Goal: Task Accomplishment & Management: Manage account settings

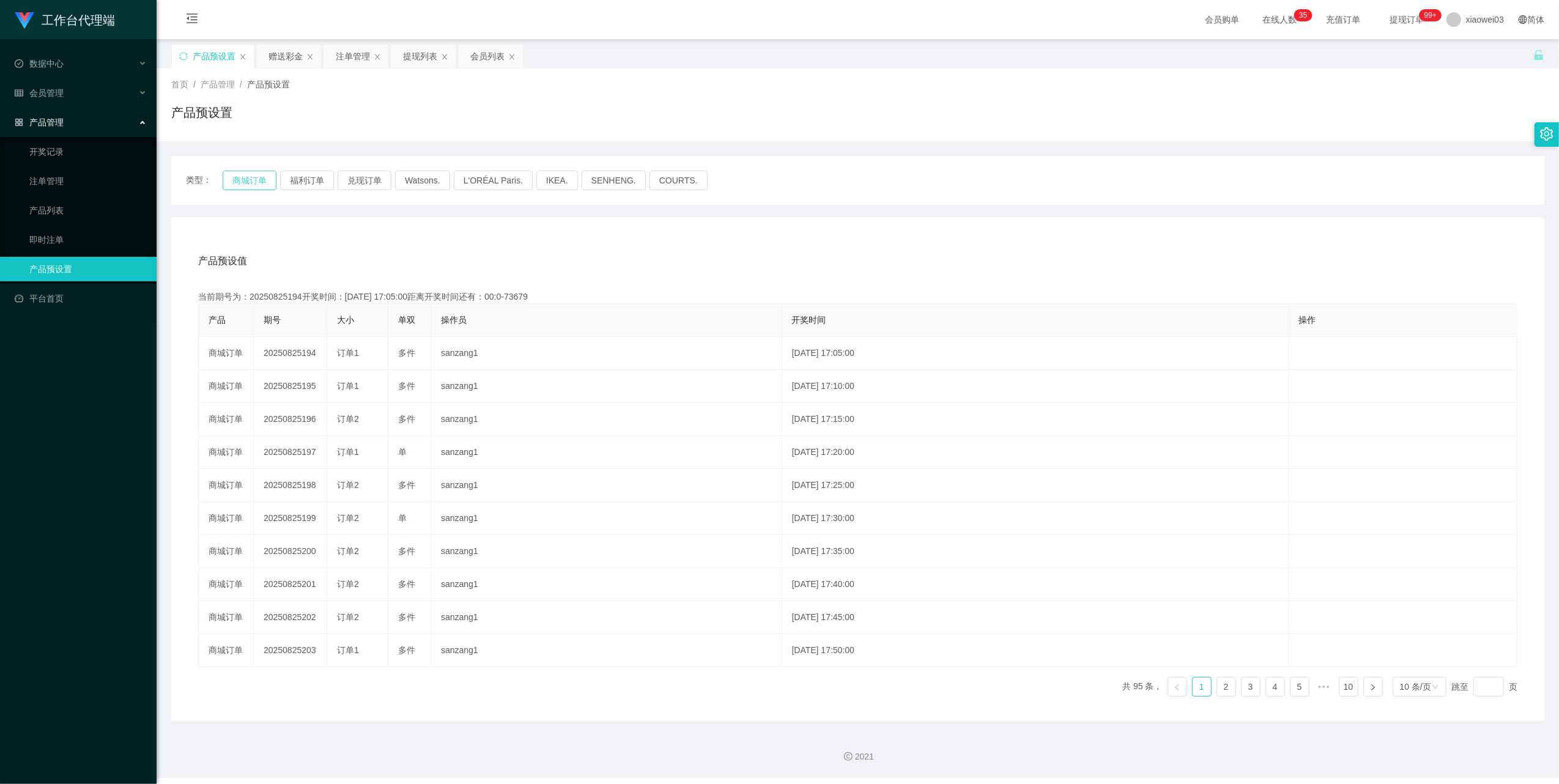
click at [250, 180] on button "商城订单" at bounding box center [250, 180] width 54 height 20
click at [884, 240] on div "产品预设值 添加期号 当前期号为：20250826152开奖时间：2025-08-26 13:35:00距离开奖时间还有： 产品 期号 大小 单双 操作员 开…" at bounding box center [857, 469] width 1373 height 504
click at [287, 55] on div "赠送彩金" at bounding box center [285, 56] width 34 height 23
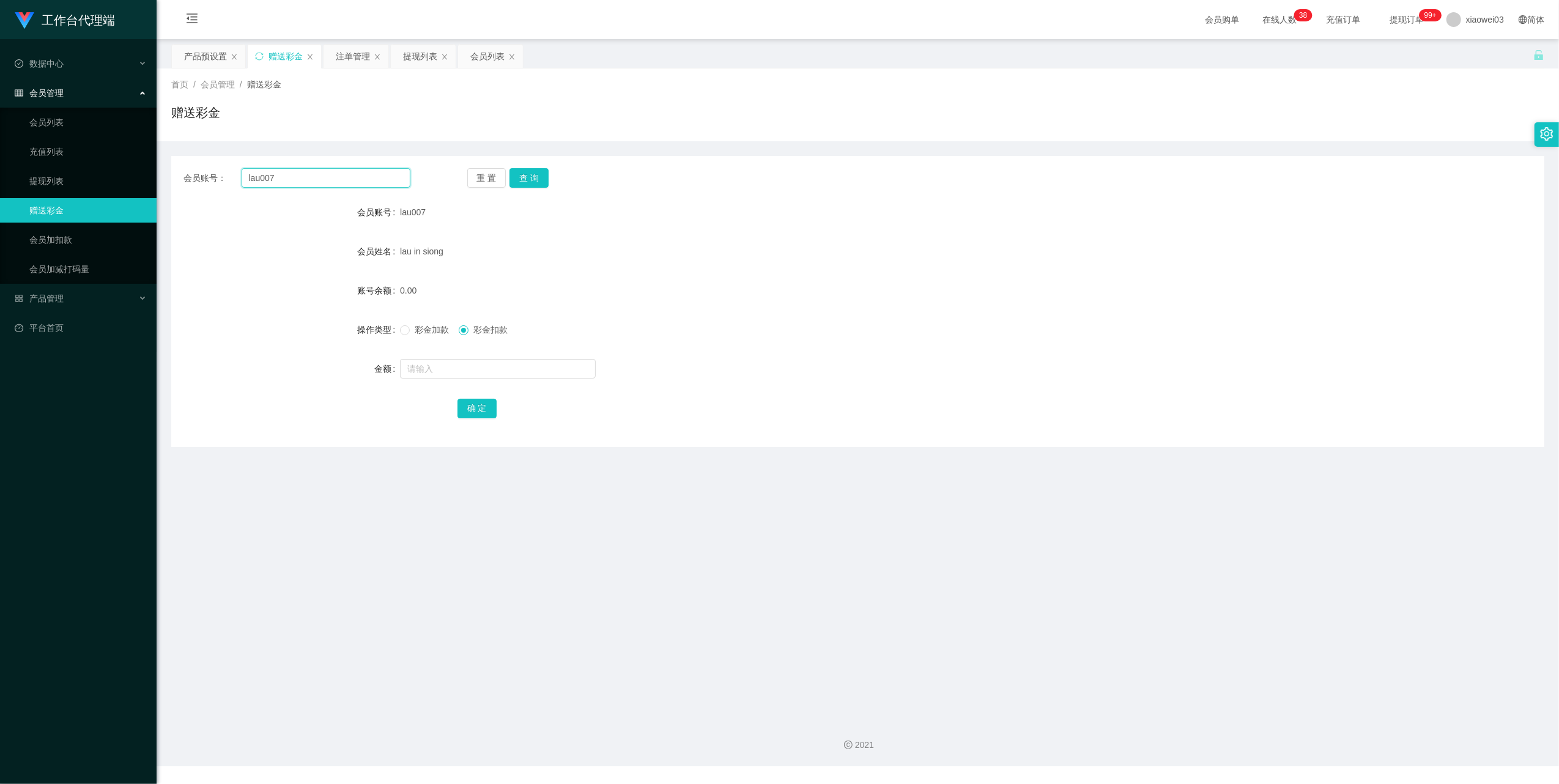
click at [323, 178] on input "lau007" at bounding box center [326, 177] width 169 height 20
paste input "Andi1359"
click at [521, 176] on button "查 询" at bounding box center [529, 177] width 39 height 20
click at [816, 273] on form "会员账号 Andi1359 会员姓名 账号余额 60.00 操作类型 彩金加款 彩金扣款 金额 确 定" at bounding box center [857, 309] width 1373 height 220
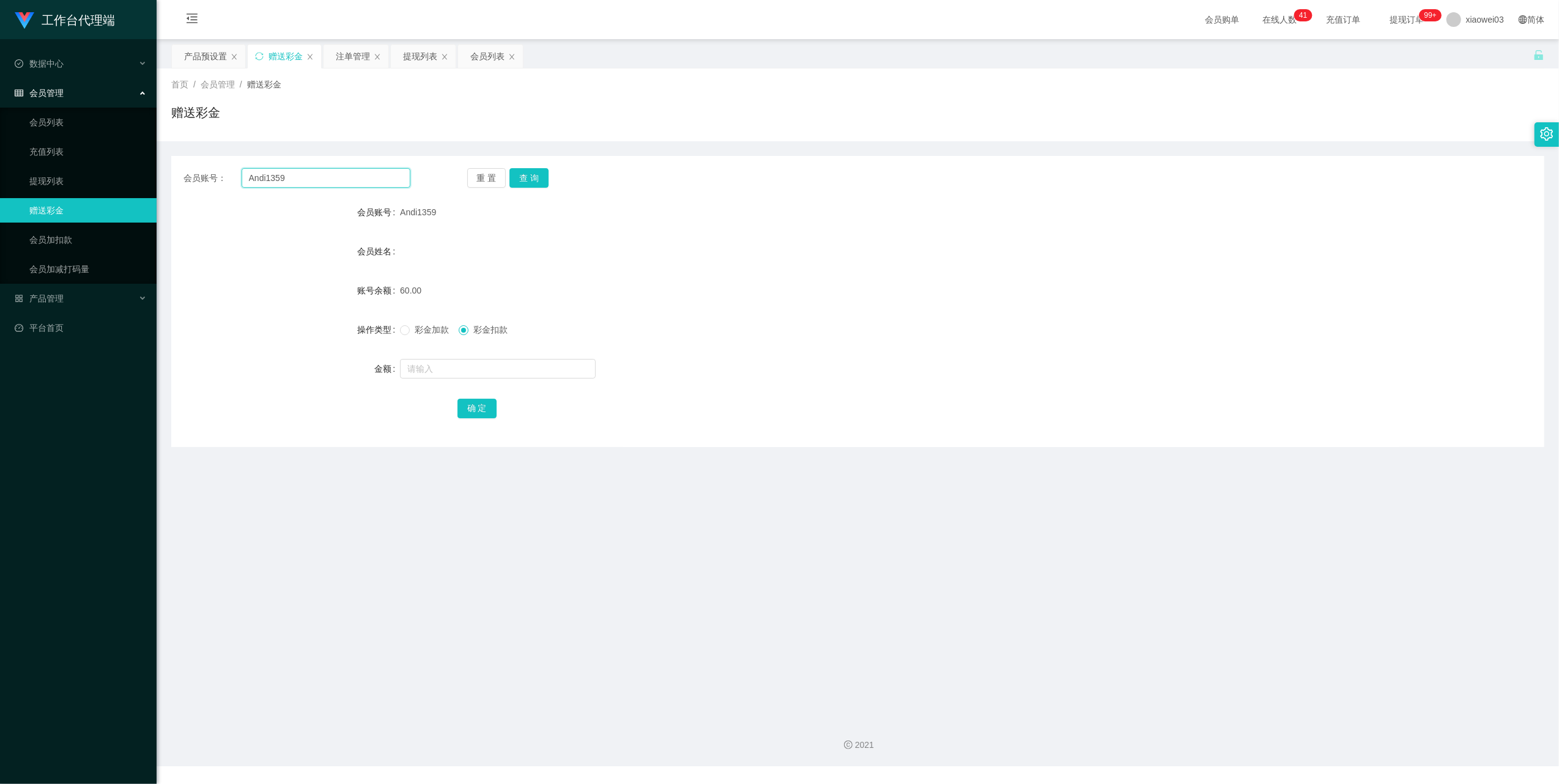
click at [328, 180] on input "Andi1359" at bounding box center [326, 177] width 169 height 20
paste input "Rocketman"
type input "Rocketman"
click at [544, 172] on button "查 询" at bounding box center [529, 177] width 39 height 20
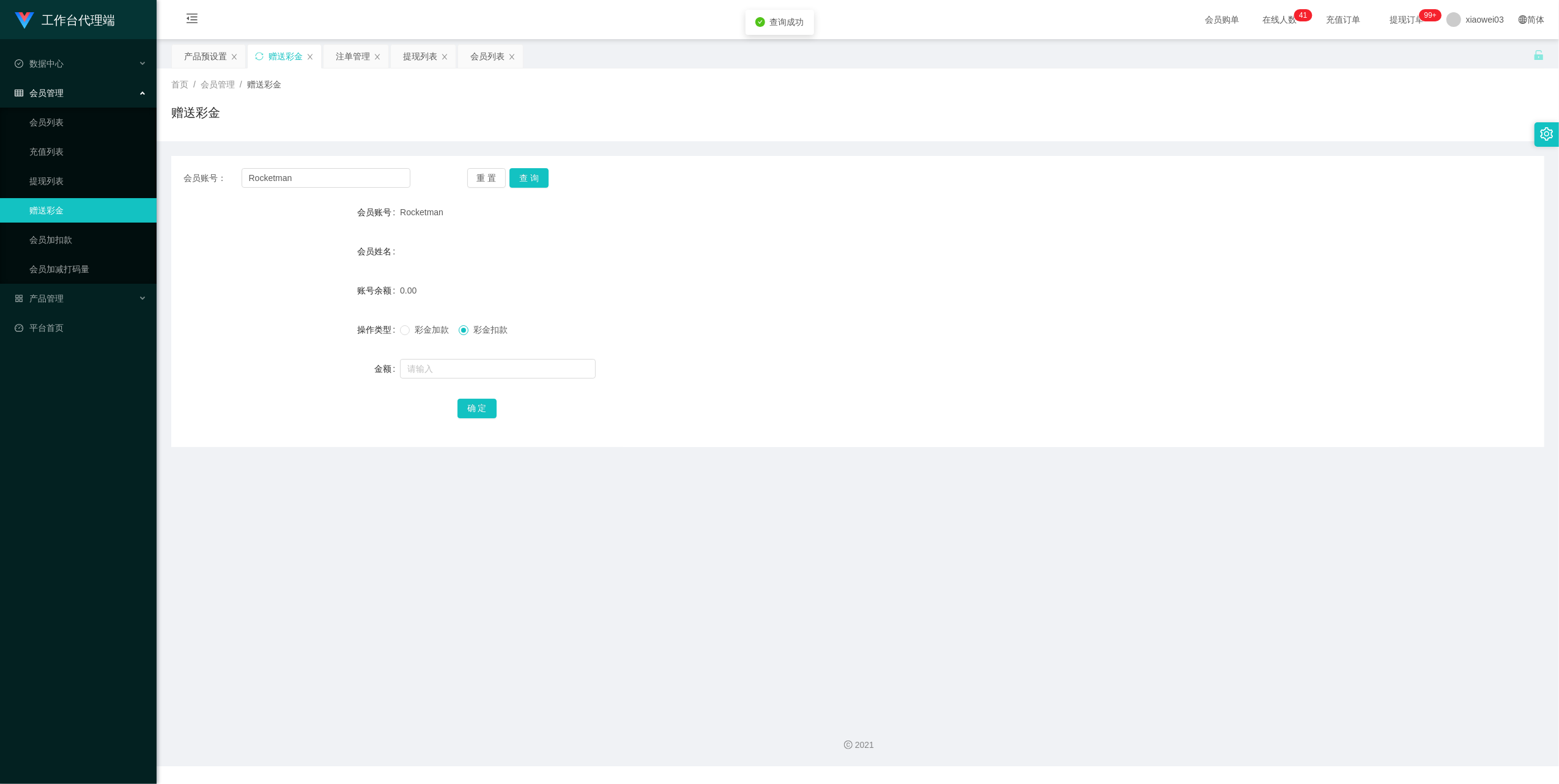
click at [743, 213] on div "Rocketman" at bounding box center [801, 212] width 802 height 24
click at [357, 55] on div "注单管理" at bounding box center [352, 56] width 34 height 23
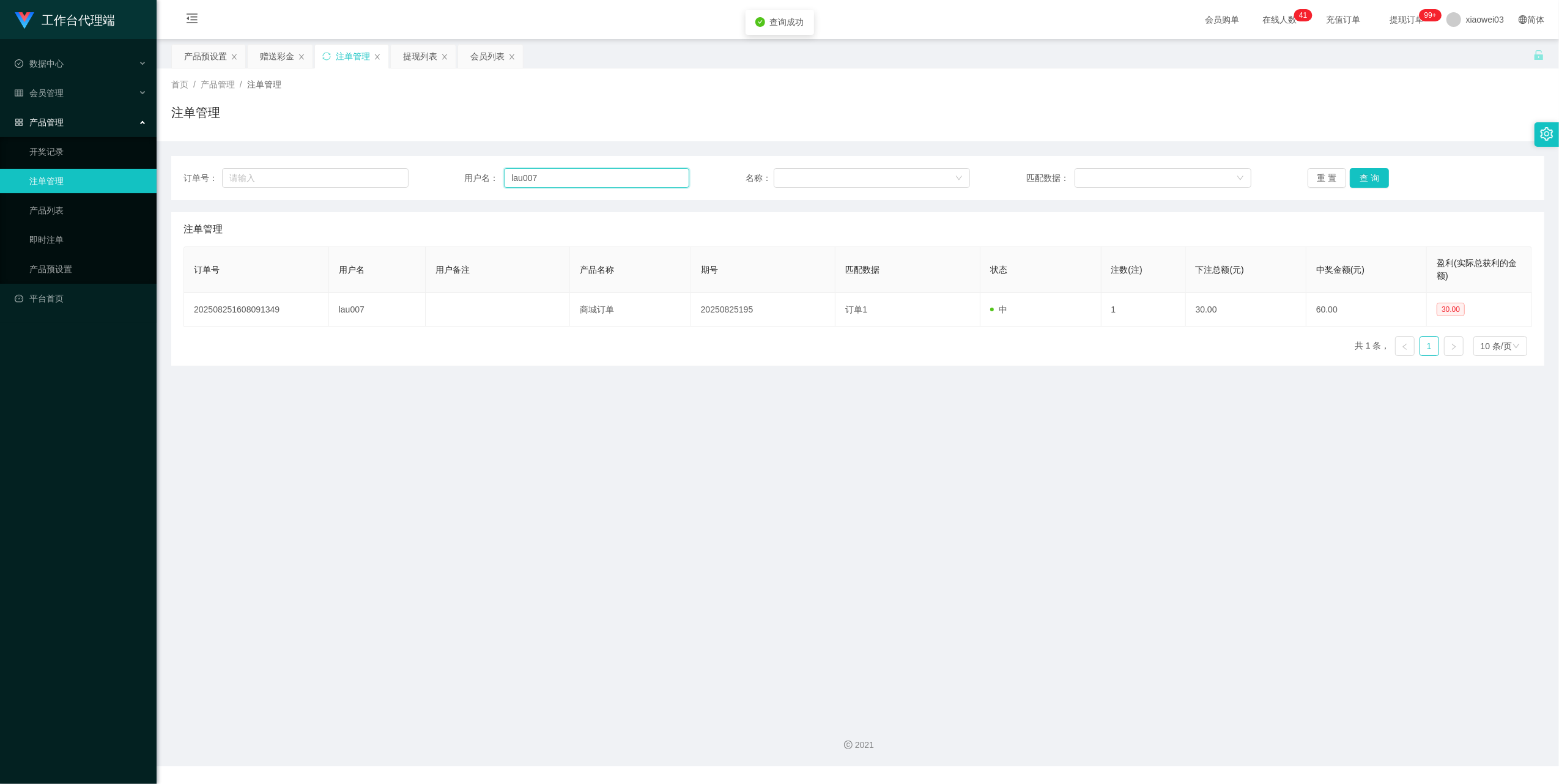
click at [553, 175] on input "lau007" at bounding box center [596, 177] width 185 height 20
paste input "Rocketman"
type input "Rocketman"
drag, startPoint x: 1351, startPoint y: 183, endPoint x: 1348, endPoint y: 189, distance: 6.7
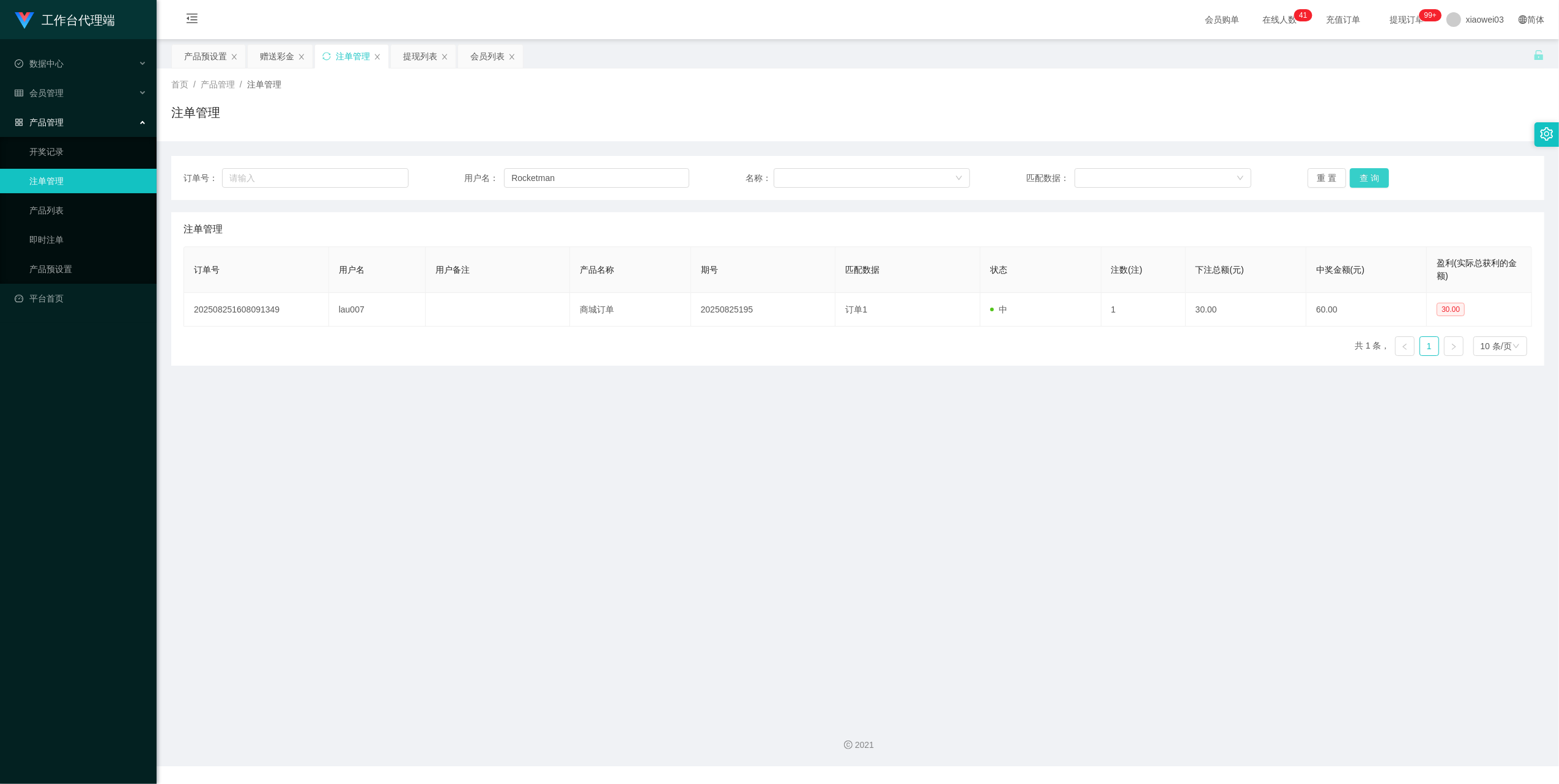
click at [1351, 183] on button "查 询" at bounding box center [1369, 177] width 39 height 20
click at [1129, 450] on main "关闭左侧 关闭右侧 关闭其它 刷新页面 产品预设置 赠送彩金 注单管理 提现列表 会员列表 首页 / 产品管理 / 注单管理 / 注单管理 订单号： 用户名：…" at bounding box center [857, 374] width 1402 height 670
click at [210, 50] on div "产品预设置" at bounding box center [205, 56] width 43 height 23
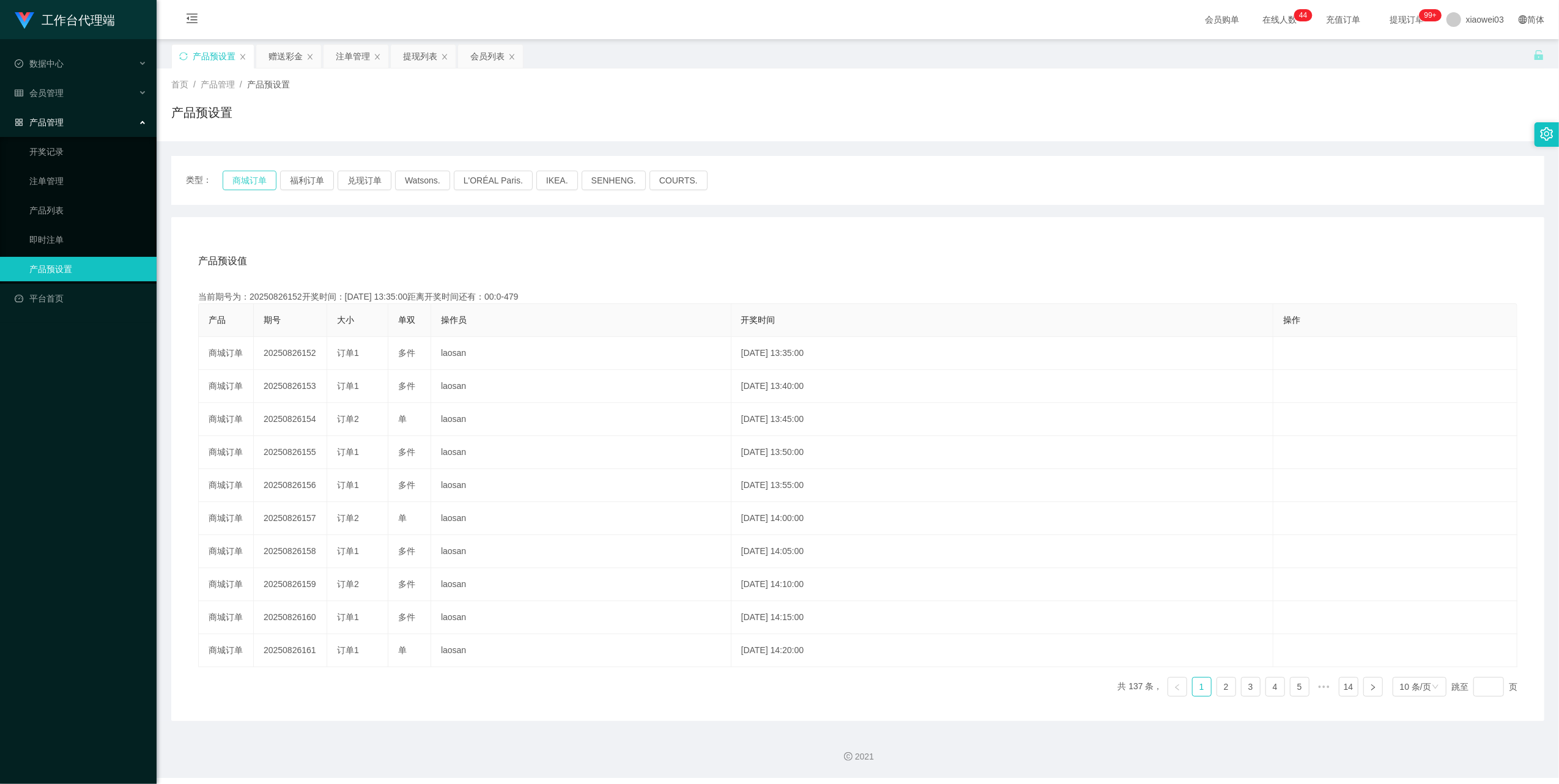
click at [264, 174] on button "商城订单" at bounding box center [250, 180] width 54 height 20
click at [630, 117] on div "产品预设置" at bounding box center [857, 117] width 1373 height 28
click at [270, 52] on div "赠送彩金" at bounding box center [285, 56] width 34 height 23
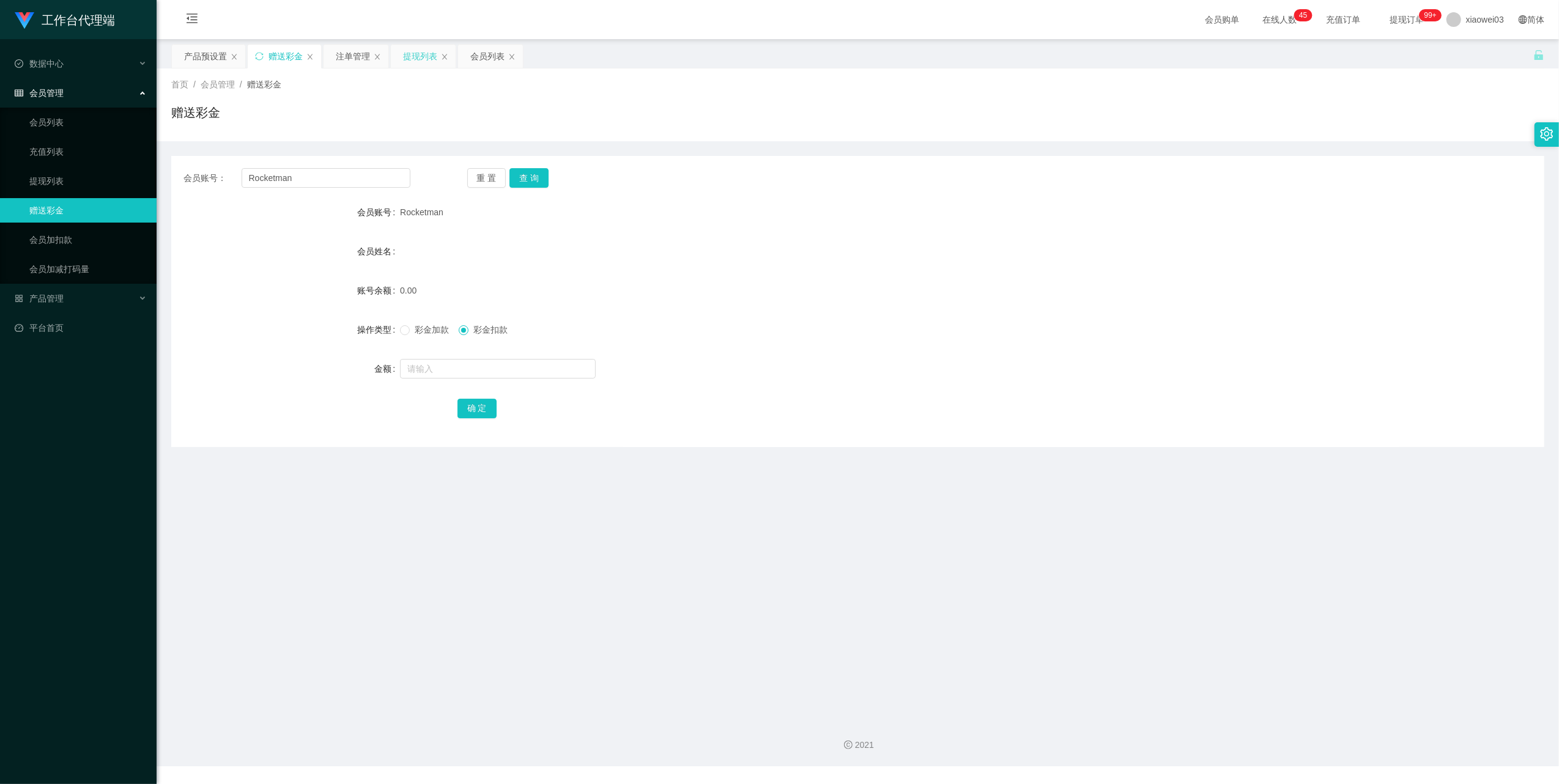
click at [416, 59] on div "提现列表" at bounding box center [420, 56] width 34 height 23
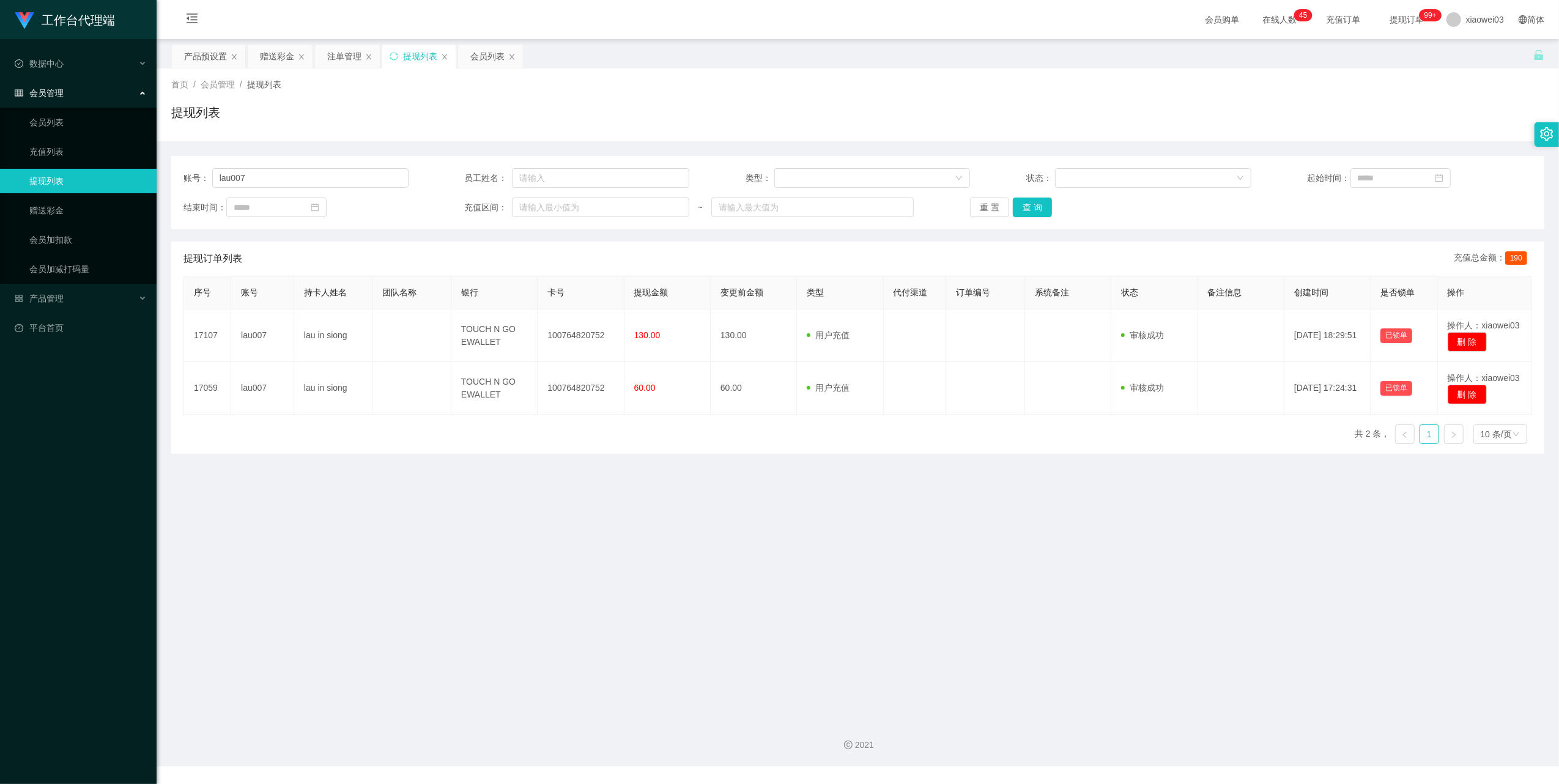
click at [377, 163] on div "账号： lau007 员工姓名： 类型： 状态： 起始时间： 结束时间： 充值区间： ~ 重 置 查 询" at bounding box center [857, 192] width 1373 height 73
click at [282, 169] on input "lau007" at bounding box center [310, 177] width 197 height 20
paste input "Andi1359"
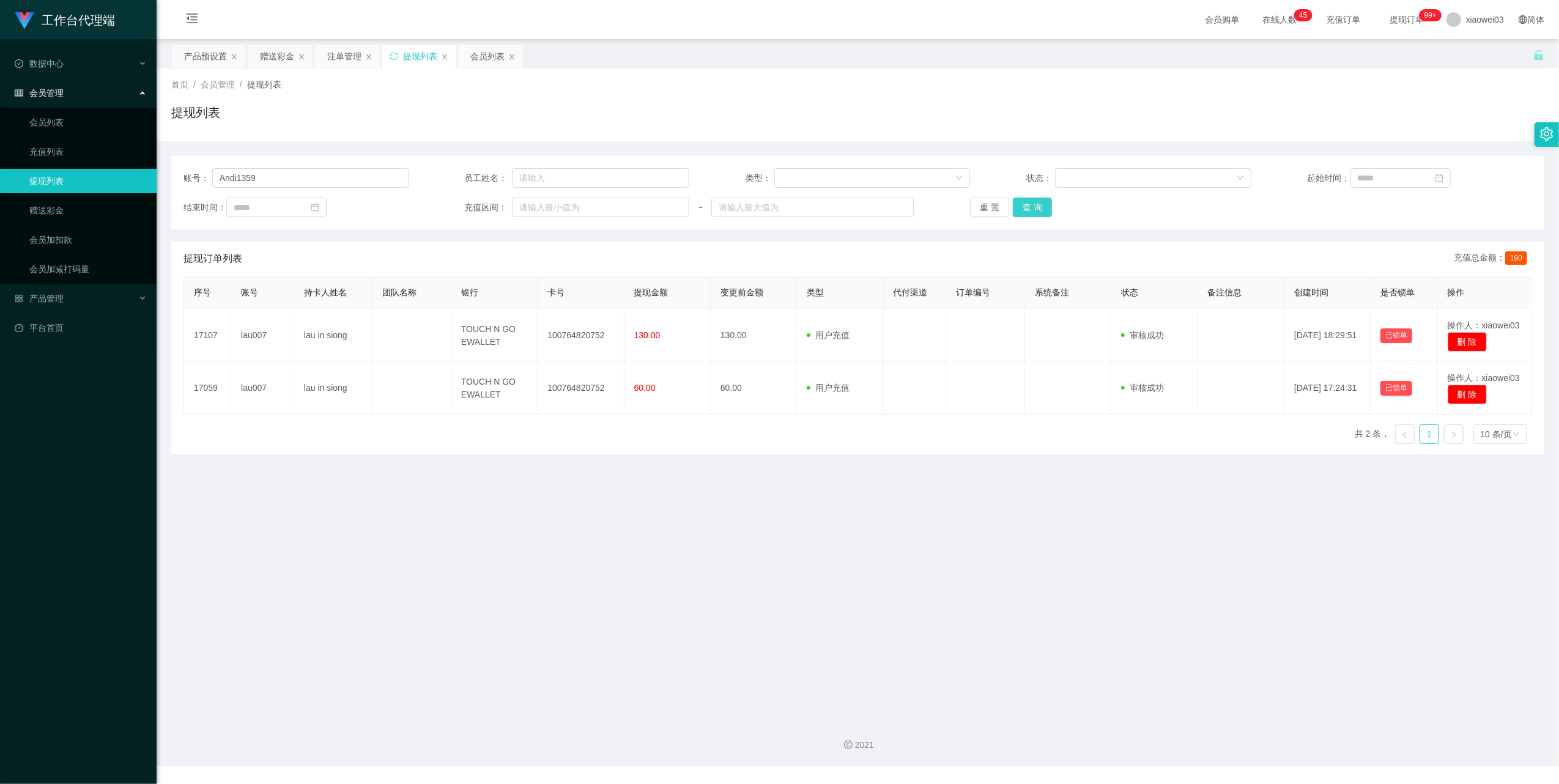
click at [1025, 209] on button "查 询" at bounding box center [1032, 207] width 39 height 20
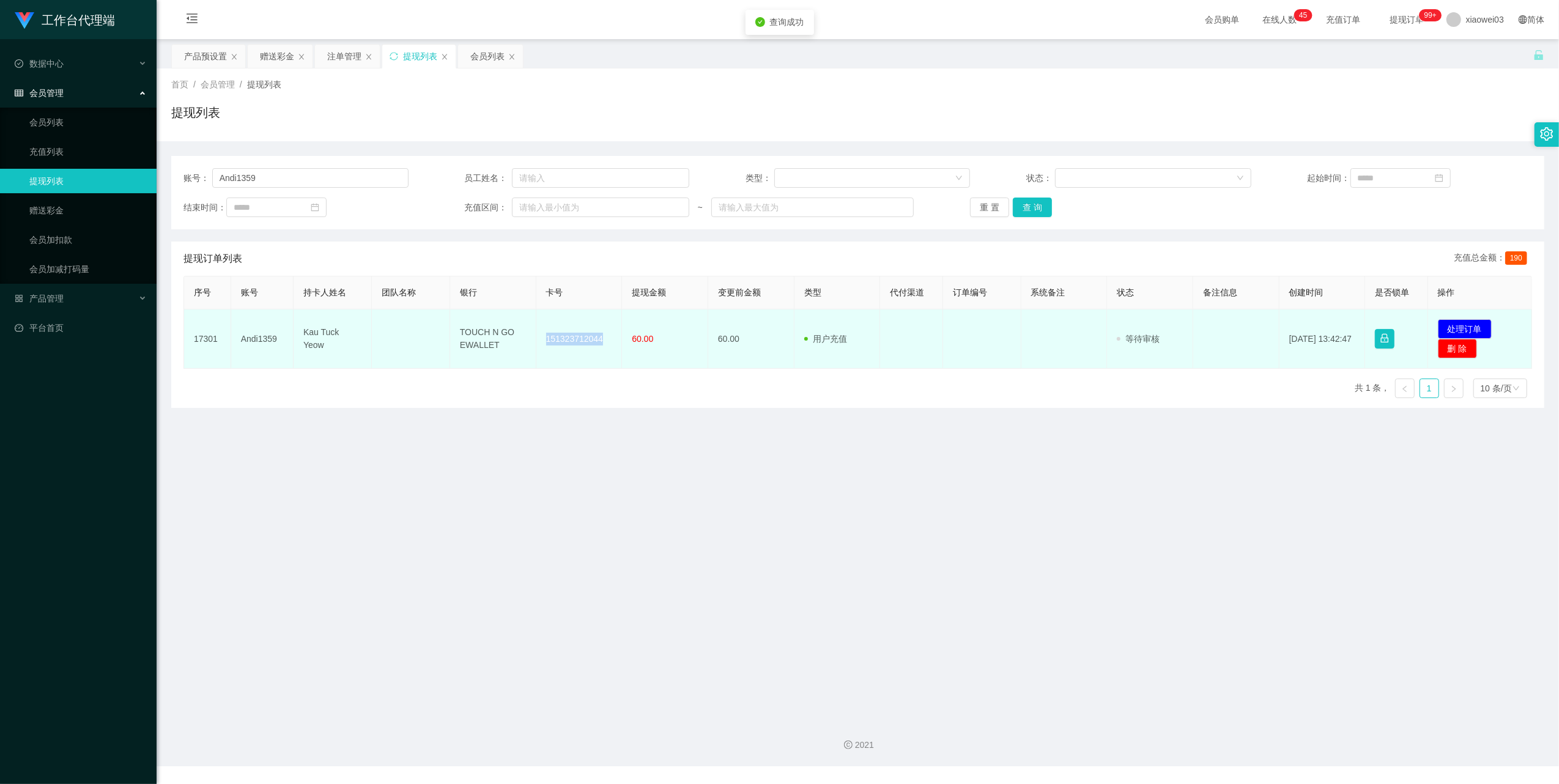
drag, startPoint x: 597, startPoint y: 342, endPoint x: 543, endPoint y: 327, distance: 56.0
click at [543, 327] on td "151323712044" at bounding box center [579, 339] width 86 height 59
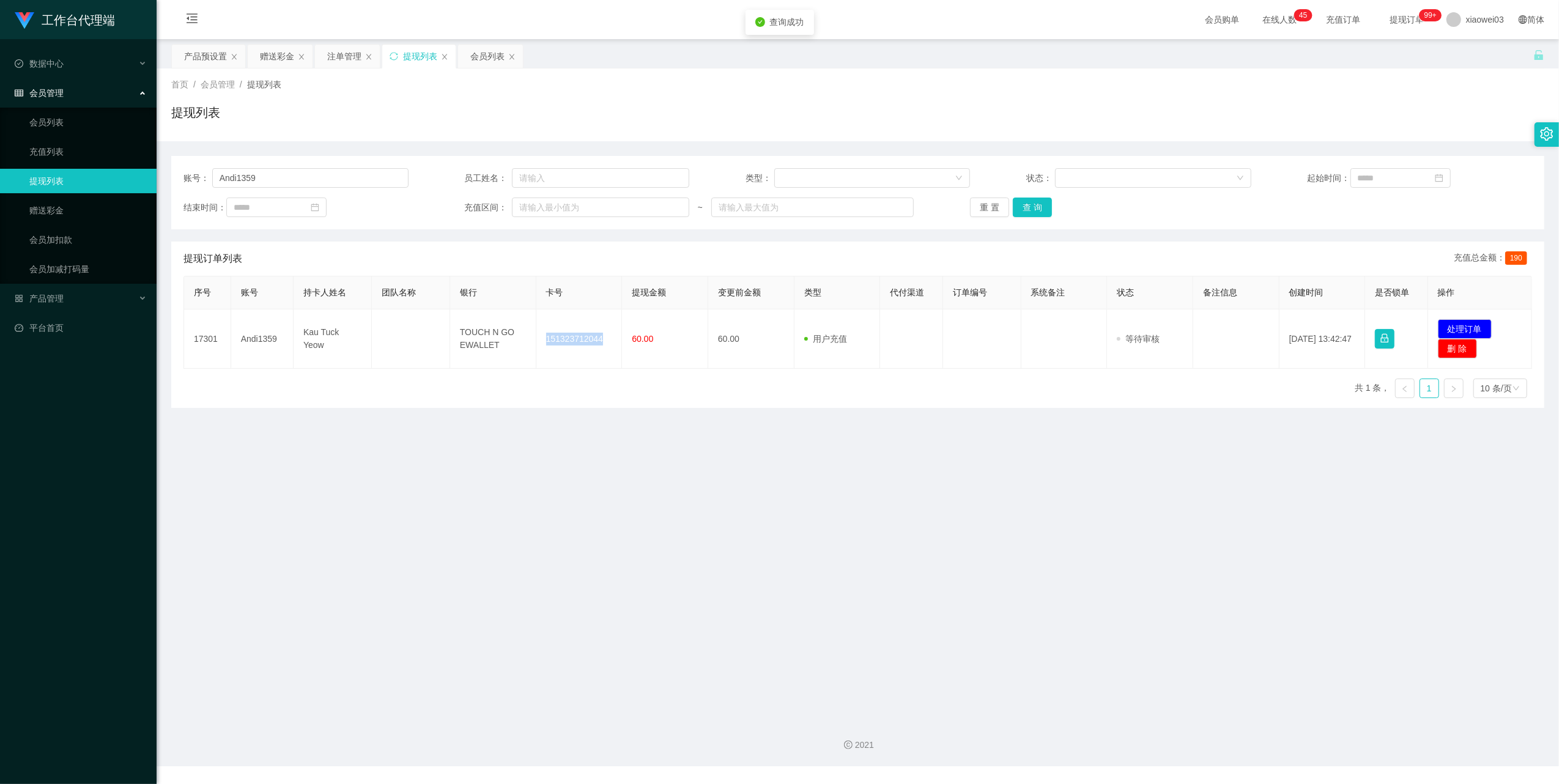
copy td "151323712044"
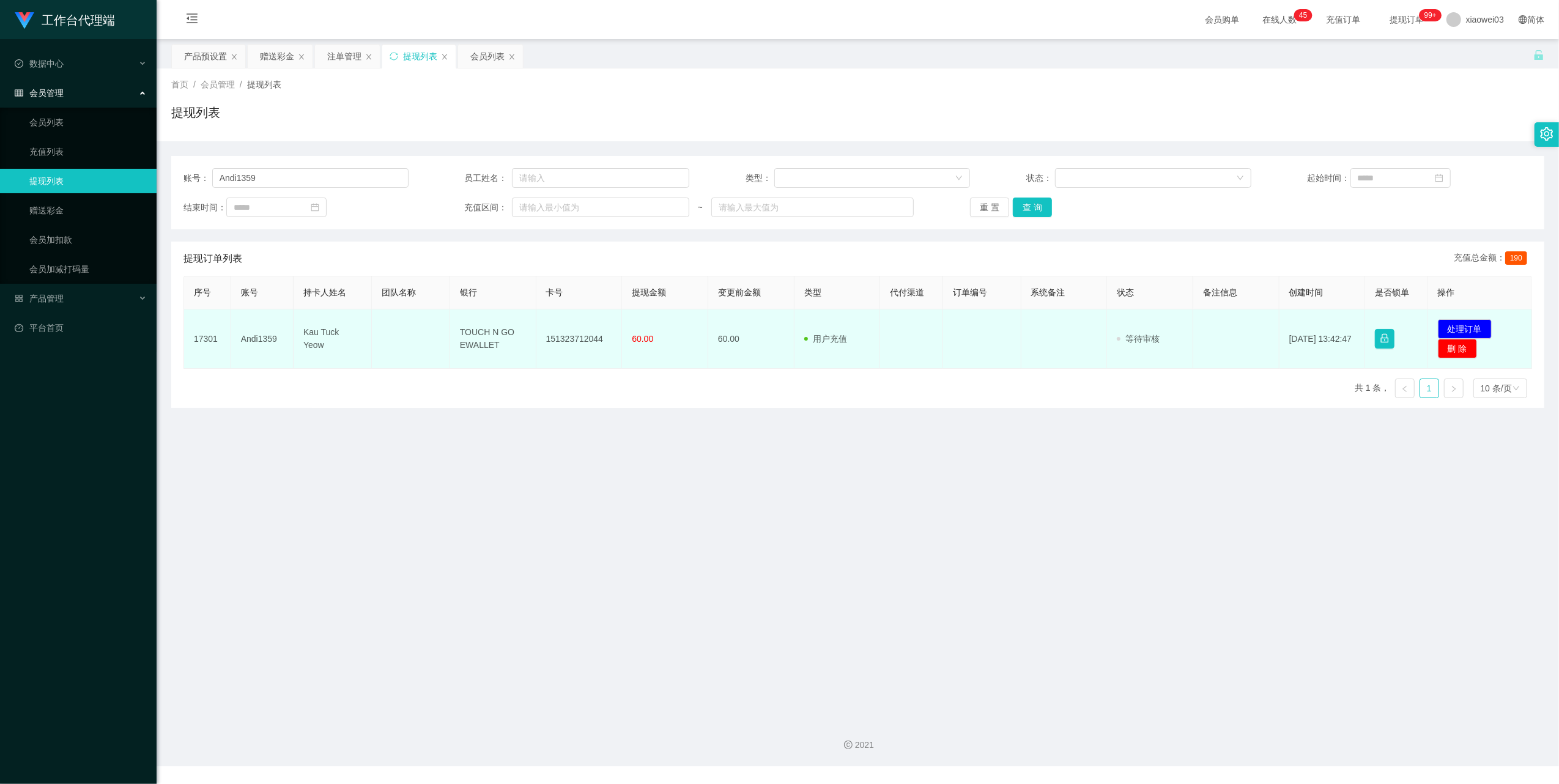
click at [499, 349] on td "TOUCH N GO EWALLET" at bounding box center [493, 339] width 86 height 59
drag, startPoint x: 499, startPoint y: 343, endPoint x: 449, endPoint y: 331, distance: 51.4
click at [450, 331] on td "TOUCH N GO EWALLET" at bounding box center [493, 339] width 86 height 59
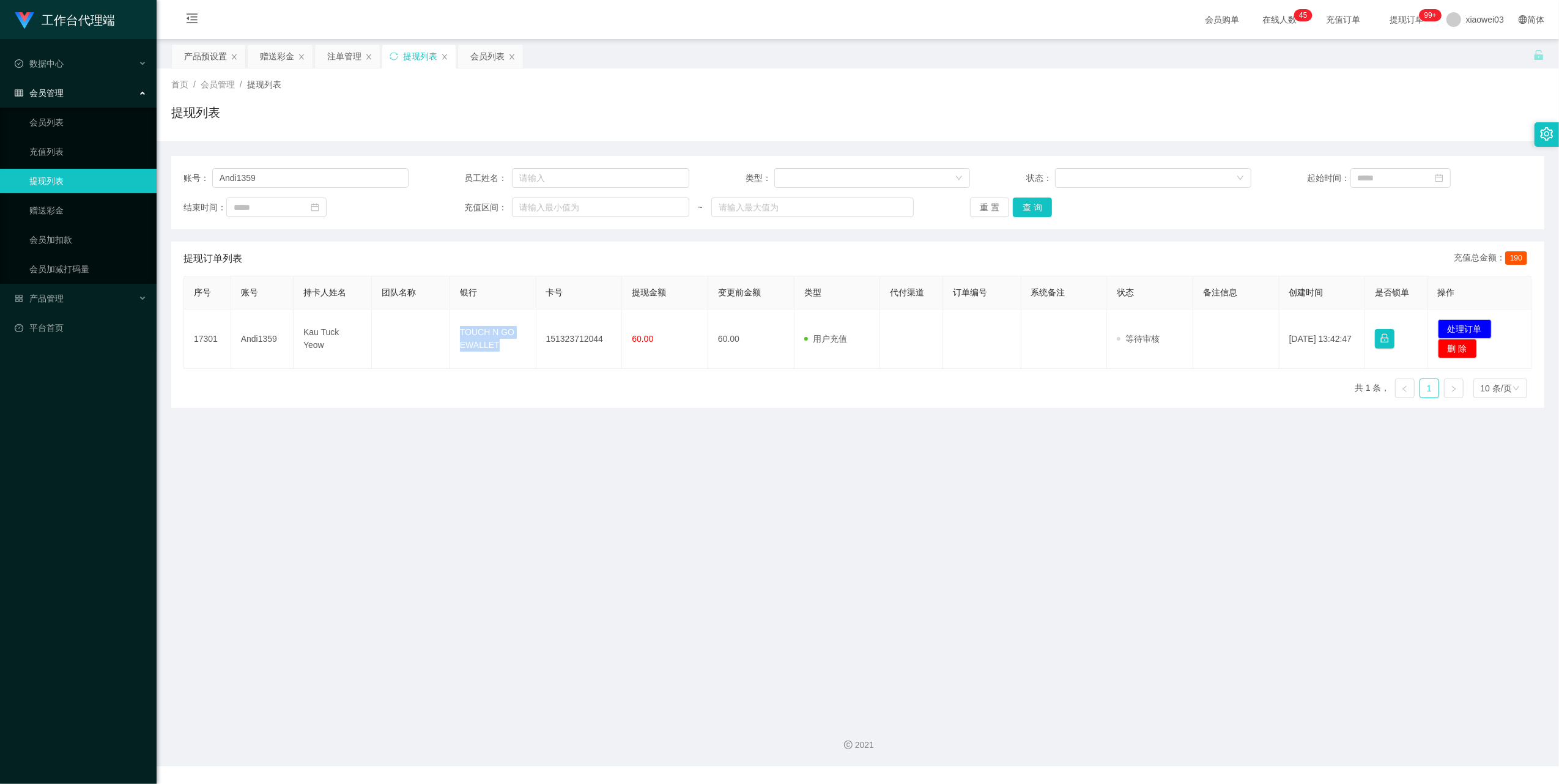
copy td "TOUCH N GO EWALLET"
click at [848, 564] on main "关闭左侧 关闭右侧 关闭其它 刷新页面 产品预设置 赠送彩金 注单管理 提现列表 会员列表 首页 / 会员管理 / 提现列表 / 提现列表 账号： Andi1…" at bounding box center [857, 374] width 1402 height 670
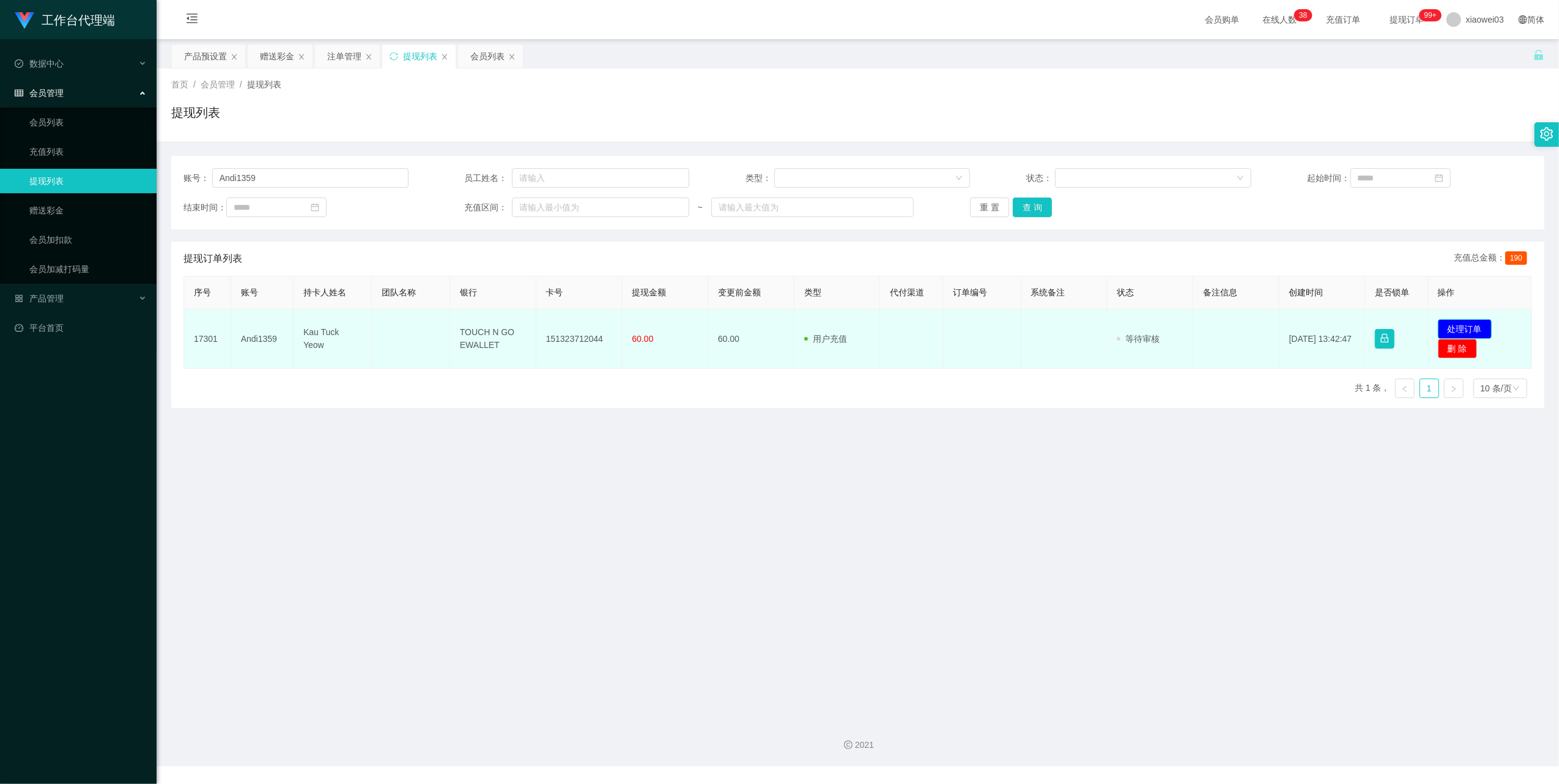
click at [1462, 327] on button "处理订单" at bounding box center [1465, 329] width 54 height 20
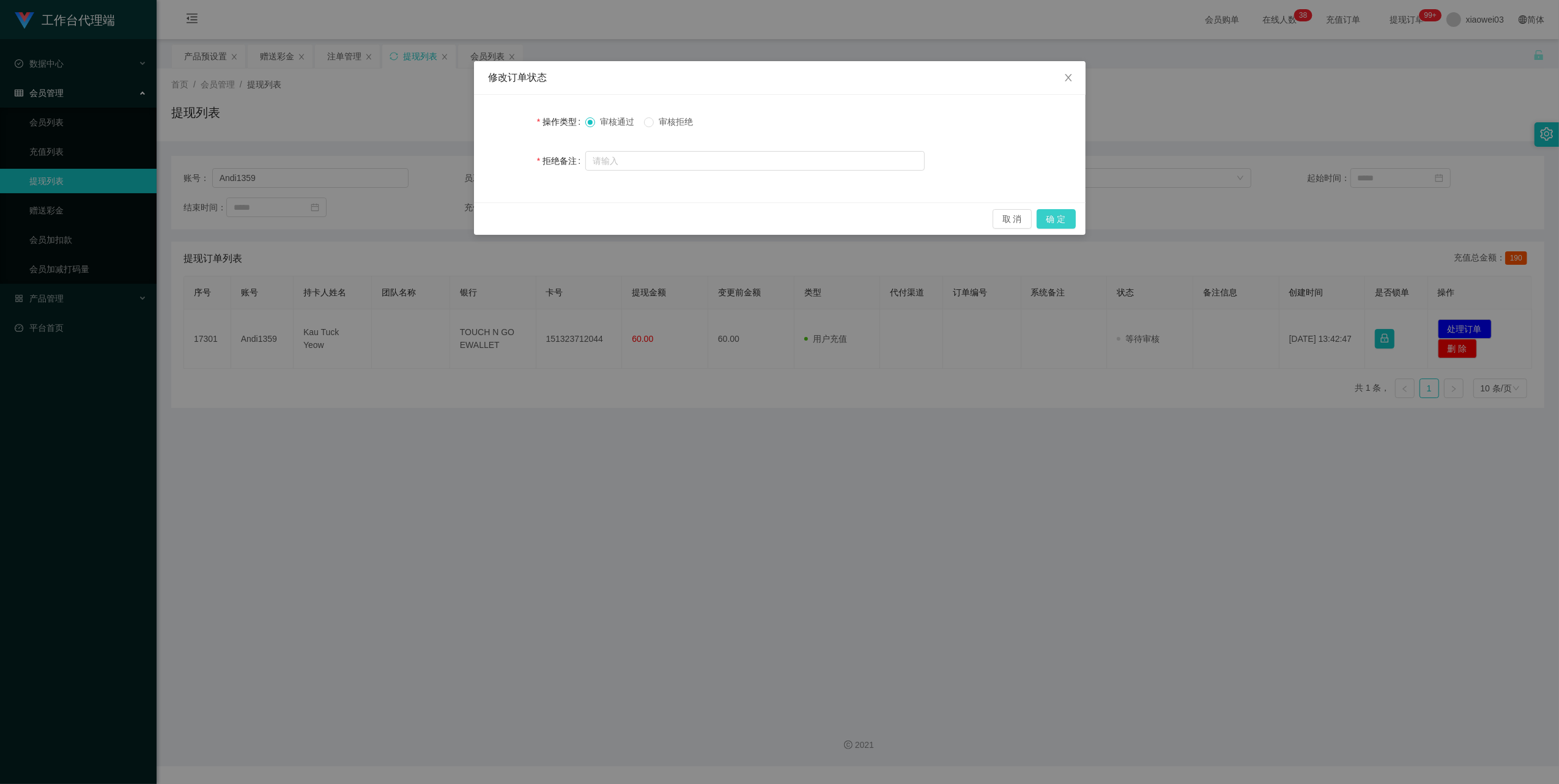
click at [1051, 217] on button "确 定" at bounding box center [1056, 219] width 39 height 20
drag, startPoint x: 919, startPoint y: 629, endPoint x: 994, endPoint y: 549, distance: 109.7
click at [918, 629] on div "修改订单状态 操作类型 审核通过 审核拒绝 拒绝备注 取 消 确 定" at bounding box center [779, 392] width 1559 height 784
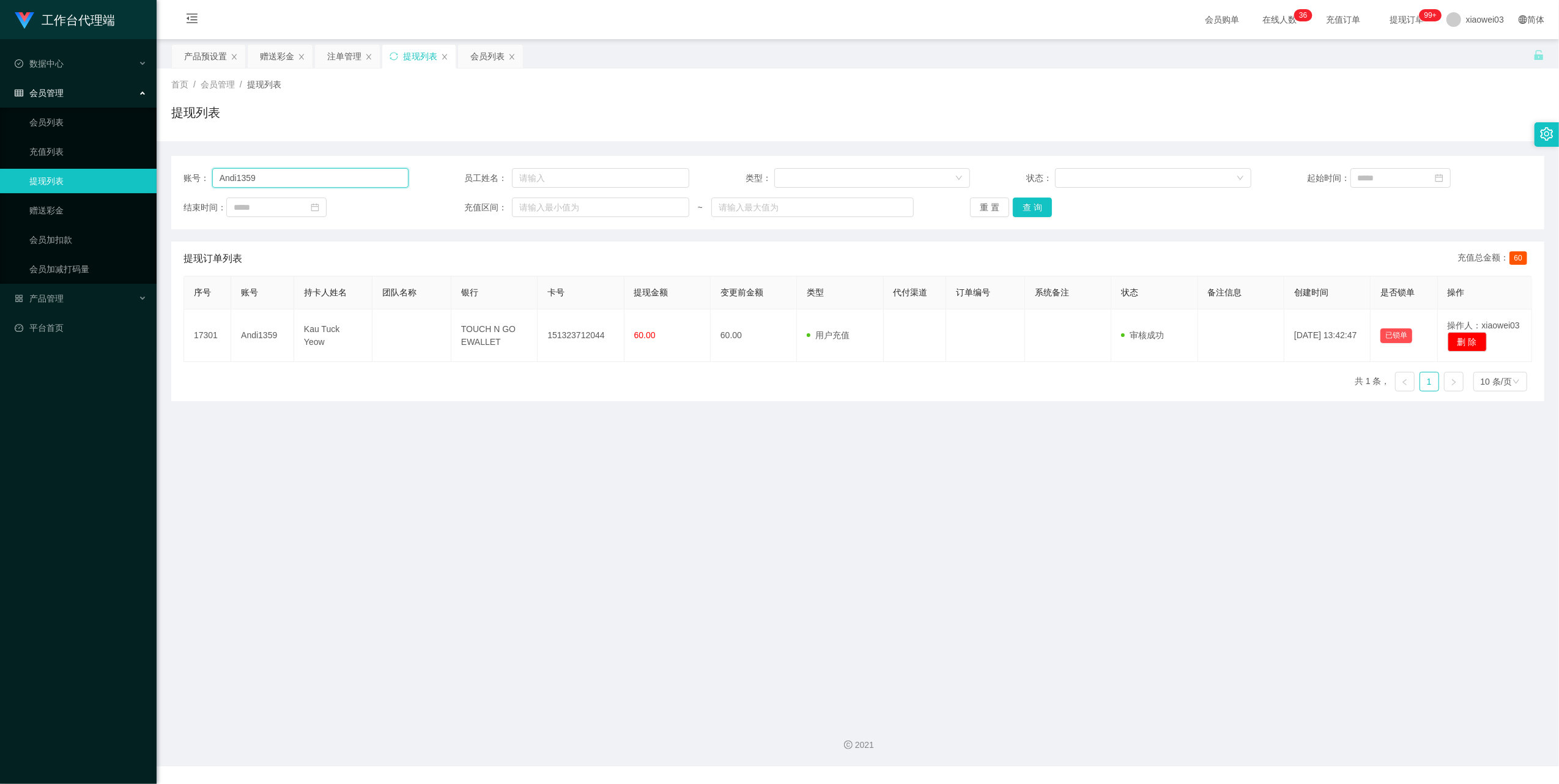
click at [326, 183] on input "Andi1359" at bounding box center [310, 177] width 197 height 20
paste input "Mxx"
type input "Mxx"
click at [270, 50] on div "赠送彩金" at bounding box center [276, 56] width 34 height 23
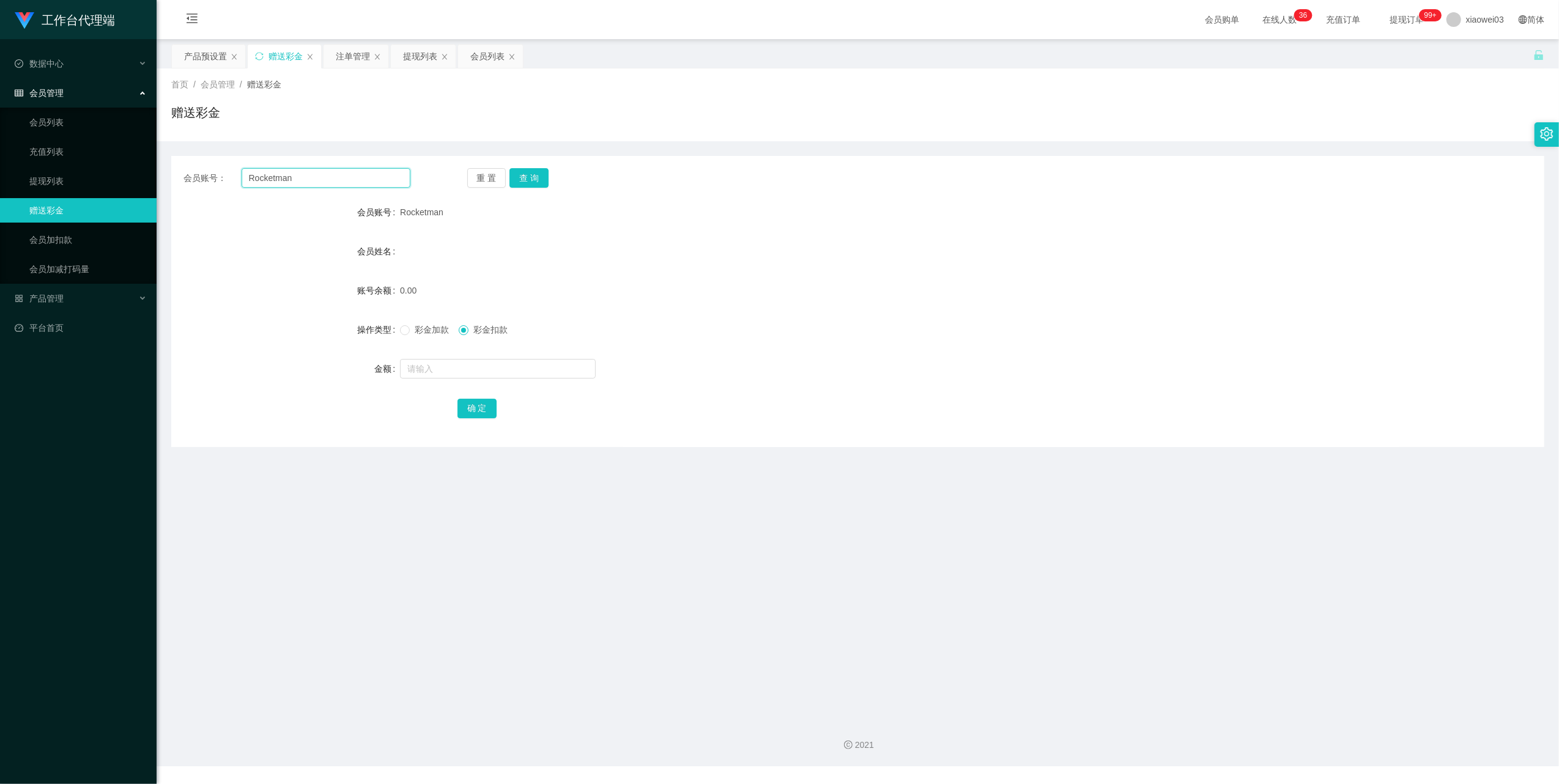
click at [339, 178] on input "Rocketman" at bounding box center [326, 177] width 169 height 20
paste input "Mxx"
click at [544, 176] on button "查 询" at bounding box center [529, 177] width 39 height 20
click at [650, 262] on div "会员姓名" at bounding box center [857, 251] width 1373 height 24
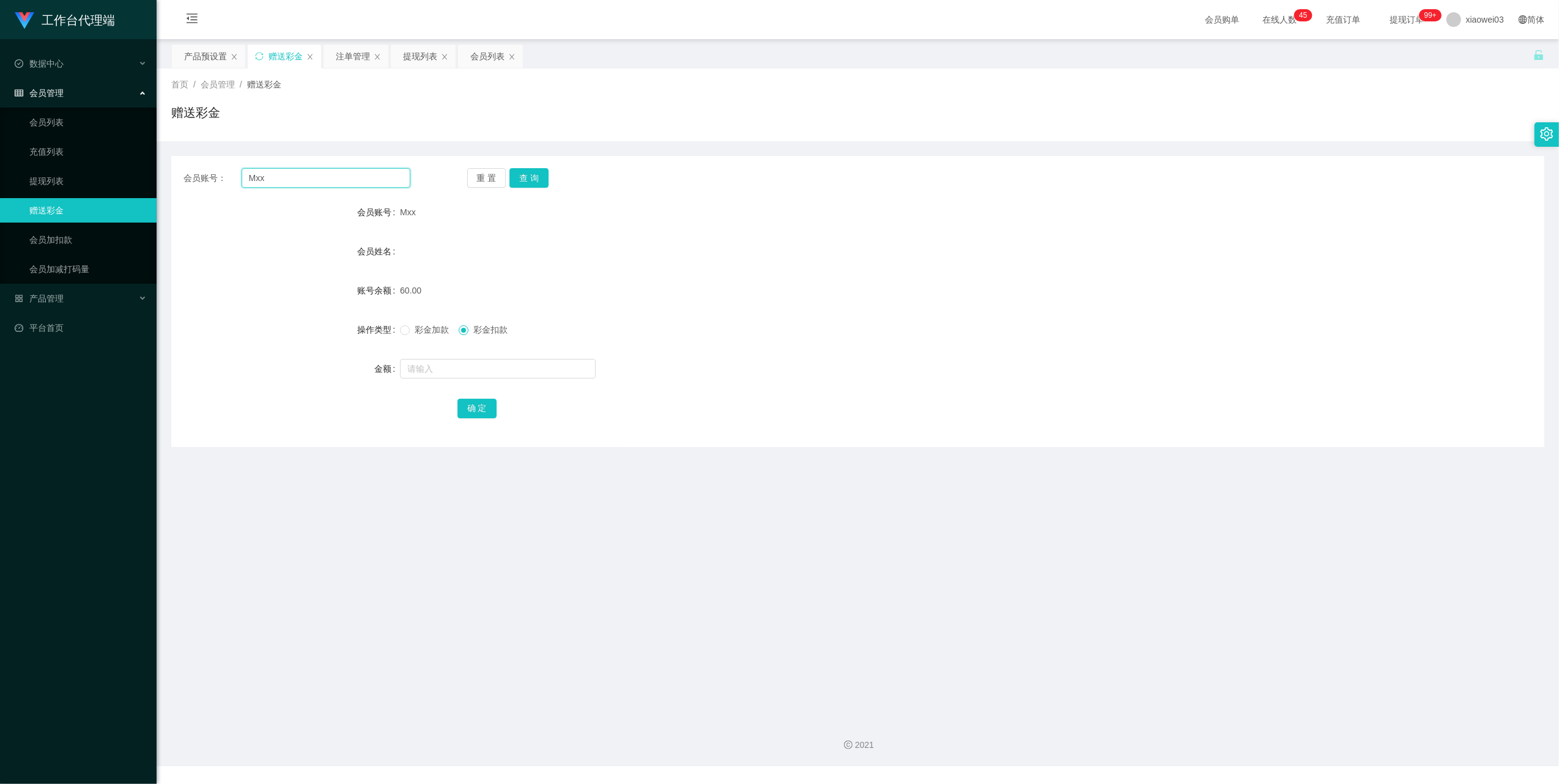
click at [302, 179] on input "Mxx" at bounding box center [326, 177] width 169 height 20
paste input "01153268585"
type input "01153268585"
click at [527, 179] on button "查 询" at bounding box center [529, 177] width 39 height 20
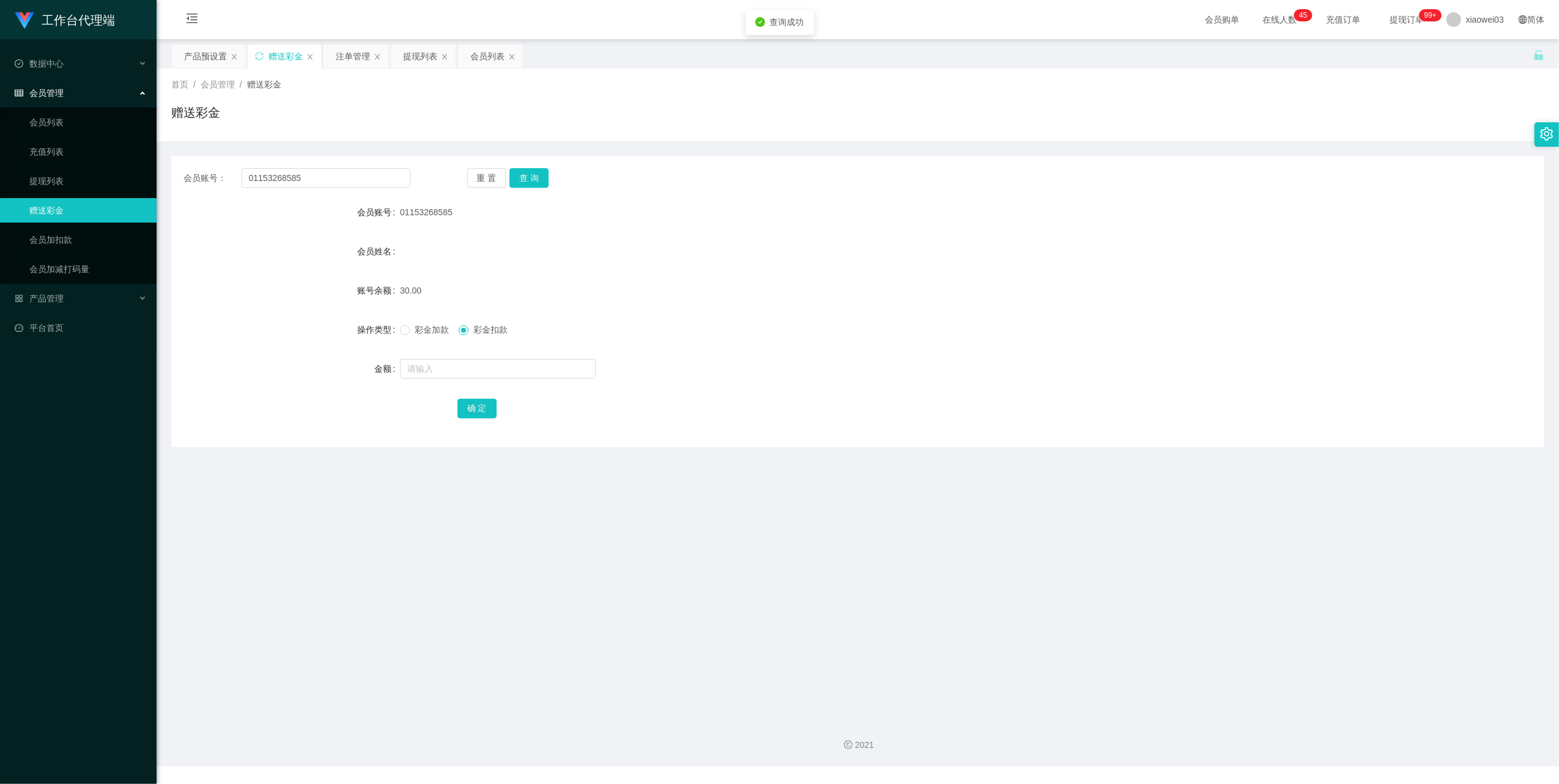
click at [656, 236] on form "会员账号 01153268585 会员姓名 账号余额 30.00 操作类型 彩金加款 彩金扣款 金额 确 定" at bounding box center [857, 309] width 1373 height 220
click at [429, 55] on div "提现列表" at bounding box center [420, 56] width 34 height 23
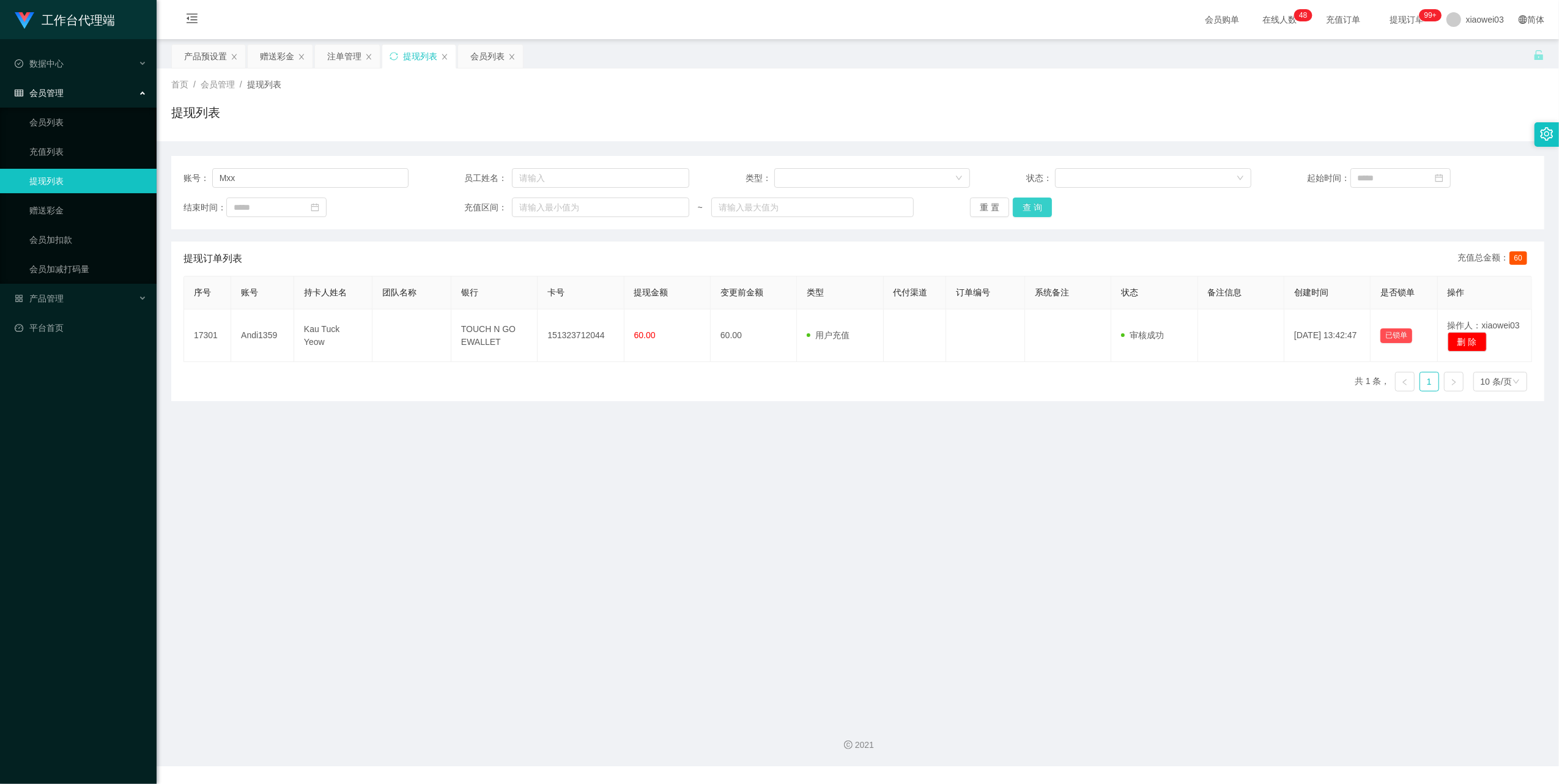
click at [1033, 208] on button "查 询" at bounding box center [1032, 207] width 39 height 20
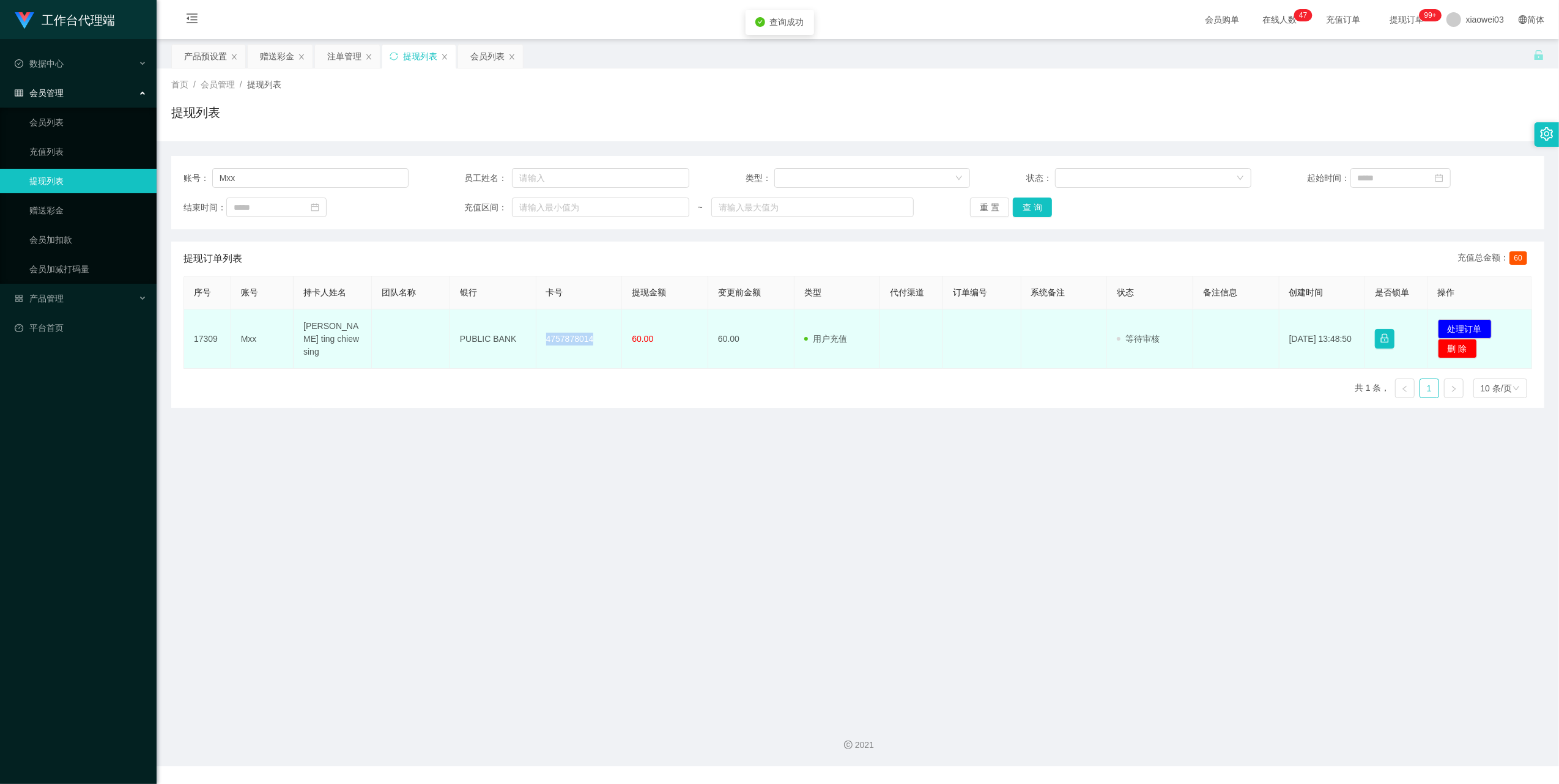
drag, startPoint x: 591, startPoint y: 340, endPoint x: 527, endPoint y: 329, distance: 64.9
click at [527, 329] on tr "17309 Mxx Molley ting chiew sing PUBLIC BANK 4757878014 60.00 60.00 用户充值 人工扣款 审…" at bounding box center [858, 339] width 1348 height 59
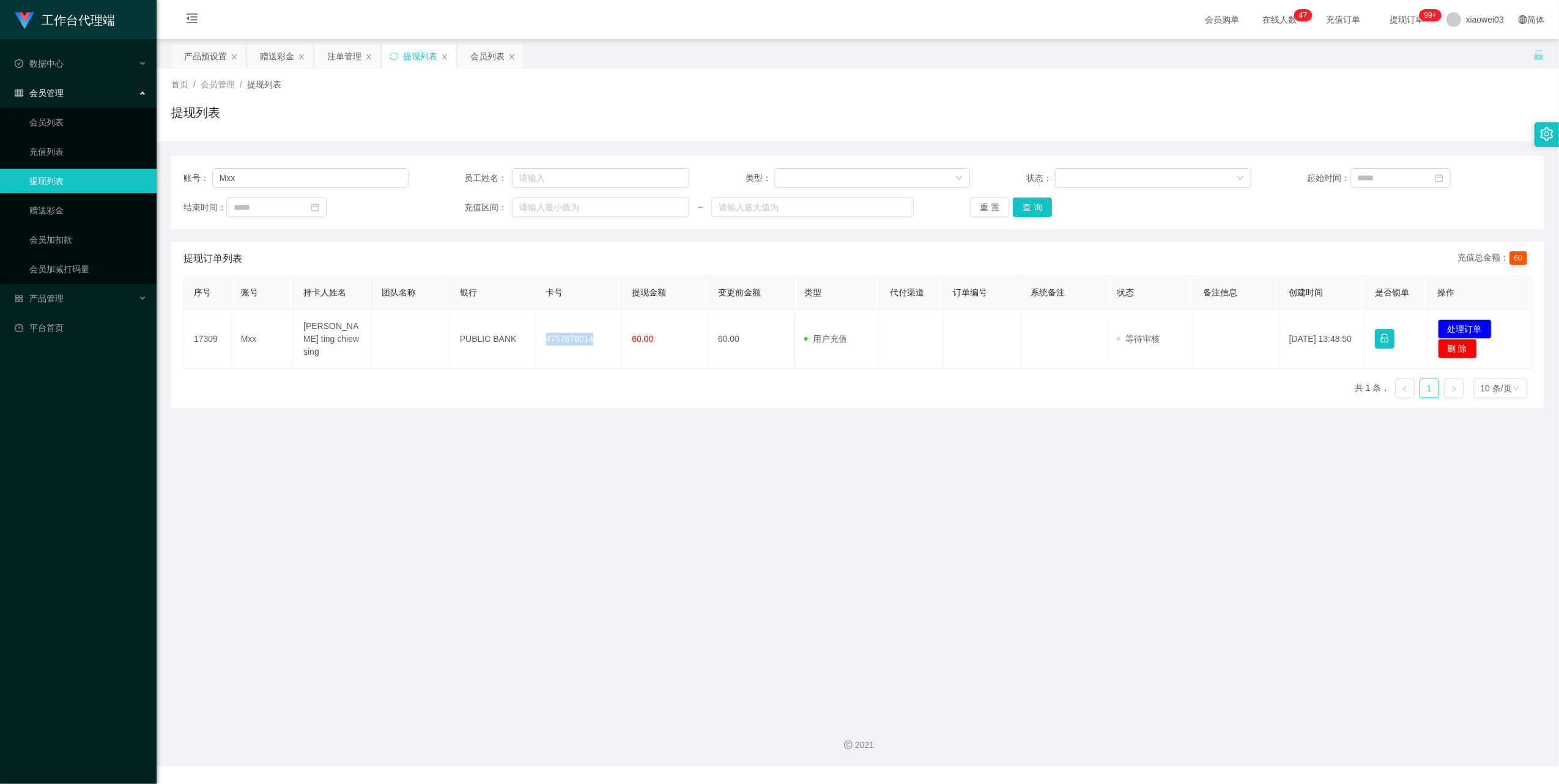
copy tr "4757878014"
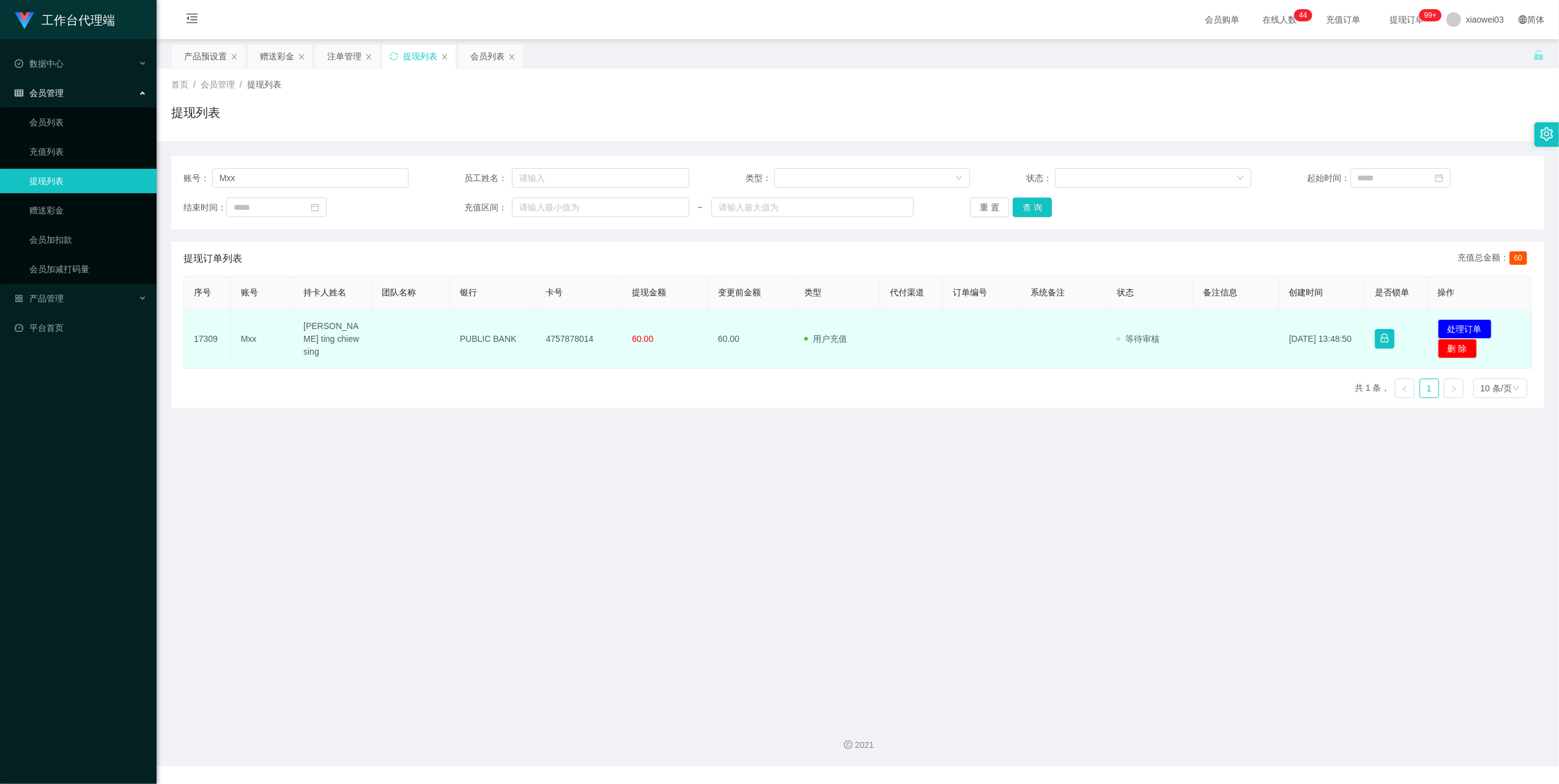
click at [477, 340] on td "PUBLIC BANK" at bounding box center [493, 339] width 86 height 59
click at [477, 339] on td "PUBLIC BANK" at bounding box center [493, 339] width 86 height 59
copy td "PUBLIC BANK"
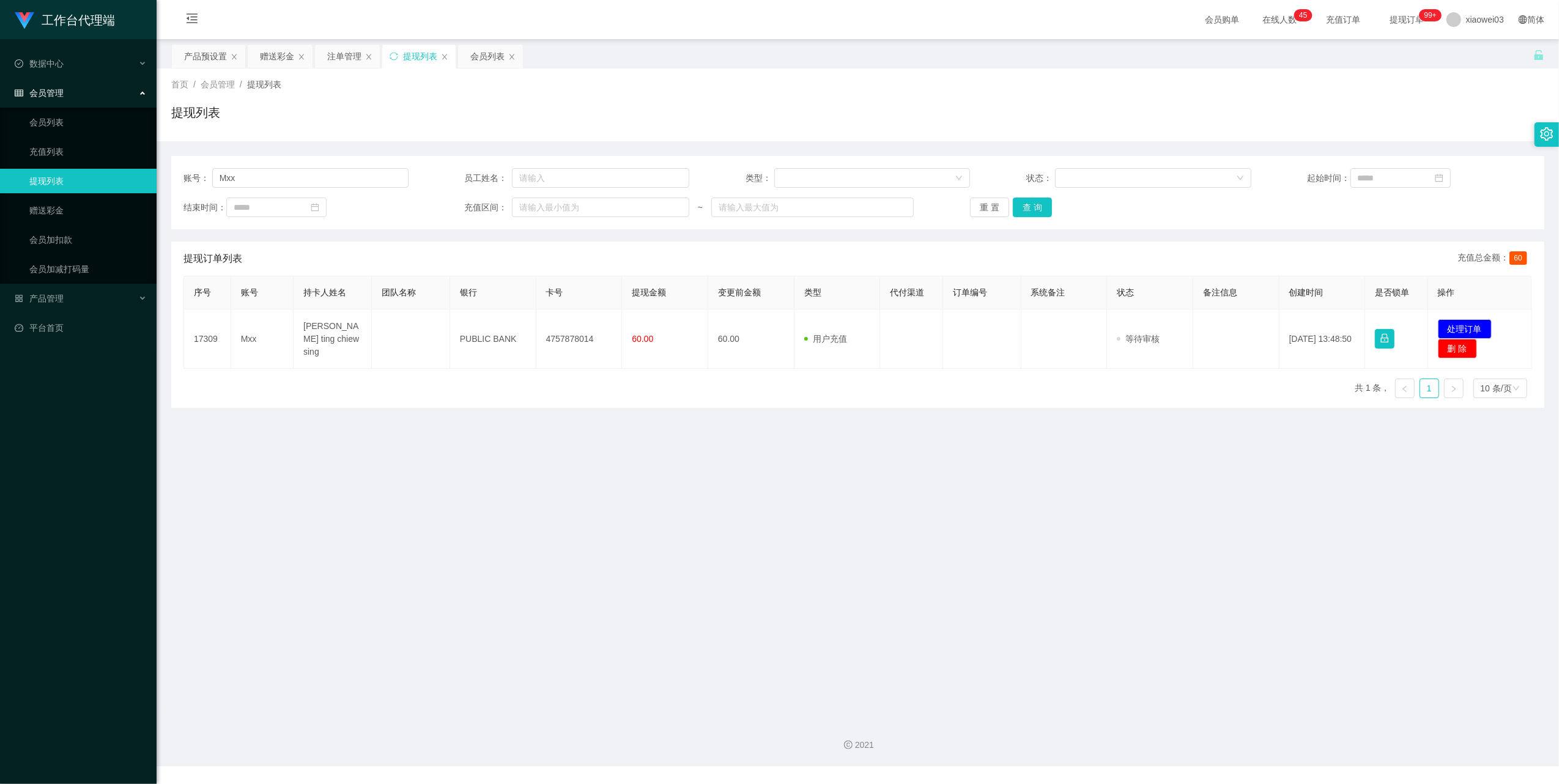
click at [937, 639] on main "关闭左侧 关闭右侧 关闭其它 刷新页面 产品预设置 赠送彩金 注单管理 提现列表 会员列表 首页 / 会员管理 / 提现列表 / 提现列表 账号： Mxx 员…" at bounding box center [857, 374] width 1402 height 670
click at [1476, 329] on button "处理订单" at bounding box center [1465, 329] width 54 height 20
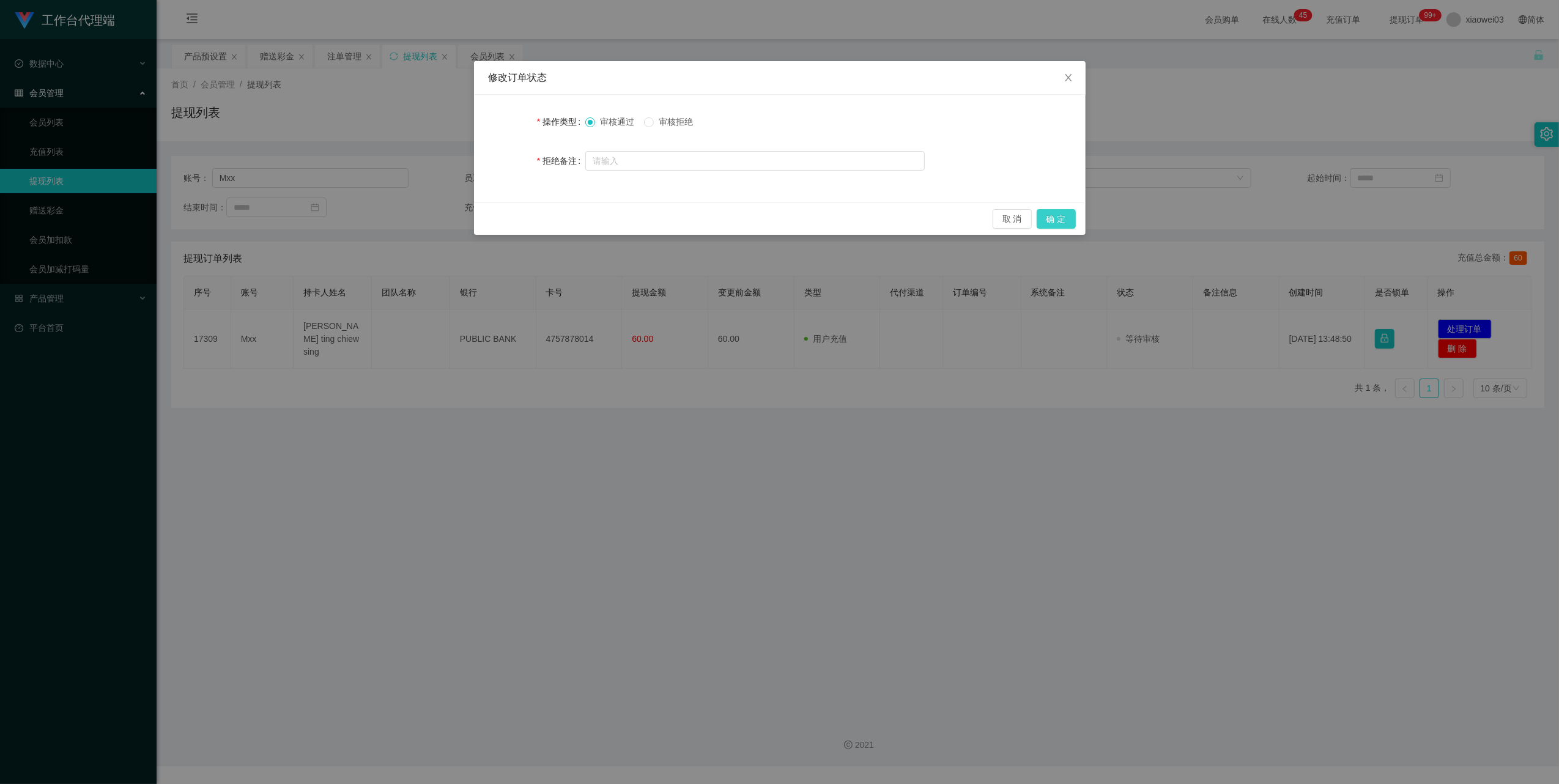
click at [1043, 216] on button "确 定" at bounding box center [1056, 219] width 39 height 20
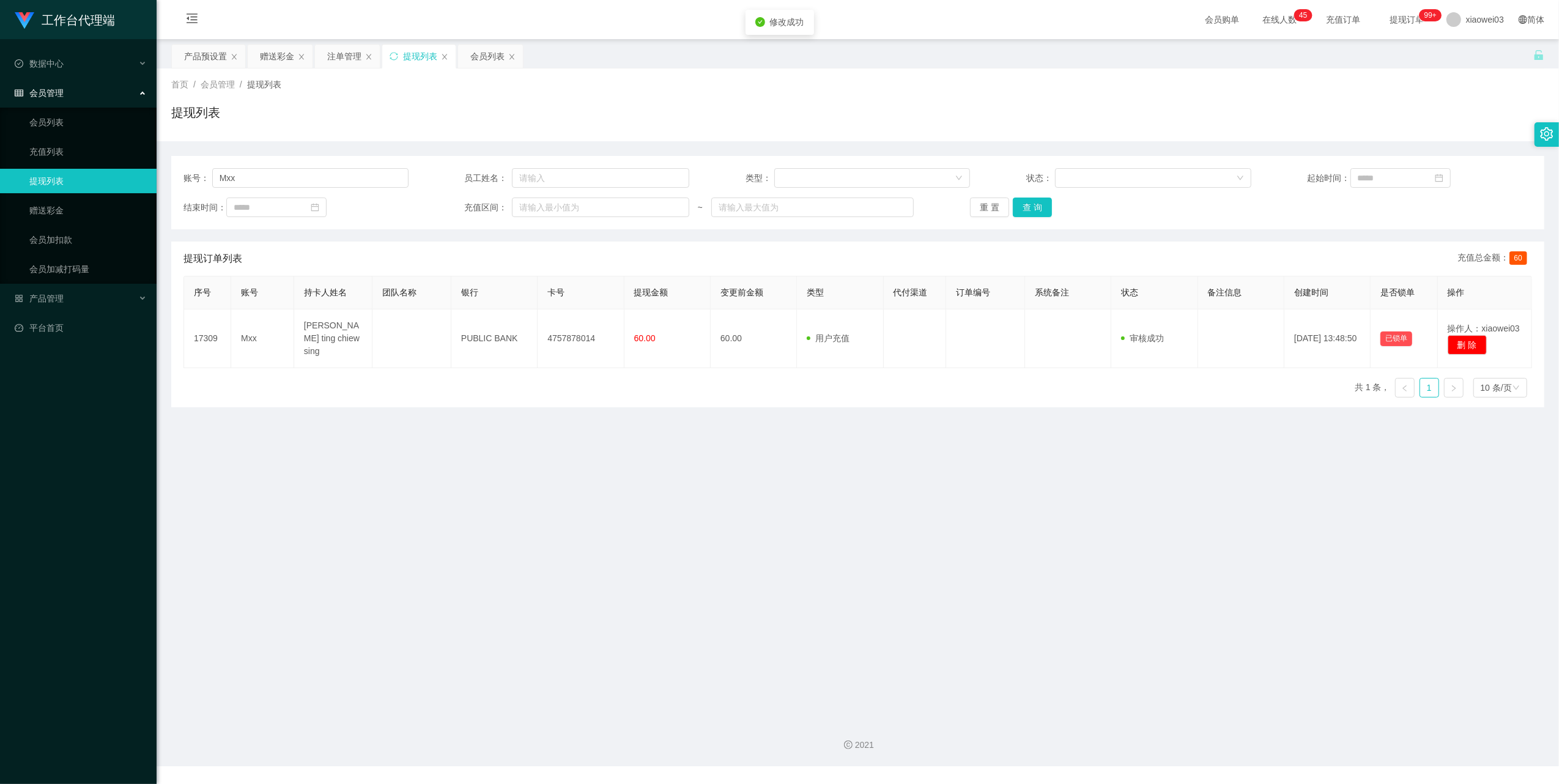
click at [935, 558] on main "关闭左侧 关闭右侧 关闭其它 刷新页面 产品预设置 赠送彩金 注单管理 提现列表 会员列表 首页 / 会员管理 / 提现列表 / 提现列表 账号： Mxx 员…" at bounding box center [857, 374] width 1402 height 670
click at [340, 174] on input "Mxx" at bounding box center [310, 177] width 197 height 20
click at [283, 51] on div "赠送彩金" at bounding box center [276, 56] width 34 height 23
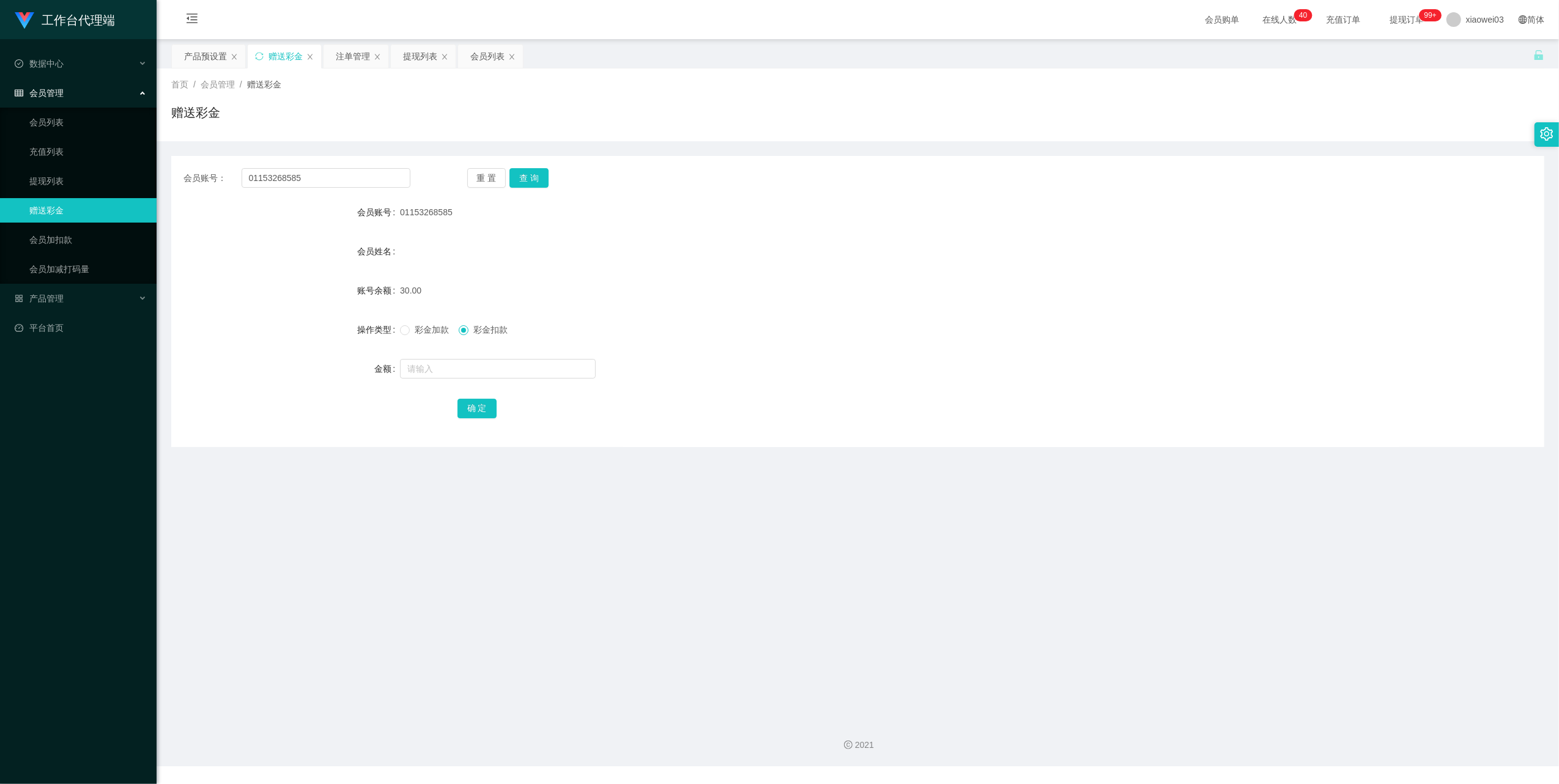
click at [348, 189] on div "会员账号： 01153268585 重 置 查 询 会员账号 01153268585 会员姓名 账号余额 30.00 操作类型 彩金加款 彩金扣款 金额 确 定" at bounding box center [857, 301] width 1373 height 291
click at [354, 178] on input "01153268585" at bounding box center [326, 177] width 169 height 20
paste input "Rocketman"
type input "Rocketman"
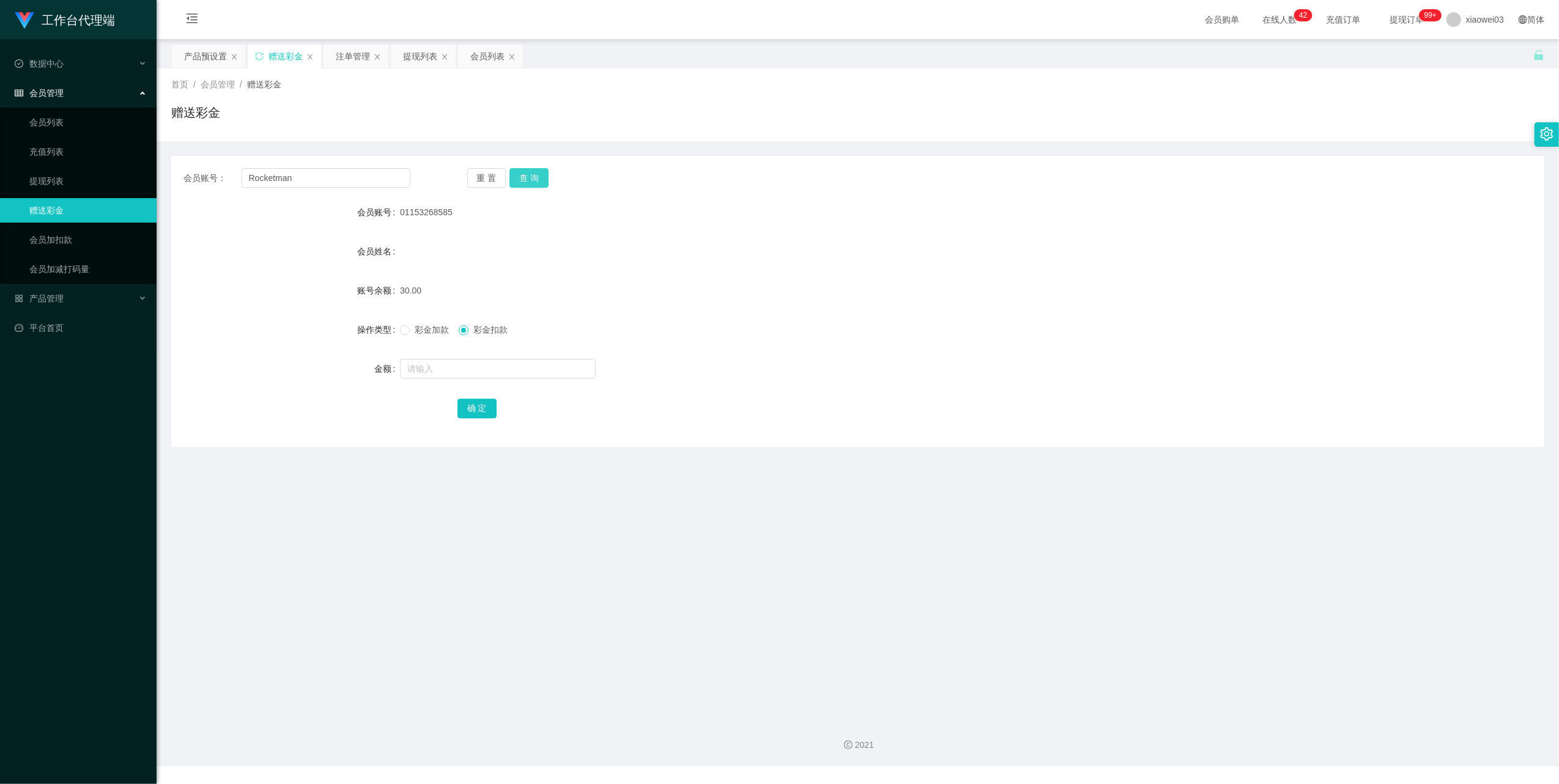
click at [527, 182] on button "查 询" at bounding box center [529, 177] width 39 height 20
click at [693, 273] on form "会员账号 Rocketman 会员姓名 账号余额 0.00 操作类型 彩金加款 彩金扣款 金额 确 定" at bounding box center [857, 309] width 1373 height 220
click at [354, 55] on div "注单管理" at bounding box center [352, 56] width 34 height 23
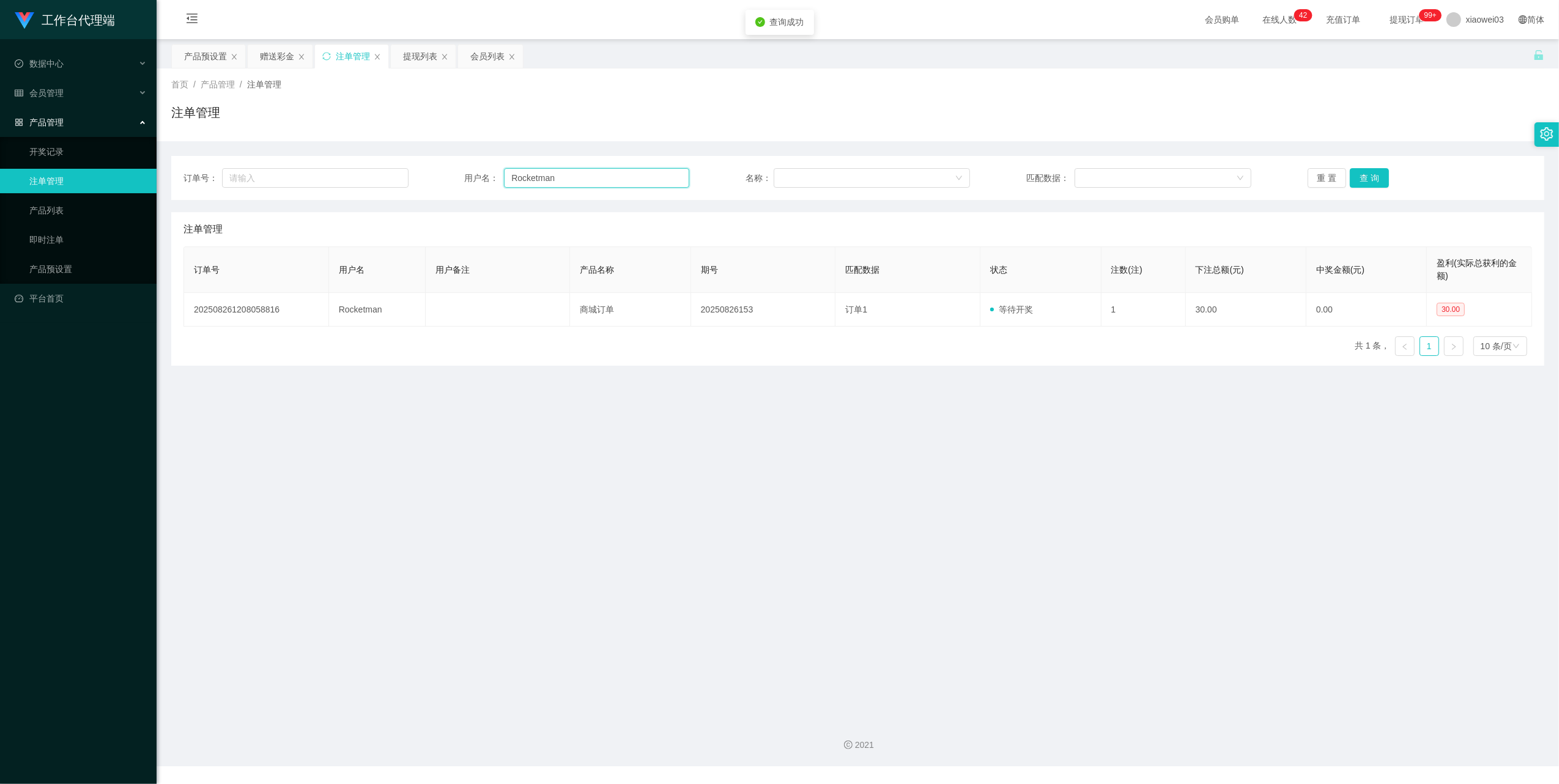
click at [593, 183] on input "Rocketman" at bounding box center [596, 177] width 185 height 20
click at [1373, 174] on button "查 询" at bounding box center [1369, 177] width 39 height 20
click at [1356, 174] on button "查 询" at bounding box center [1369, 177] width 39 height 20
click at [1356, 174] on div "重 置 查 询" at bounding box center [1420, 177] width 225 height 20
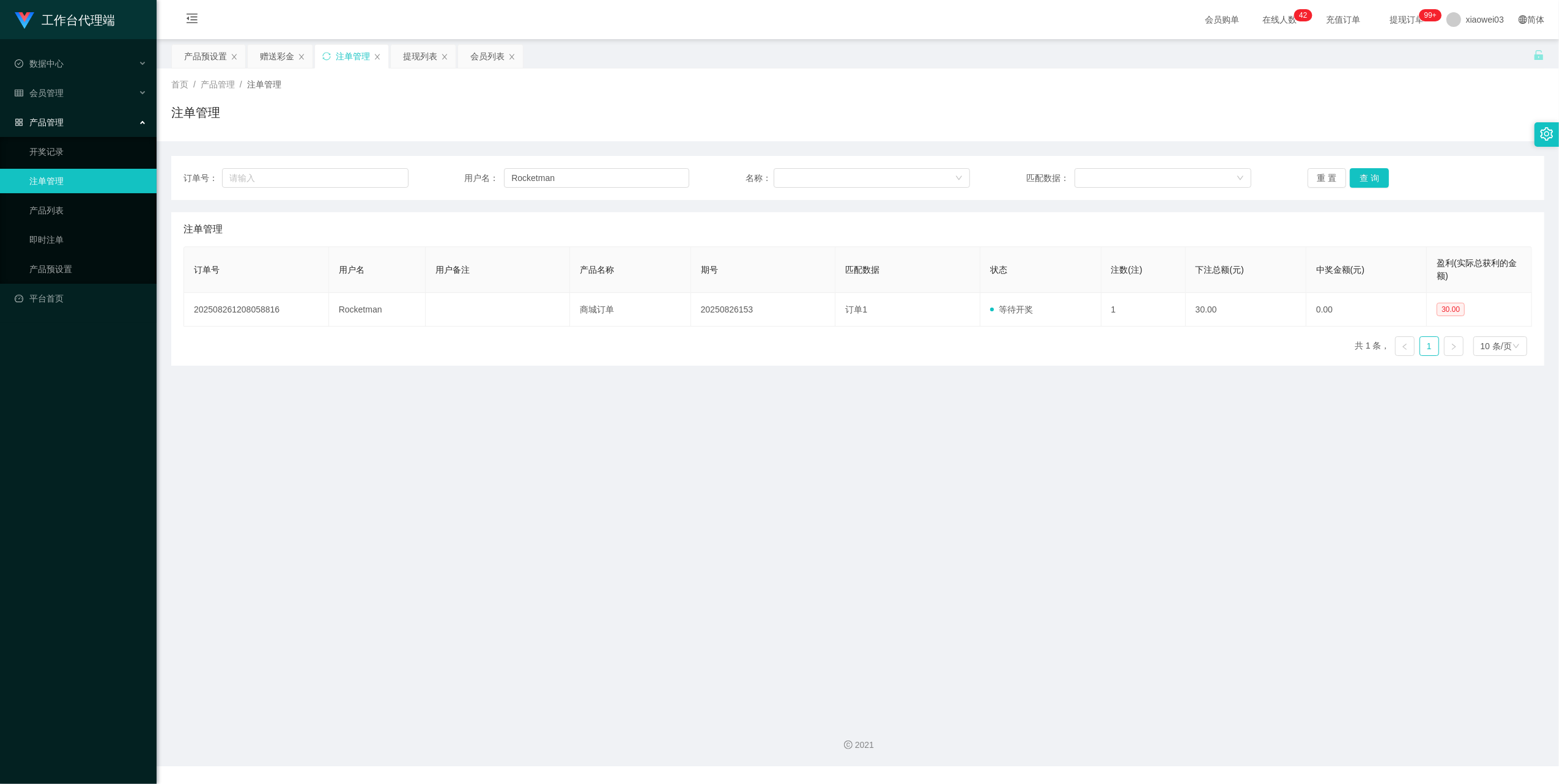
drag, startPoint x: 1356, startPoint y: 174, endPoint x: 1296, endPoint y: 348, distance: 184.1
click at [1296, 348] on div "订单号 用户名 用户备注 产品名称 期号 匹配数据 状态 注数(注) 下注总额(元) 中奖金额(元) 盈利(实际总获利的金额) 202508261208058…" at bounding box center [857, 305] width 1349 height 119
click at [595, 177] on input "Rocketman" at bounding box center [596, 177] width 185 height 20
click at [1381, 169] on button "查 询" at bounding box center [1369, 177] width 39 height 20
click at [1371, 170] on div "重 置 查 询" at bounding box center [1420, 177] width 225 height 20
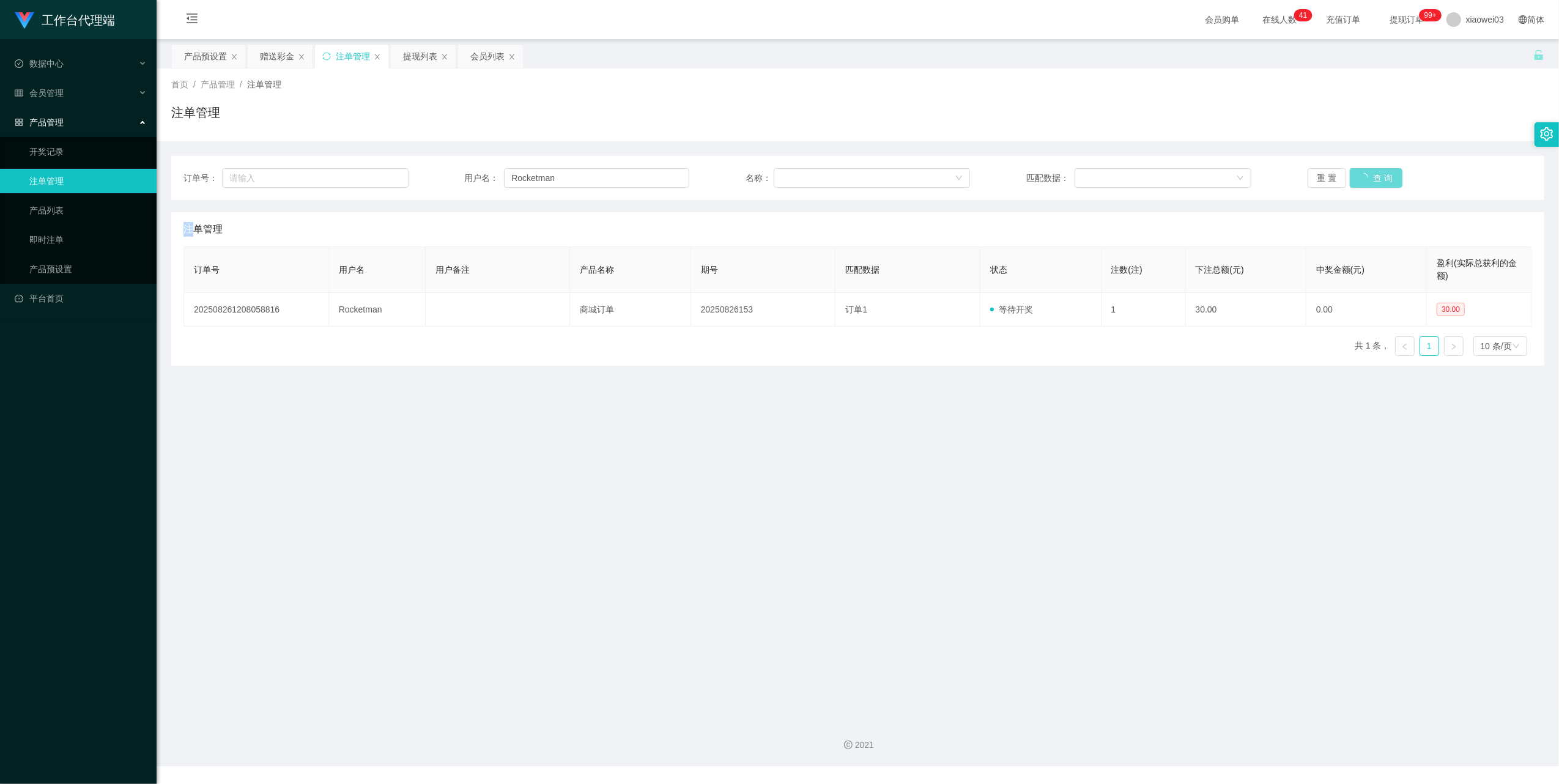
click at [1371, 170] on div "重 置 查 询" at bounding box center [1420, 177] width 225 height 20
drag, startPoint x: 1371, startPoint y: 170, endPoint x: 833, endPoint y: 409, distance: 588.7
click at [833, 409] on main "关闭左侧 关闭右侧 关闭其它 刷新页面 产品预设置 赠送彩金 注单管理 提现列表 会员列表 首页 / 产品管理 / 注单管理 / 注单管理 订单号： 用户名：…" at bounding box center [857, 374] width 1402 height 670
click at [217, 50] on div "产品预设置" at bounding box center [205, 56] width 43 height 23
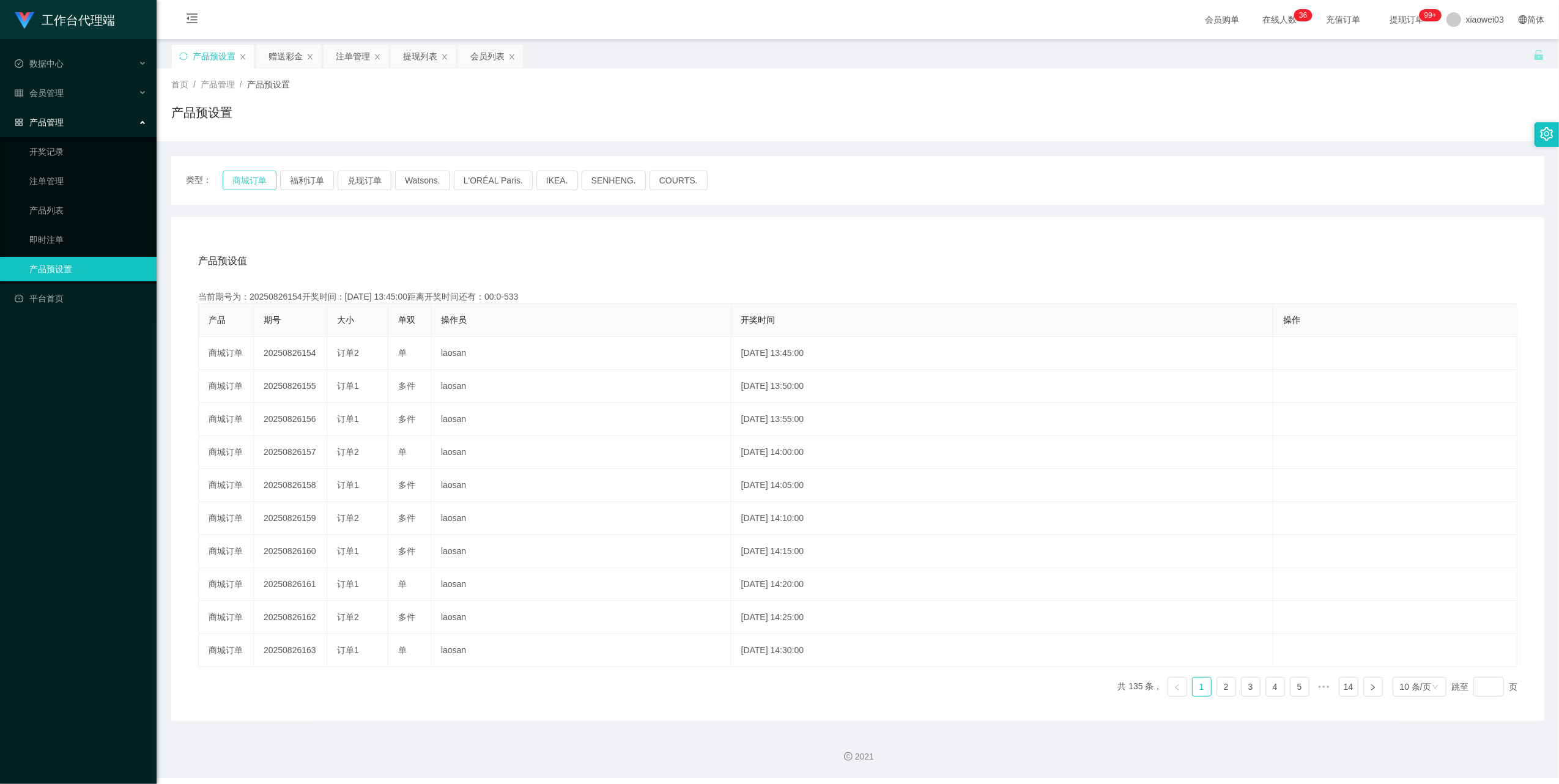
click at [250, 180] on button "商城订单" at bounding box center [250, 180] width 54 height 20
click at [250, 172] on button "商城订单" at bounding box center [250, 180] width 54 height 20
click at [583, 248] on div "产品预设值 添加期号" at bounding box center [857, 261] width 1319 height 34
click at [421, 56] on div "提现列表" at bounding box center [420, 56] width 34 height 23
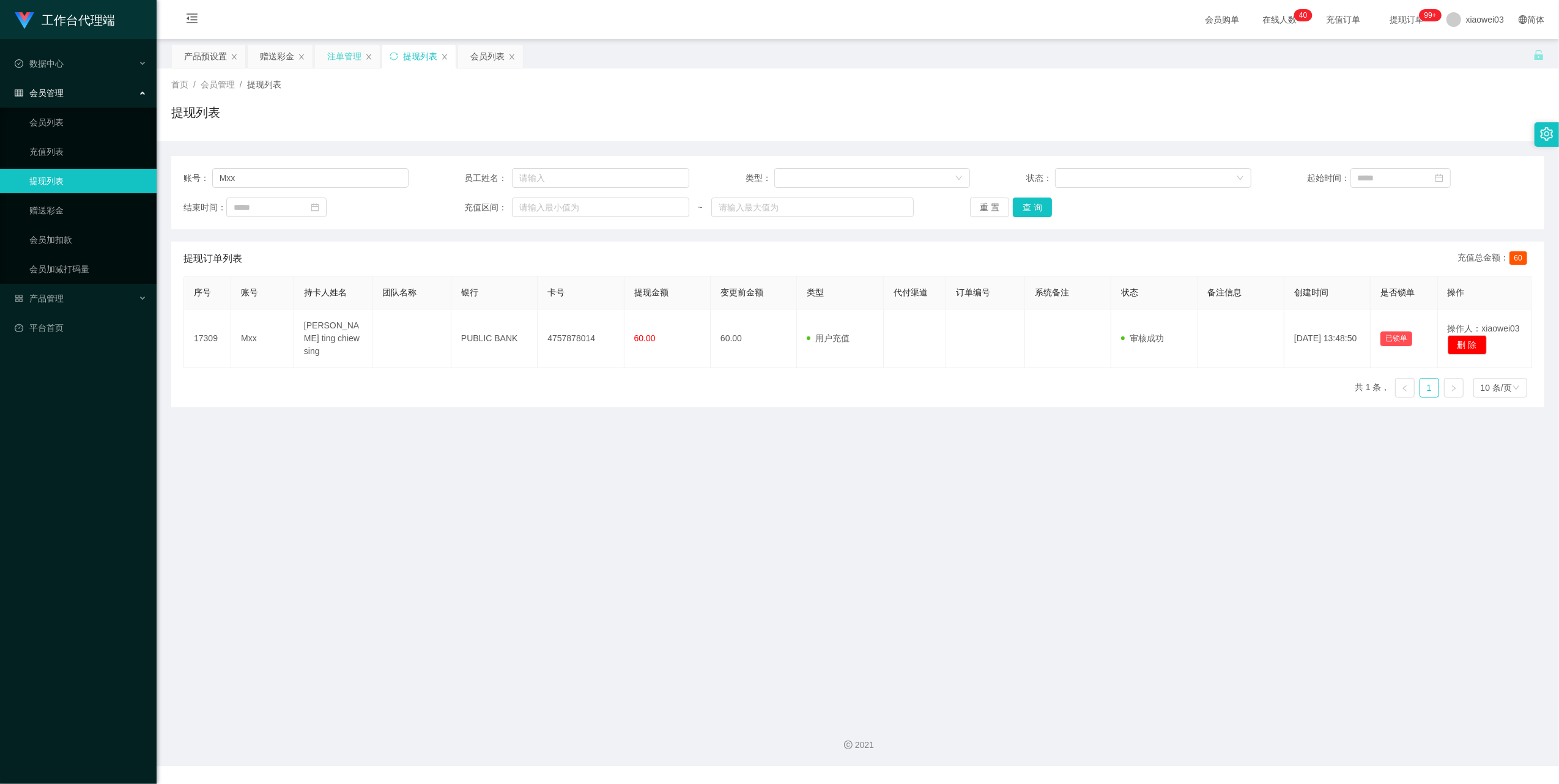
click at [348, 44] on div "注单管理" at bounding box center [343, 56] width 34 height 23
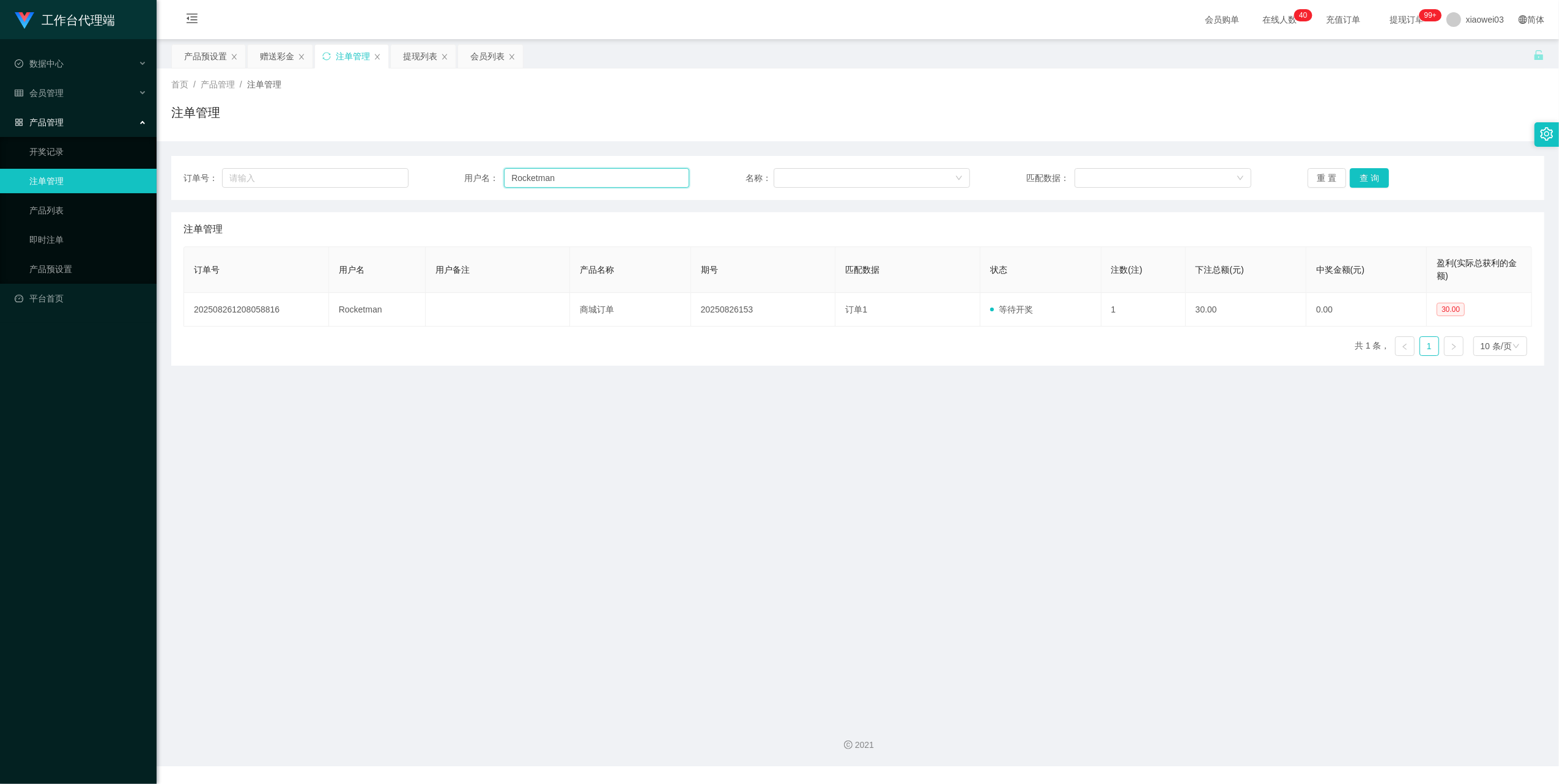
click at [583, 177] on input "Rocketman" at bounding box center [596, 177] width 185 height 20
click at [1353, 179] on button "查 询" at bounding box center [1369, 177] width 39 height 20
click at [1356, 176] on button "查 询" at bounding box center [1369, 177] width 39 height 20
click at [1356, 176] on div "重 置 查 询" at bounding box center [1420, 177] width 225 height 20
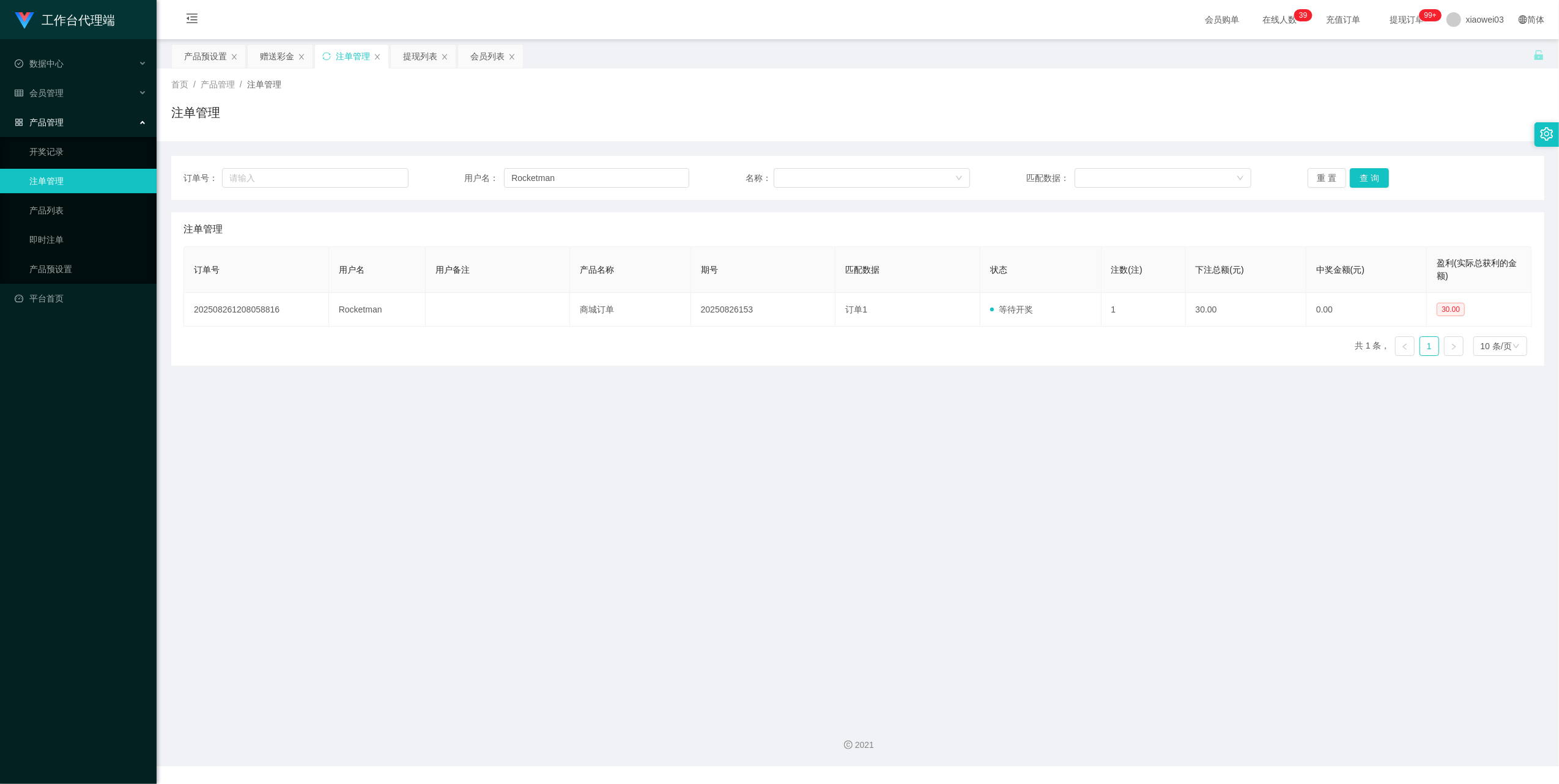
click at [661, 391] on main "关闭左侧 关闭右侧 关闭其它 刷新页面 产品预设置 赠送彩金 注单管理 提现列表 会员列表 首页 / 产品管理 / 注单管理 / 注单管理 订单号： 用户名：…" at bounding box center [857, 374] width 1402 height 670
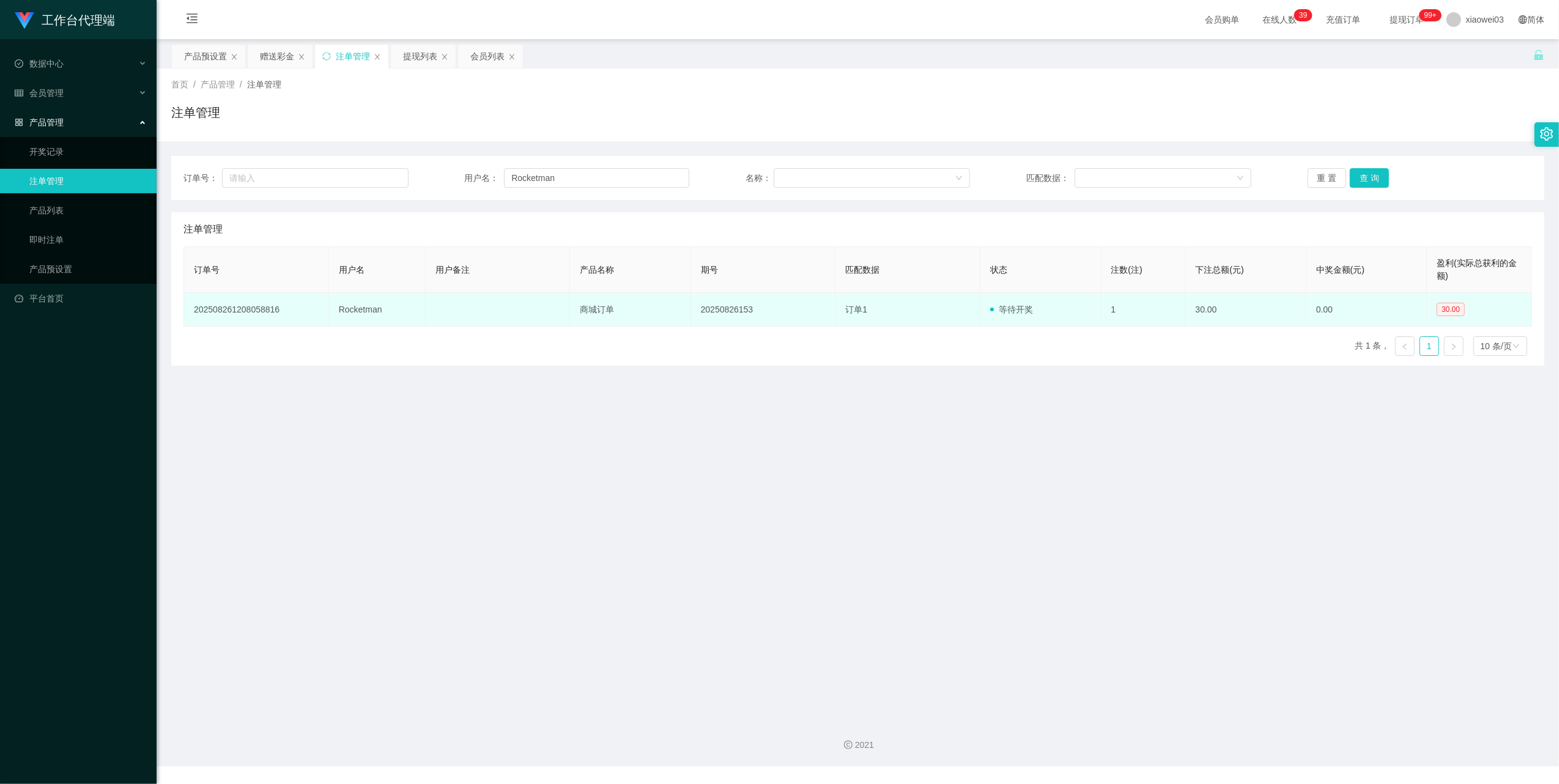
click at [1035, 312] on td "等待开奖" at bounding box center [1041, 309] width 121 height 34
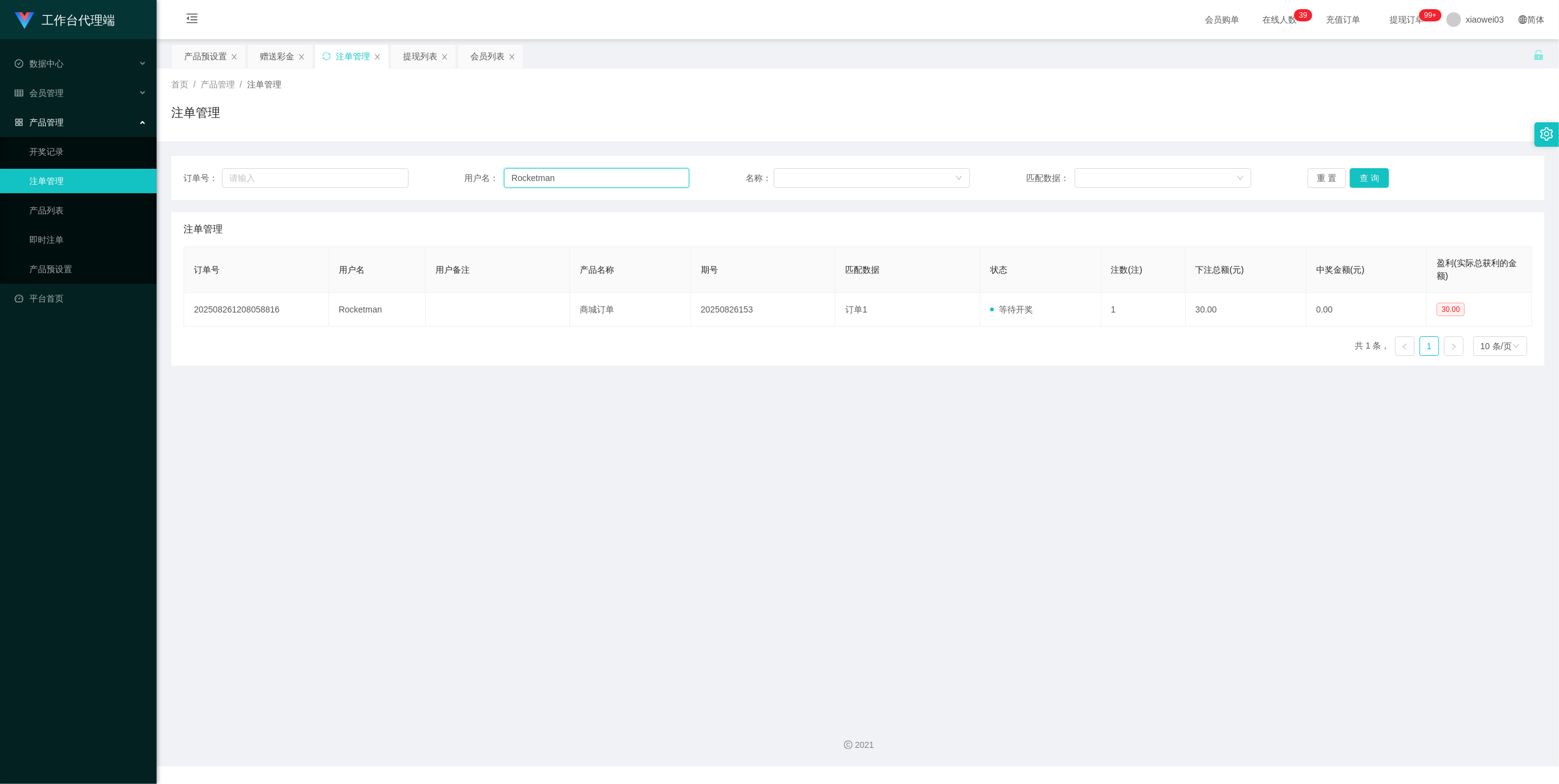
drag, startPoint x: 585, startPoint y: 172, endPoint x: 484, endPoint y: 164, distance: 101.3
click at [514, 184] on input "Rocketman" at bounding box center [596, 177] width 185 height 20
click at [453, 252] on th "用户备注" at bounding box center [498, 269] width 145 height 46
click at [441, 363] on div "订单号 用户名 用户备注 产品名称 期号 匹配数据 状态 注数(注) 下注总额(元) 中奖金额(元) 盈利(实际总获利的金额) 202508261208058…" at bounding box center [857, 305] width 1349 height 119
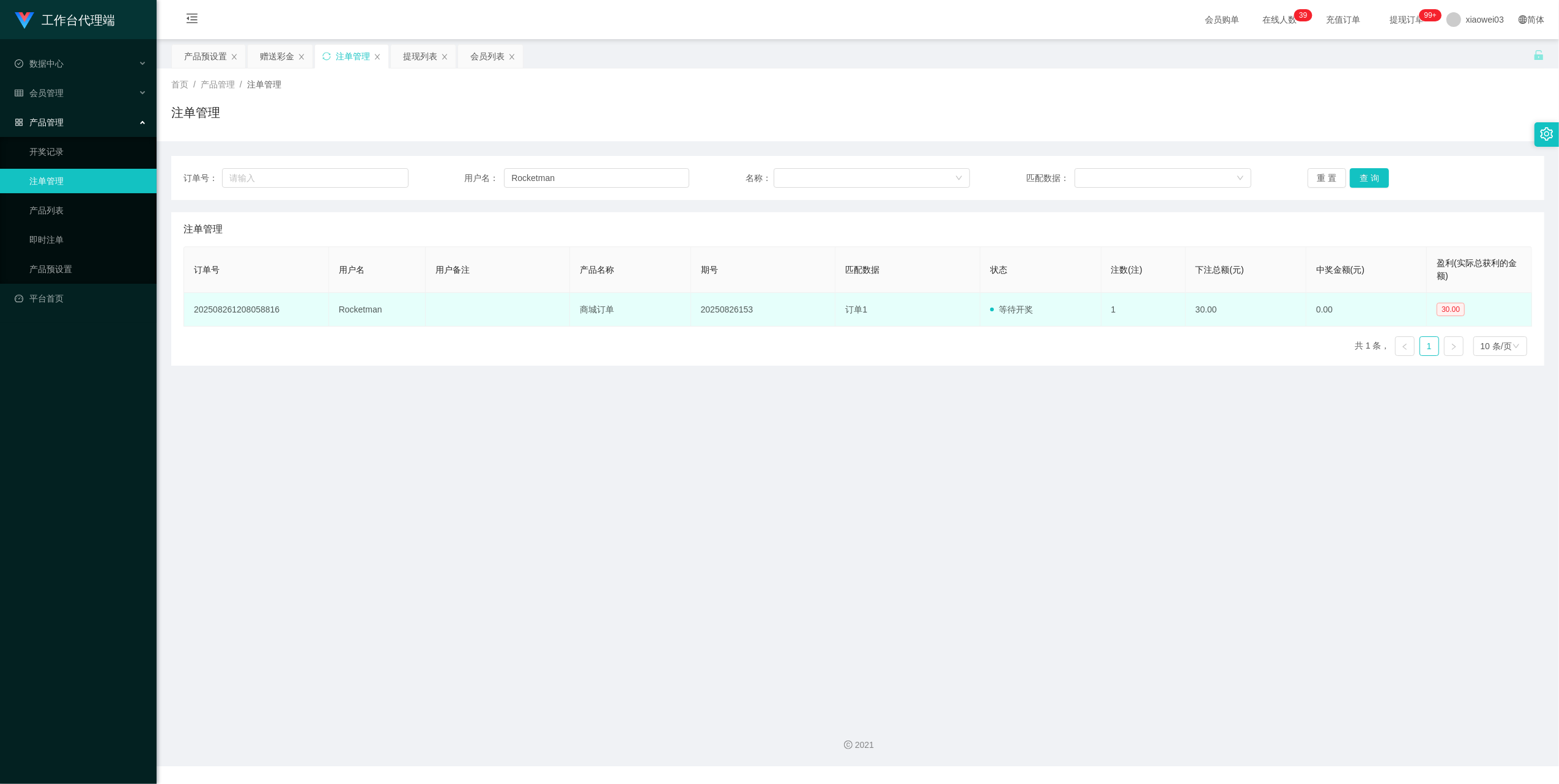
click at [316, 324] on td "202508261208058816" at bounding box center [257, 309] width 145 height 34
drag, startPoint x: 283, startPoint y: 309, endPoint x: 189, endPoint y: 322, distance: 94.9
click at [189, 322] on td "202508261208058816" at bounding box center [257, 309] width 145 height 34
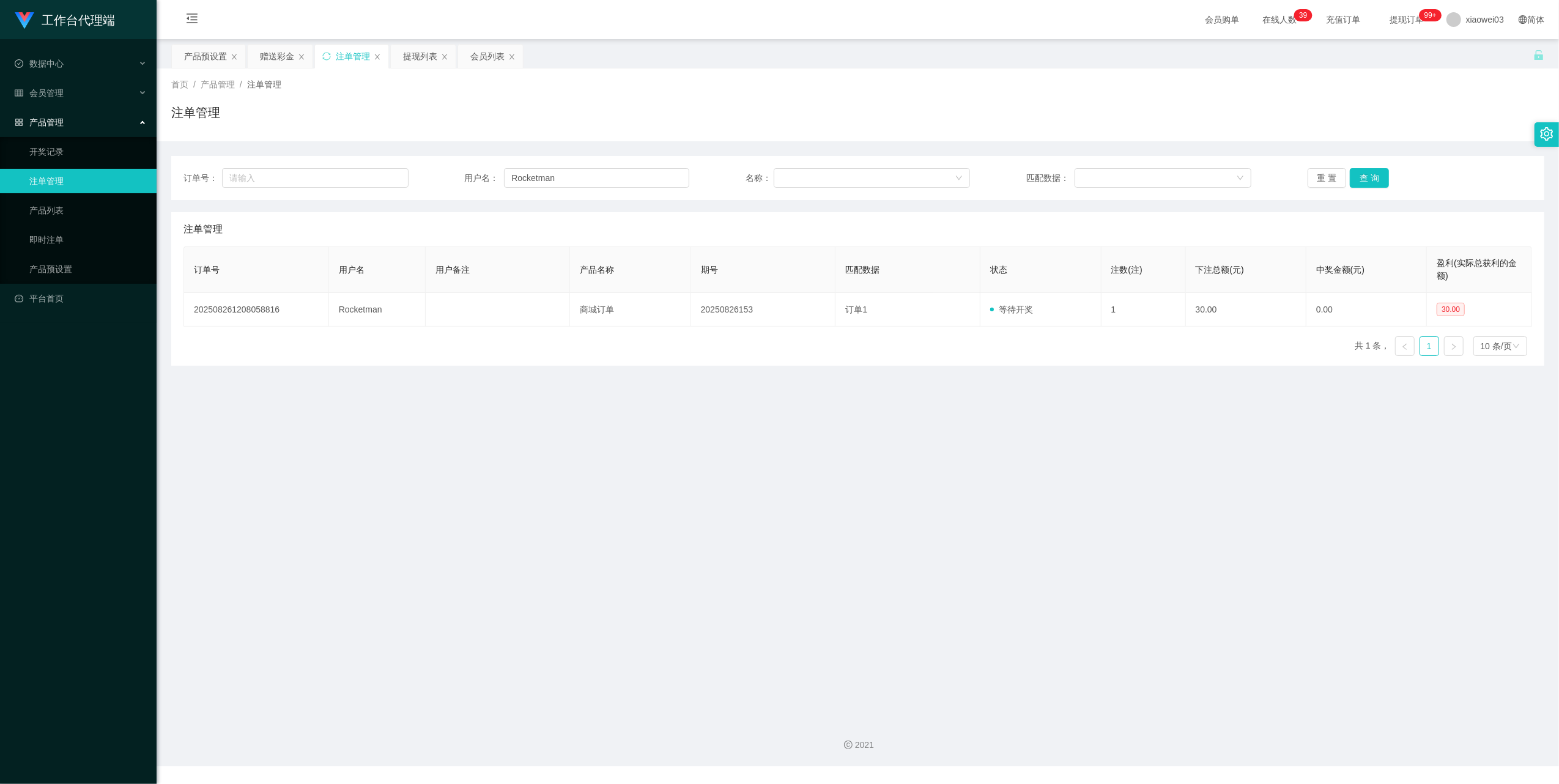
drag, startPoint x: 189, startPoint y: 322, endPoint x: 259, endPoint y: 360, distance: 79.6
click at [259, 360] on div "订单号 用户名 用户备注 产品名称 期号 匹配数据 状态 注数(注) 下注总额(元) 中奖金额(元) 盈利(实际总获利的金额) 202508261208058…" at bounding box center [857, 305] width 1349 height 119
drag, startPoint x: 583, startPoint y: 174, endPoint x: 496, endPoint y: 176, distance: 87.0
click at [494, 176] on div "用户名： Rocketman" at bounding box center [576, 177] width 225 height 20
click at [488, 56] on div "会员列表" at bounding box center [487, 56] width 34 height 23
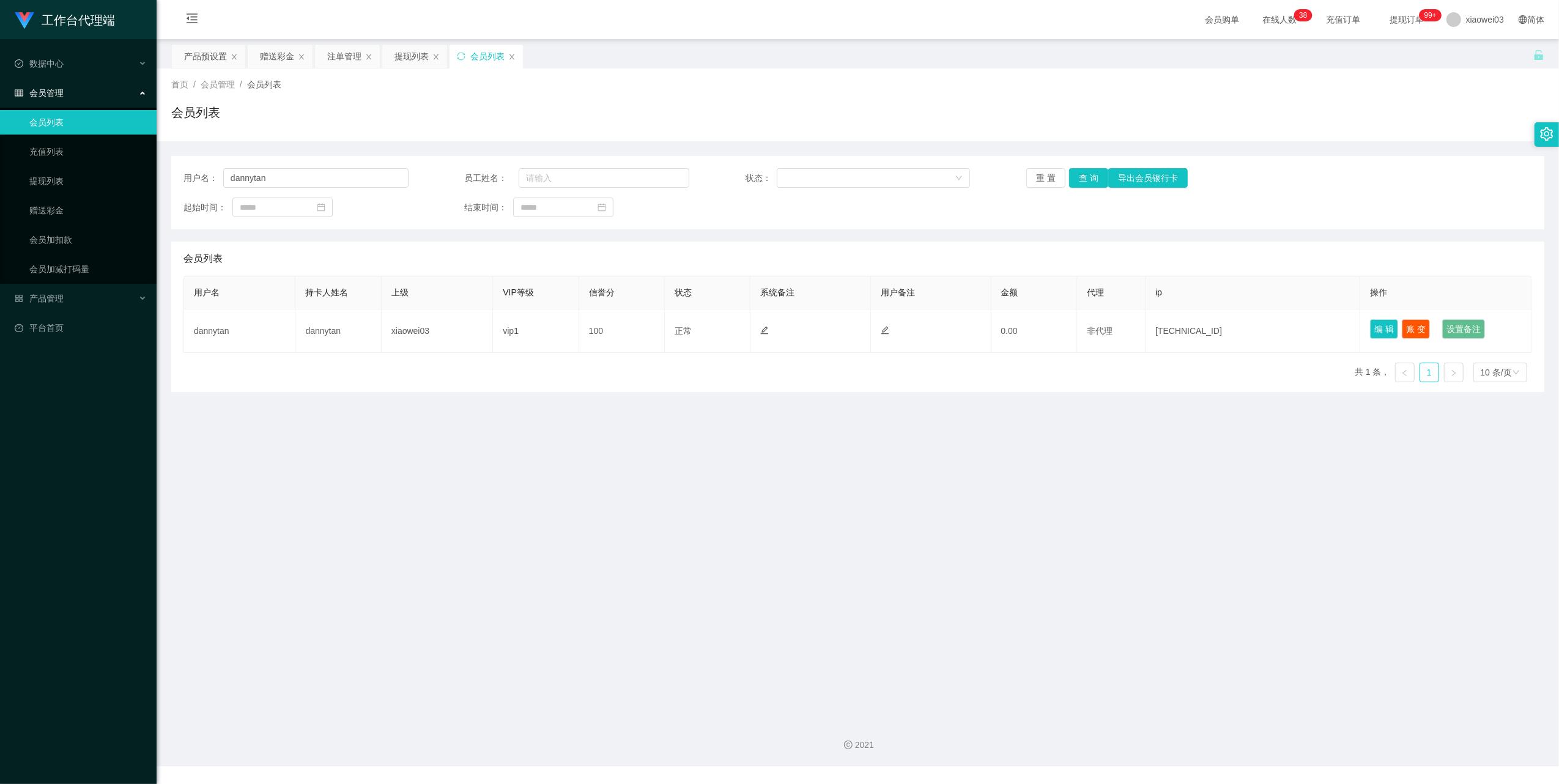
click at [350, 167] on div "用户名： dannytan 员工姓名： 状态： 重 置 查 询 导出会员银行卡 起始时间： 结束时间：" at bounding box center [857, 192] width 1373 height 73
click at [291, 175] on input "dannytan" at bounding box center [316, 177] width 185 height 20
paste input "Rocketm"
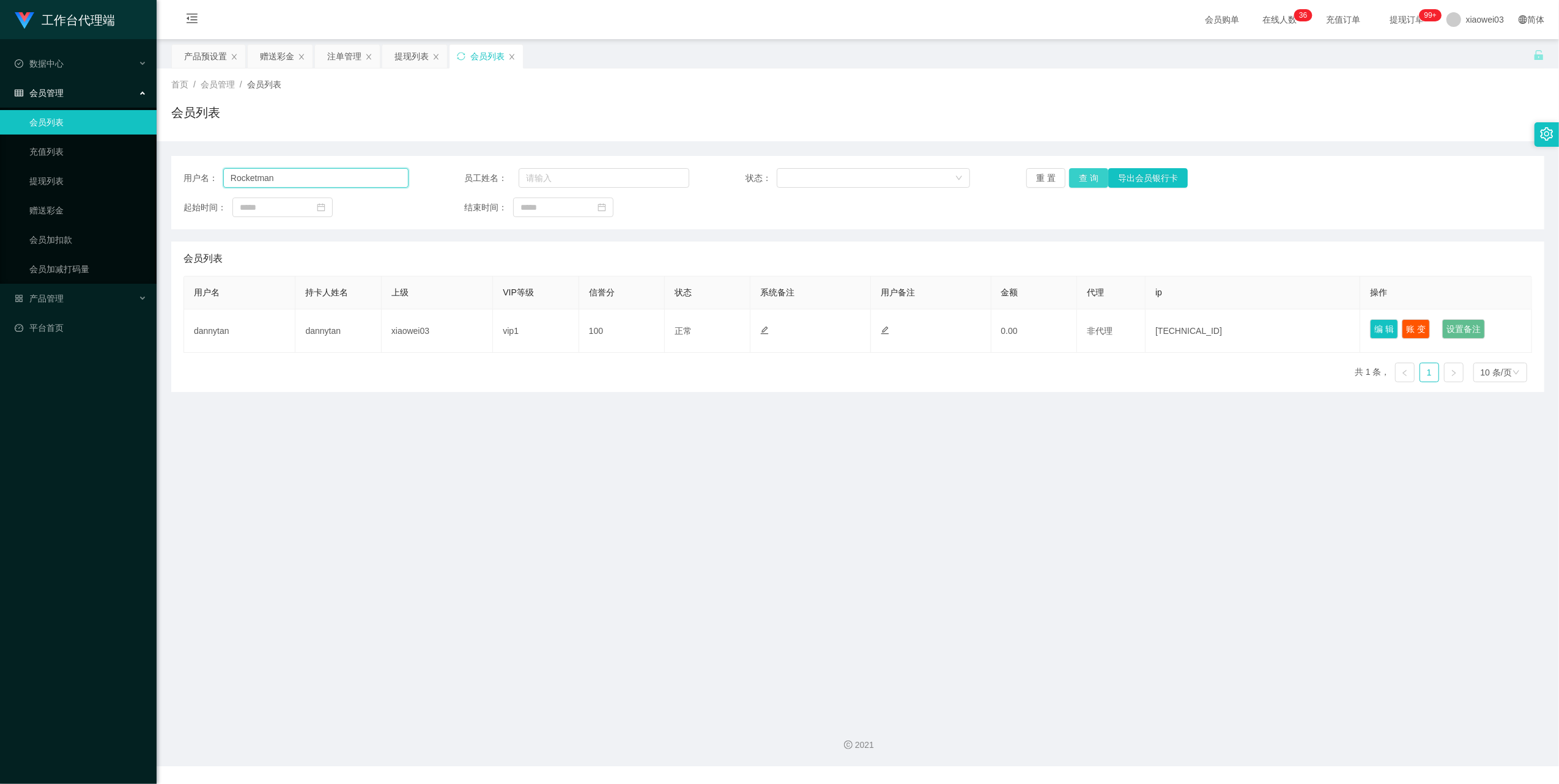
type input "Rocketman"
click at [1085, 179] on button "查 询" at bounding box center [1089, 177] width 39 height 20
click at [691, 419] on main "关闭左侧 关闭右侧 关闭其它 刷新页面 产品预设置 赠送彩金 注单管理 提现列表 会员列表 首页 / 会员管理 / 会员列表 / 会员列表 用户名： Rock…" at bounding box center [857, 374] width 1402 height 670
click at [187, 45] on div "产品预设置" at bounding box center [205, 56] width 43 height 23
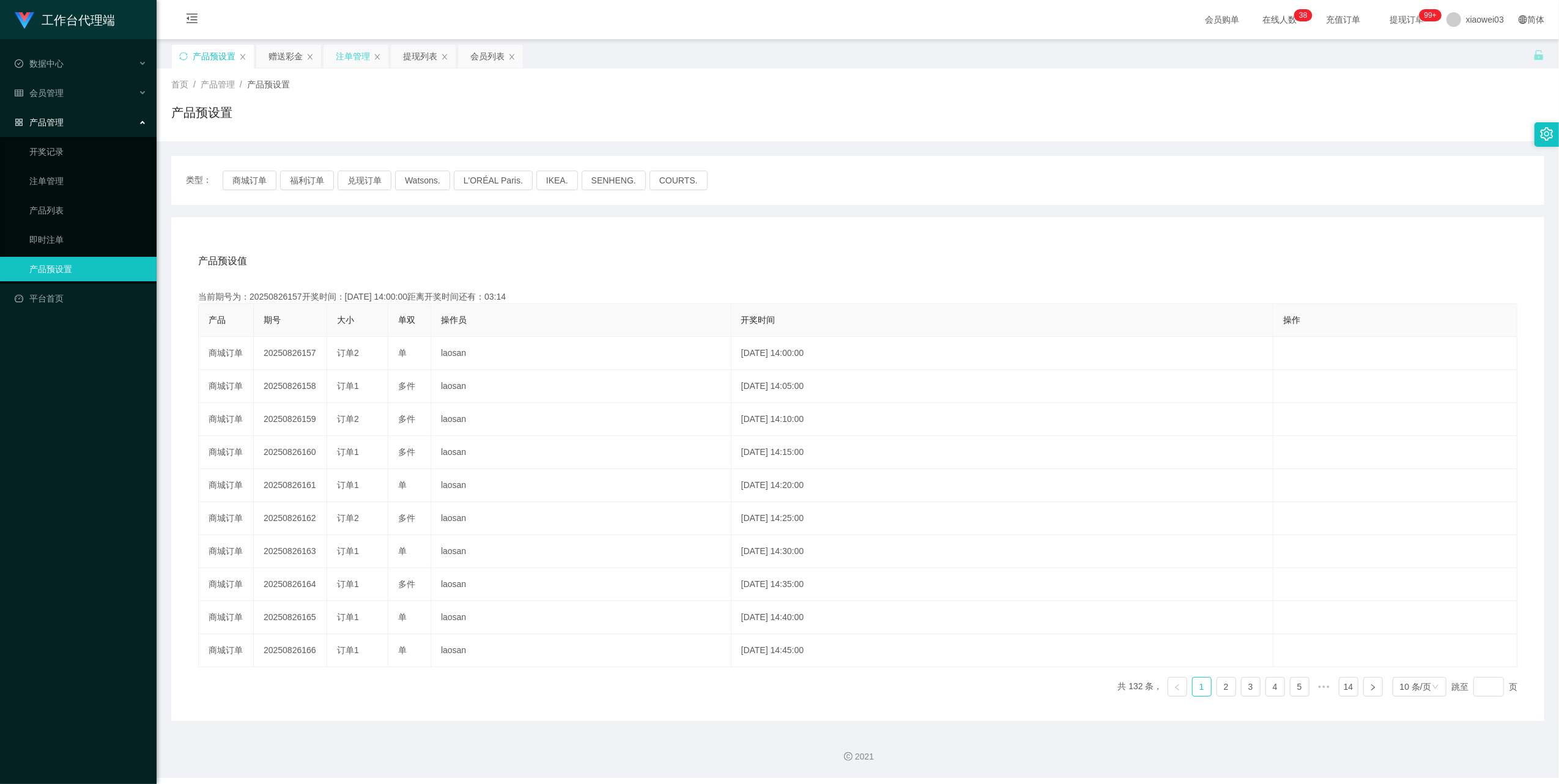
click at [340, 50] on div "注单管理" at bounding box center [352, 56] width 34 height 23
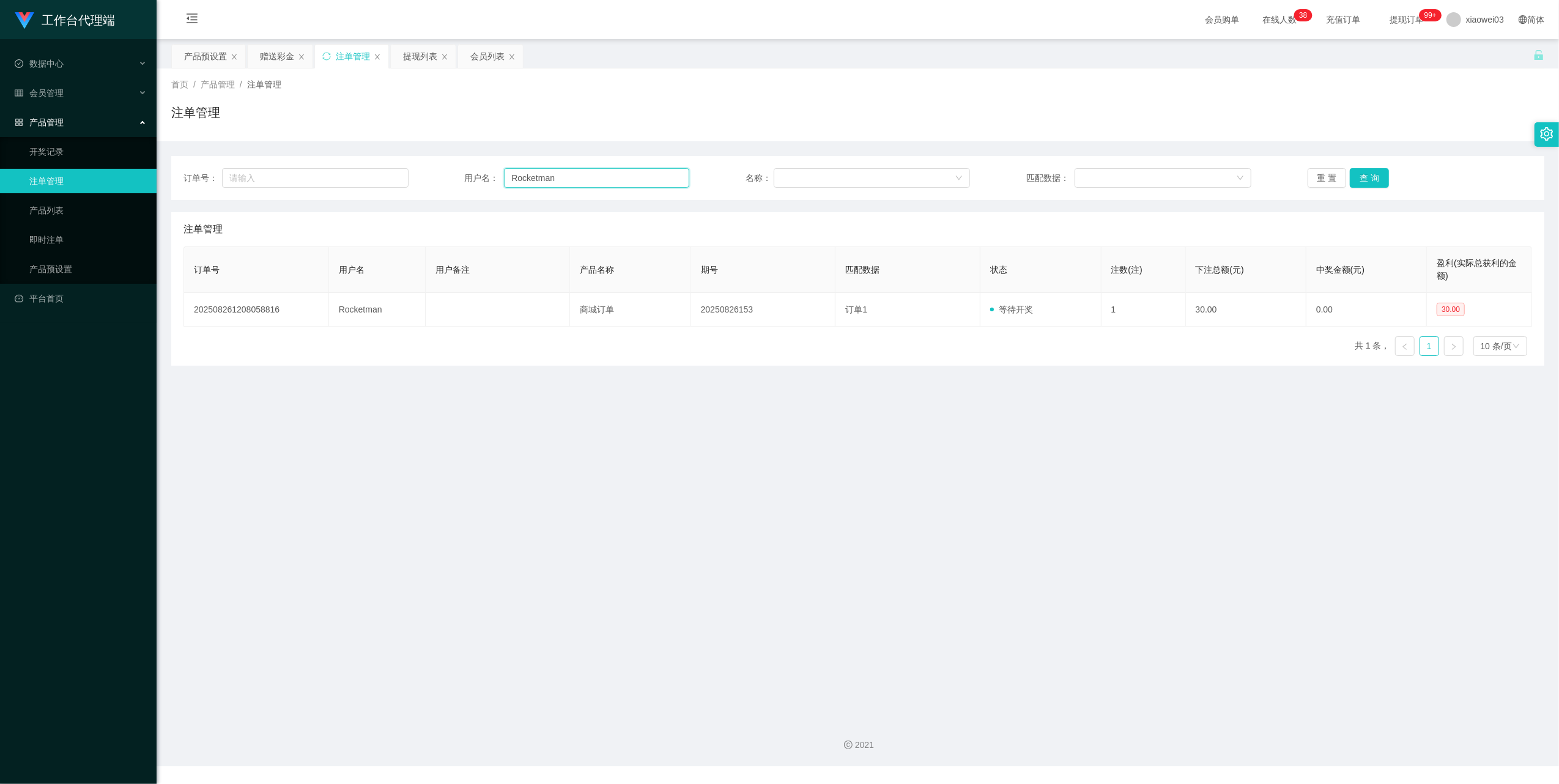
click at [612, 172] on input "Rocketman" at bounding box center [596, 177] width 185 height 20
click at [1361, 178] on button "查 询" at bounding box center [1369, 177] width 39 height 20
click at [719, 441] on main "关闭左侧 关闭右侧 关闭其它 刷新页面 产品预设置 赠送彩金 注单管理 提现列表 会员列表 首页 / 产品管理 / 注单管理 / 注单管理 订单号： 用户名：…" at bounding box center [857, 374] width 1402 height 670
click at [791, 492] on main "关闭左侧 关闭右侧 关闭其它 刷新页面 产品预设置 赠送彩金 注单管理 提现列表 会员列表 首页 / 产品管理 / 注单管理 / 注单管理 订单号： 用户名：…" at bounding box center [857, 374] width 1402 height 670
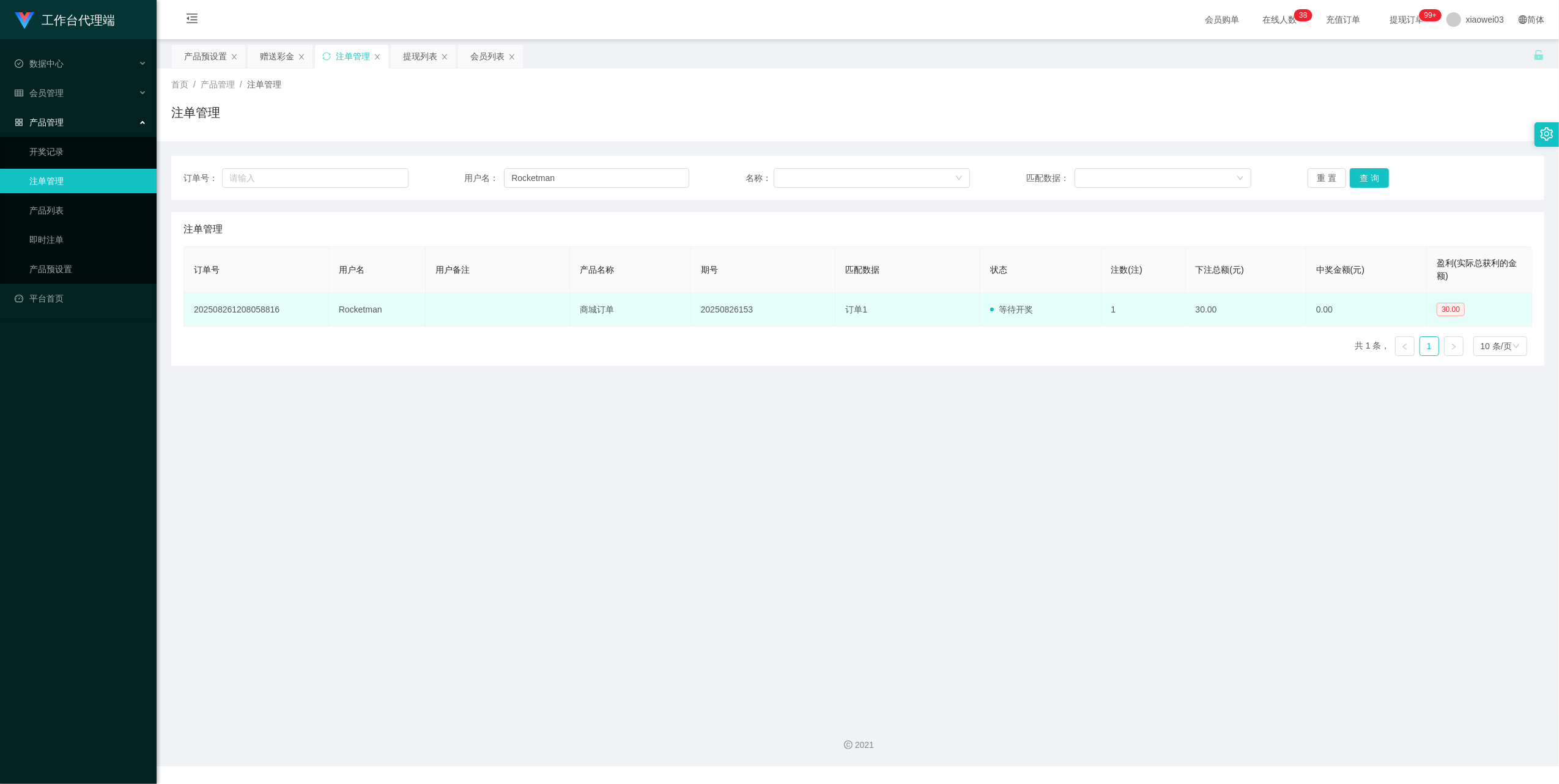
click at [1053, 322] on td "等待开奖" at bounding box center [1041, 309] width 121 height 34
click at [1007, 315] on td "等待开奖" at bounding box center [1041, 309] width 121 height 34
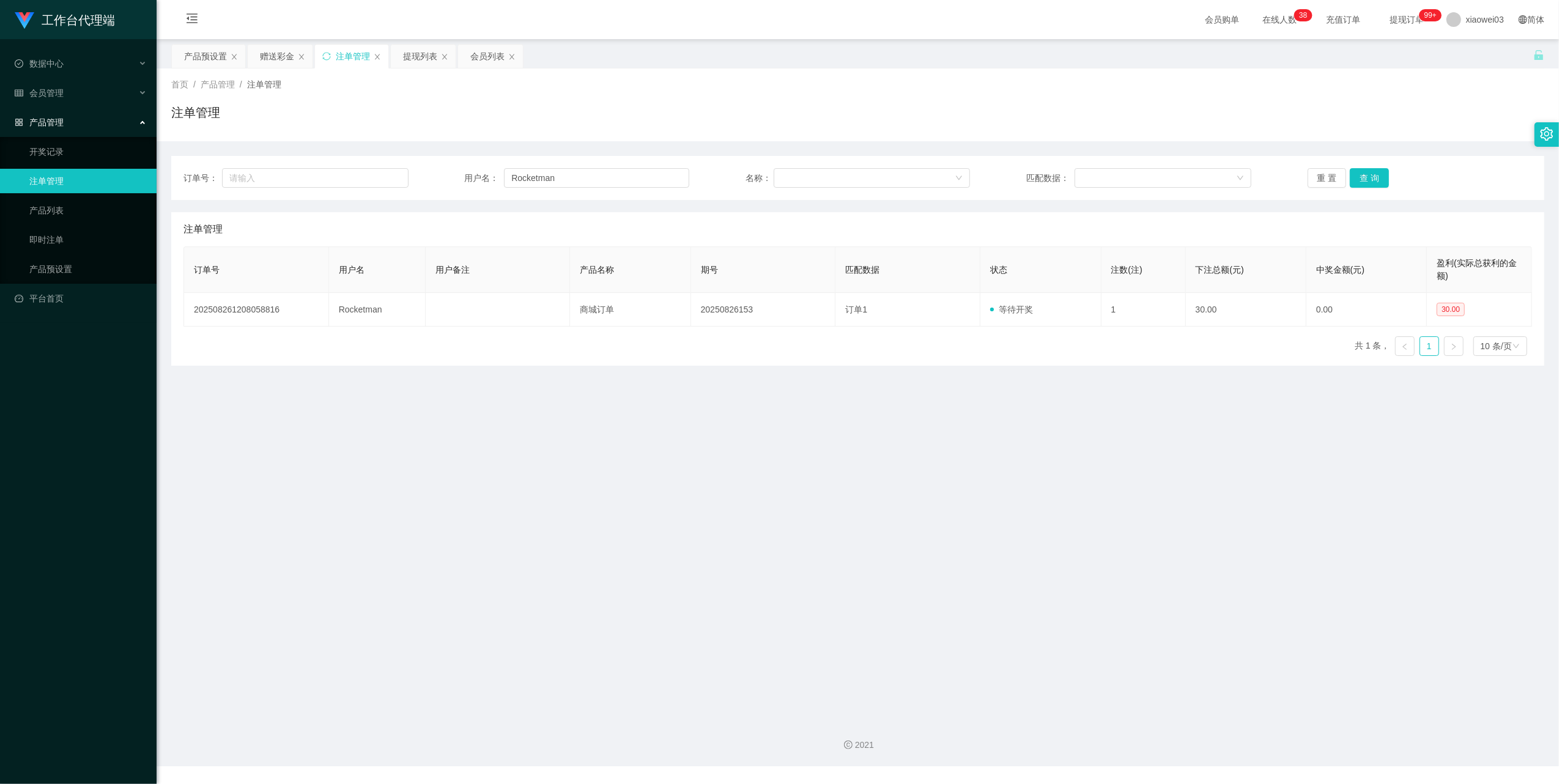
drag, startPoint x: 1007, startPoint y: 315, endPoint x: 933, endPoint y: 432, distance: 138.4
click at [933, 432] on main "关闭左侧 关闭右侧 关闭其它 刷新页面 产品预设置 赠送彩金 注单管理 提现列表 会员列表 首页 / 产品管理 / 注单管理 / 注单管理 订单号： 用户名：…" at bounding box center [857, 374] width 1402 height 670
click at [211, 55] on div "产品预设置" at bounding box center [205, 56] width 43 height 23
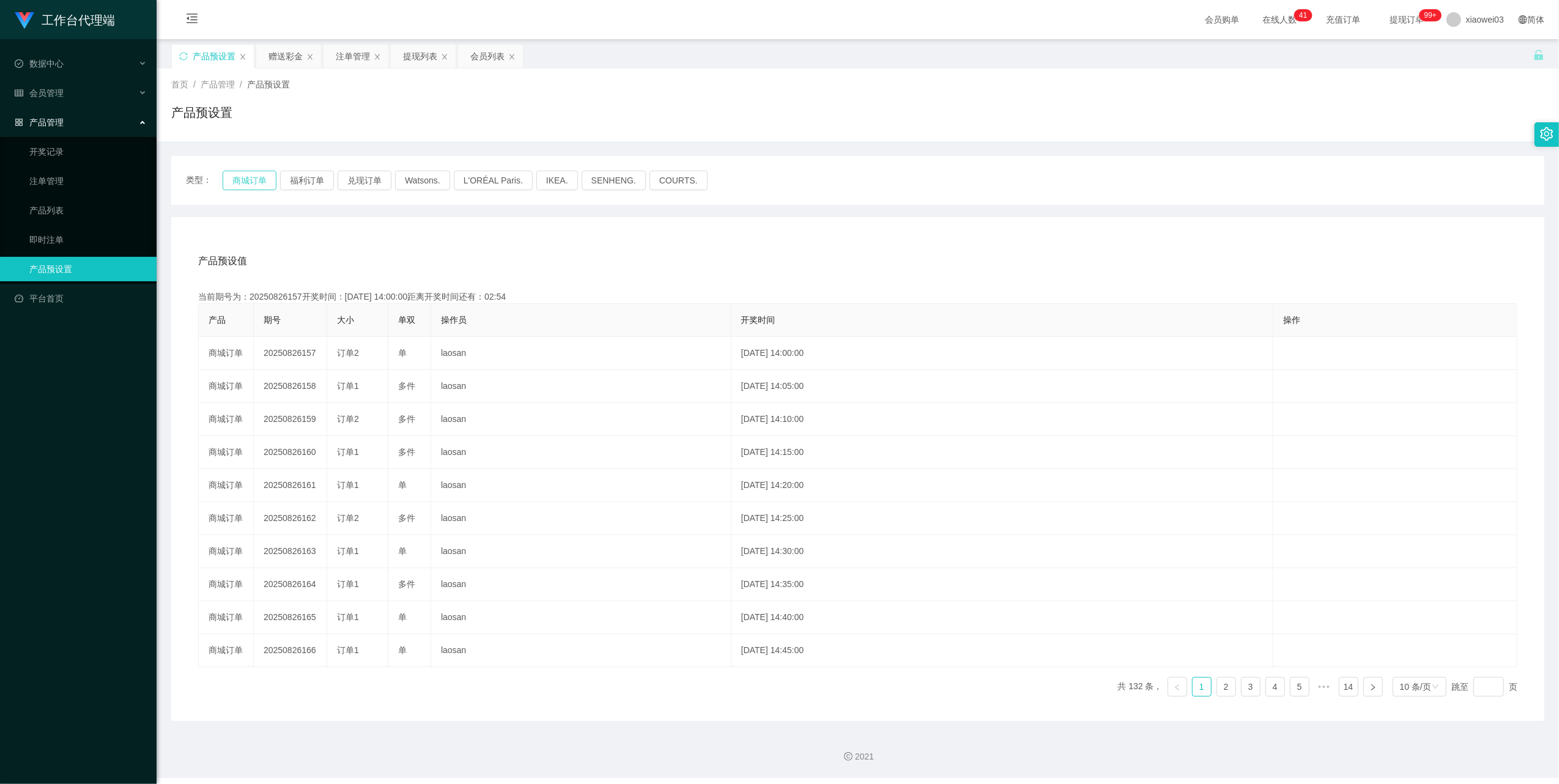
click at [250, 171] on button "商城订单" at bounding box center [250, 180] width 54 height 20
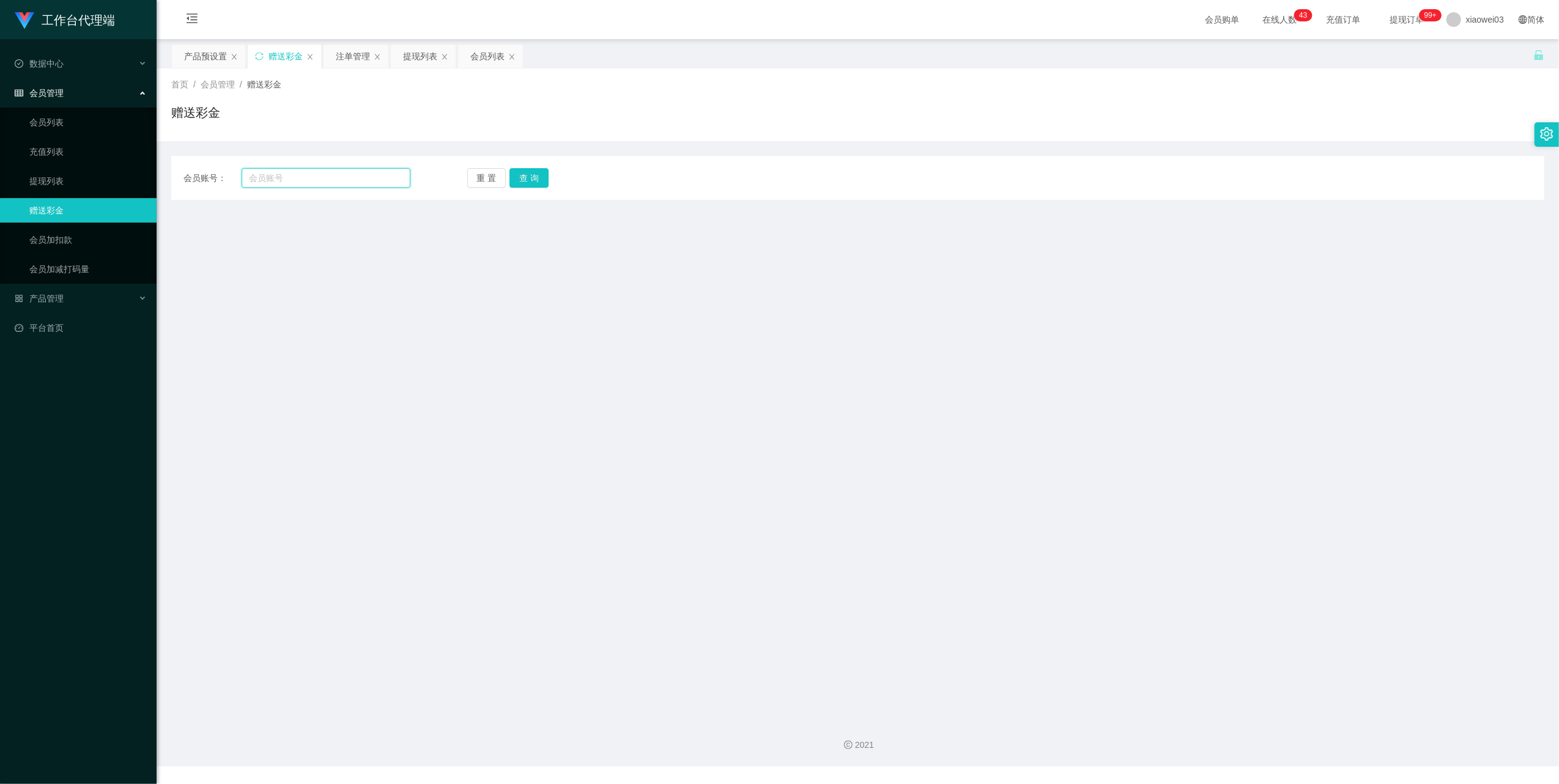
click at [311, 170] on input "text" at bounding box center [326, 177] width 169 height 20
paste input "Rocketman"
type input "Rocketman"
click at [523, 175] on button "查 询" at bounding box center [529, 177] width 39 height 20
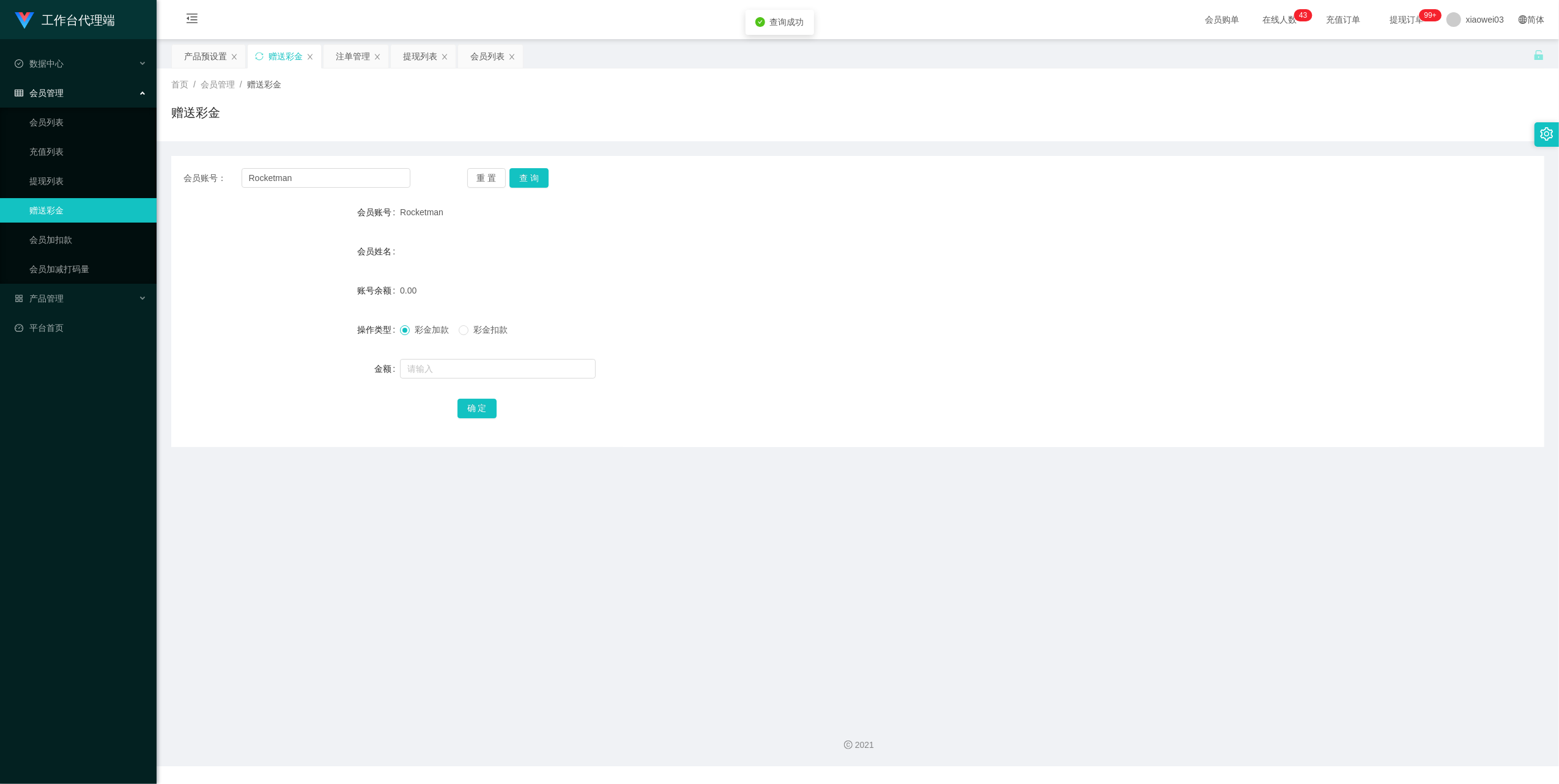
click at [679, 269] on form "会员账号 Rocketman 会员姓名 账号余额 0.00 操作类型 彩金加款 彩金扣款 金额 确 定" at bounding box center [857, 309] width 1373 height 220
click at [497, 63] on div "会员列表" at bounding box center [487, 56] width 34 height 23
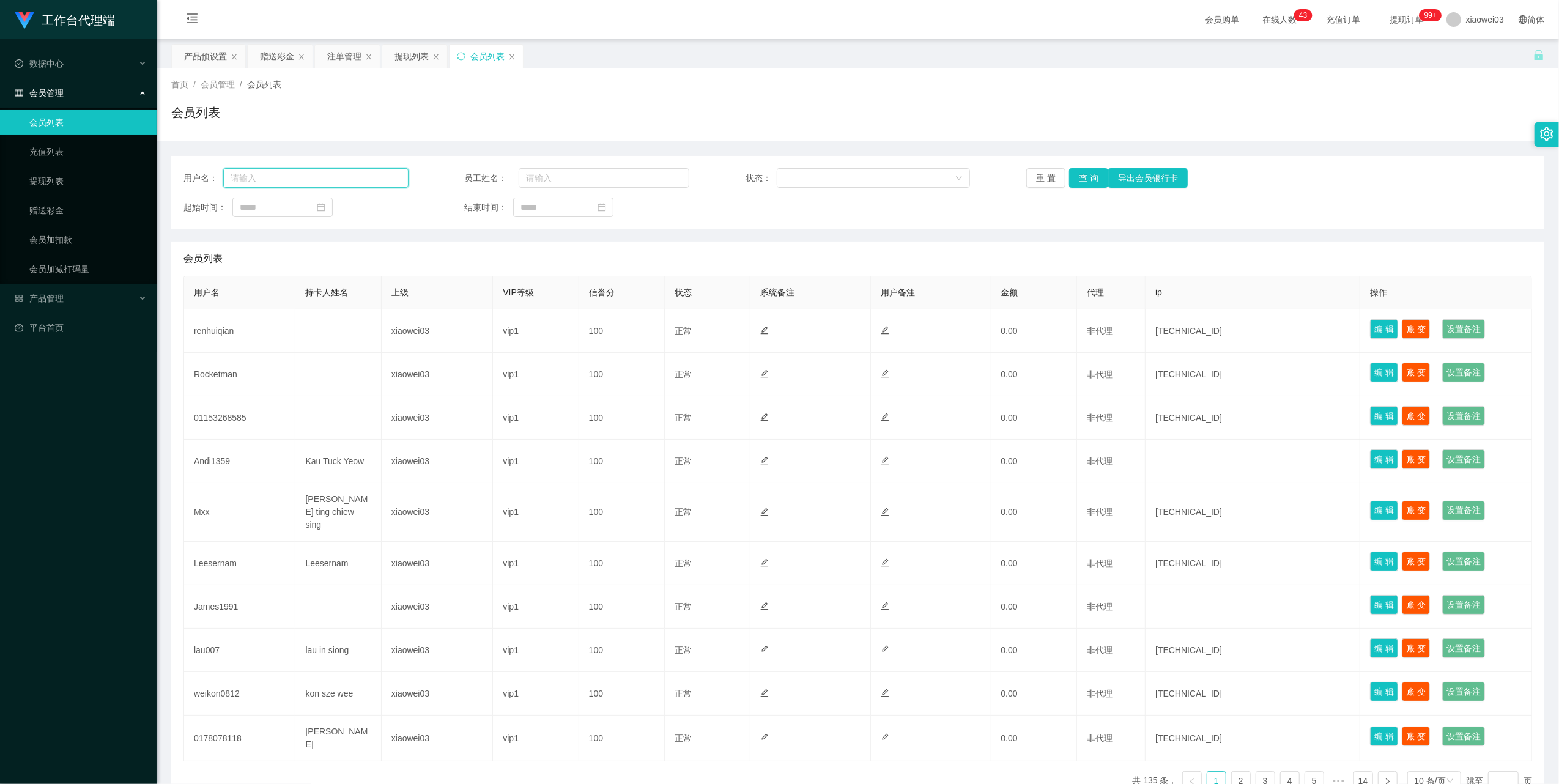
click at [360, 182] on input "text" at bounding box center [316, 177] width 185 height 20
click at [575, 189] on div "用户名： 员工姓名： 状态： 重 置 查 询 导出会员银行卡 起始时间： 结束时间：" at bounding box center [857, 192] width 1373 height 73
click at [591, 177] on input "text" at bounding box center [604, 177] width 170 height 20
paste input "Rocketman"
type input "Rocketman"
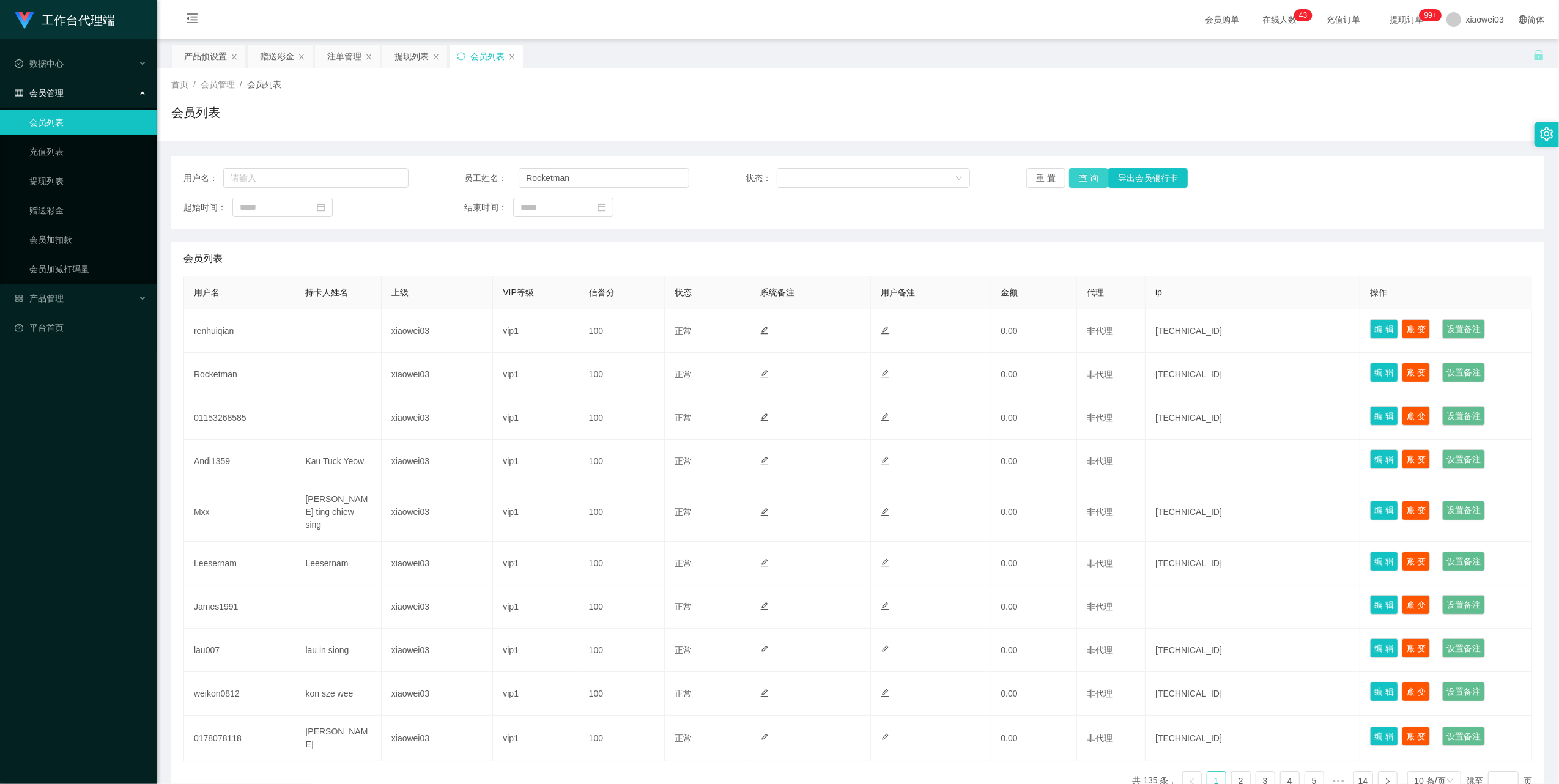
click at [1085, 174] on button "查 询" at bounding box center [1089, 177] width 39 height 20
click at [1084, 174] on button "查 询" at bounding box center [1089, 177] width 39 height 20
click at [599, 176] on input "Rocketman" at bounding box center [604, 177] width 170 height 20
click at [372, 187] on input "text" at bounding box center [316, 177] width 185 height 20
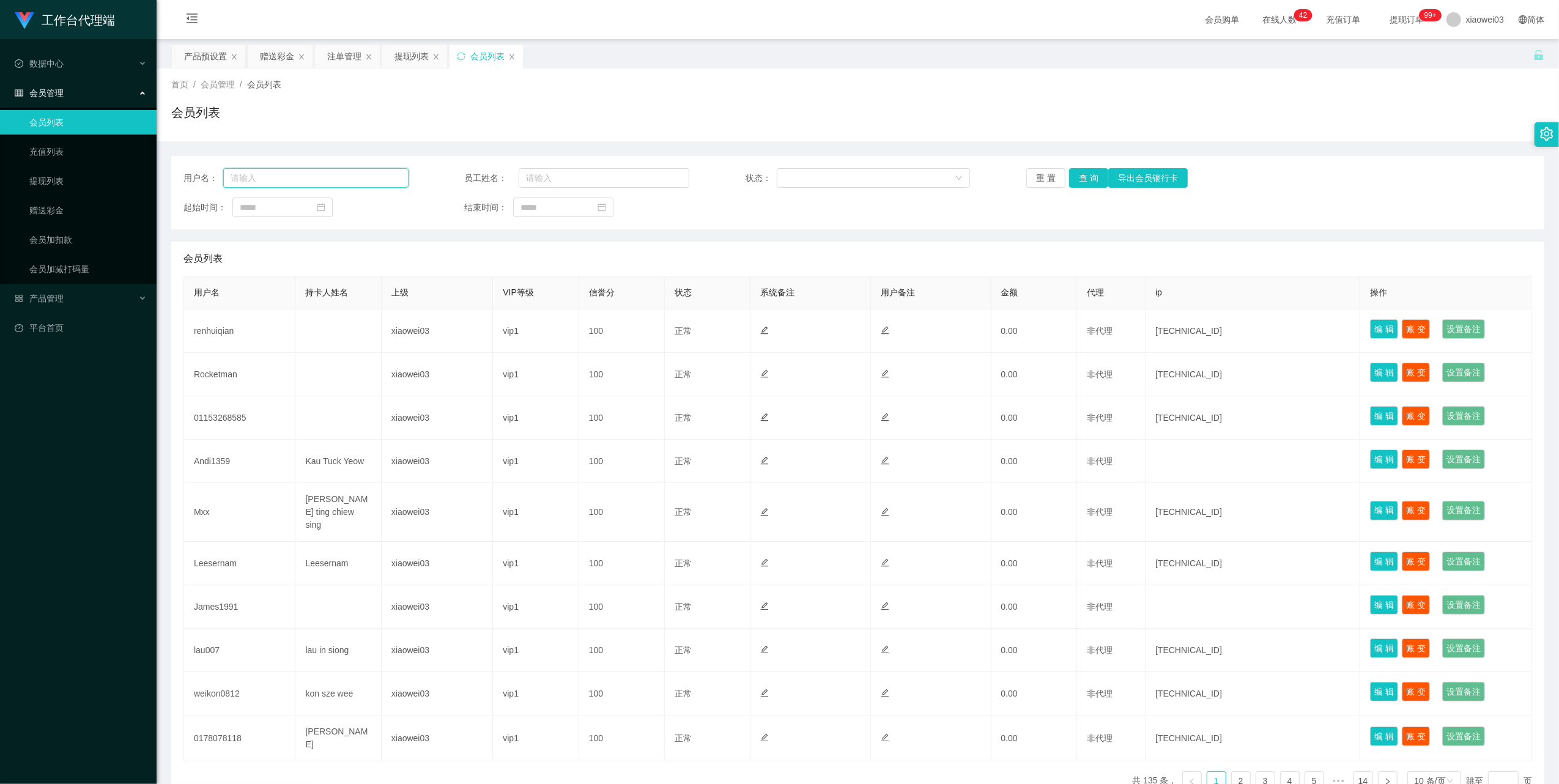
paste input "Rocketman"
type input "Rocketman"
click at [1094, 175] on button "查 询" at bounding box center [1089, 177] width 39 height 20
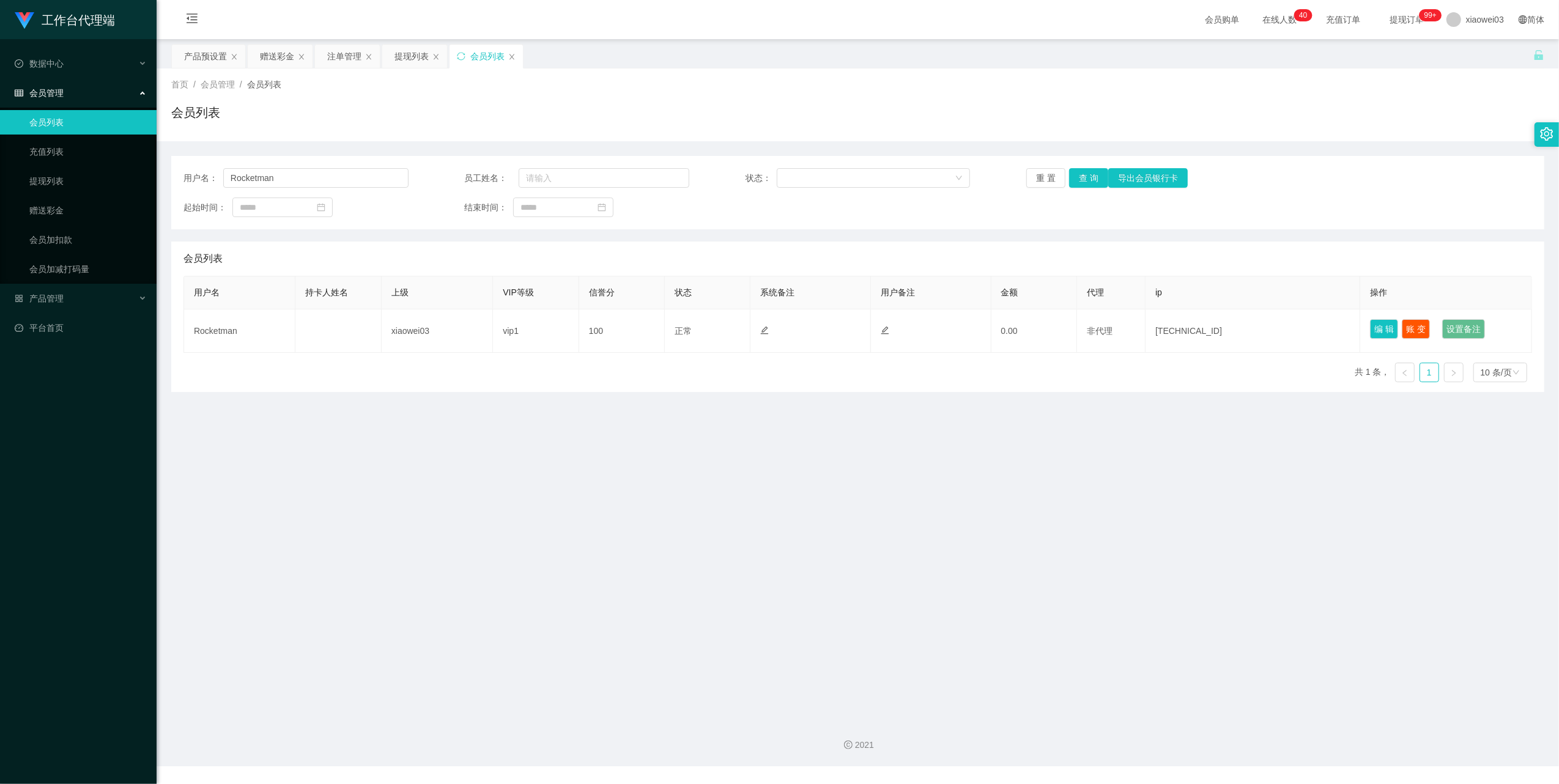
click at [837, 488] on main "关闭左侧 关闭右侧 关闭其它 刷新页面 产品预设置 赠送彩金 注单管理 提现列表 会员列表 首页 / 会员管理 / 会员列表 / 会员列表 用户名： Rock…" at bounding box center [857, 374] width 1402 height 670
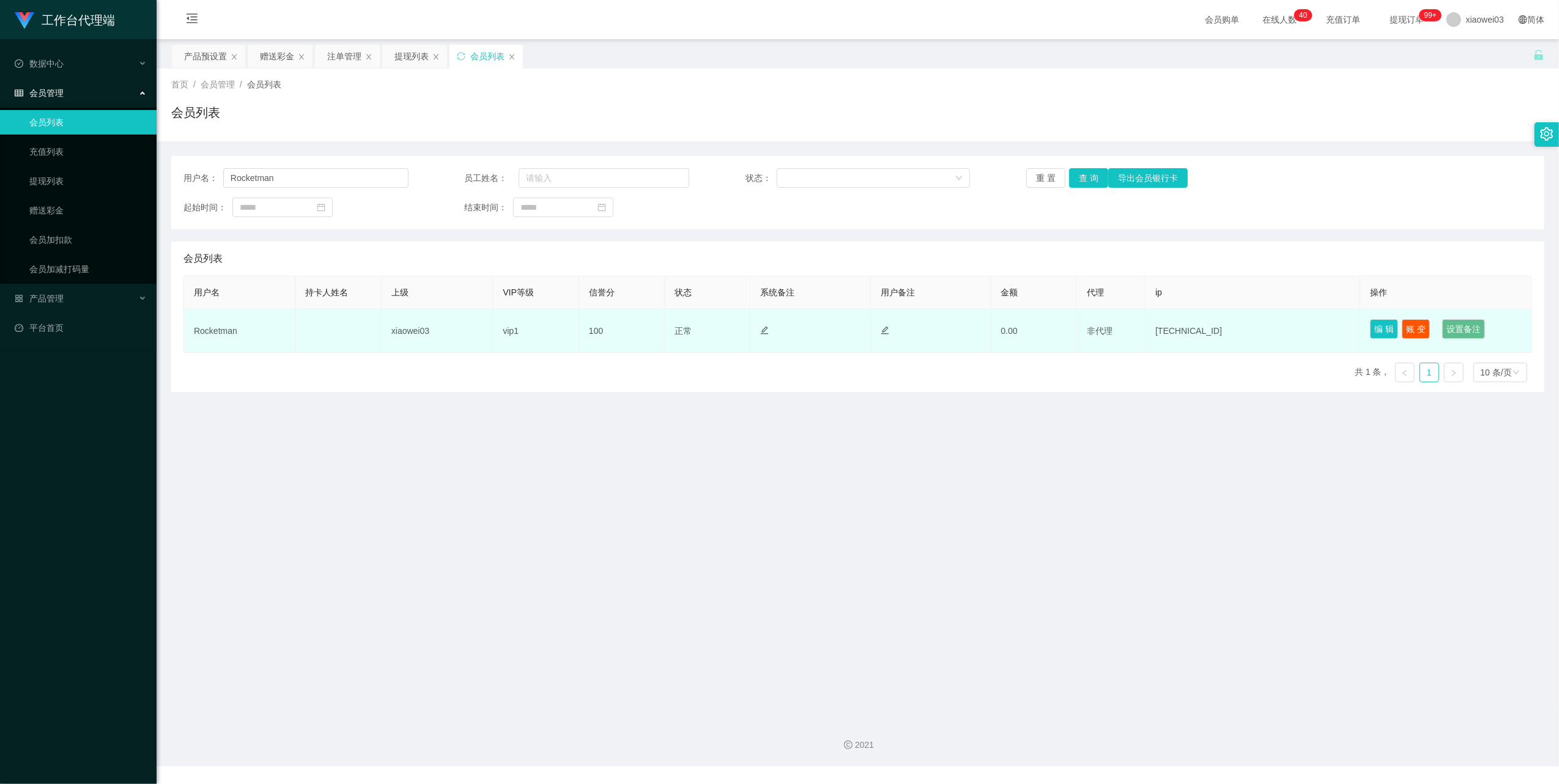
click at [238, 324] on td "Rocketman" at bounding box center [240, 331] width 111 height 43
click at [226, 339] on td "Rocketman" at bounding box center [240, 331] width 111 height 43
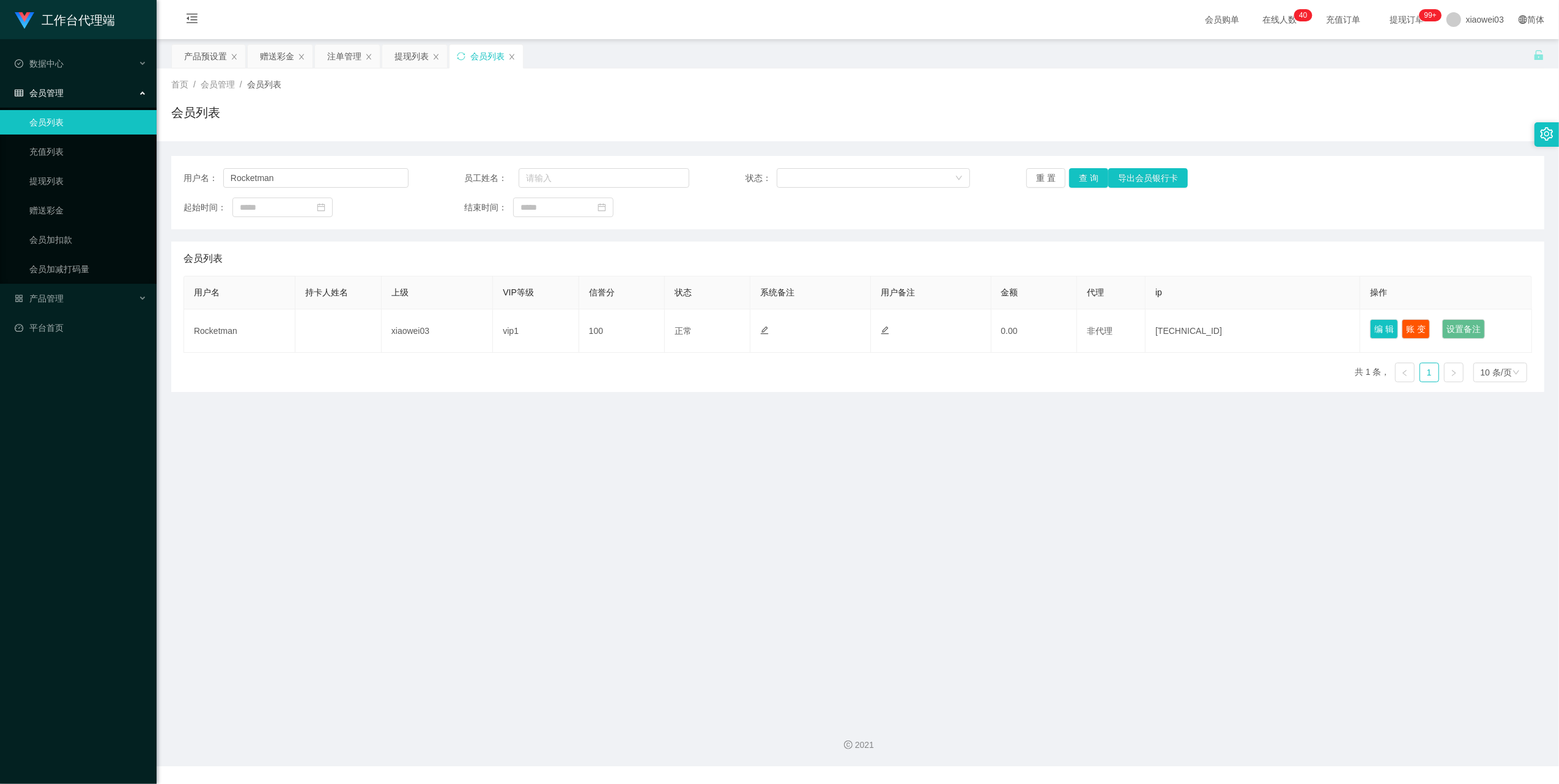
drag, startPoint x: 689, startPoint y: 524, endPoint x: 810, endPoint y: 531, distance: 121.2
click at [766, 535] on main "关闭左侧 关闭右侧 关闭其它 刷新页面 产品预设置 赠送彩金 注单管理 提现列表 会员列表 首页 / 会员管理 / 会员列表 / 会员列表 用户名： Rock…" at bounding box center [857, 374] width 1402 height 670
click at [1439, 397] on main "关闭左侧 关闭右侧 关闭其它 刷新页面 产品预设置 赠送彩金 注单管理 提现列表 会员列表 首页 / 会员管理 / 会员列表 / 会员列表 用户名： Rock…" at bounding box center [857, 374] width 1402 height 670
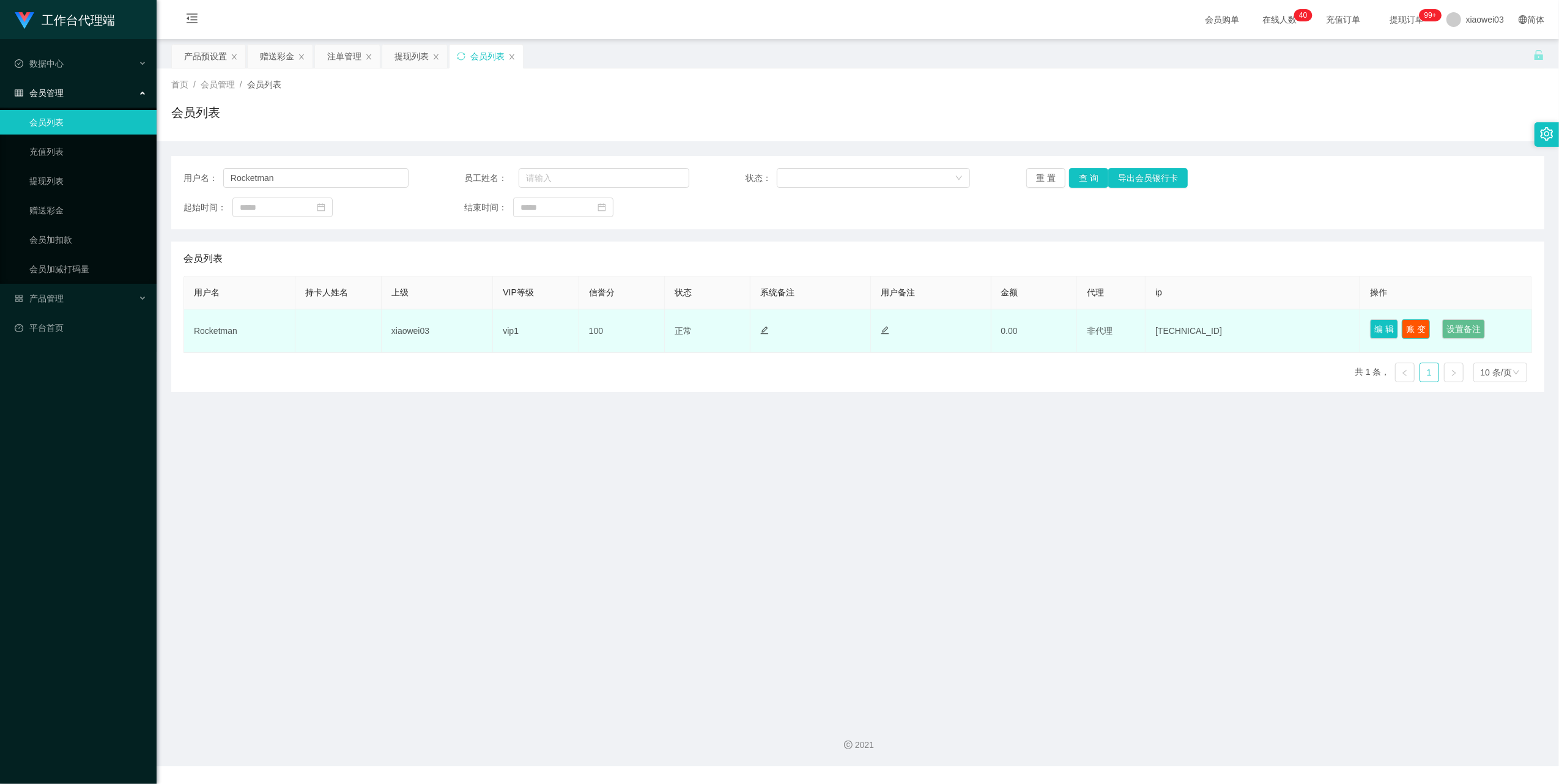
click at [1410, 327] on button "账 变" at bounding box center [1416, 329] width 28 height 20
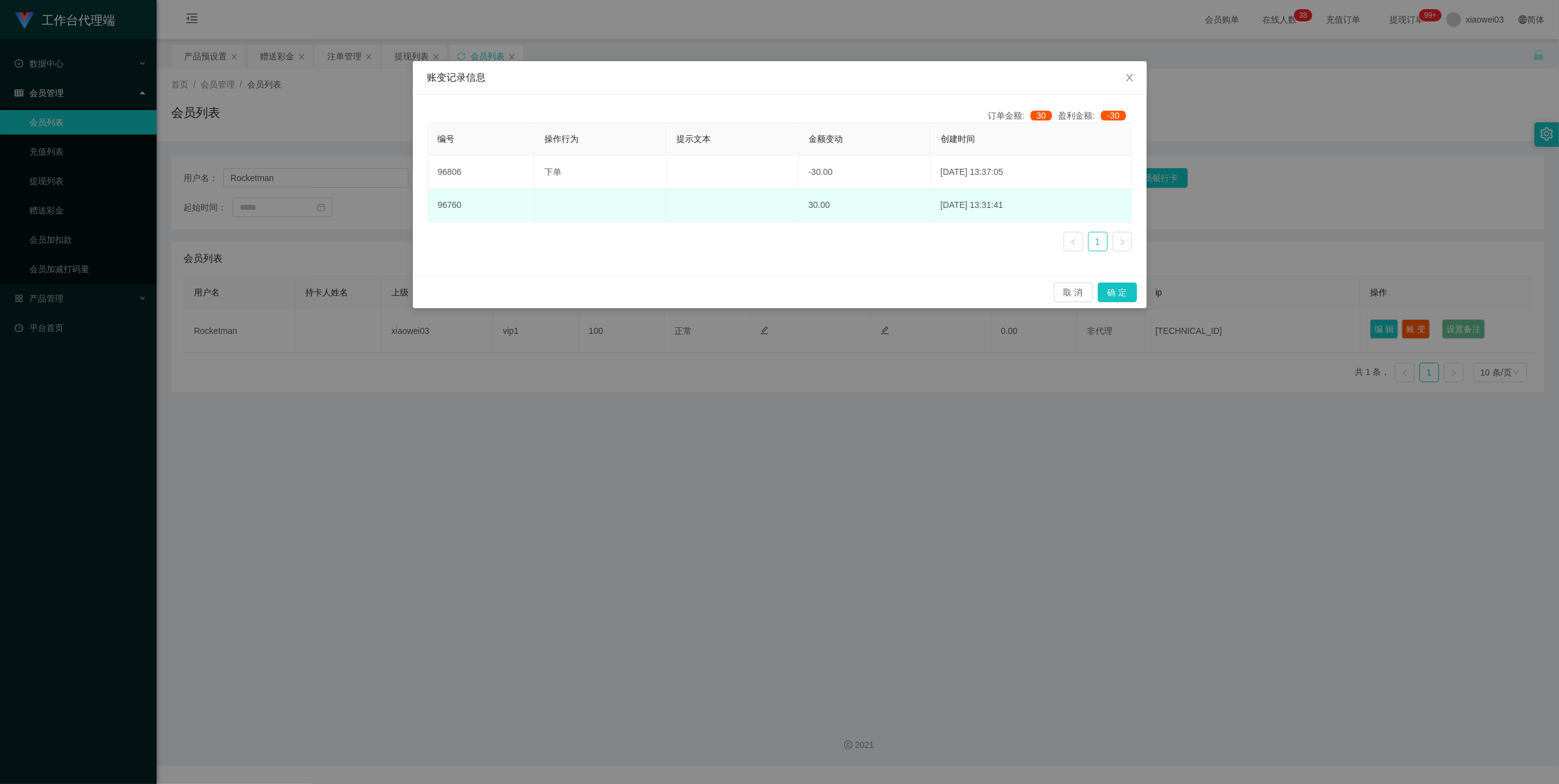
click at [563, 211] on td at bounding box center [601, 205] width 132 height 33
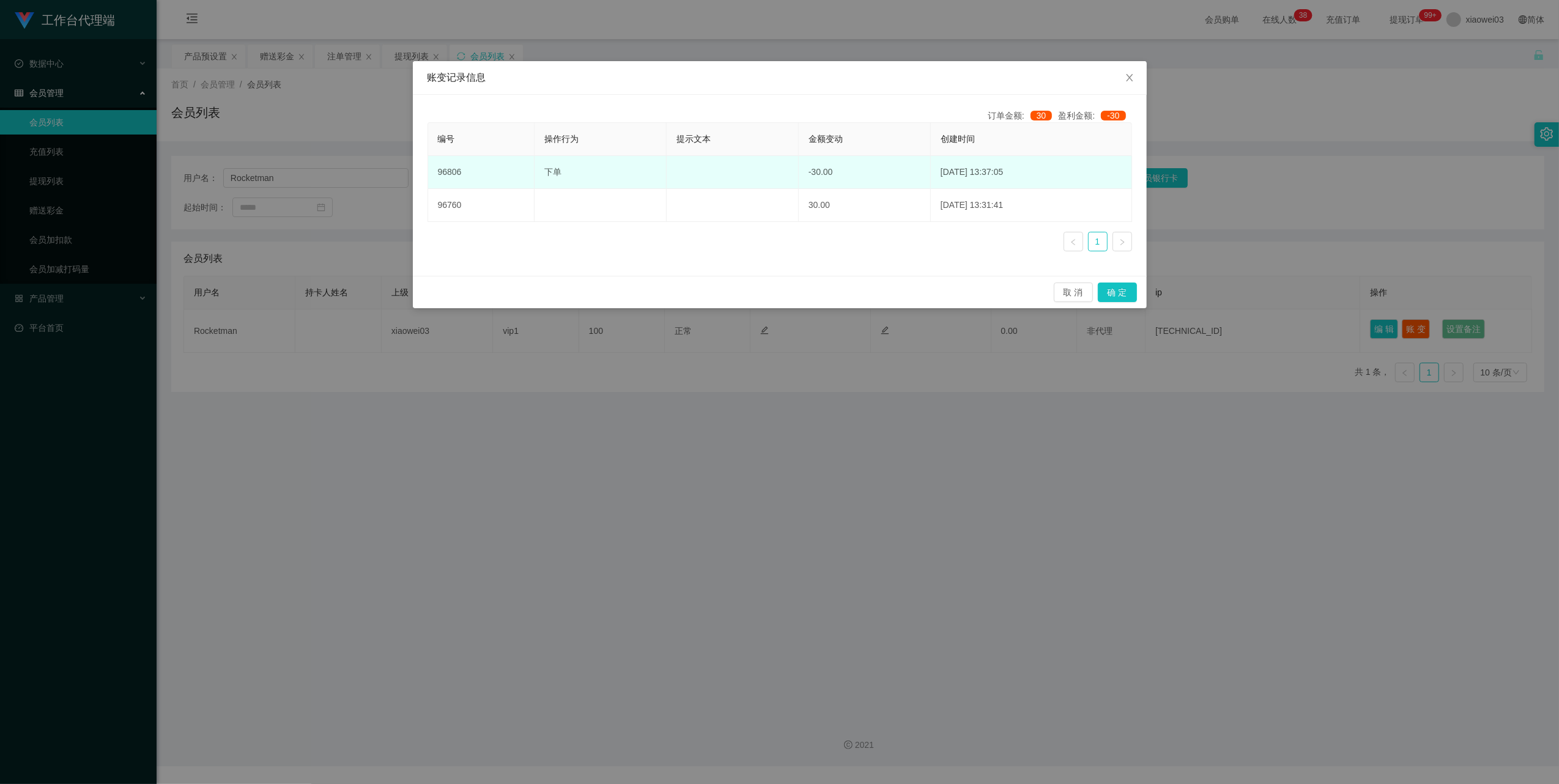
click at [610, 187] on td "下单" at bounding box center [601, 172] width 132 height 33
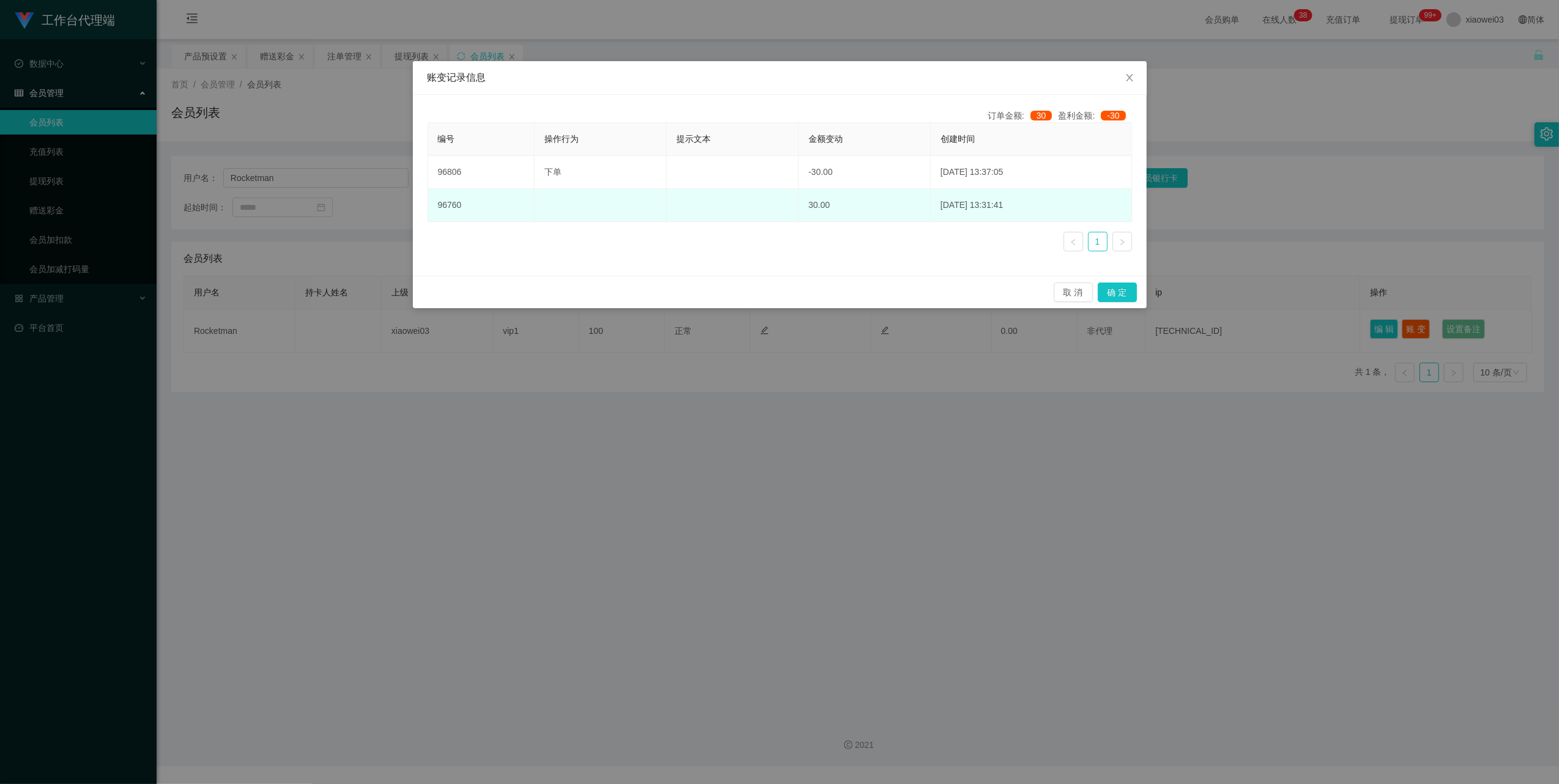
click at [576, 203] on td at bounding box center [601, 205] width 132 height 33
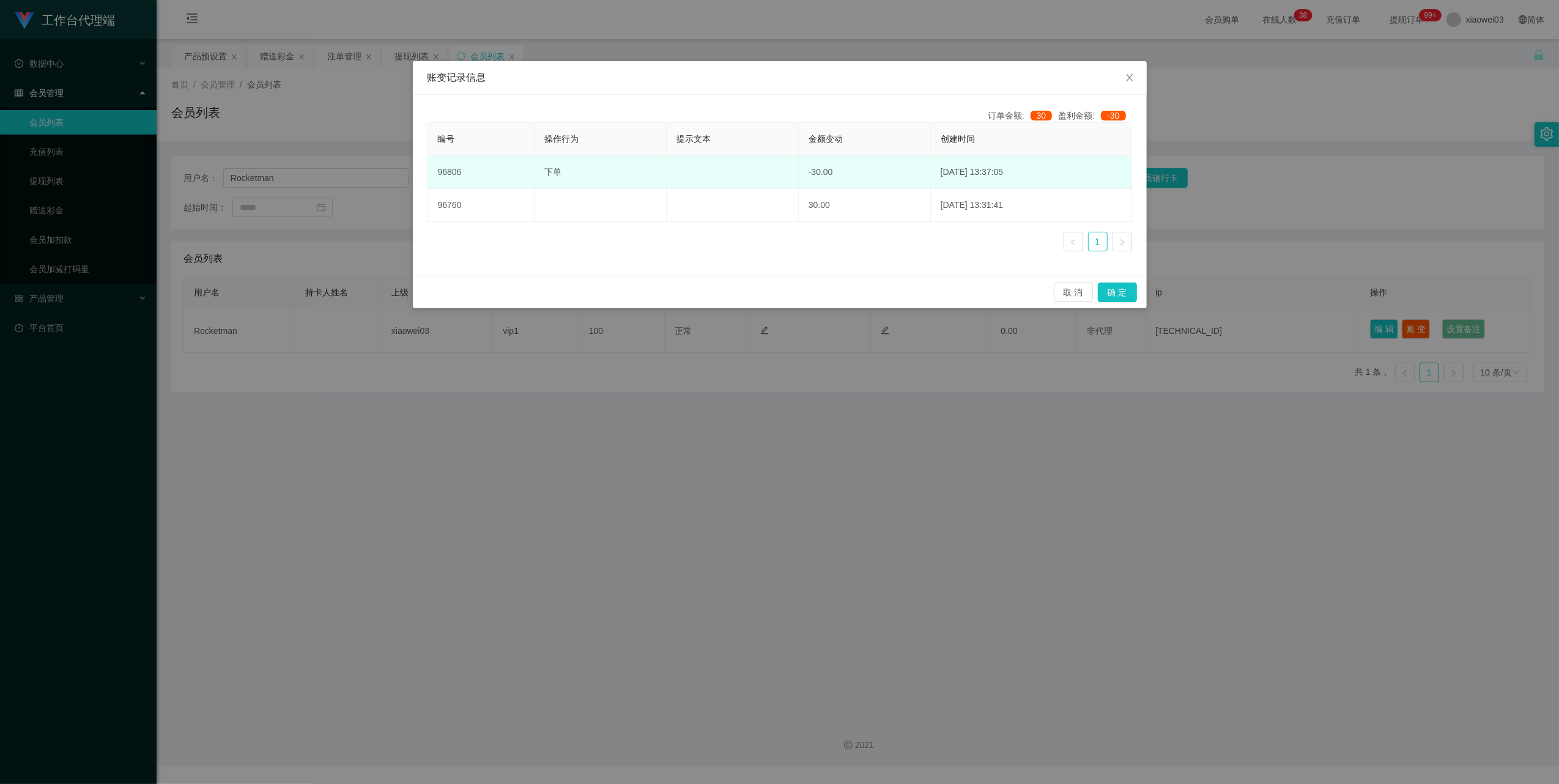
click at [587, 178] on td "下单" at bounding box center [601, 172] width 132 height 33
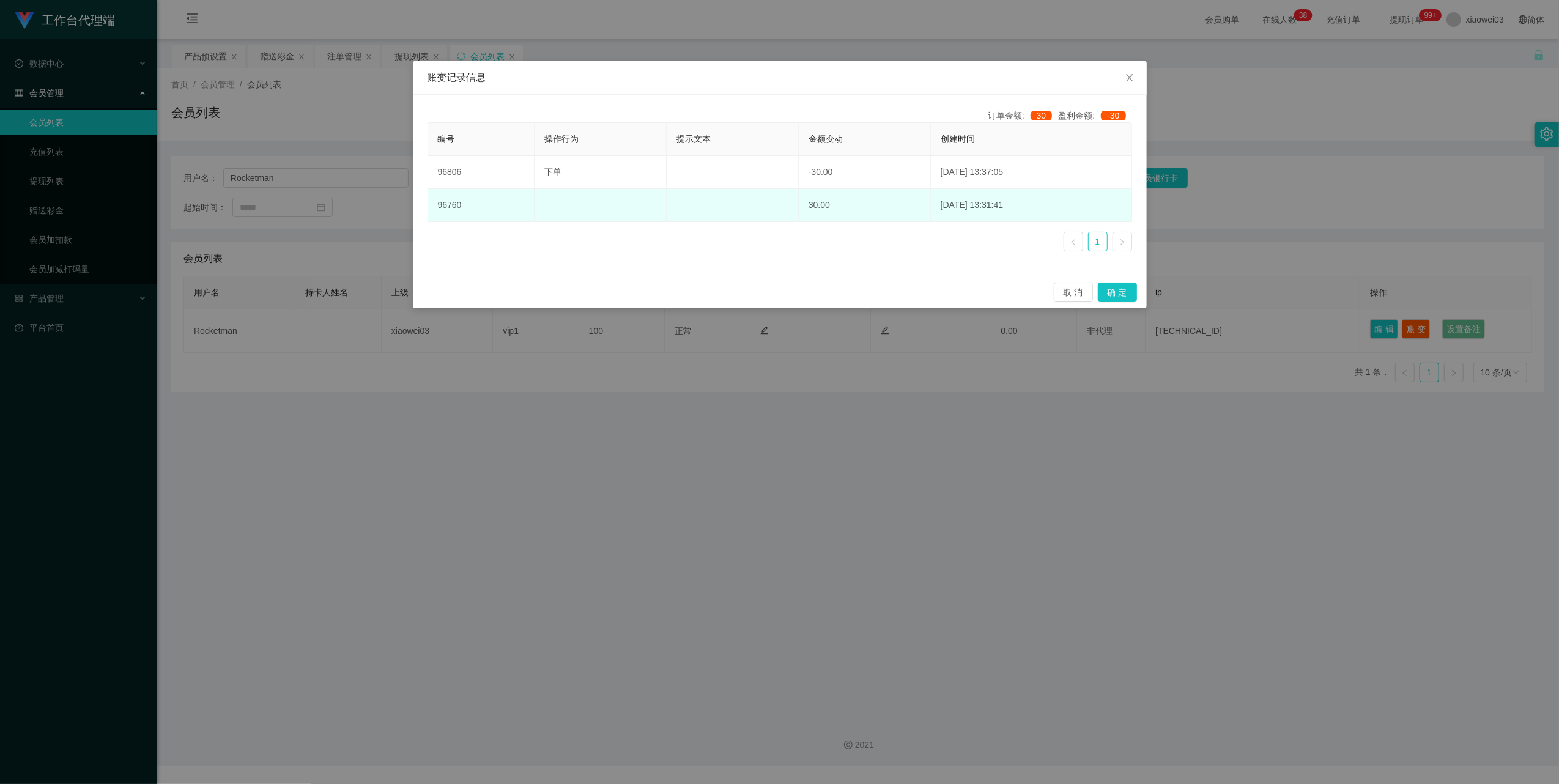
click at [585, 196] on td at bounding box center [601, 205] width 132 height 33
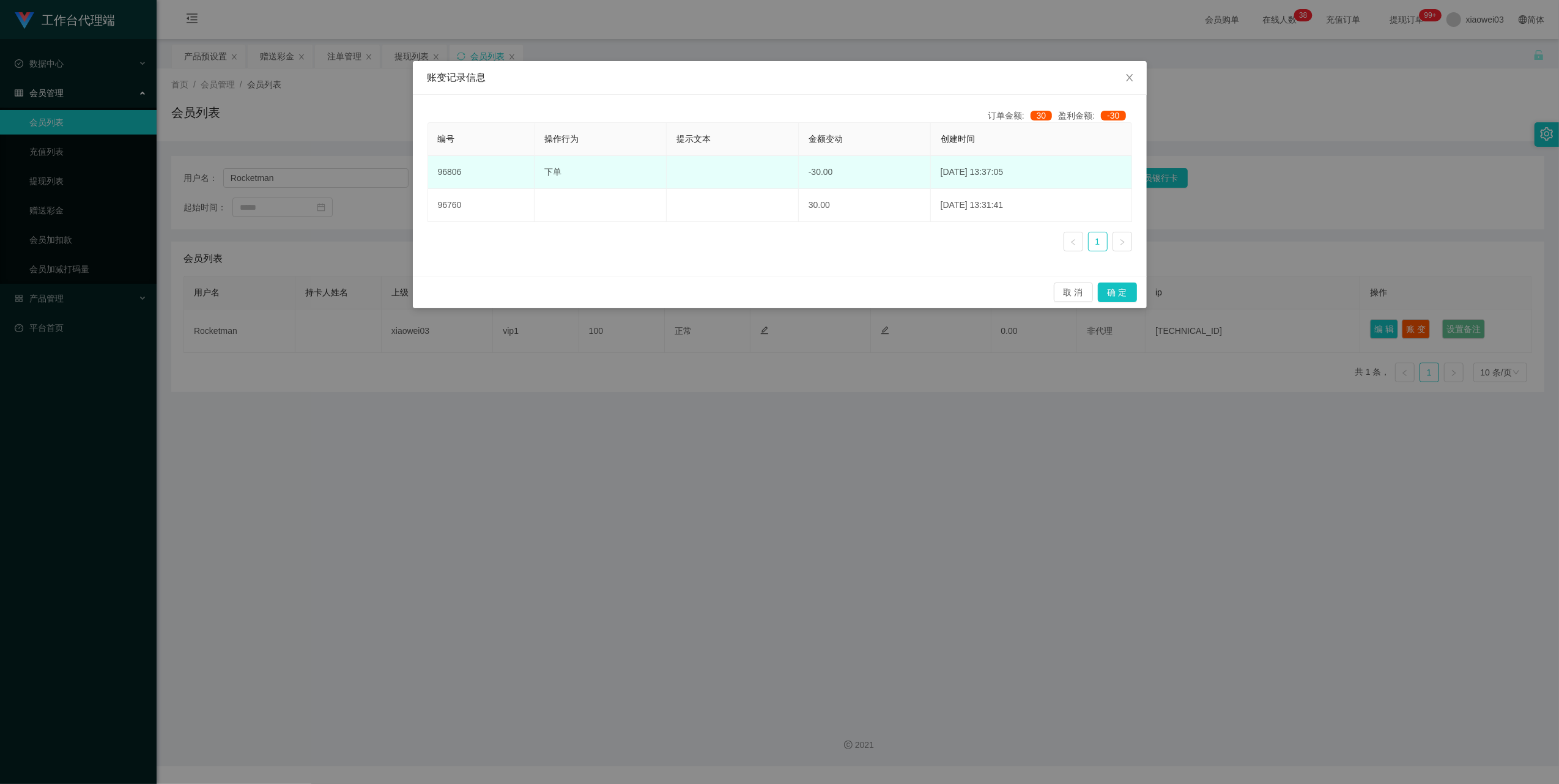
click at [604, 169] on td "下单" at bounding box center [601, 172] width 132 height 33
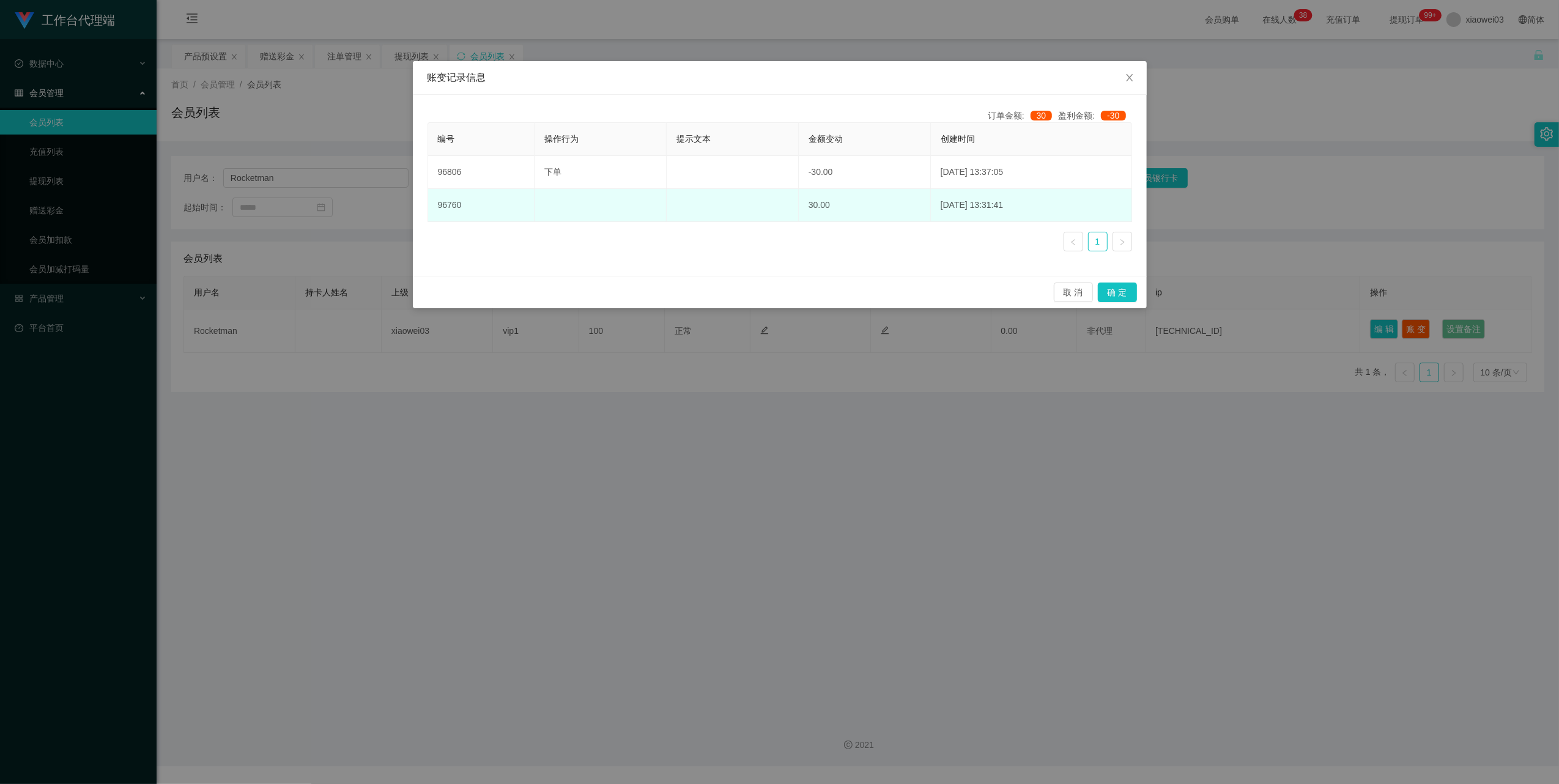
click at [597, 199] on td at bounding box center [601, 205] width 132 height 33
click at [965, 204] on td "[DATE] 13:31:41" at bounding box center [1031, 205] width 201 height 33
click at [1004, 199] on td "[DATE] 13:31:41" at bounding box center [1031, 205] width 201 height 33
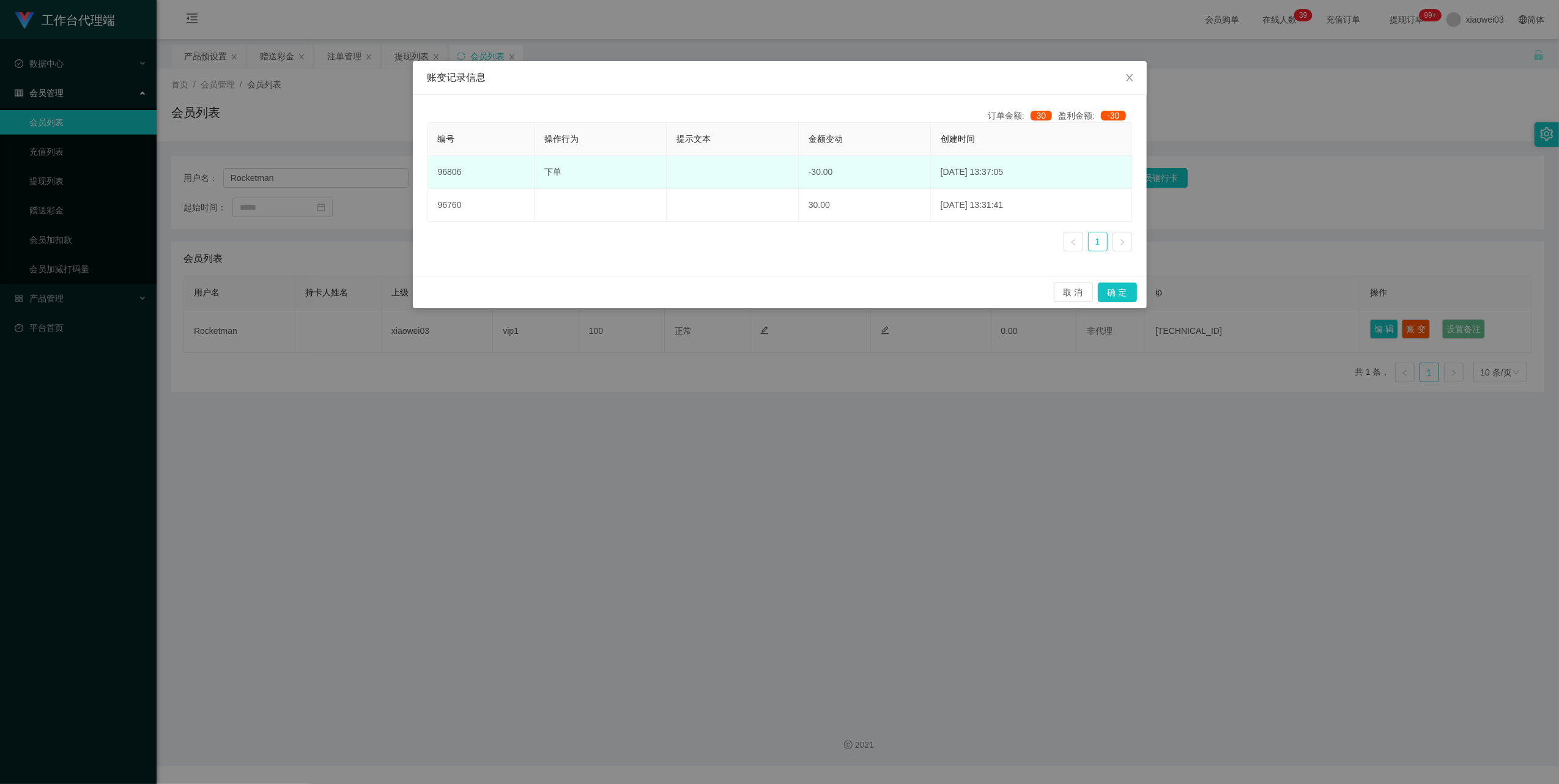
click at [1037, 172] on td "[DATE] 13:37:05" at bounding box center [1031, 172] width 201 height 33
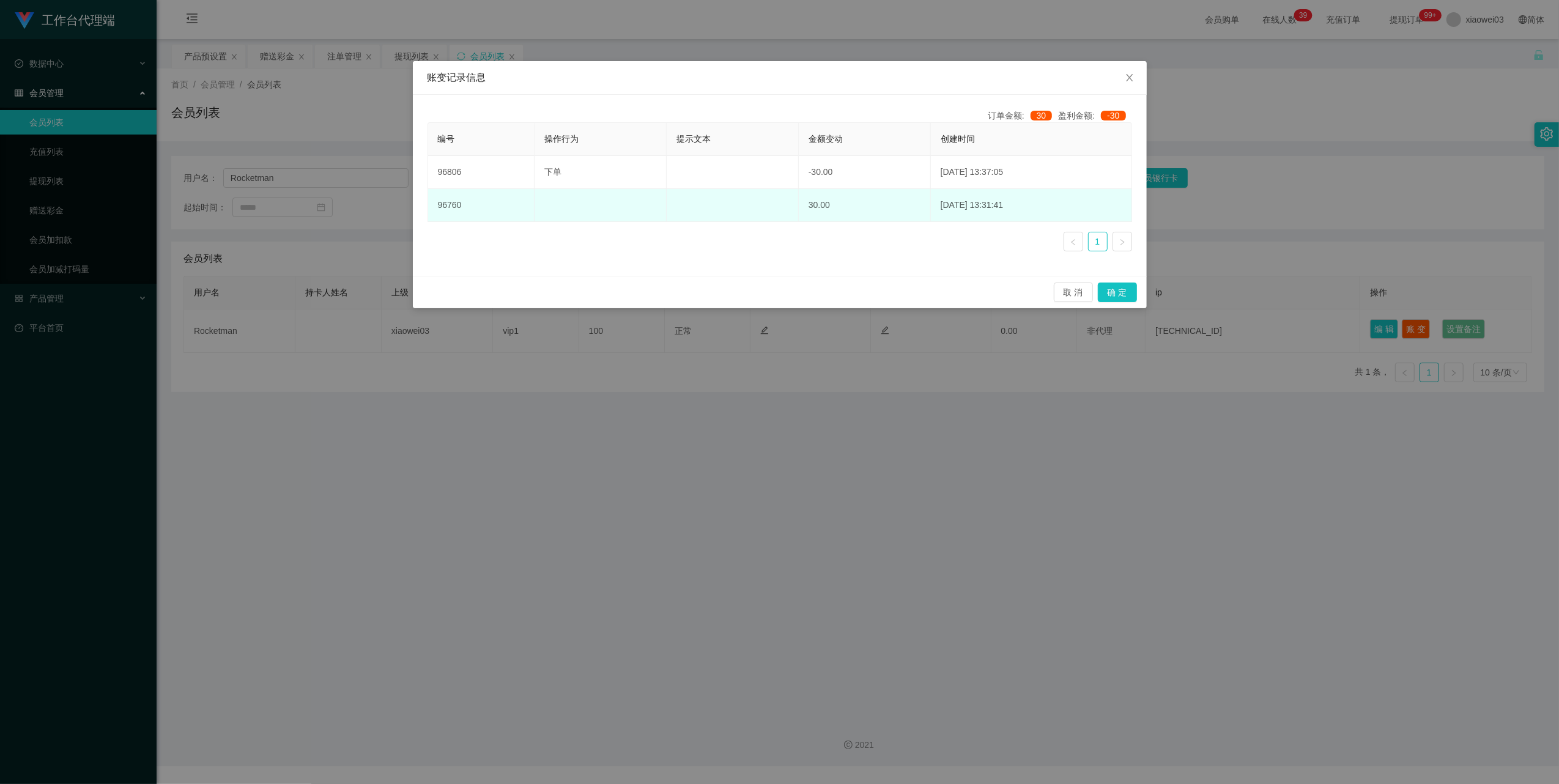
click at [1021, 203] on td "[DATE] 13:31:41" at bounding box center [1031, 205] width 201 height 33
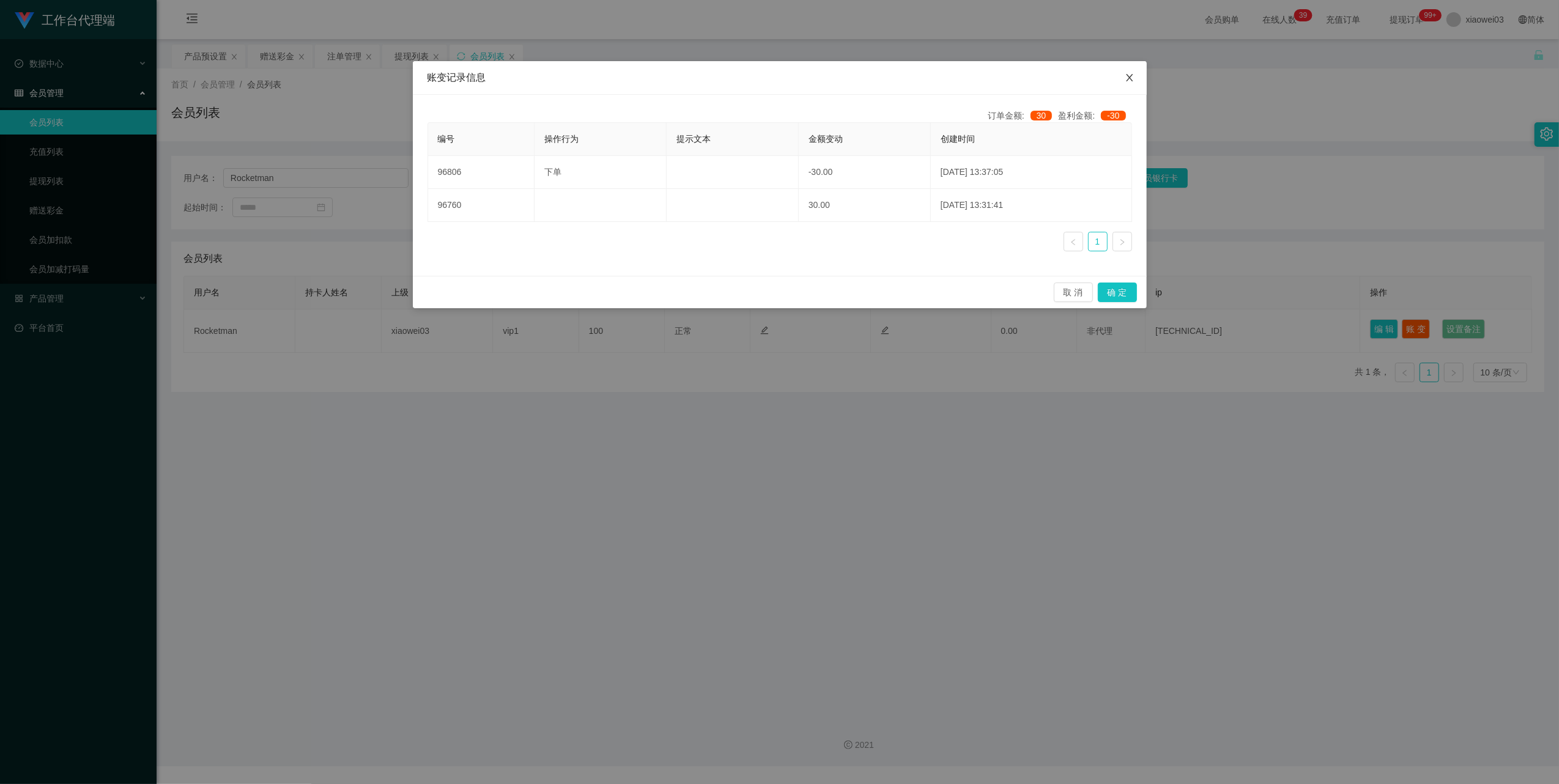
click at [1126, 72] on span "Close" at bounding box center [1129, 77] width 34 height 34
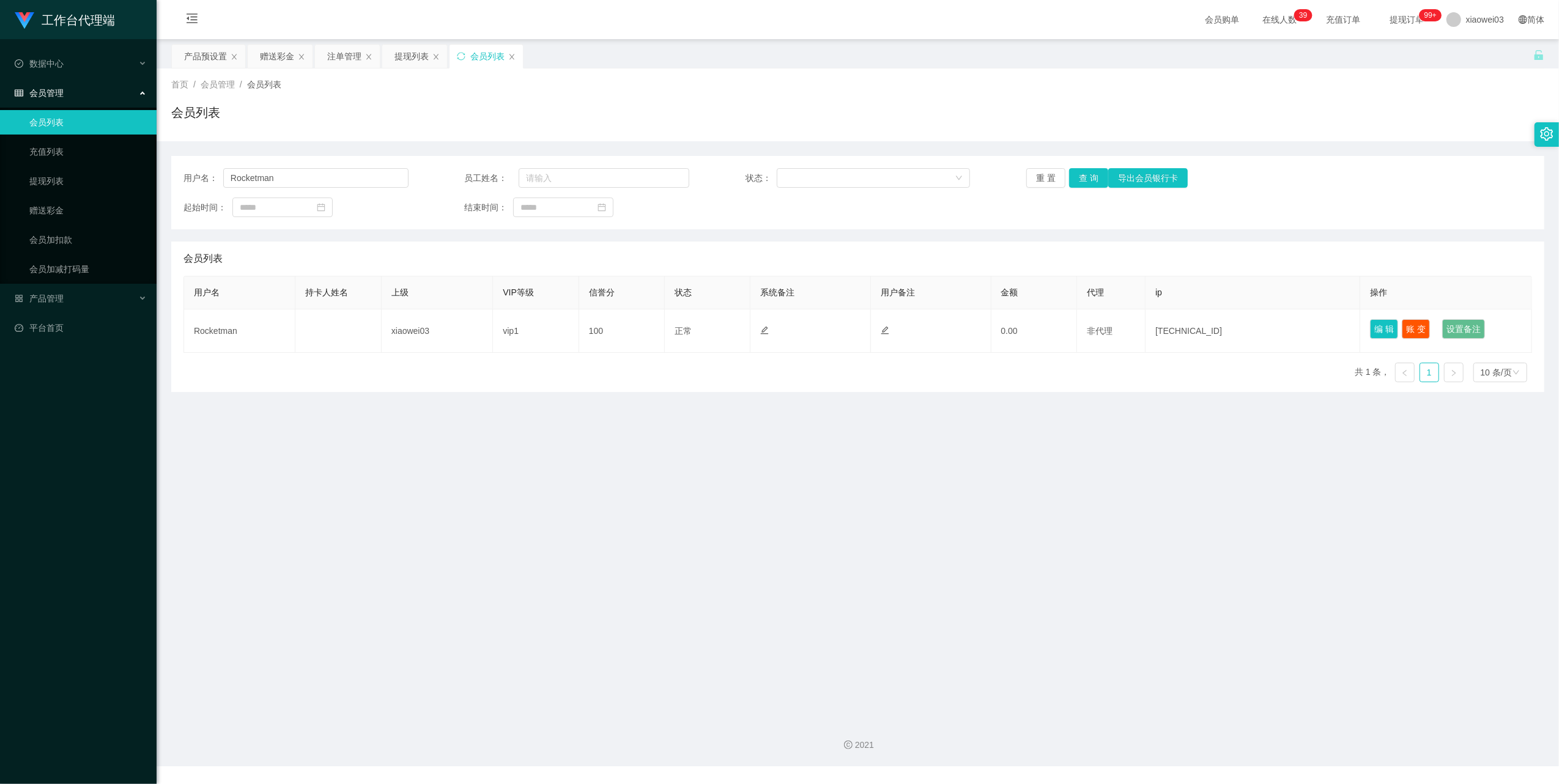
click at [1010, 376] on div "用户名 持卡人姓名 上级 VIP等级 信誉分 状态 系统备注 用户备注 金额 代理 ip 操作 Rocketman xiaowei03 vip1 100 正常…" at bounding box center [857, 334] width 1349 height 116
click at [284, 64] on div "赠送彩金" at bounding box center [276, 56] width 34 height 23
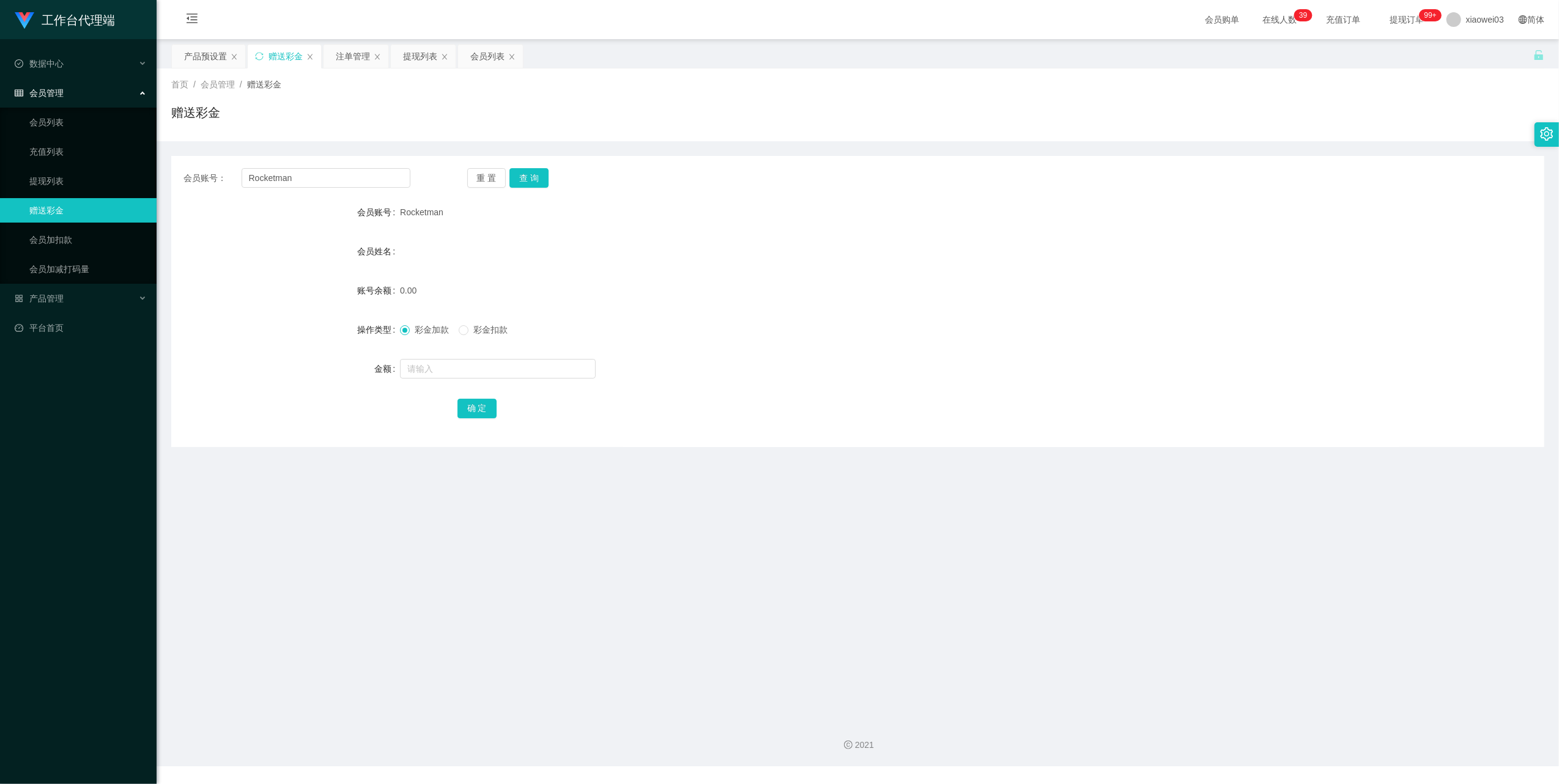
click at [362, 199] on div "会员账号： [PERSON_NAME] 重 置 查 询 会员账号 Rocketman 会员姓名 账号余额 0.00 操作类型 彩金加款 彩金扣款 金额 确 定" at bounding box center [857, 301] width 1373 height 291
click at [358, 183] on input "Rocketman" at bounding box center [326, 177] width 169 height 20
click at [533, 172] on button "查 询" at bounding box center [529, 177] width 39 height 20
click at [710, 276] on form "会员账号 Rocketman 会员姓名 账号余额 0.00 操作类型 彩金加款 彩金扣款 金额 确 定" at bounding box center [857, 309] width 1373 height 220
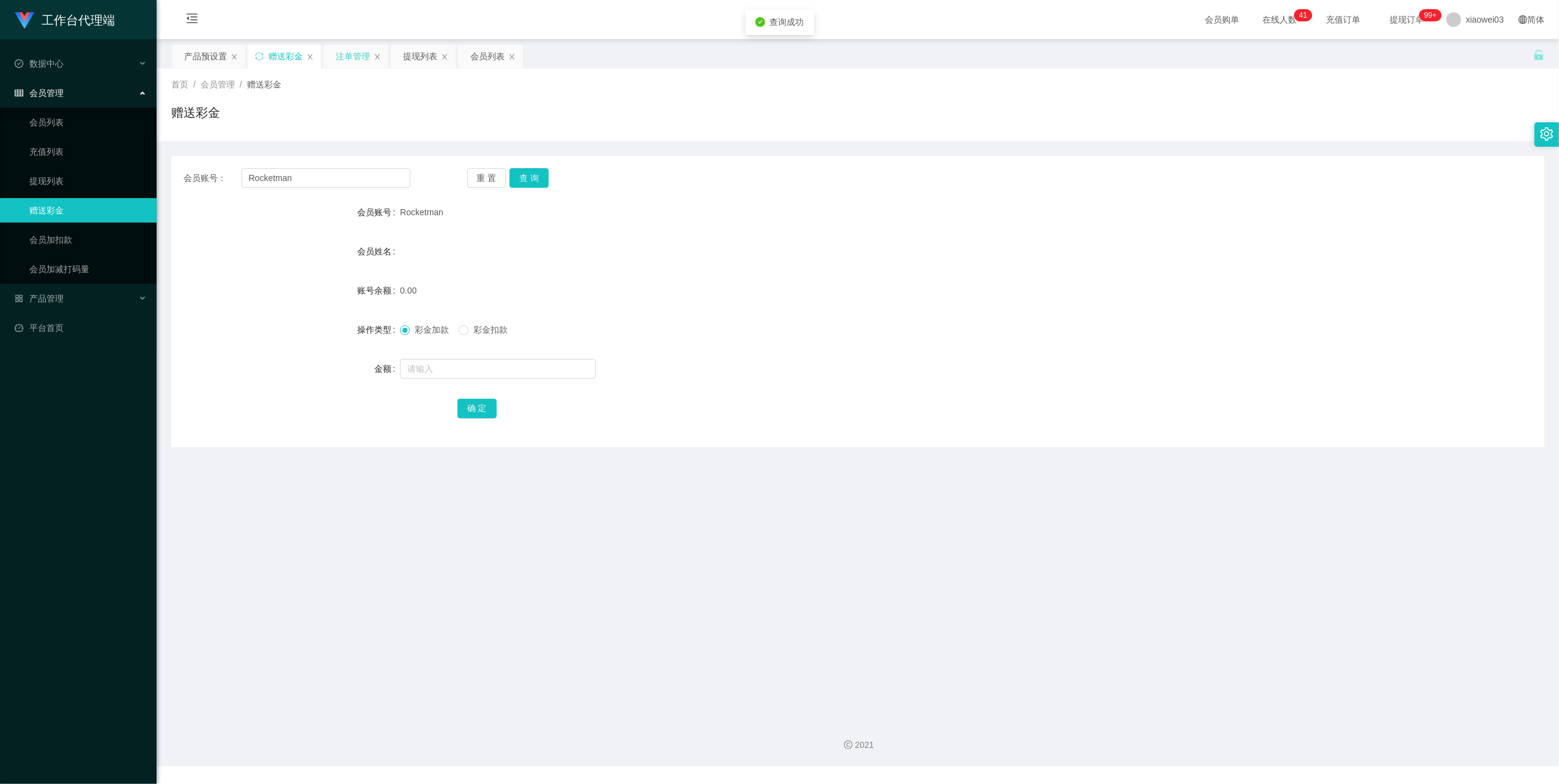
click at [356, 60] on div "注单管理" at bounding box center [352, 56] width 34 height 23
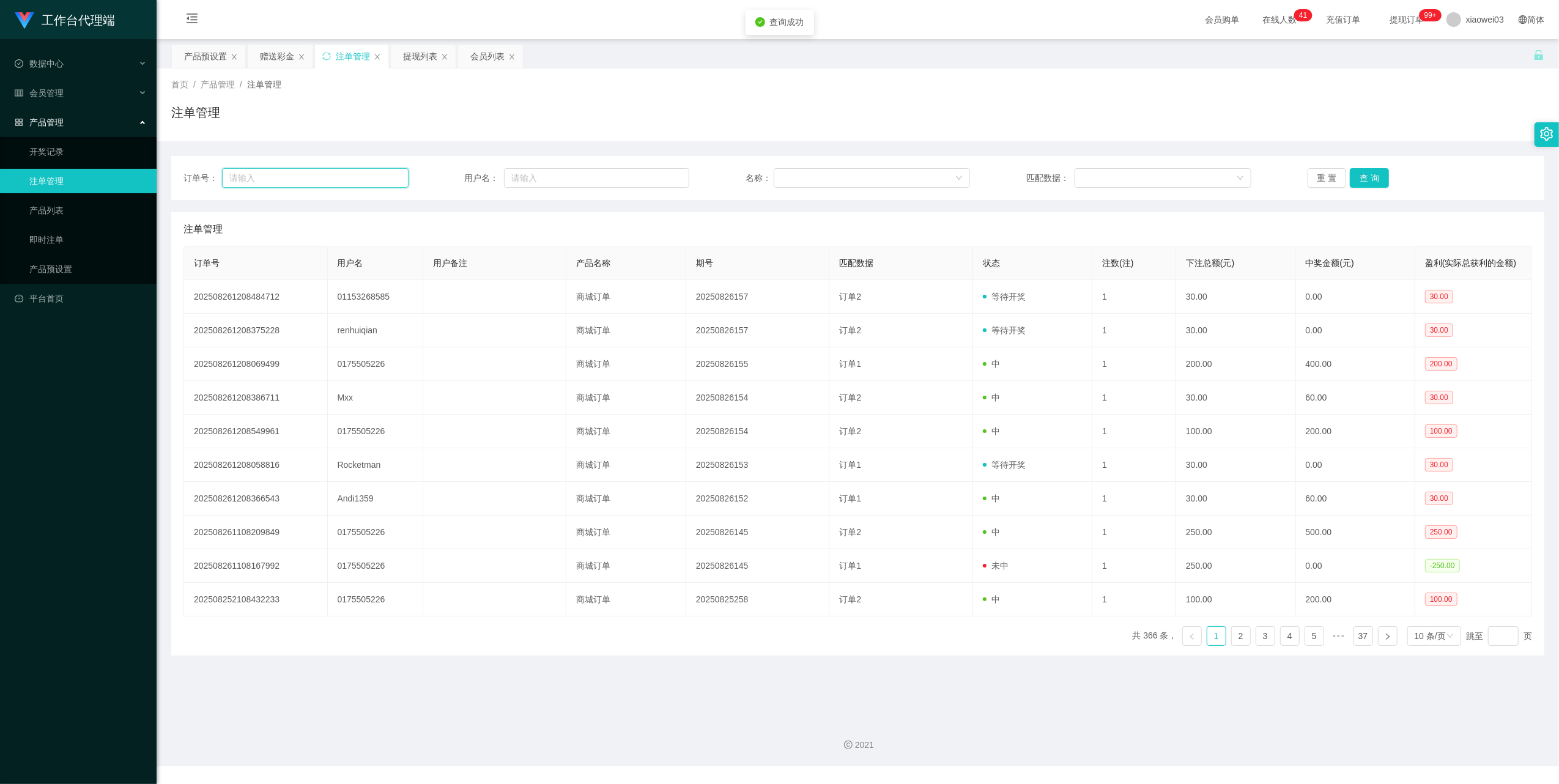
click at [353, 184] on input "text" at bounding box center [315, 177] width 187 height 20
click at [569, 187] on input "text" at bounding box center [596, 177] width 185 height 20
paste input "Rocketman"
type input "Rocketman"
click at [1359, 176] on button "查 询" at bounding box center [1369, 177] width 39 height 20
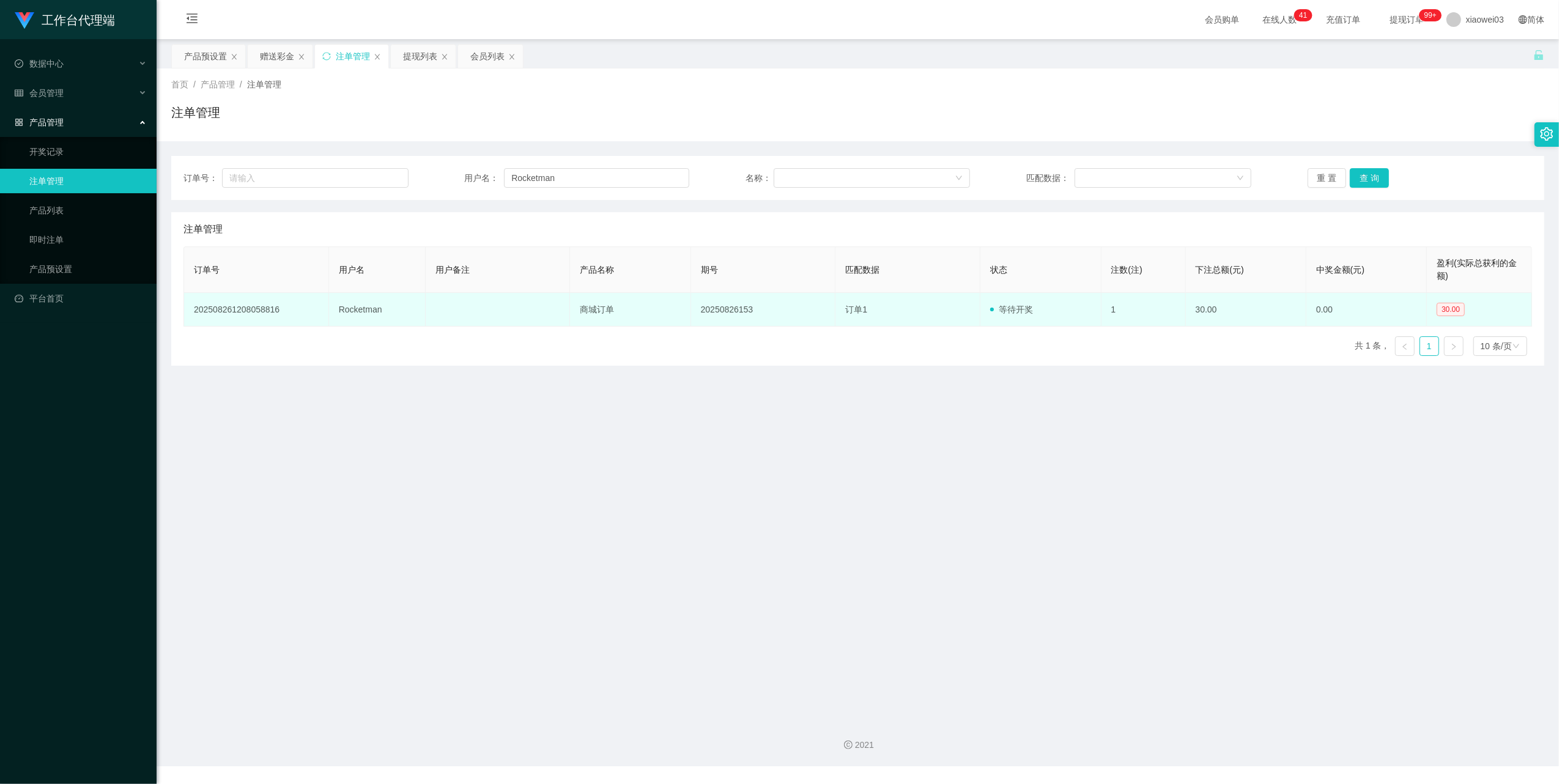
click at [972, 304] on td "订单1" at bounding box center [908, 309] width 145 height 34
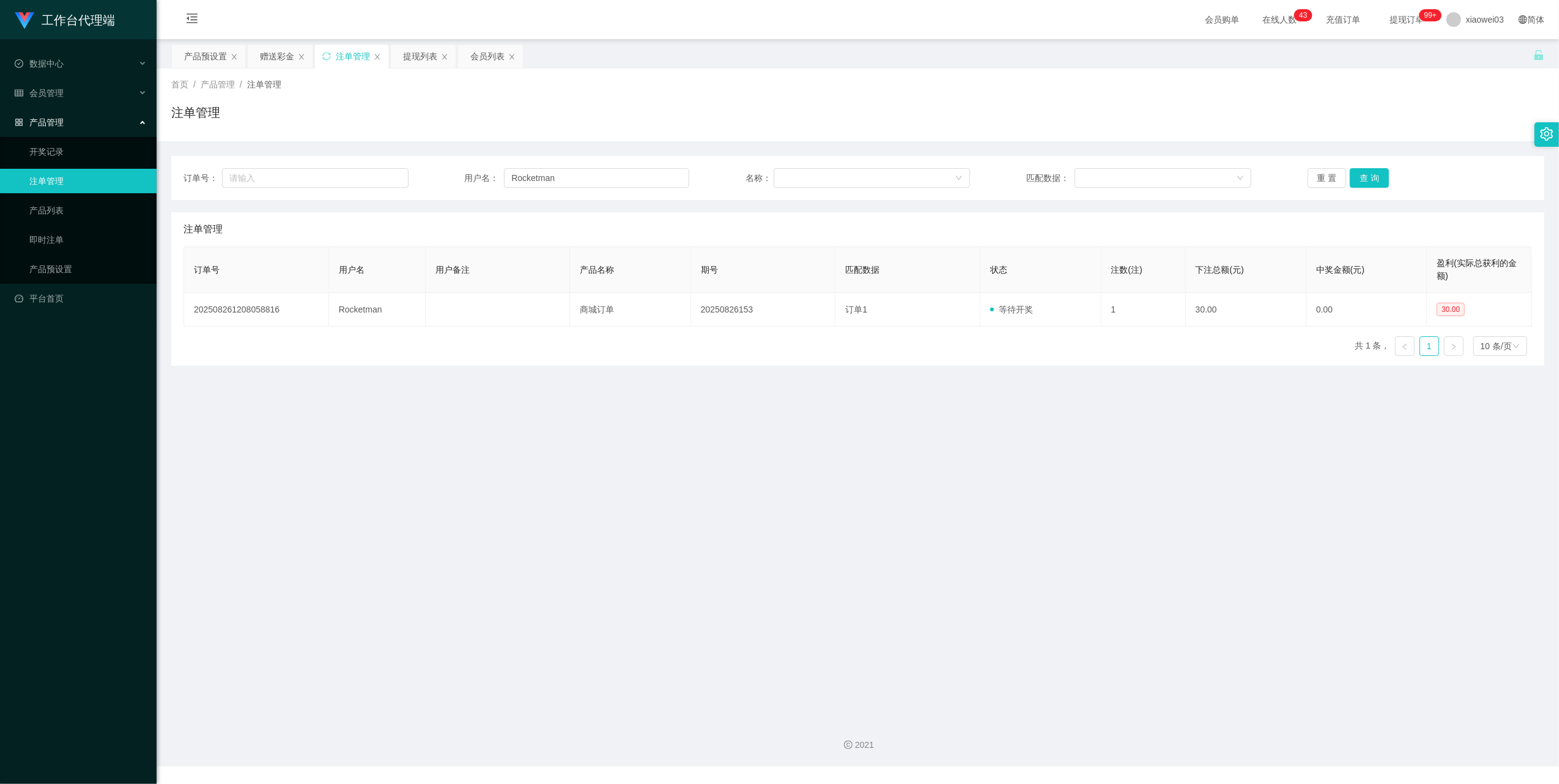
click at [570, 166] on div "订单号： 用户名： Rocketman 名称： 匹配数据： 重 置 查 询" at bounding box center [857, 177] width 1373 height 44
click at [586, 184] on input "Rocketman" at bounding box center [596, 177] width 185 height 20
click at [1369, 176] on button "查 询" at bounding box center [1369, 177] width 39 height 20
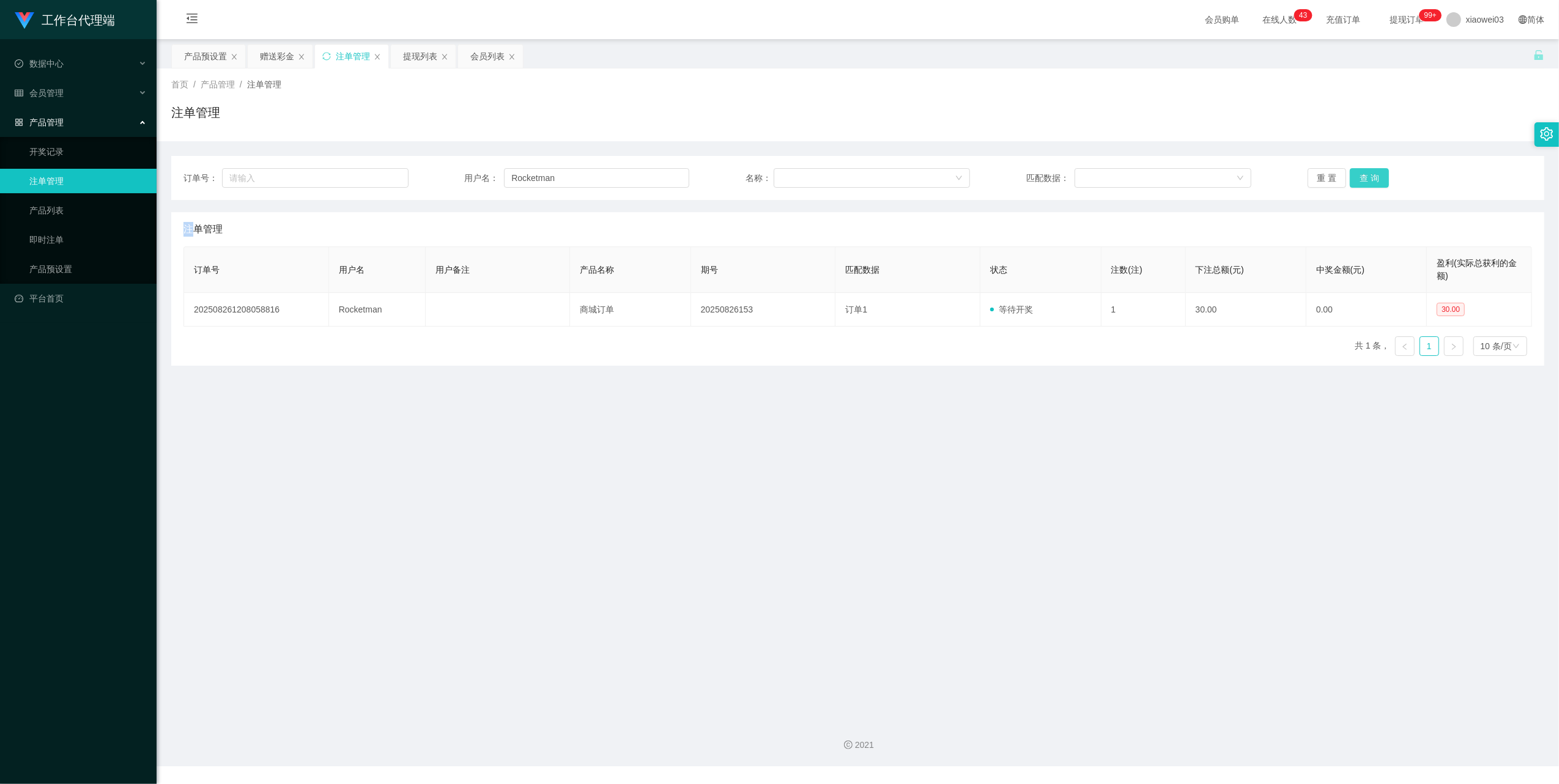
click at [1369, 176] on div "重 置 查 询" at bounding box center [1420, 177] width 225 height 20
drag, startPoint x: 1369, startPoint y: 176, endPoint x: 876, endPoint y: 559, distance: 624.3
click at [876, 559] on main "关闭左侧 关闭右侧 关闭其它 刷新页面 产品预设置 赠送彩金 注单管理 提现列表 会员列表 首页 / 产品管理 / 注单管理 / 注单管理 订单号： 用户名：…" at bounding box center [857, 374] width 1402 height 670
drag, startPoint x: 631, startPoint y: 174, endPoint x: 472, endPoint y: 149, distance: 161.0
click at [472, 149] on div "订单号： 用户名： Rocketman 名称： 匹配数据： 重 置 查 询 注单管理 订单号 用户名 用户备注 产品名称 期号 匹配数据 状态 注数(注) 下…" at bounding box center [857, 254] width 1373 height 224
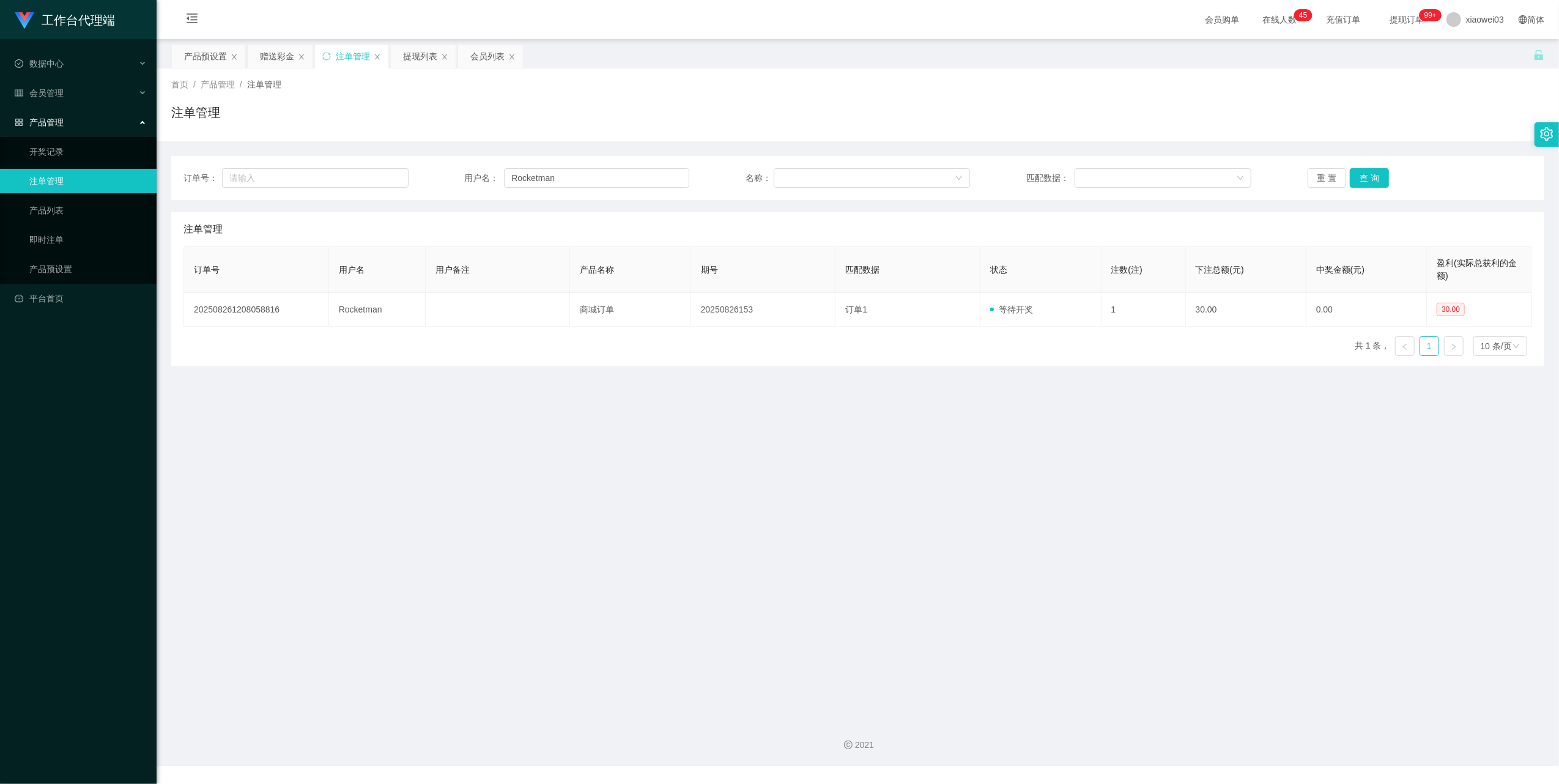
drag, startPoint x: 509, startPoint y: 361, endPoint x: 467, endPoint y: 364, distance: 42.1
click at [509, 361] on div "订单号 用户名 用户备注 产品名称 期号 匹配数据 状态 注数(注) 下注总额(元) 中奖金额(元) 盈利(实际总获利的金额) 202508261208058…" at bounding box center [857, 305] width 1349 height 119
click at [272, 45] on div "赠送彩金" at bounding box center [276, 56] width 34 height 23
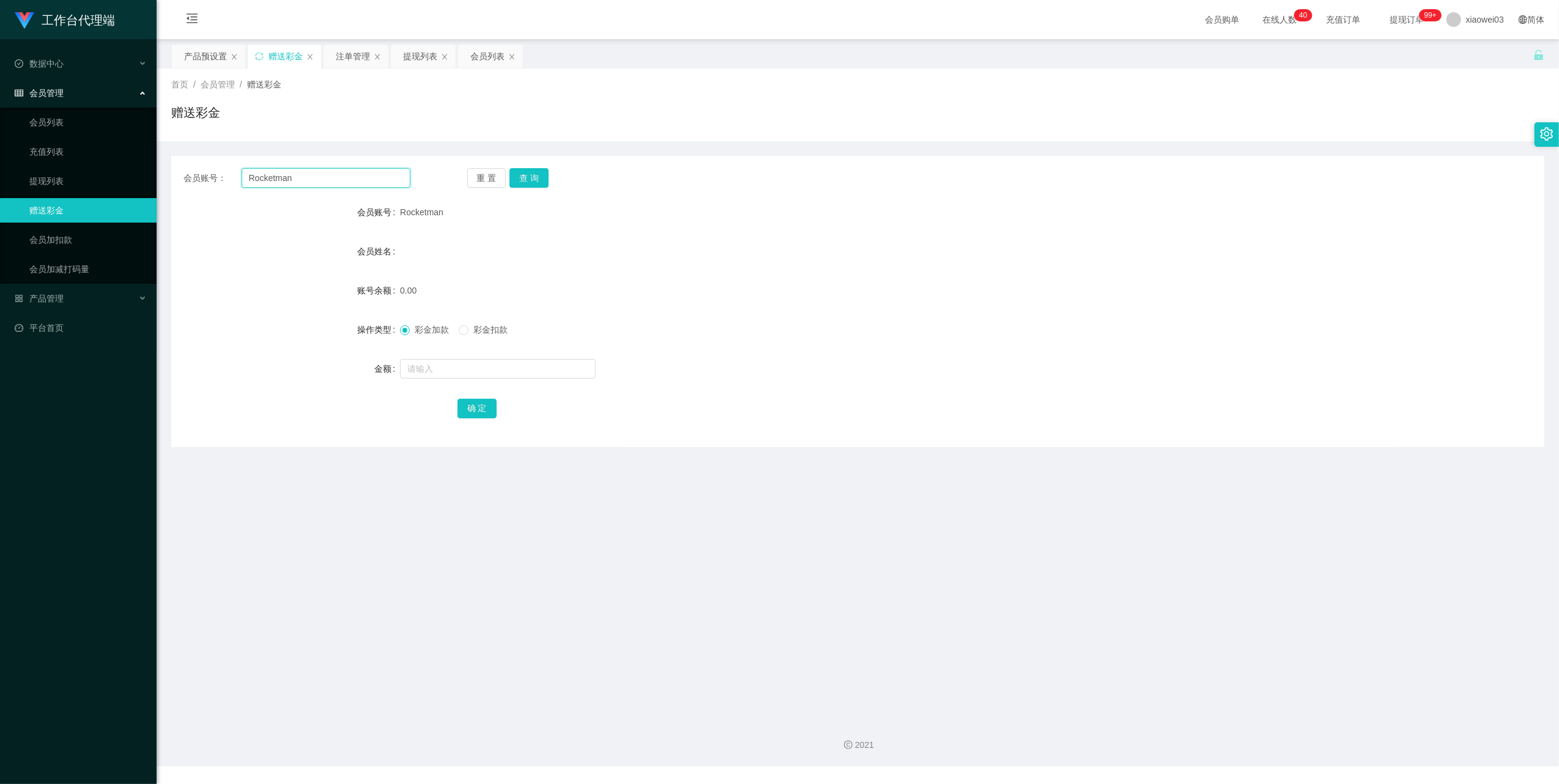
click at [354, 177] on input "Rocketman" at bounding box center [326, 177] width 169 height 20
click at [458, 355] on form "会员账号 Rocketman 会员姓名 账号余额 0.00 操作类型 彩金加款 彩金扣款 金额 确 定" at bounding box center [857, 309] width 1373 height 220
click at [453, 362] on input "text" at bounding box center [497, 369] width 196 height 20
type input "60"
click at [465, 403] on button "确 定" at bounding box center [476, 409] width 39 height 20
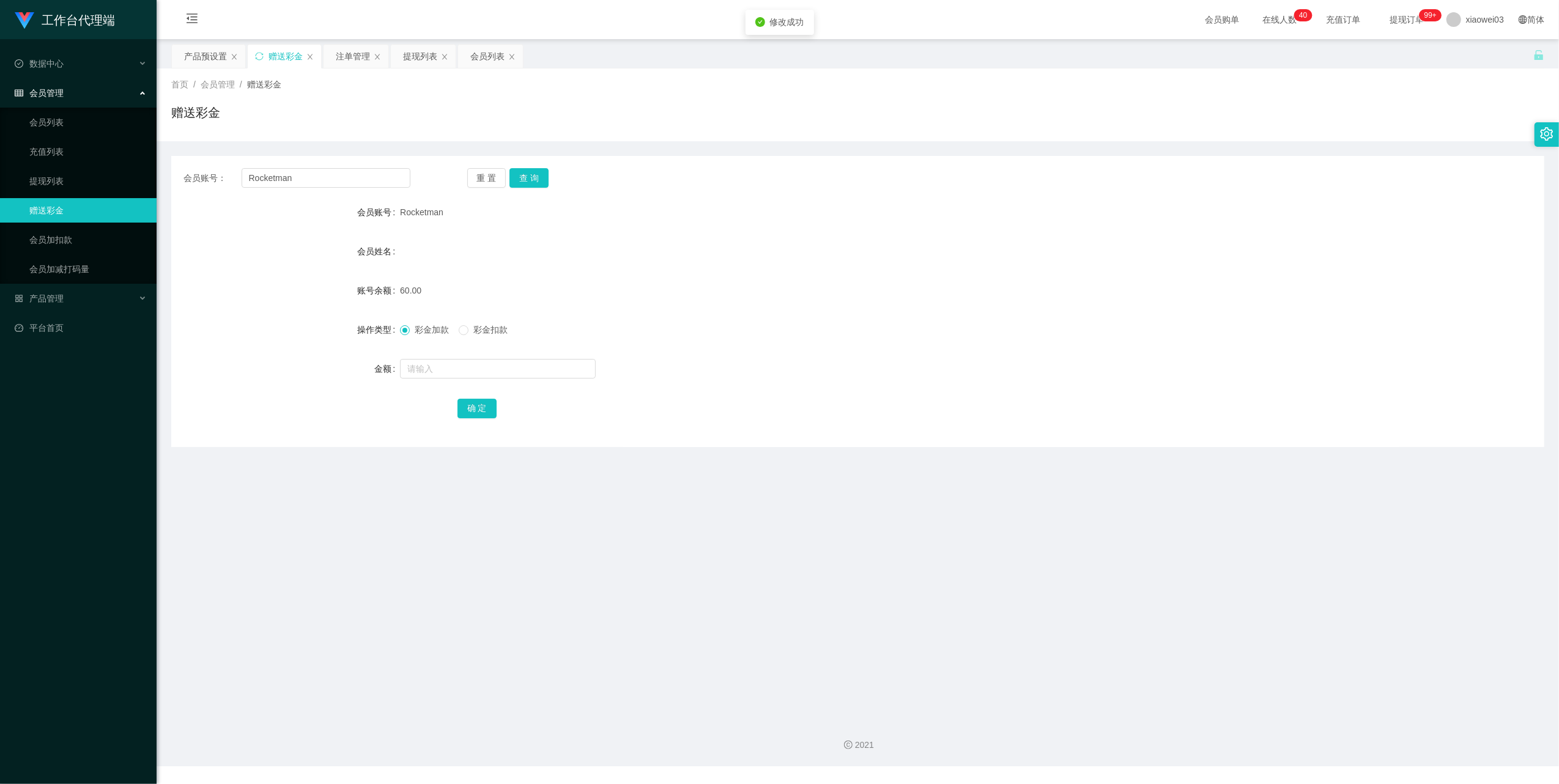
click at [956, 271] on form "会员账号 Rocketman 会员姓名 账号余额 60.00 操作类型 彩金加款 彩金扣款 金额 确 定" at bounding box center [857, 309] width 1373 height 220
click at [329, 187] on input "Rocketman" at bounding box center [326, 177] width 169 height 20
paste input "renhuiqi"
click at [536, 177] on button "查 询" at bounding box center [529, 177] width 39 height 20
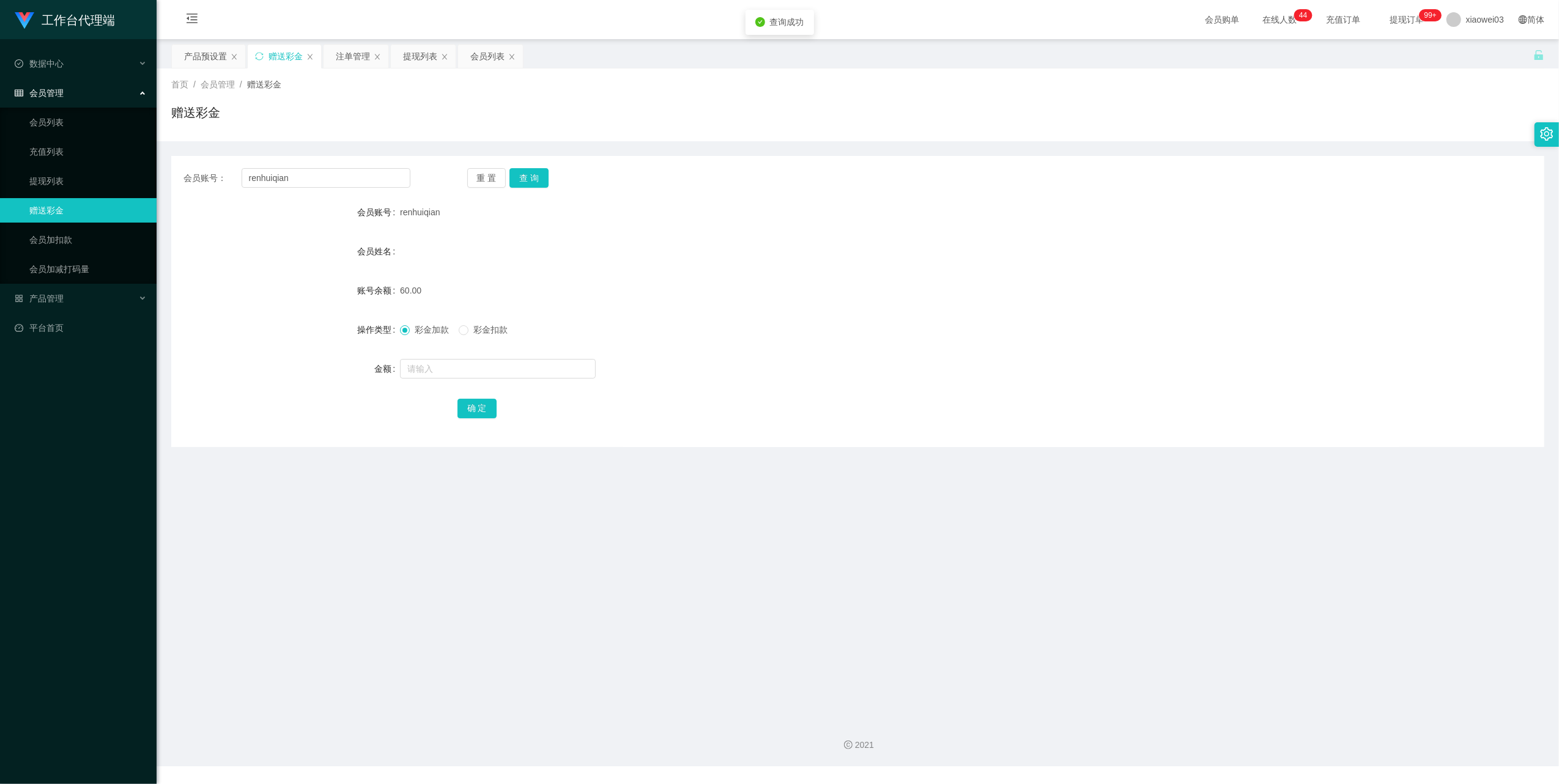
click at [817, 301] on div "60.00" at bounding box center [801, 290] width 802 height 24
click at [356, 175] on input "renhuiqian" at bounding box center [326, 177] width 169 height 20
paste input "01153268585"
type input "01153268585"
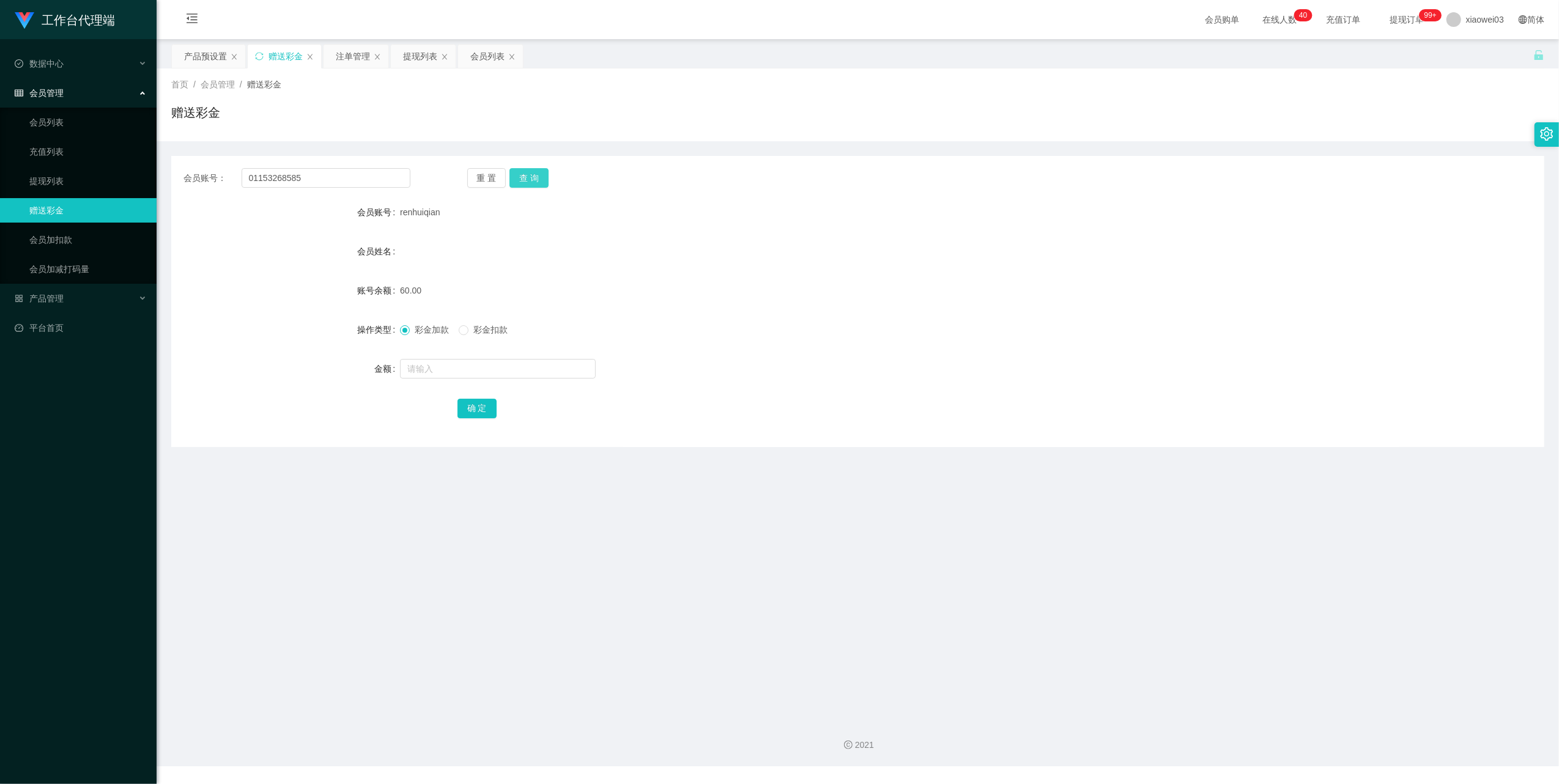
click at [533, 170] on button "查 询" at bounding box center [529, 177] width 39 height 20
drag, startPoint x: 839, startPoint y: 331, endPoint x: 1320, endPoint y: 94, distance: 536.2
click at [843, 331] on div "彩金加款 彩金扣款" at bounding box center [801, 329] width 802 height 24
click at [427, 48] on div "提现列表" at bounding box center [420, 56] width 34 height 23
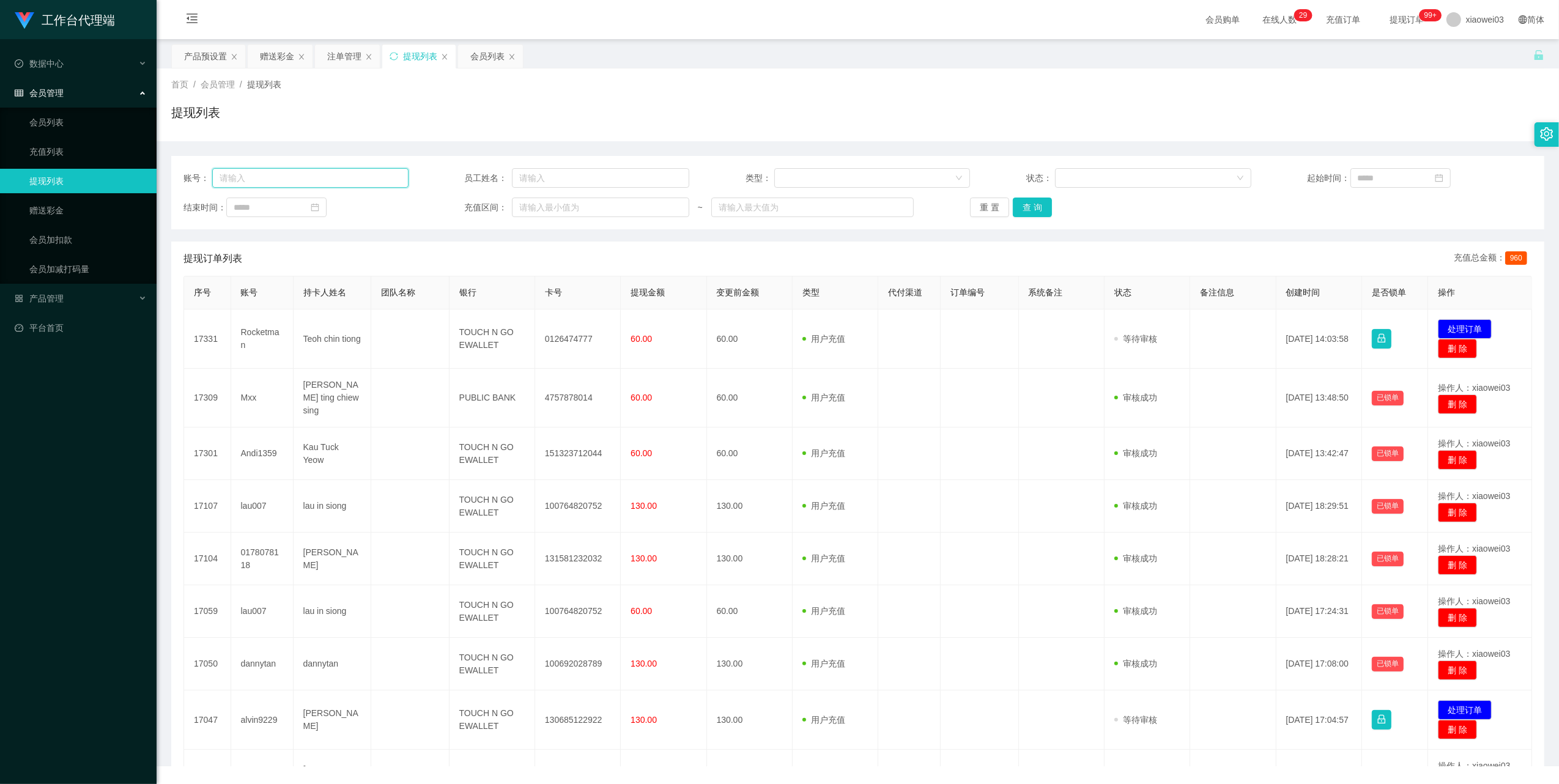
click at [334, 178] on input "text" at bounding box center [310, 177] width 197 height 20
paste input "Rocketman"
click at [1043, 216] on button "查 询" at bounding box center [1032, 207] width 39 height 20
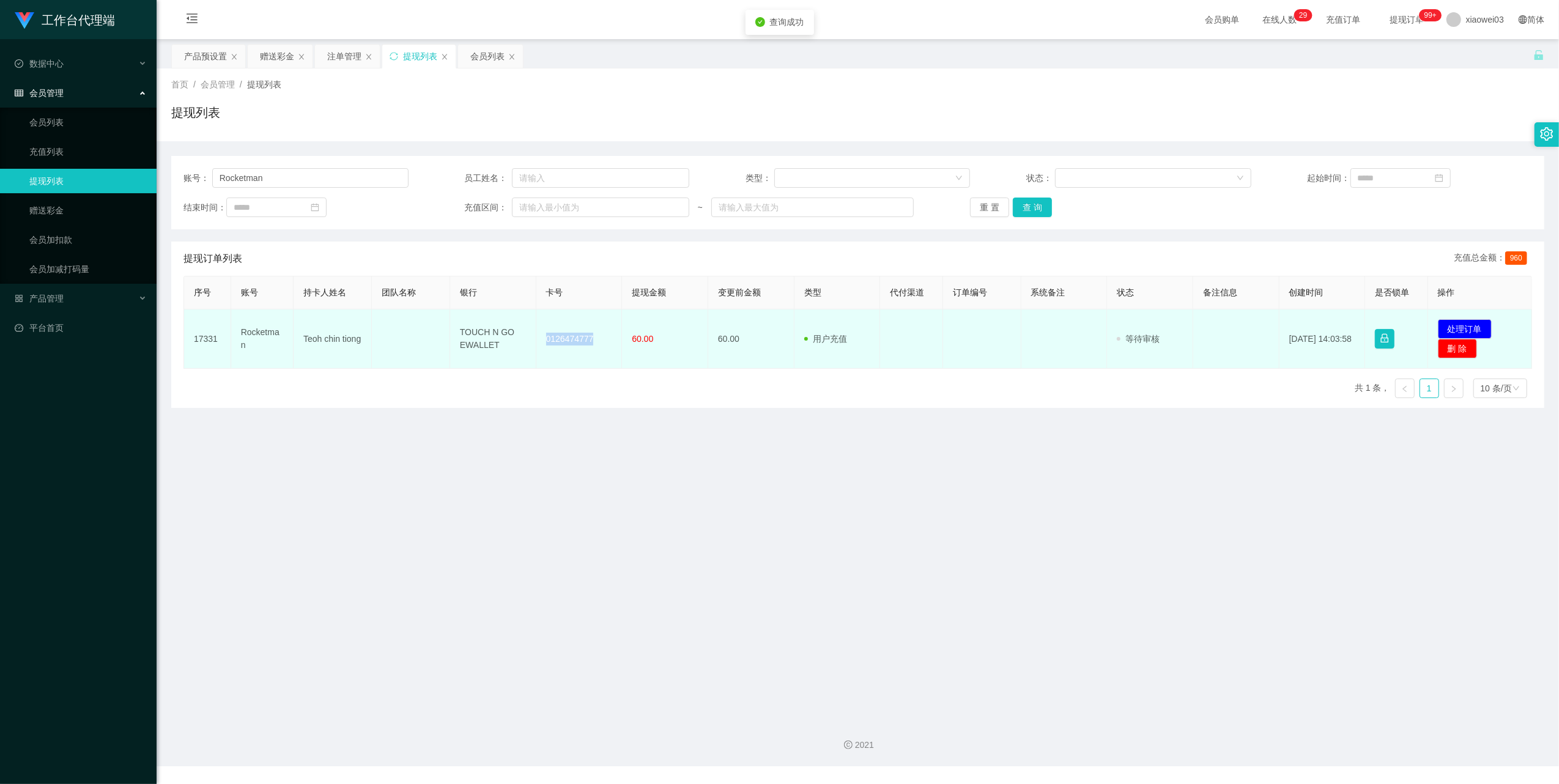
drag, startPoint x: 597, startPoint y: 337, endPoint x: 537, endPoint y: 335, distance: 60.0
click at [537, 335] on td "0126474777" at bounding box center [579, 339] width 86 height 59
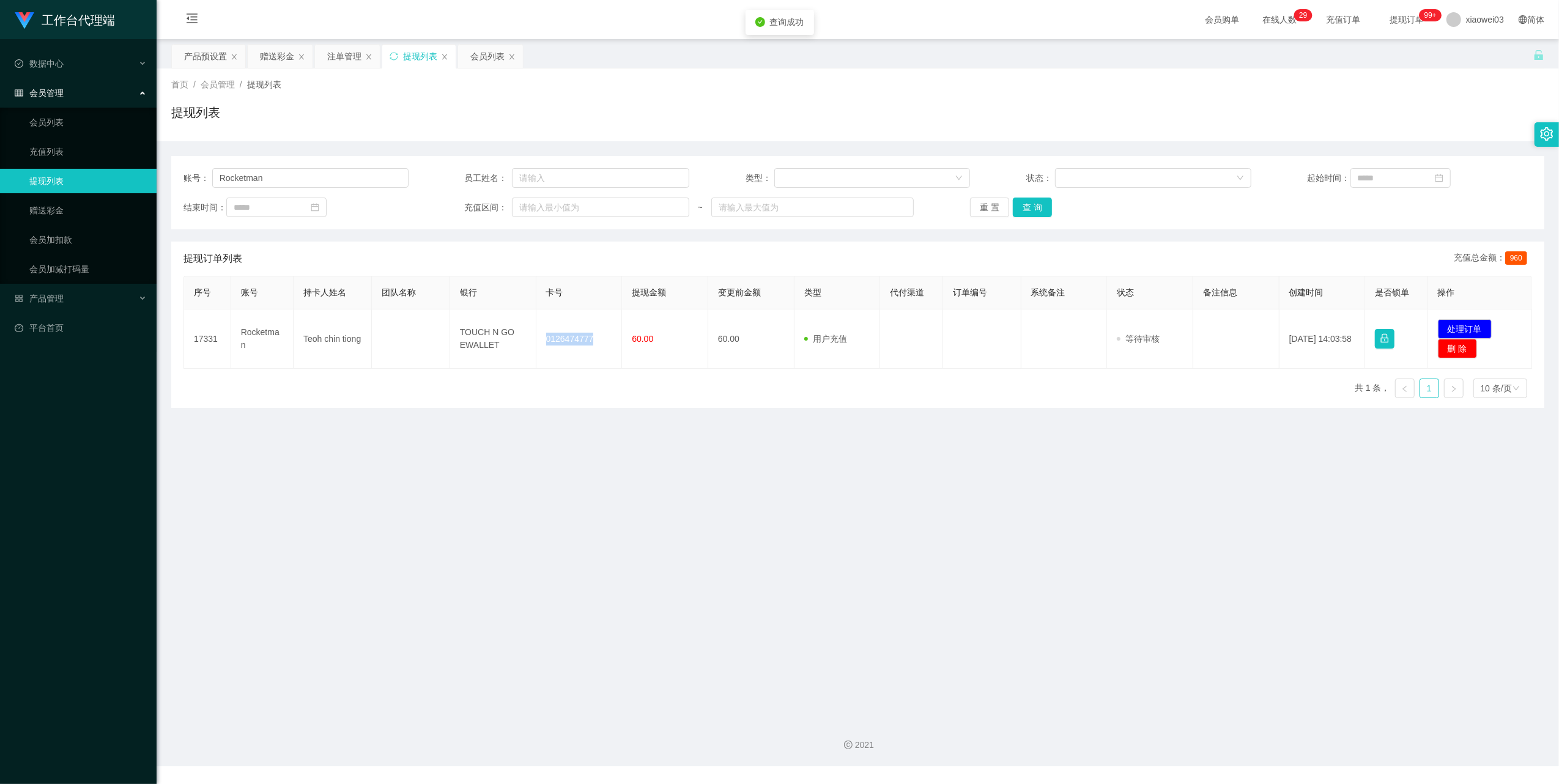
copy td "0126474777"
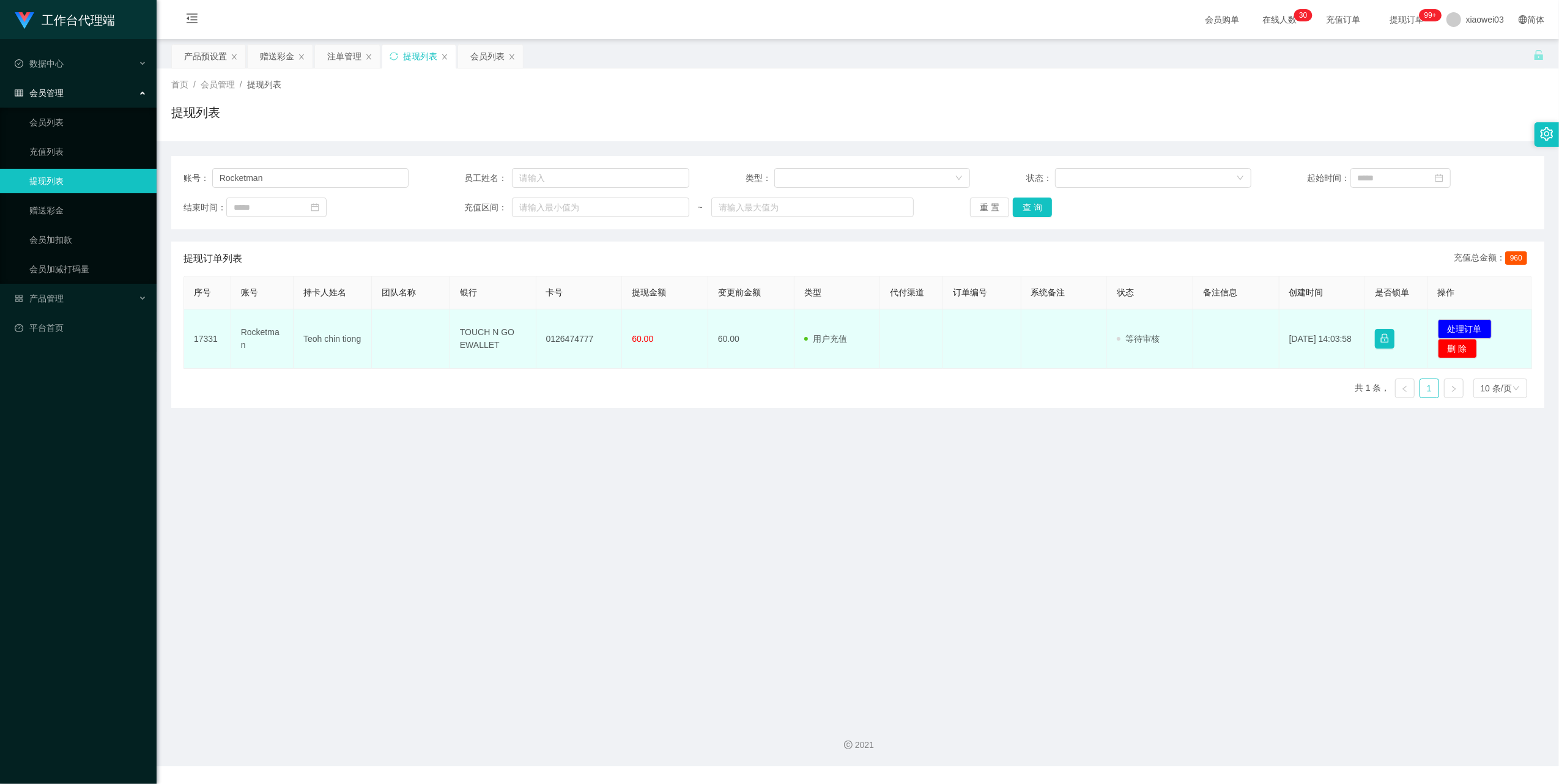
click at [508, 338] on td "TOUCH N GO EWALLET" at bounding box center [493, 339] width 86 height 59
drag, startPoint x: 494, startPoint y: 348, endPoint x: 450, endPoint y: 333, distance: 46.5
click at [450, 333] on td "TOUCH N GO EWALLET" at bounding box center [493, 339] width 86 height 59
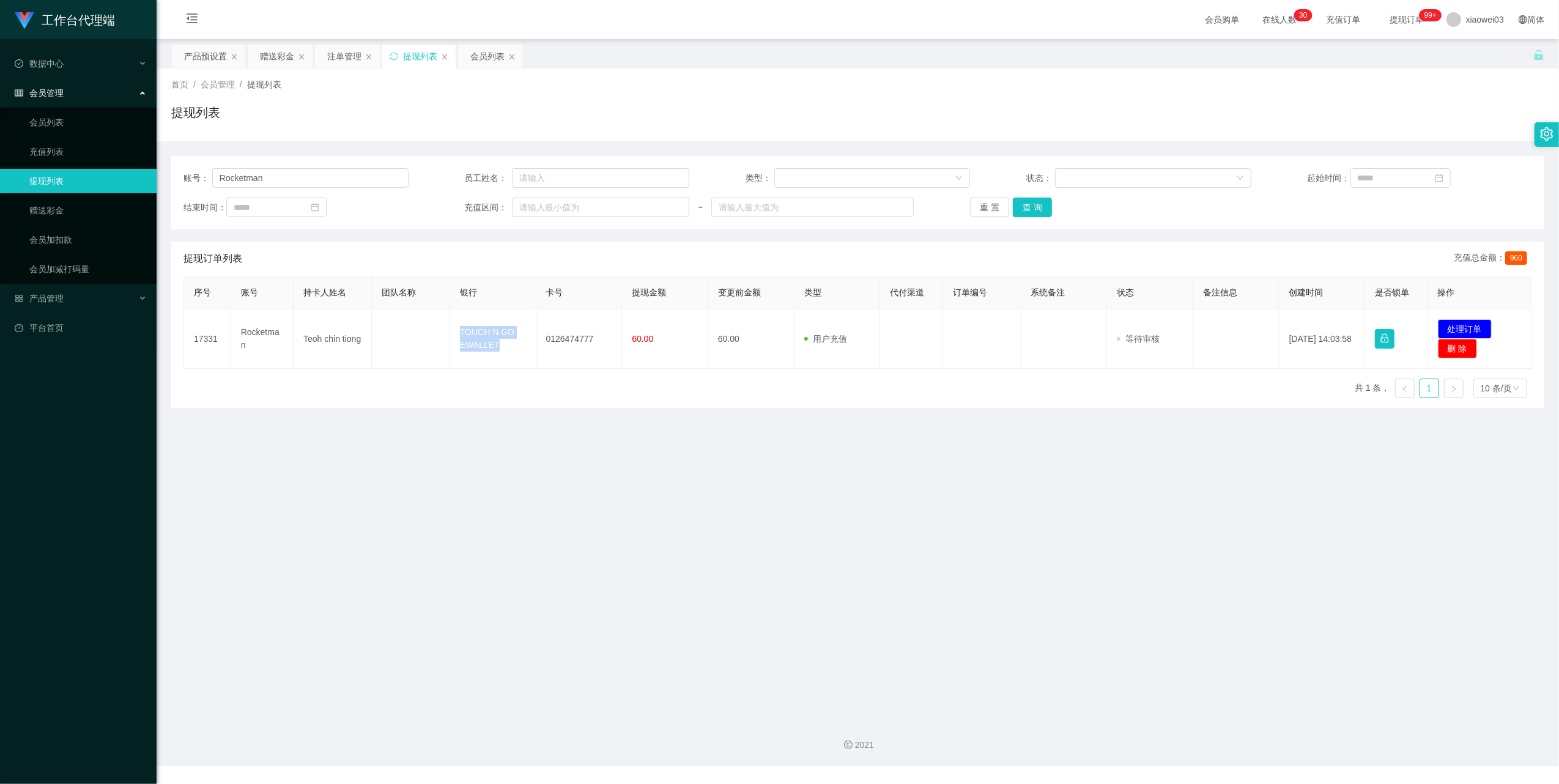
copy td "TOUCH N GO EWALLET"
click at [970, 543] on main "关闭左侧 关闭右侧 关闭其它 刷新页面 产品预设置 赠送彩金 注单管理 提现列表 会员列表 首页 / 会员管理 / 提现列表 / 提现列表 账号： Rocke…" at bounding box center [857, 374] width 1402 height 670
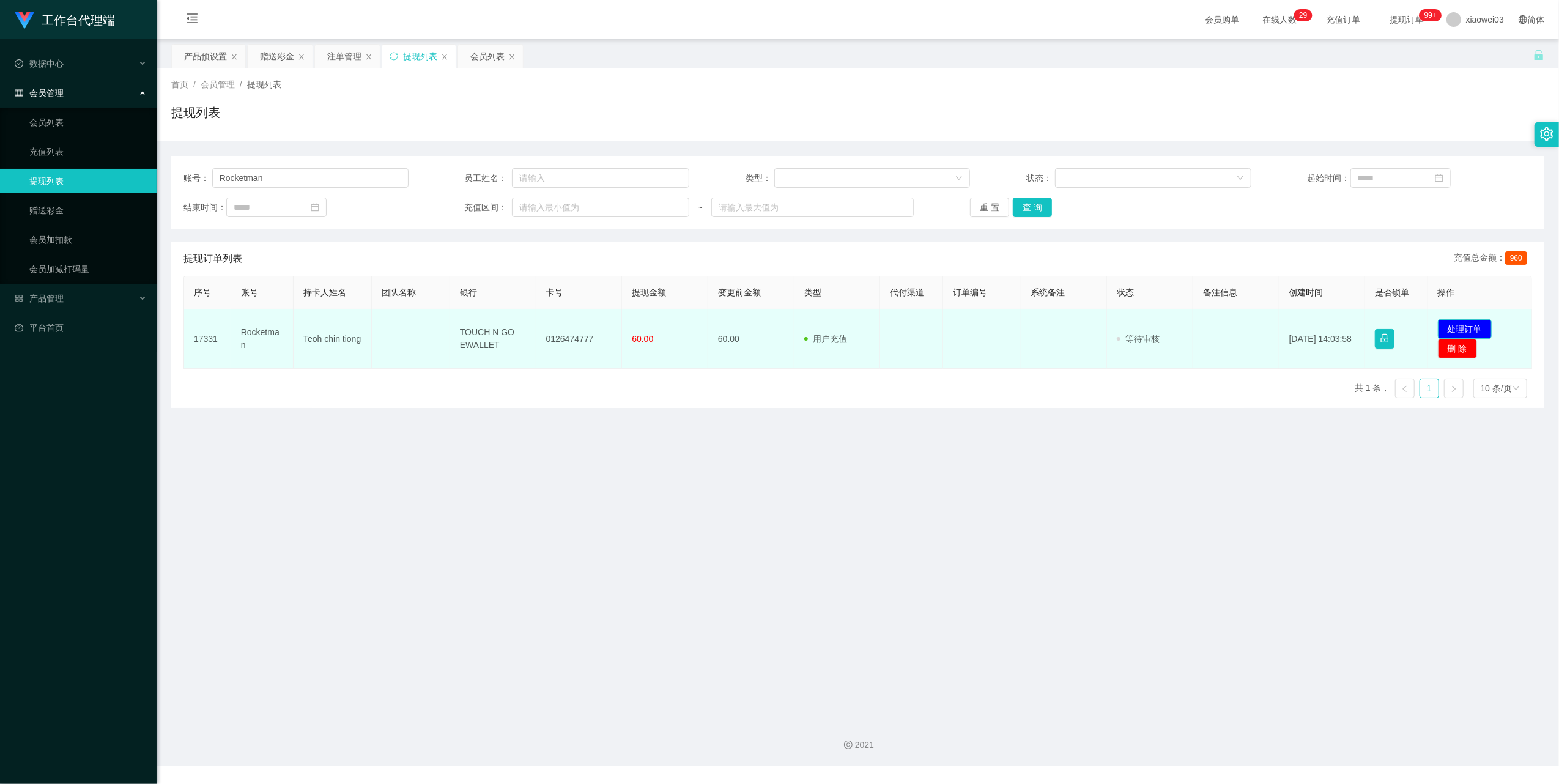
click at [1468, 319] on button "处理订单" at bounding box center [1465, 329] width 54 height 20
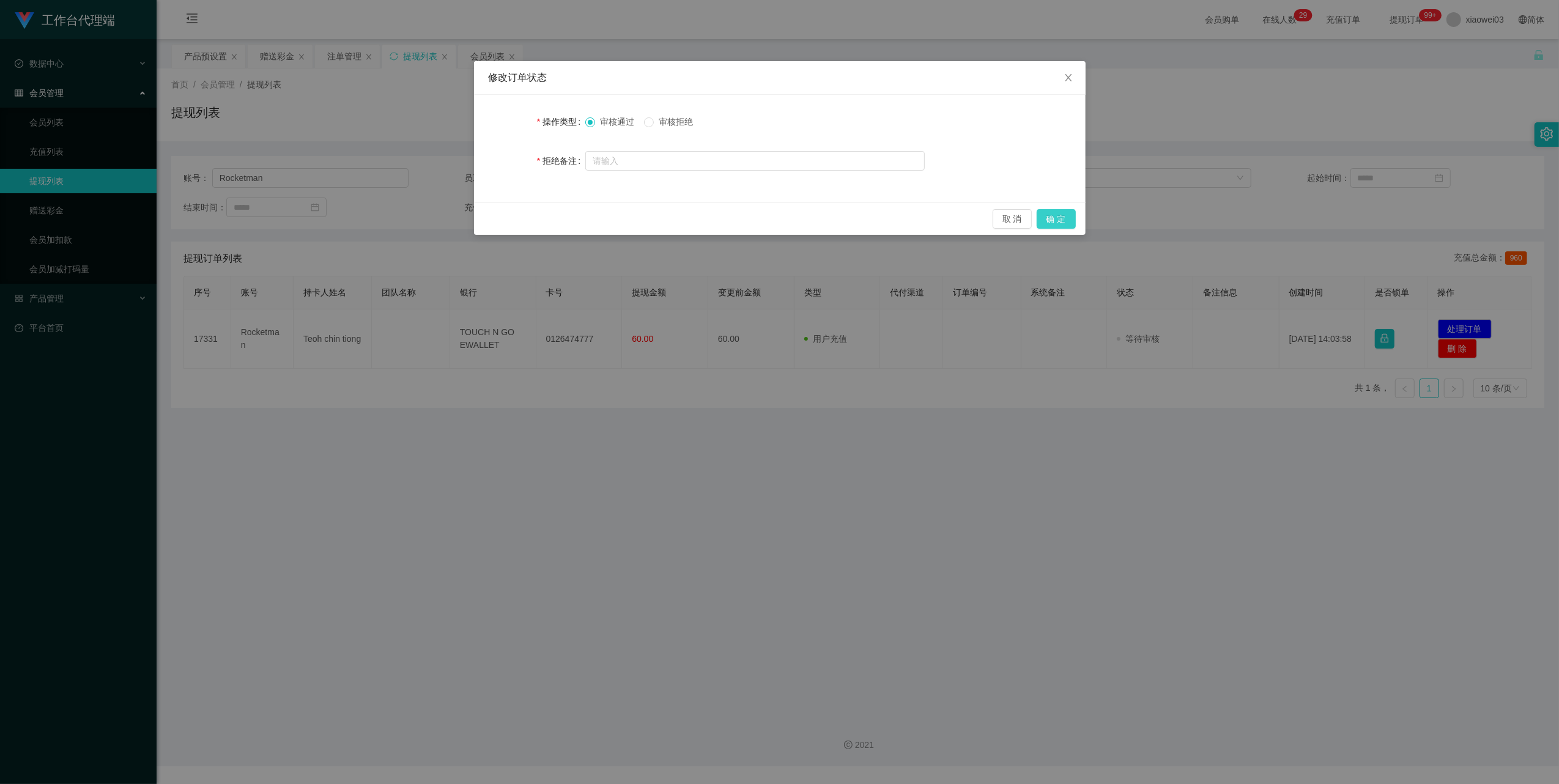
click at [1045, 214] on button "确 定" at bounding box center [1056, 219] width 39 height 20
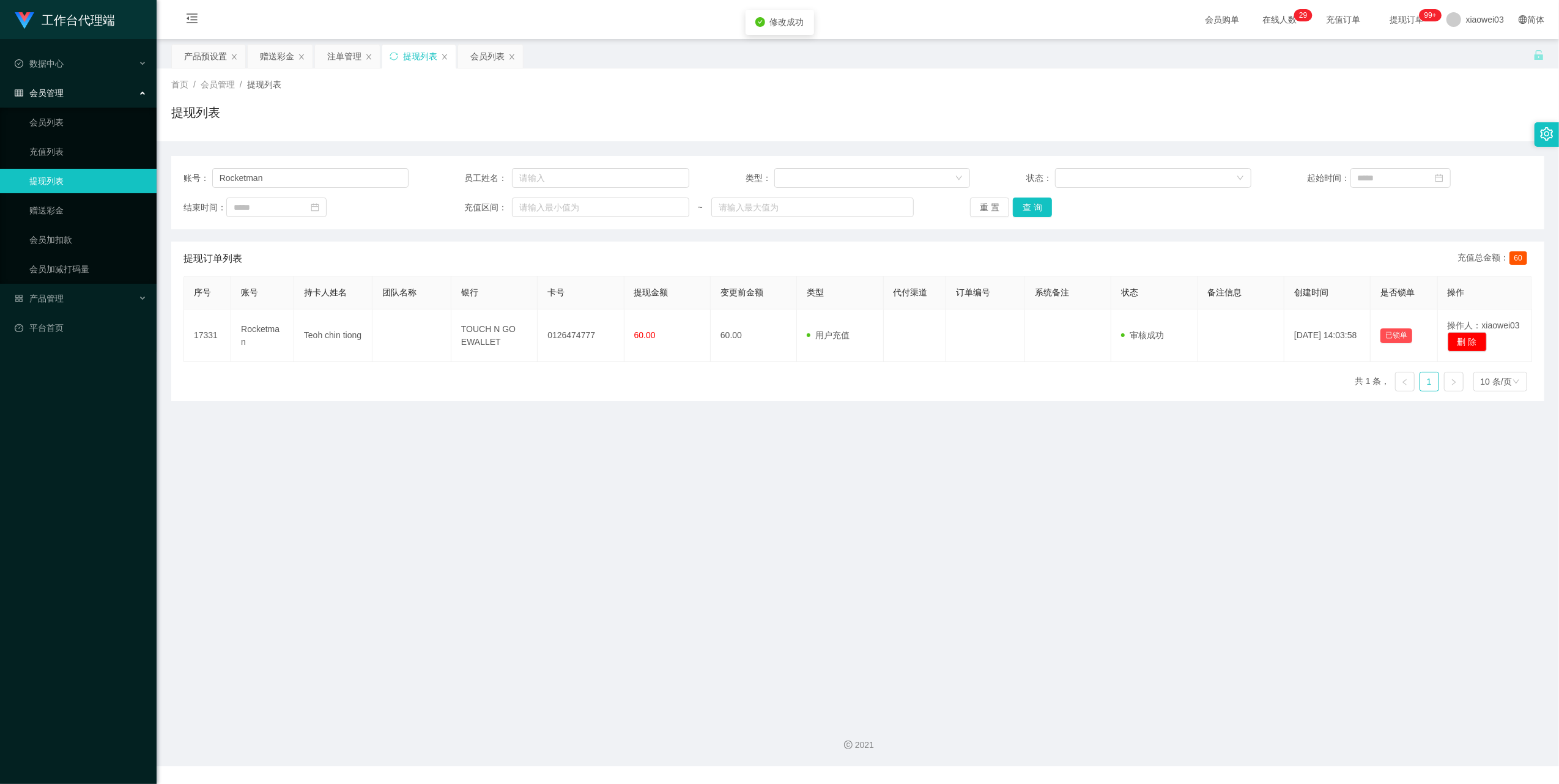
click at [971, 433] on main "关闭左侧 关闭右侧 关闭其它 刷新页面 产品预设置 赠送彩金 注单管理 提现列表 会员列表 首页 / 会员管理 / 提现列表 / 提现列表 账号： Rocke…" at bounding box center [857, 374] width 1402 height 670
click at [350, 176] on input "Rocketman" at bounding box center [310, 177] width 197 height 20
paste input "renhuiqi"
click at [1048, 208] on button "查 询" at bounding box center [1032, 207] width 39 height 20
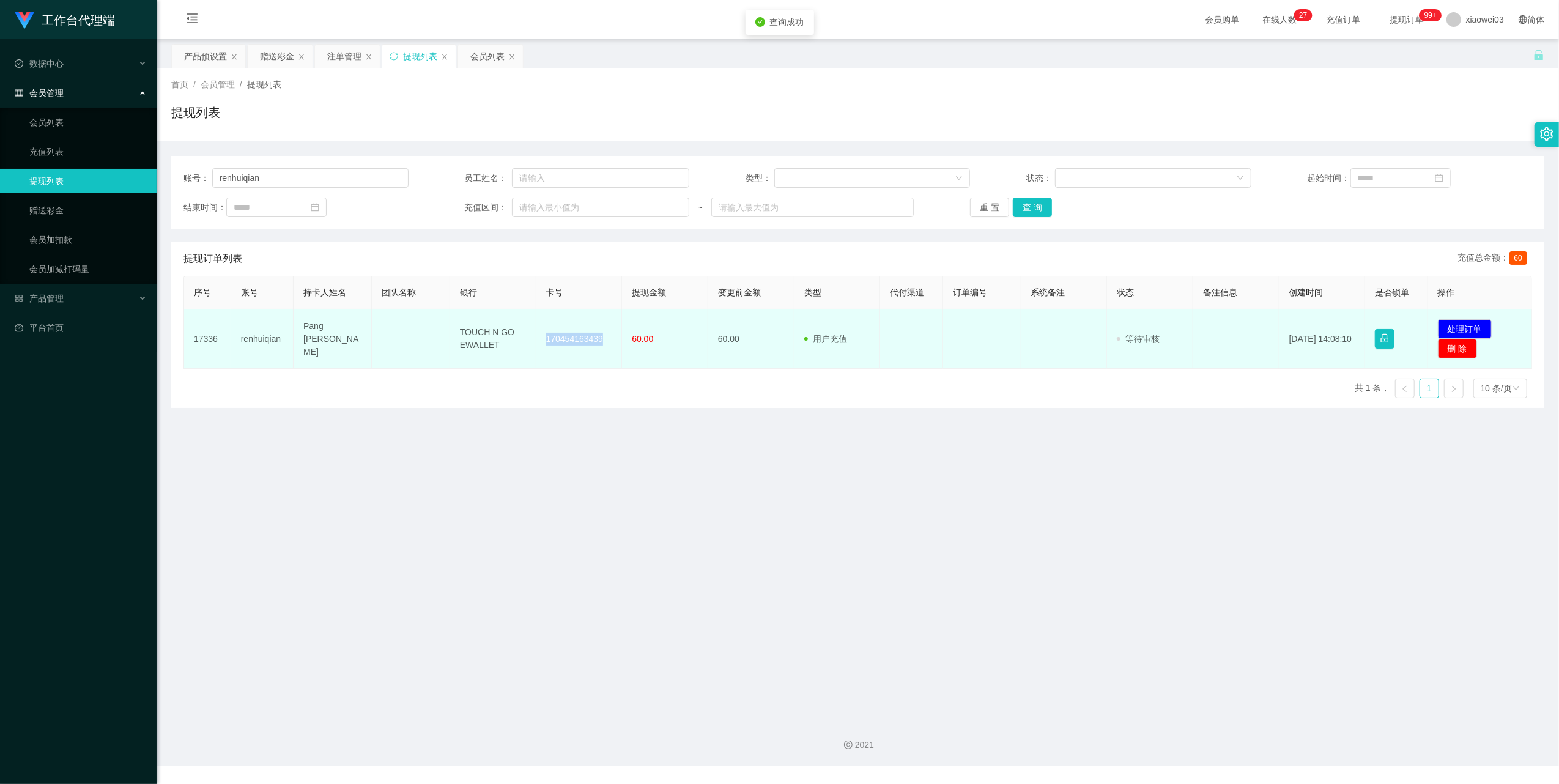
drag, startPoint x: 597, startPoint y: 335, endPoint x: 543, endPoint y: 339, distance: 54.1
click at [543, 339] on td "170454163439" at bounding box center [579, 339] width 86 height 59
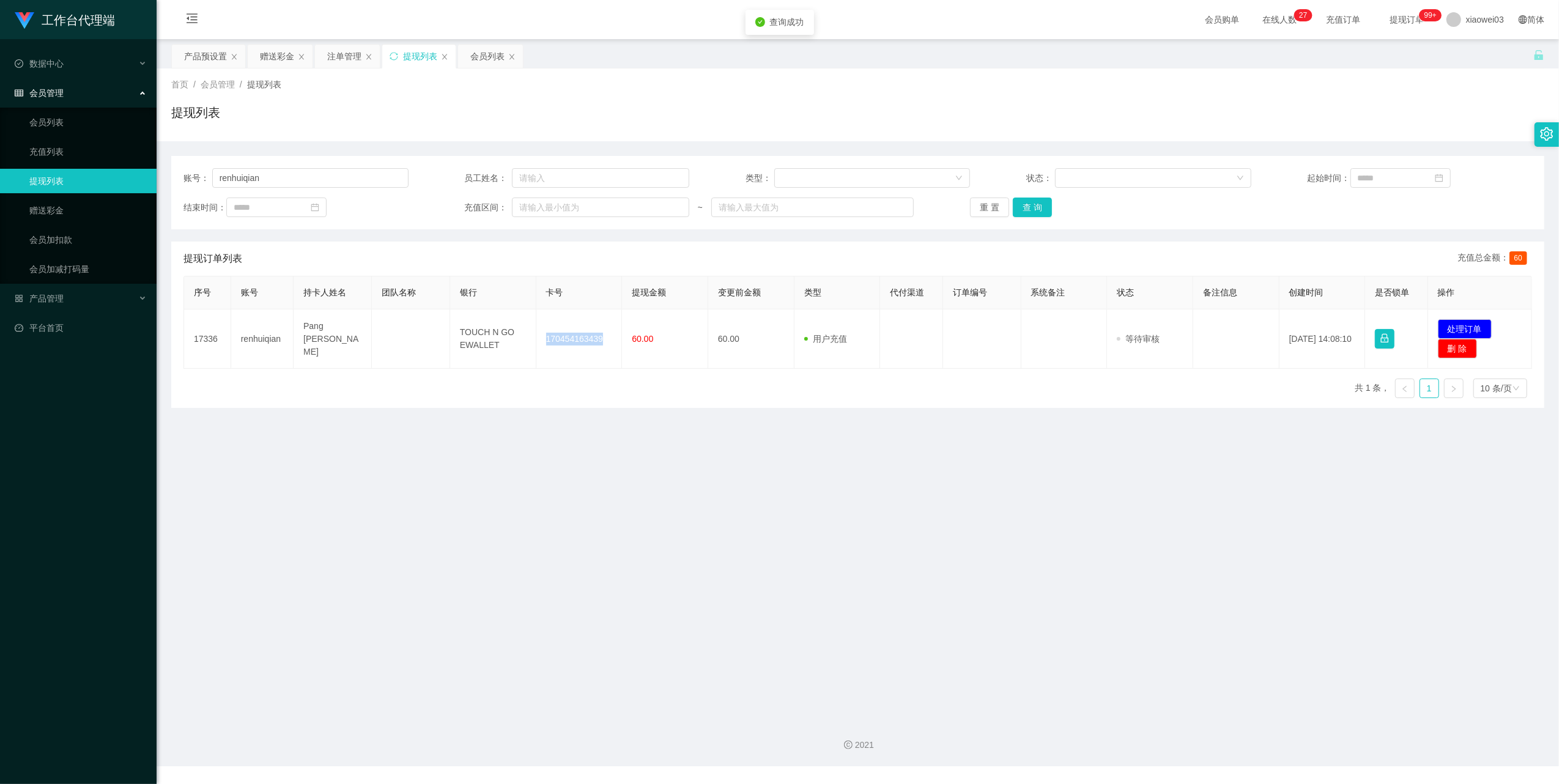
copy td "170454163439"
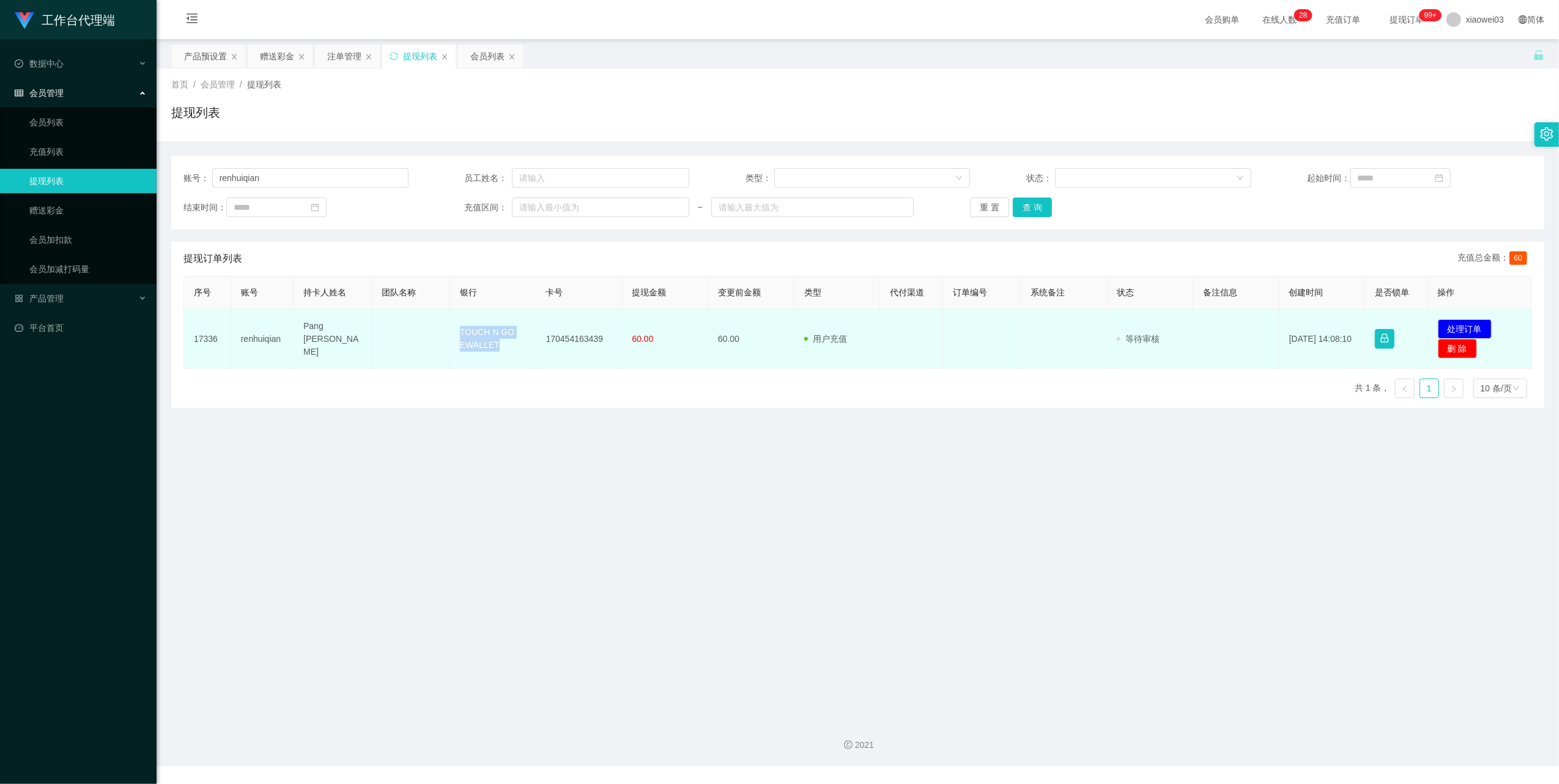
drag, startPoint x: 492, startPoint y: 338, endPoint x: 454, endPoint y: 321, distance: 41.6
click at [454, 321] on td "TOUCH N GO EWALLET" at bounding box center [493, 339] width 86 height 59
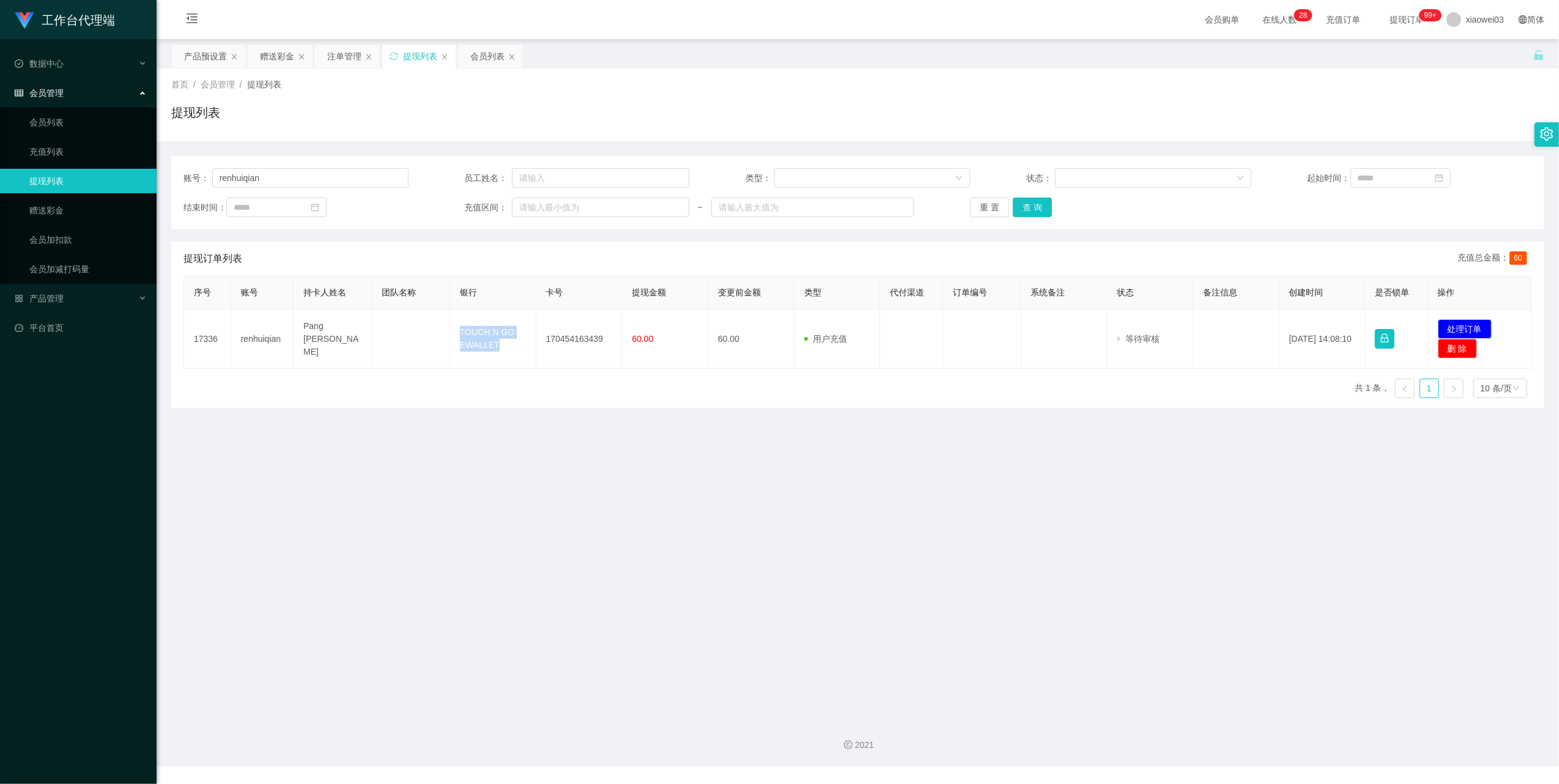
copy td "TOUCH N GO EWALLET"
drag, startPoint x: 1463, startPoint y: 329, endPoint x: 1328, endPoint y: 331, distance: 135.0
click at [1463, 329] on button "处理订单" at bounding box center [1465, 329] width 54 height 20
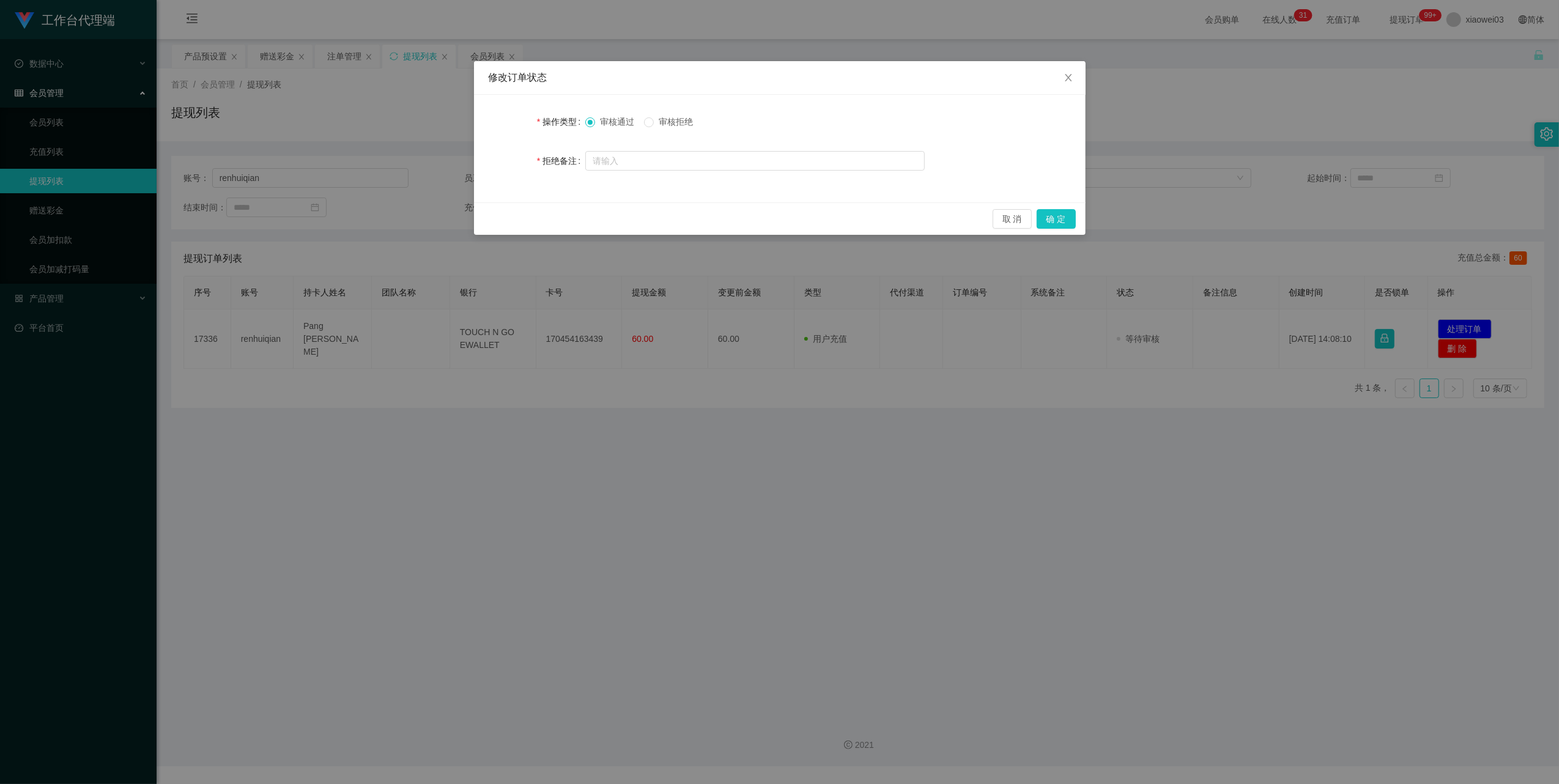
click at [1076, 226] on div "取 消 确 定" at bounding box center [779, 218] width 611 height 32
click at [1067, 219] on button "确 定" at bounding box center [1056, 219] width 39 height 20
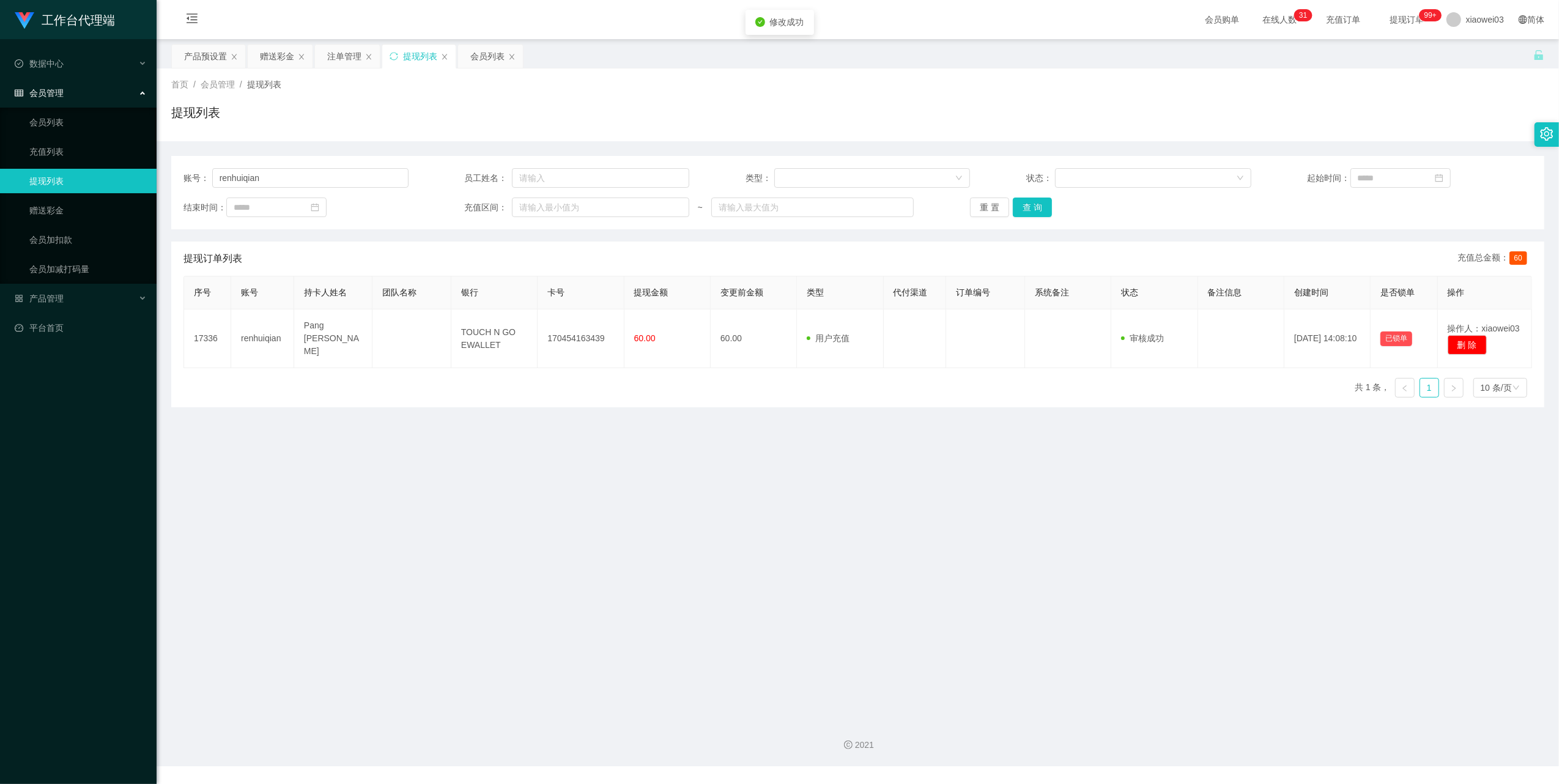
click at [1018, 597] on main "关闭左侧 关闭右侧 关闭其它 刷新页面 产品预设置 赠送彩金 注单管理 提现列表 会员列表 首页 / 会员管理 / 提现列表 / 提现列表 账号： renhu…" at bounding box center [857, 374] width 1402 height 670
click at [323, 169] on input "renhuiqian" at bounding box center [310, 177] width 197 height 20
paste input "01153268585"
click at [1029, 207] on button "查 询" at bounding box center [1032, 207] width 39 height 20
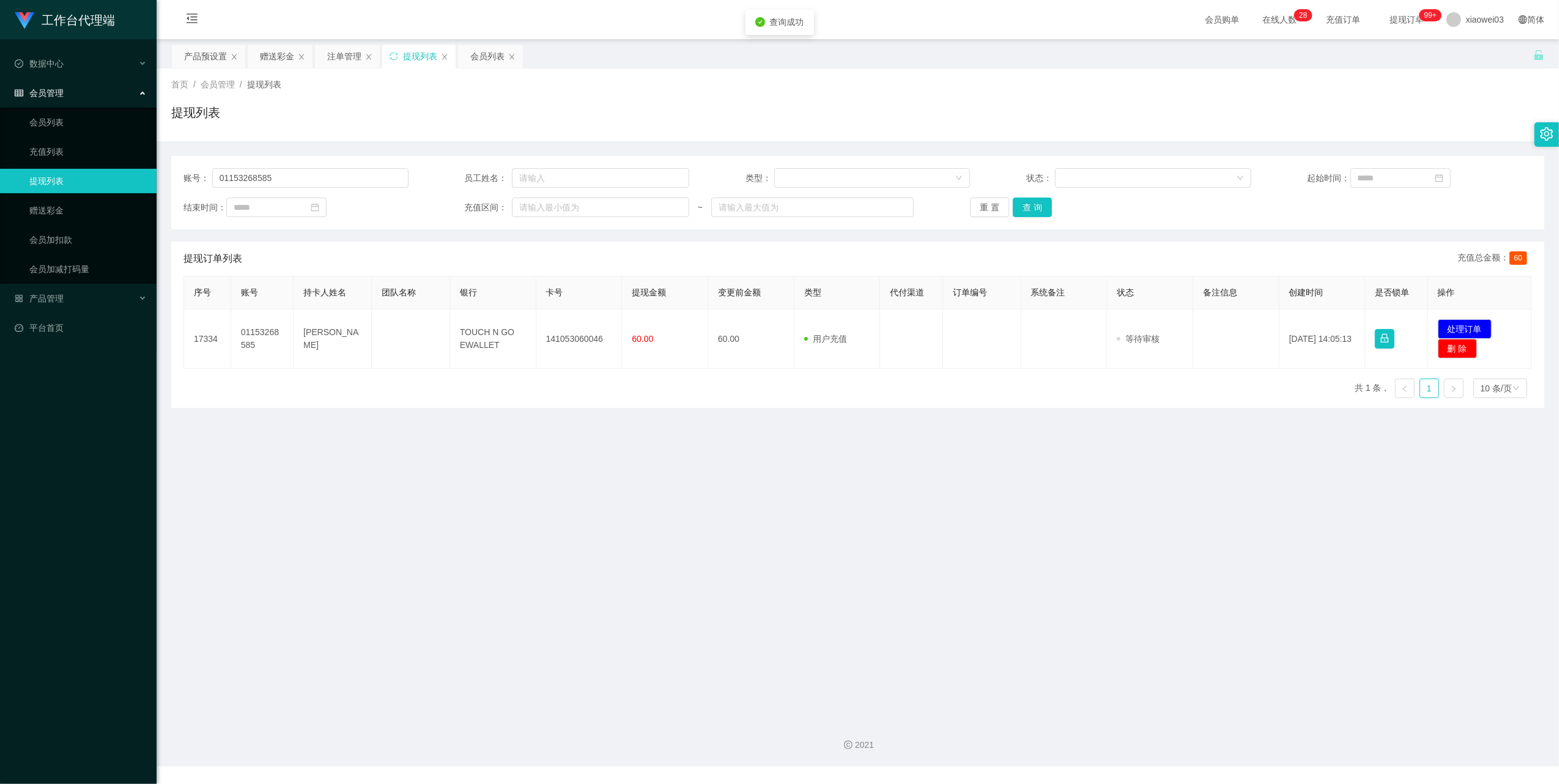
click at [730, 515] on main "关闭左侧 关闭右侧 关闭其它 刷新页面 产品预设置 赠送彩金 注单管理 提现列表 会员列表 首页 / 会员管理 / 提现列表 / 提现列表 账号： 01153…" at bounding box center [857, 374] width 1402 height 670
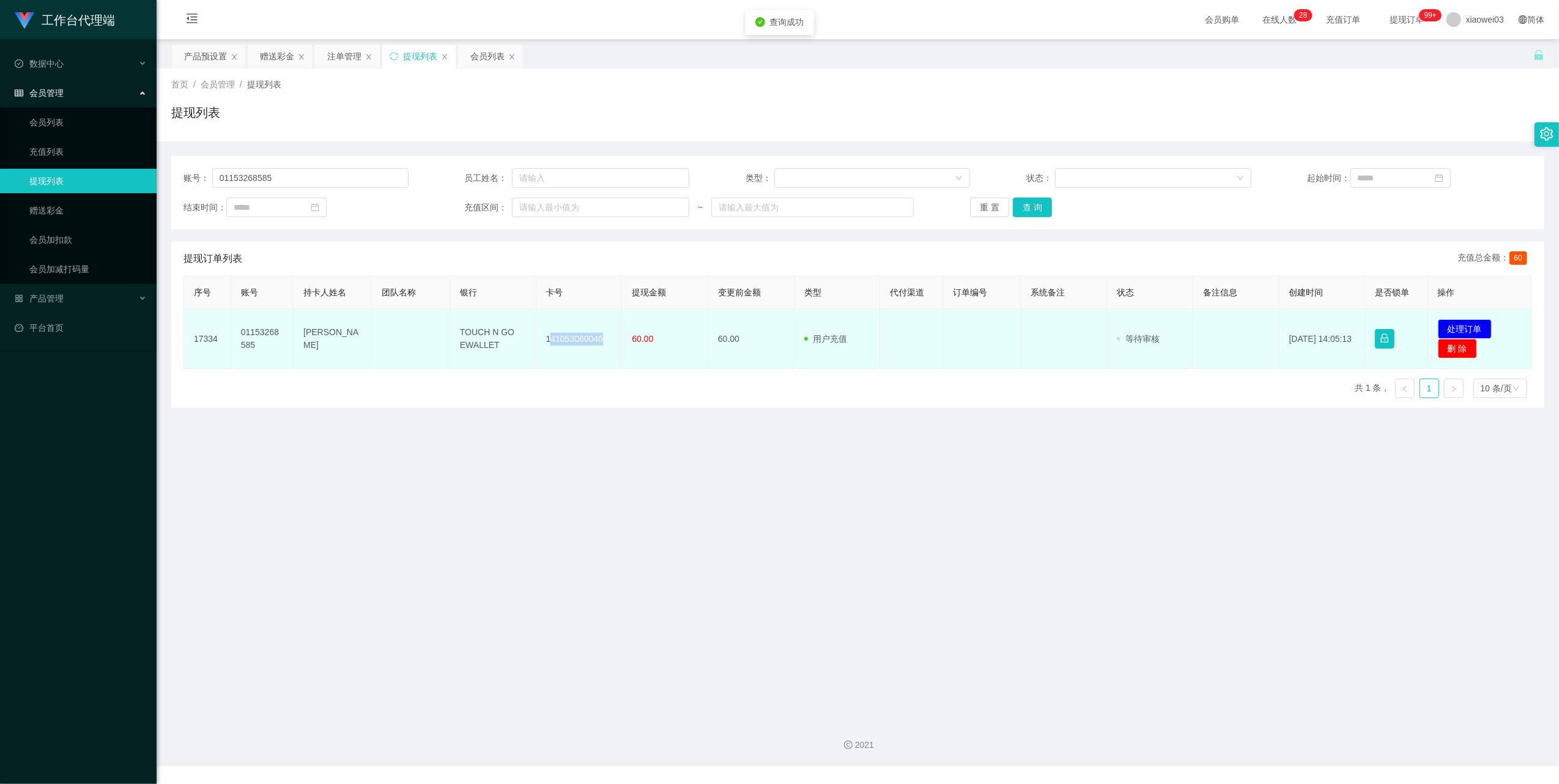
drag, startPoint x: 597, startPoint y: 334, endPoint x: 547, endPoint y: 339, distance: 50.2
click at [547, 339] on td "141053060046" at bounding box center [579, 339] width 86 height 59
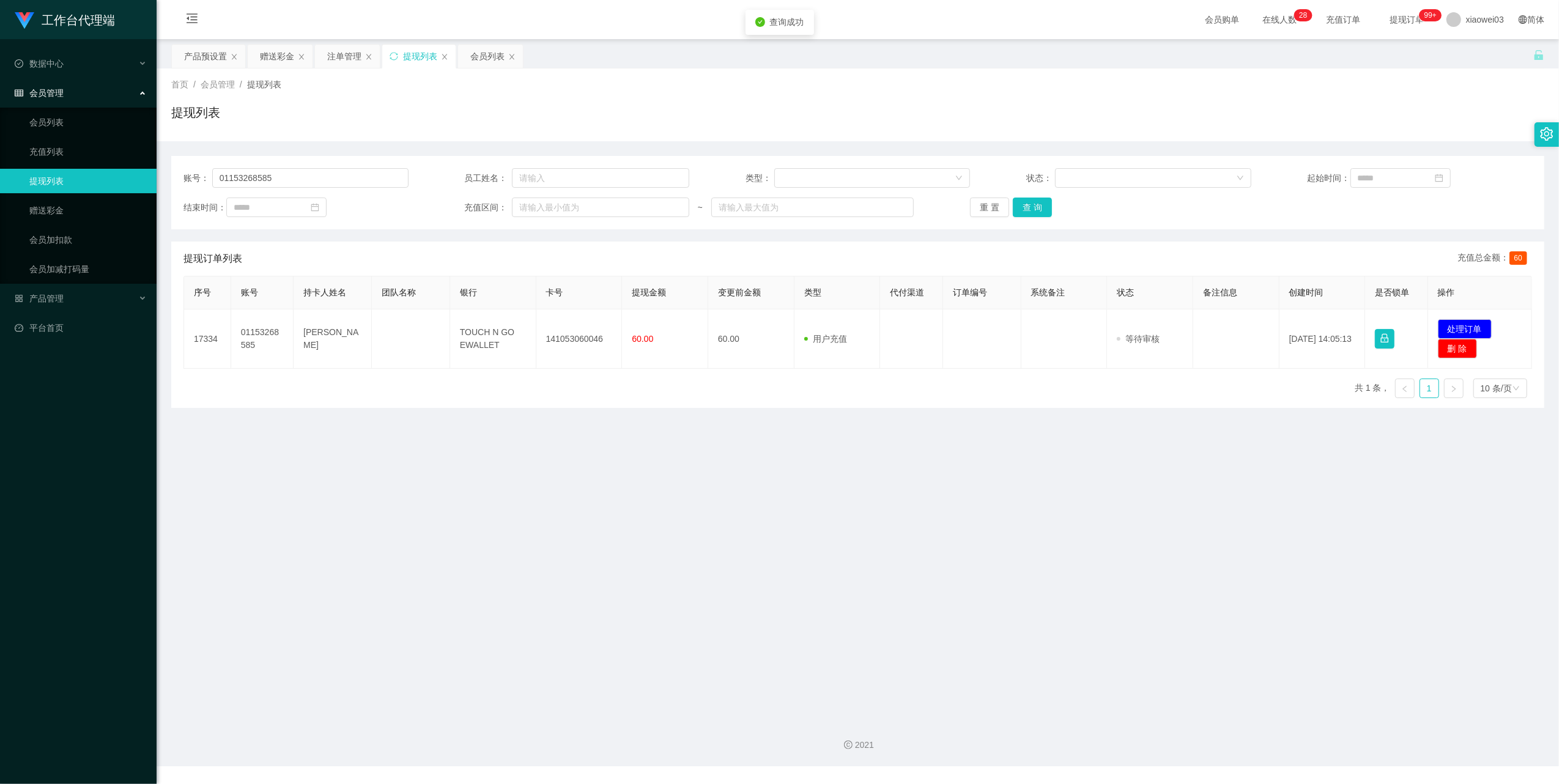
drag, startPoint x: 547, startPoint y: 339, endPoint x: 586, endPoint y: 388, distance: 62.6
click at [586, 388] on div "序号 账号 持卡人姓名 团队名称 银行 卡号 提现金额 变更前金额 类型 代付渠道 订单编号 系统备注 状态 备注信息 创建时间 是否锁单 操作 17334 …" at bounding box center [857, 342] width 1349 height 132
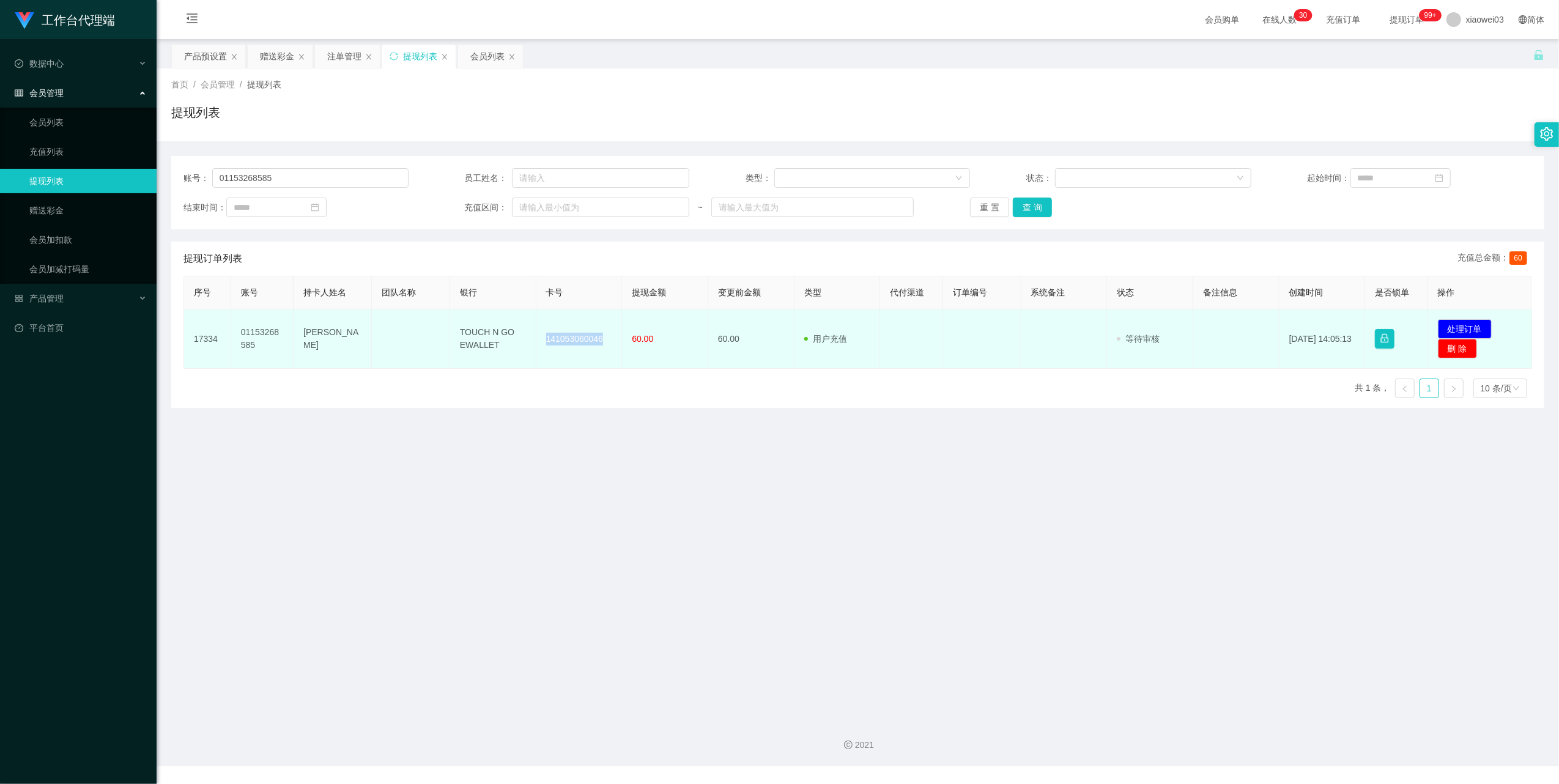
drag, startPoint x: 599, startPoint y: 336, endPoint x: 542, endPoint y: 337, distance: 57.0
click at [542, 337] on td "141053060046" at bounding box center [579, 339] width 86 height 59
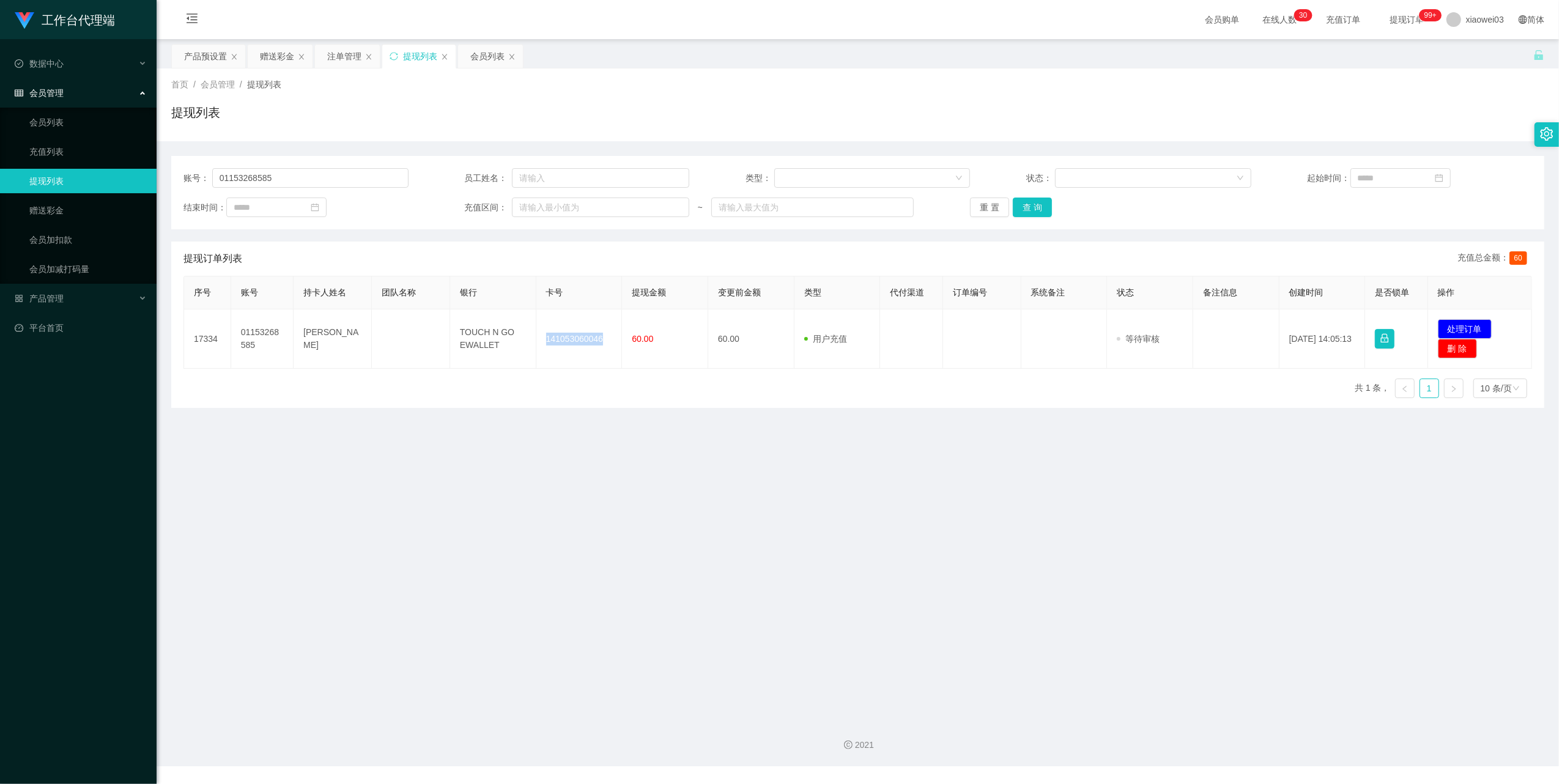
copy td "141053060046"
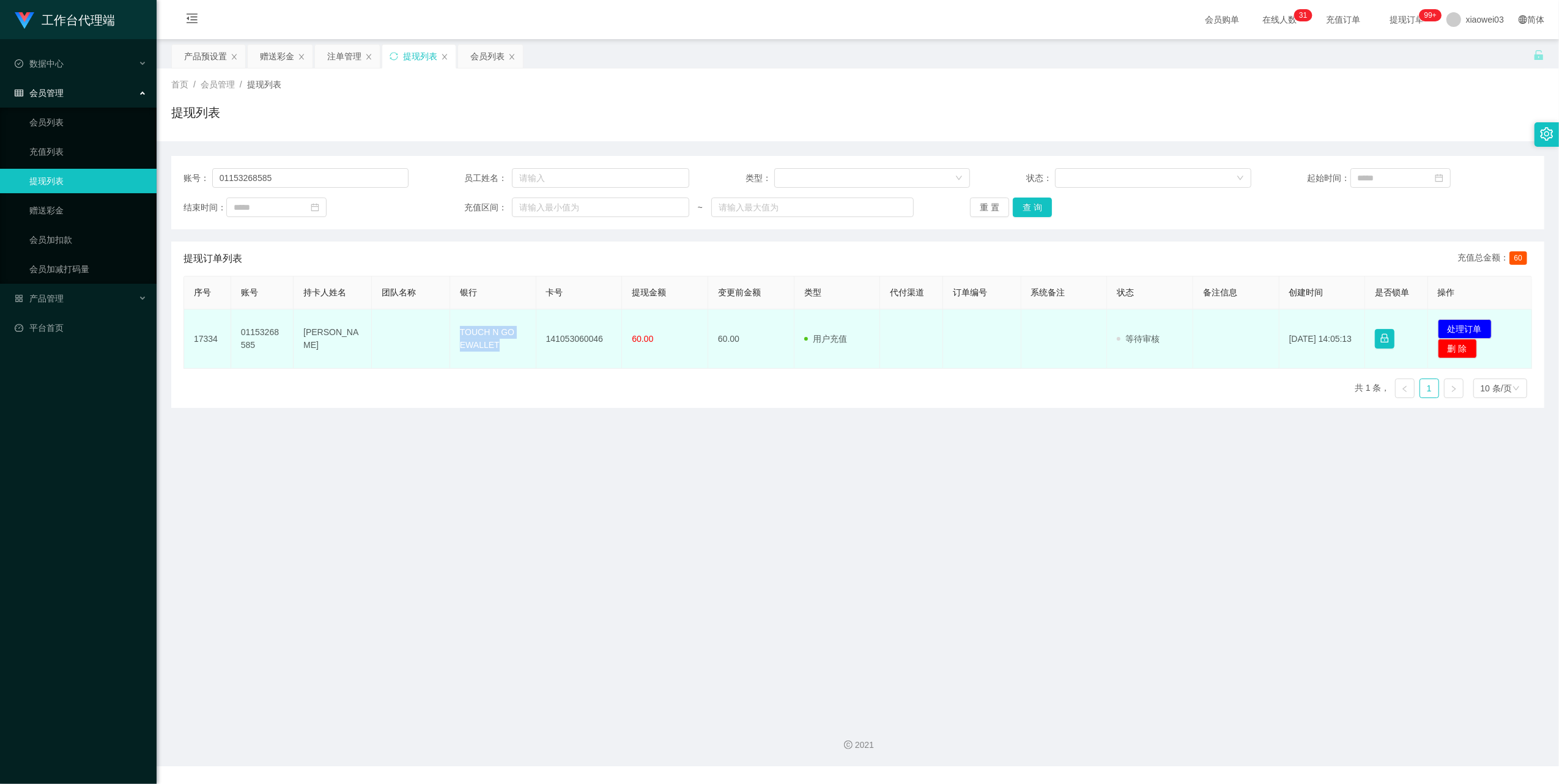
drag, startPoint x: 500, startPoint y: 346, endPoint x: 450, endPoint y: 333, distance: 51.7
click at [450, 333] on td "TOUCH N GO EWALLET" at bounding box center [493, 339] width 86 height 59
copy td "TOUCH N GO EWALLET"
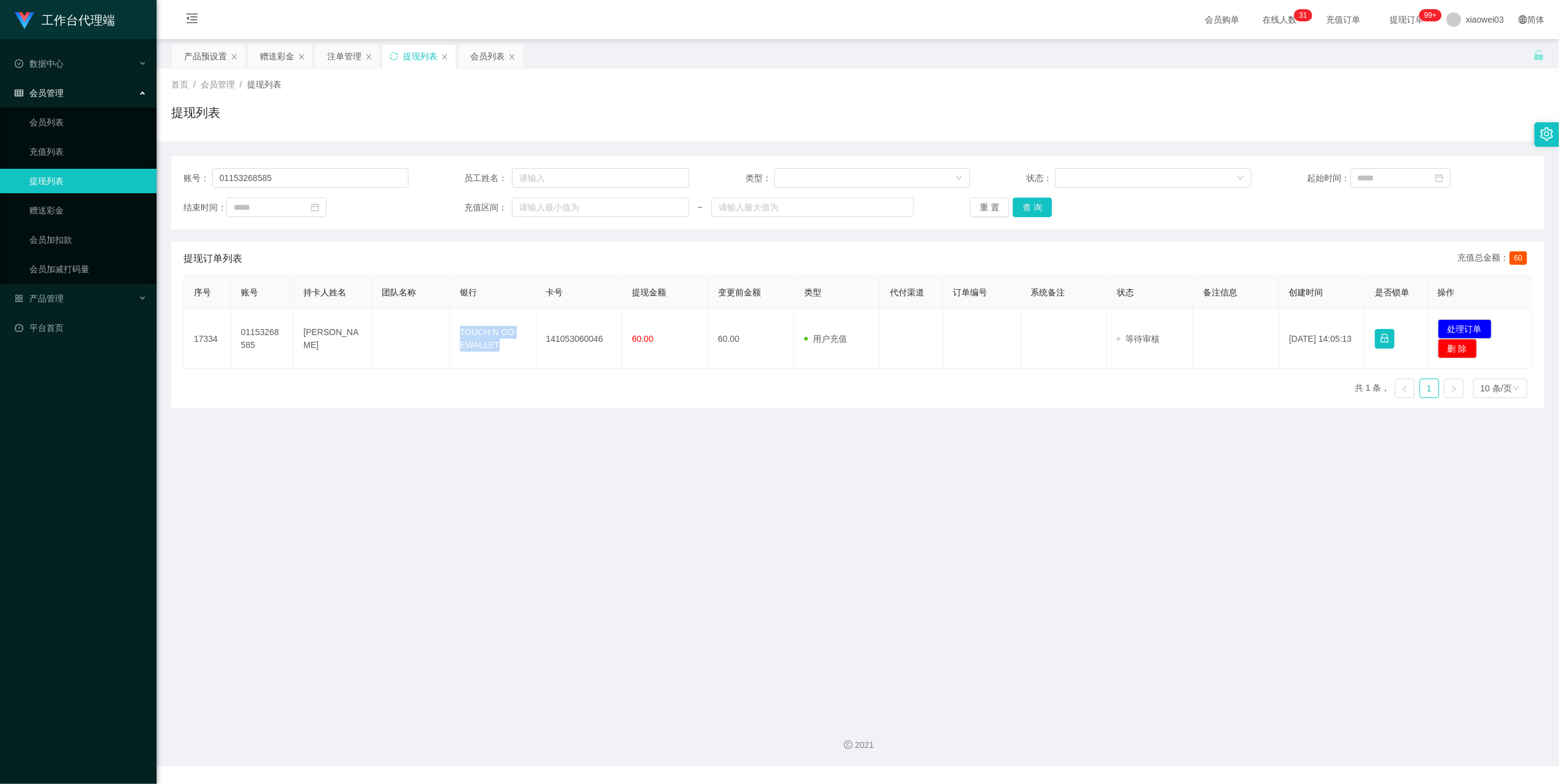
click at [321, 713] on div "2021" at bounding box center [857, 737] width 1402 height 56
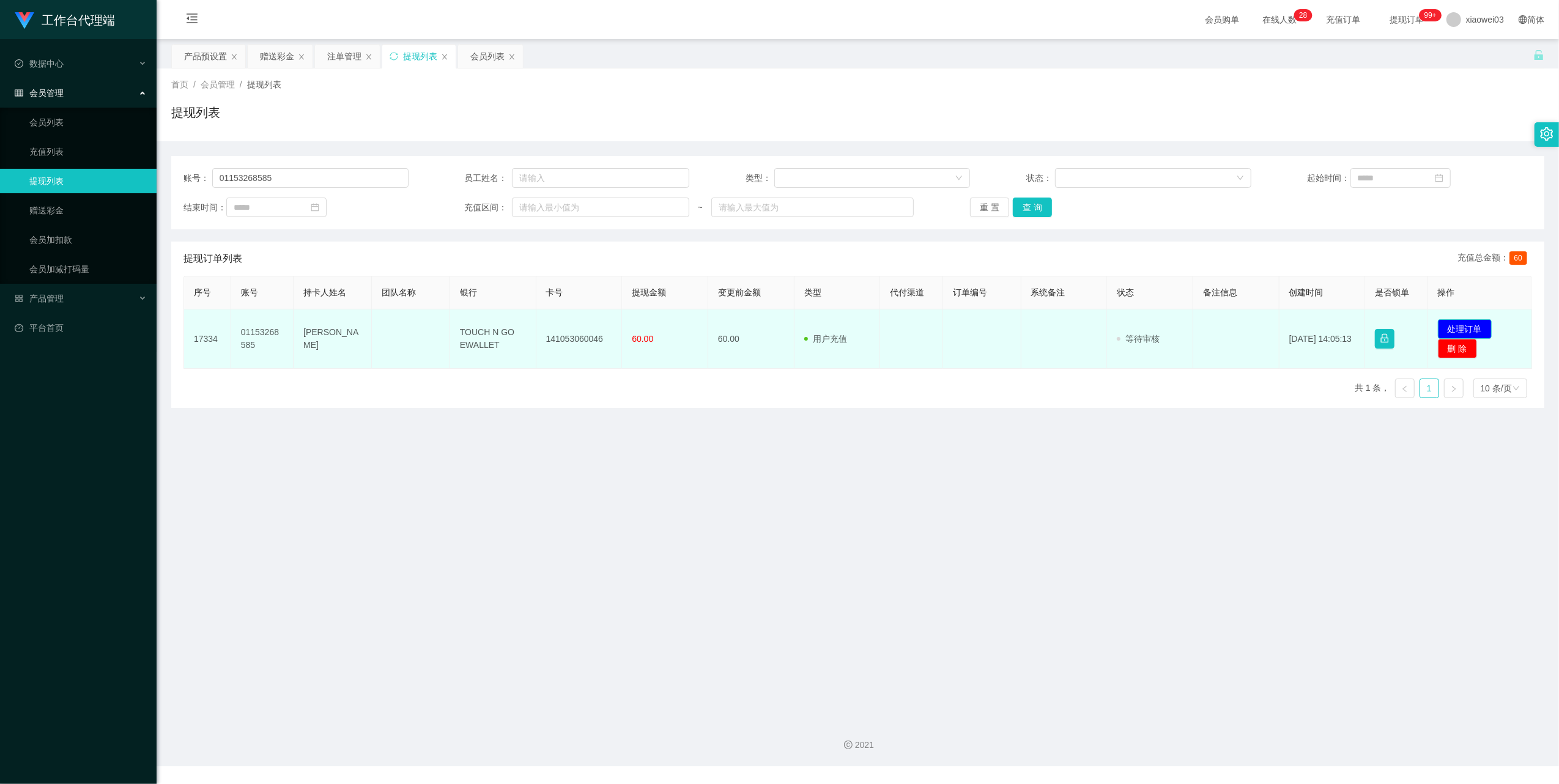
click at [1476, 326] on button "处理订单" at bounding box center [1465, 329] width 54 height 20
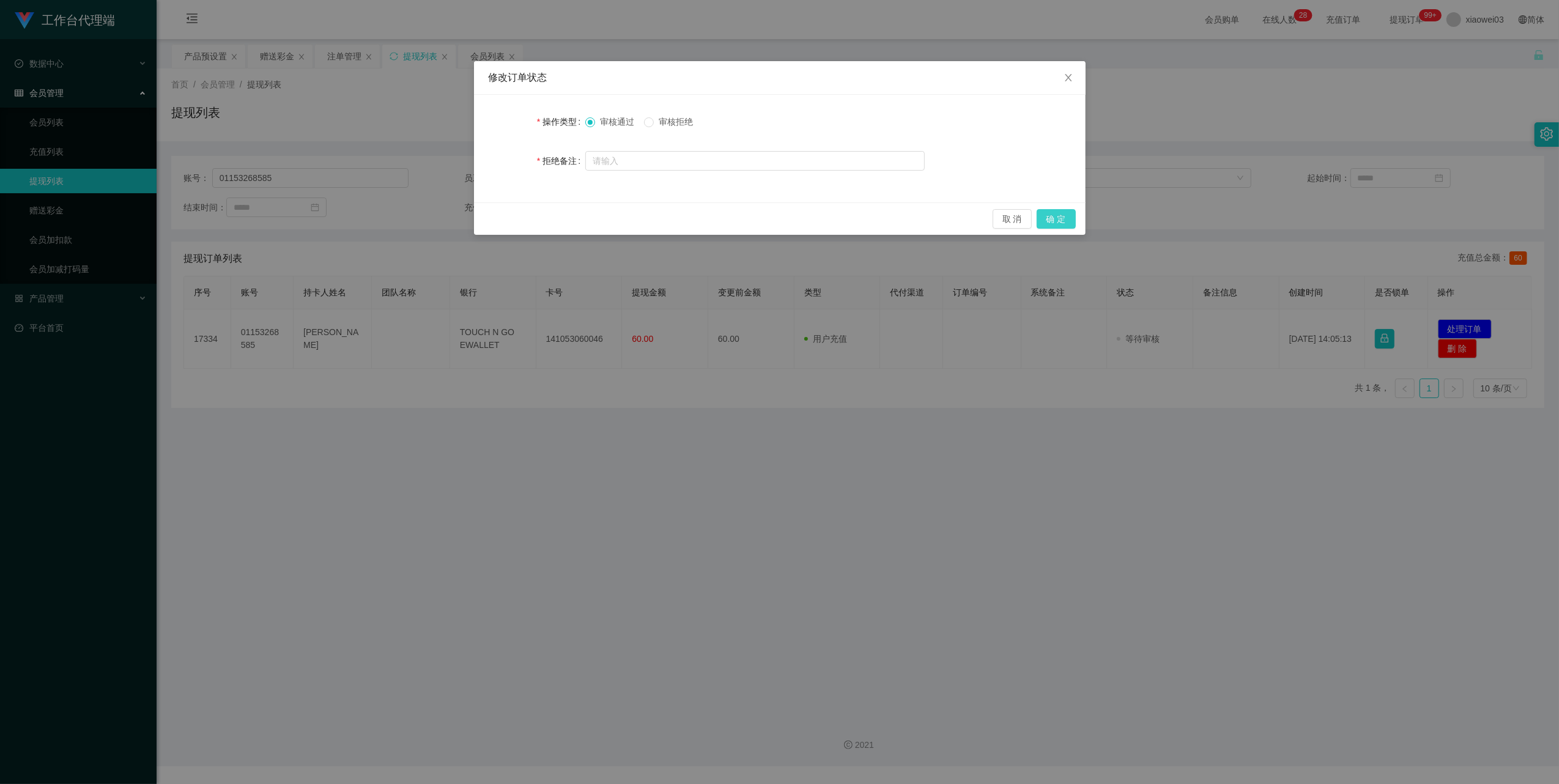
click at [1058, 211] on button "确 定" at bounding box center [1056, 219] width 39 height 20
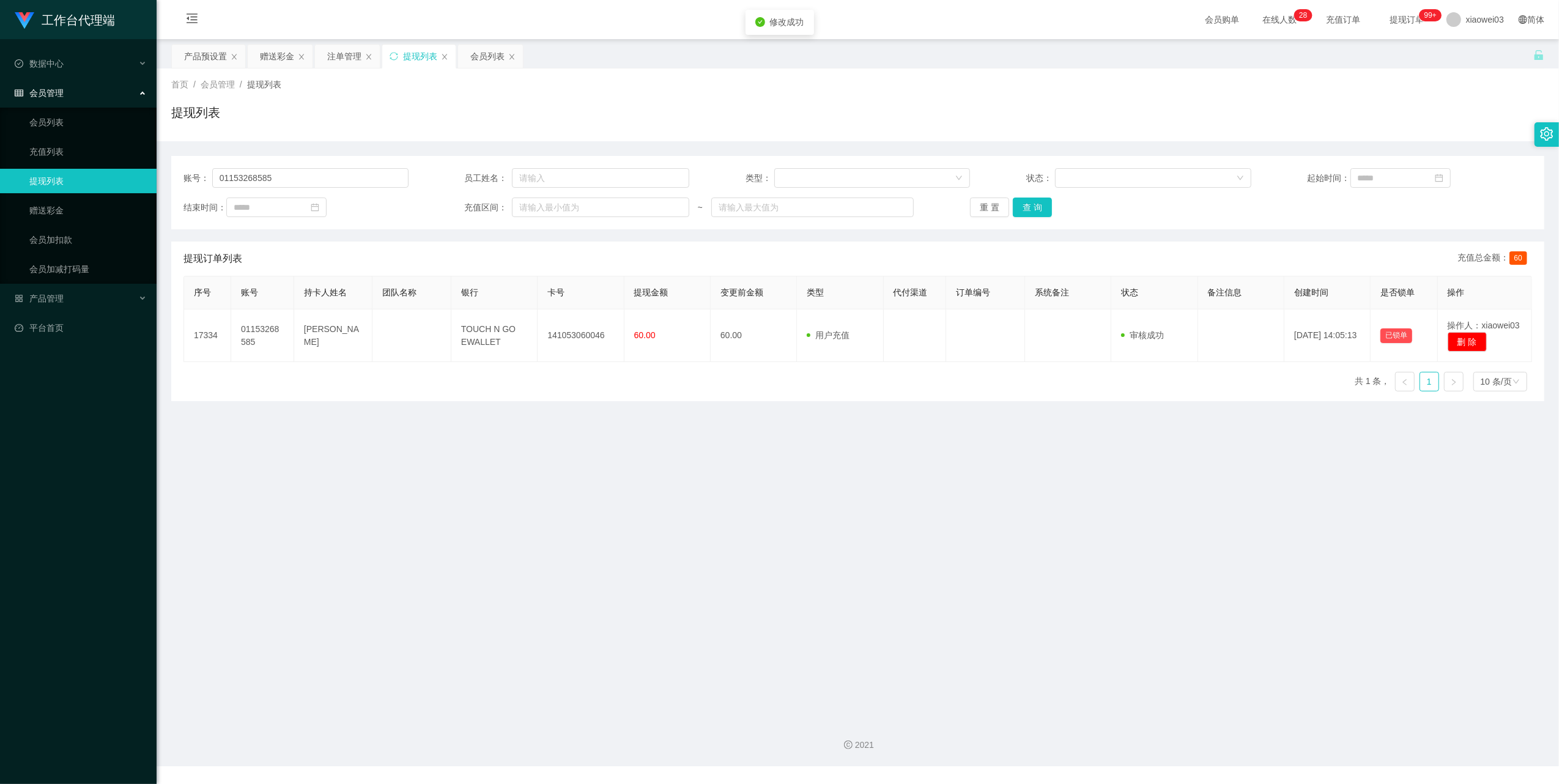
drag, startPoint x: 1011, startPoint y: 741, endPoint x: 1221, endPoint y: 431, distance: 374.4
click at [1011, 741] on div "修改订单状态 操作类型 审核通过 审核拒绝 拒绝备注 取 消 确 定" at bounding box center [779, 392] width 1559 height 784
click at [326, 182] on input "01153268585" at bounding box center [310, 177] width 197 height 20
paste input "Rocketman"
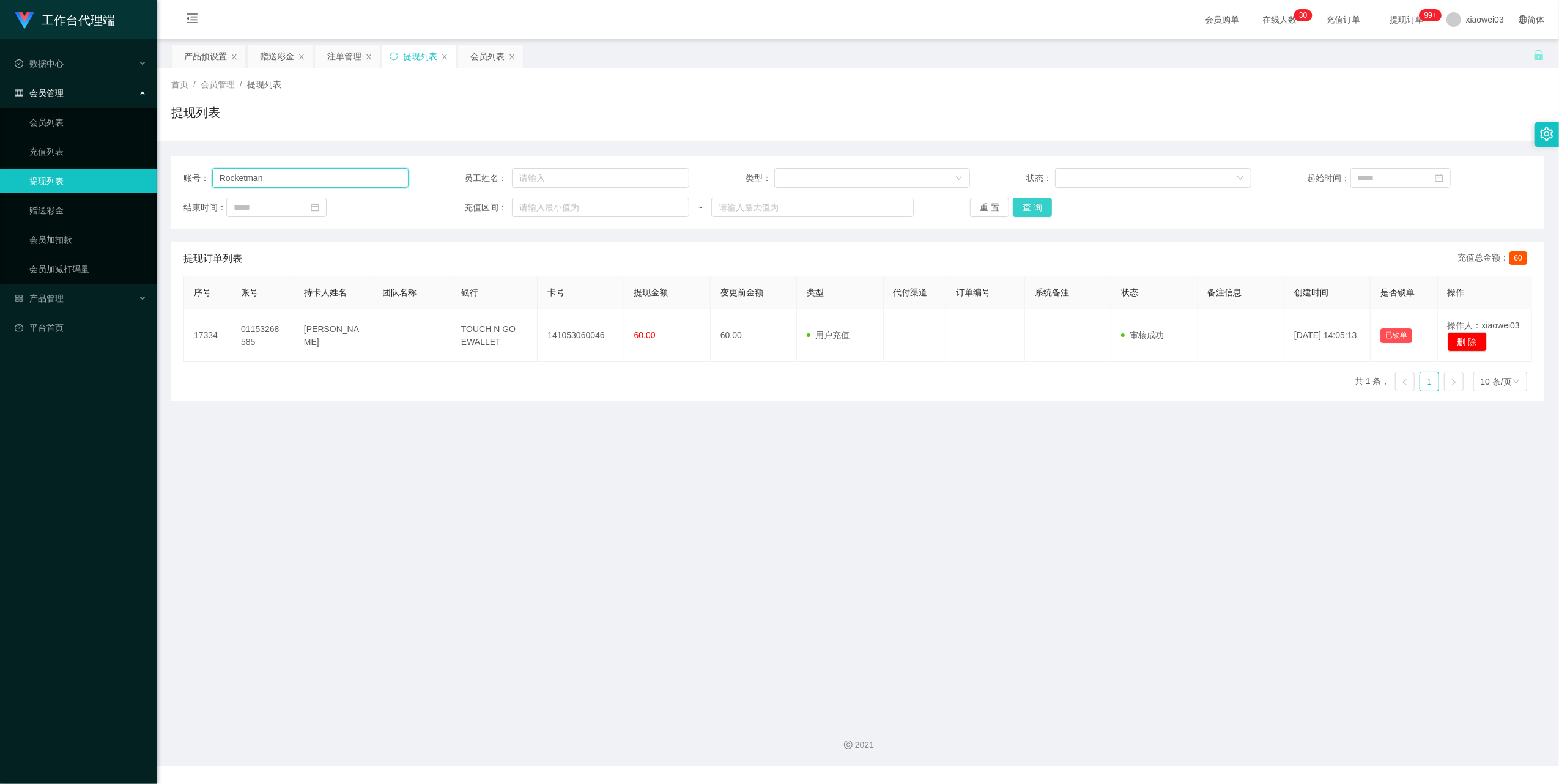
type input "Rocketman"
click at [1040, 203] on button "查 询" at bounding box center [1032, 207] width 39 height 20
click at [279, 59] on div "赠送彩金" at bounding box center [276, 56] width 34 height 23
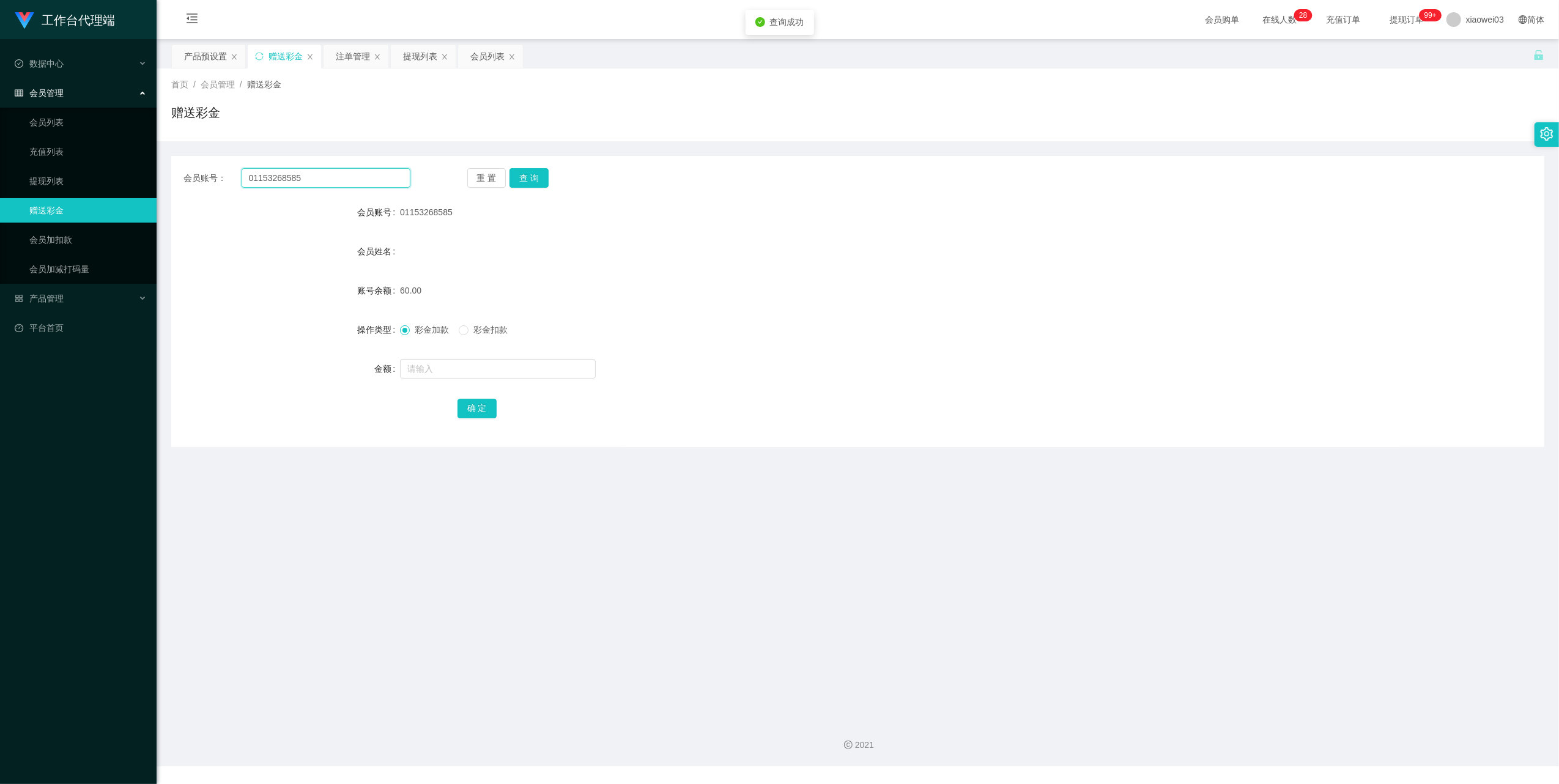
click at [379, 182] on input "01153268585" at bounding box center [326, 177] width 169 height 20
paste input "Rocketman"
type input "Rocketman"
click at [531, 172] on button "查 询" at bounding box center [529, 177] width 39 height 20
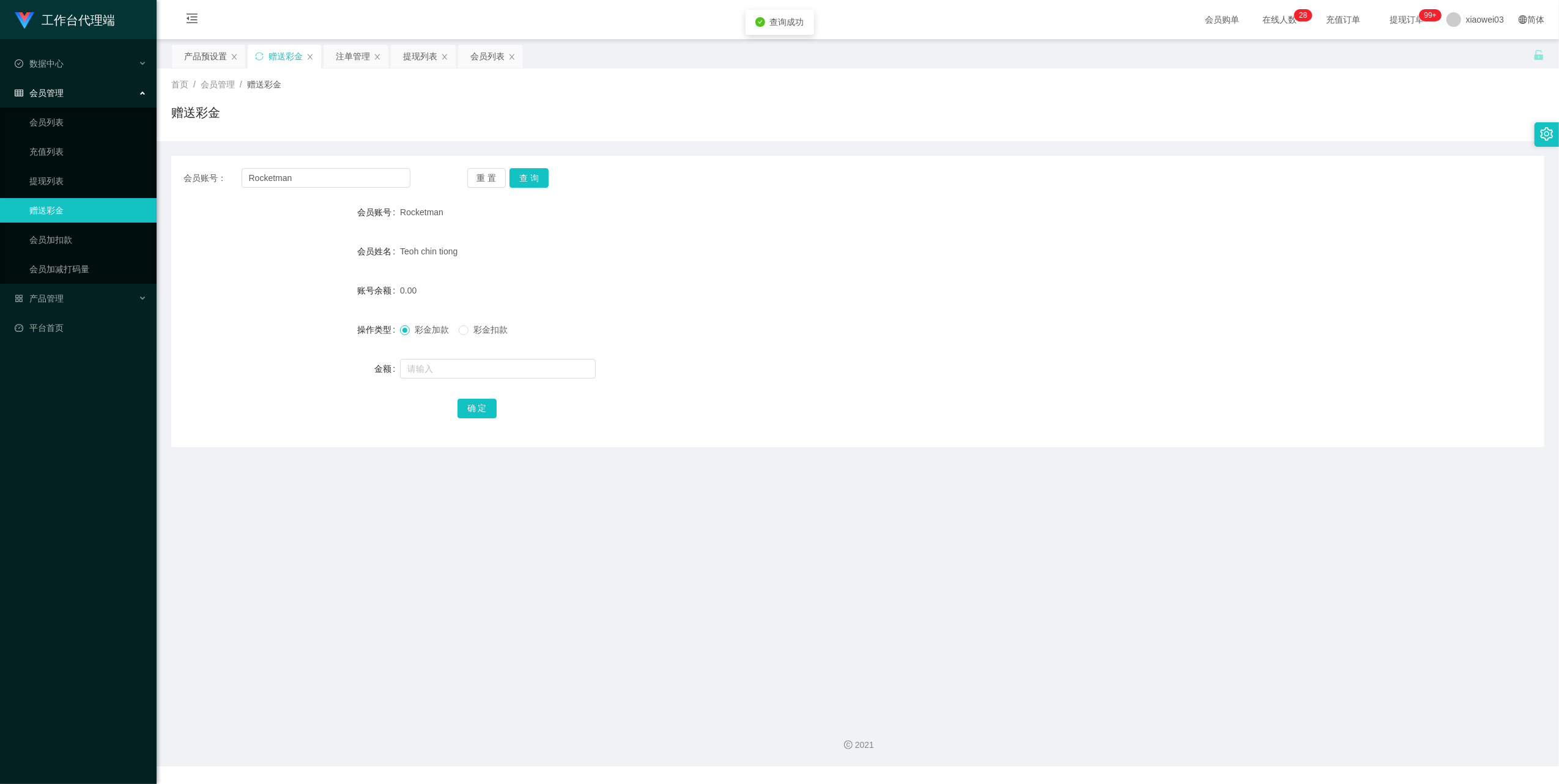
click at [604, 277] on form "会员账号 Rocketman 会员姓名 [PERSON_NAME] tiong 账号余额 0.00 操作类型 彩金加款 彩金扣款 金额 确 定" at bounding box center [857, 309] width 1373 height 220
click at [350, 54] on div "注单管理" at bounding box center [352, 56] width 34 height 23
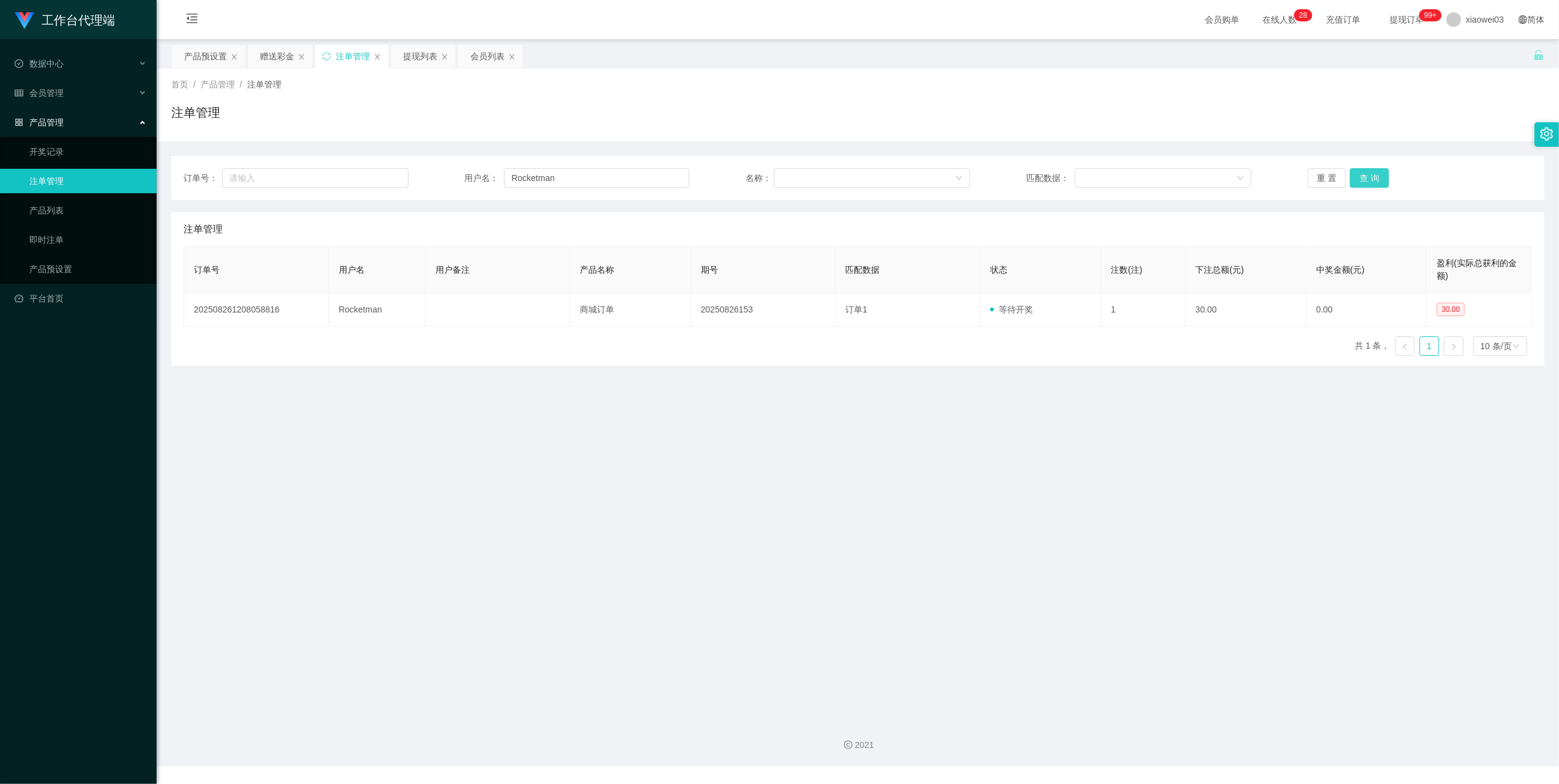
click at [1382, 171] on button "查 询" at bounding box center [1369, 177] width 39 height 20
click at [1367, 174] on button "查 询" at bounding box center [1369, 177] width 39 height 20
click at [1086, 422] on main "关闭左侧 关闭右侧 关闭其它 刷新页面 产品预设置 赠送彩金 注单管理 提现列表 会员列表 首页 / 产品管理 / 注单管理 / 注单管理 订单号： 用户名：…" at bounding box center [857, 374] width 1402 height 670
click at [616, 184] on input "Rocketman" at bounding box center [596, 177] width 185 height 20
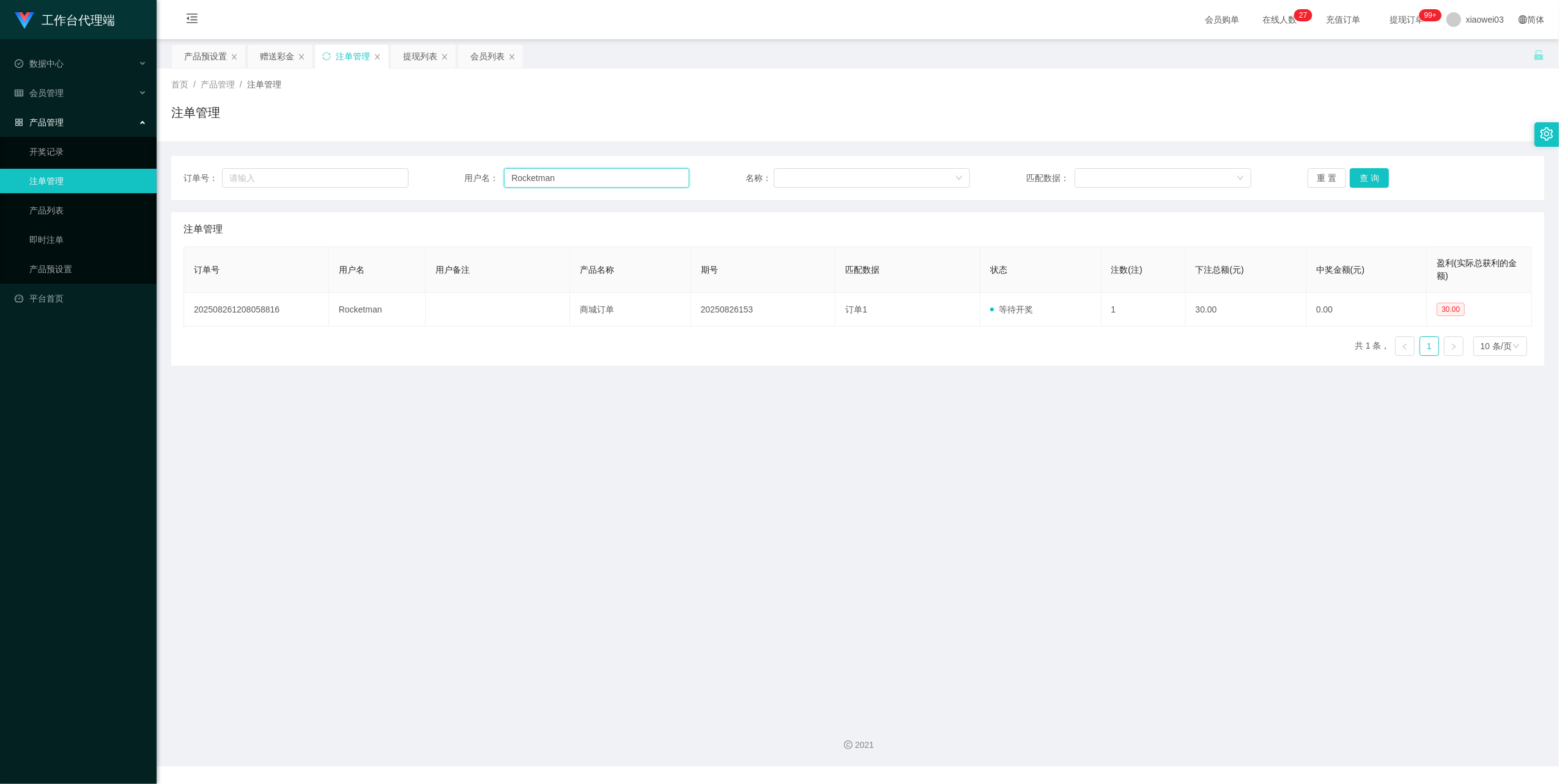
click at [616, 184] on input "Rocketman" at bounding box center [596, 177] width 185 height 20
click at [1368, 178] on button "查 询" at bounding box center [1369, 177] width 39 height 20
click at [1107, 375] on main "关闭左侧 关闭右侧 关闭其它 刷新页面 产品预设置 赠送彩金 注单管理 提现列表 会员列表 首页 / 产品管理 / 注单管理 / 注单管理 订单号： 用户名：…" at bounding box center [857, 374] width 1402 height 670
click at [627, 189] on div "订单号： 用户名： Rocketman 名称： 匹配数据： 重 置 查 询" at bounding box center [857, 177] width 1373 height 44
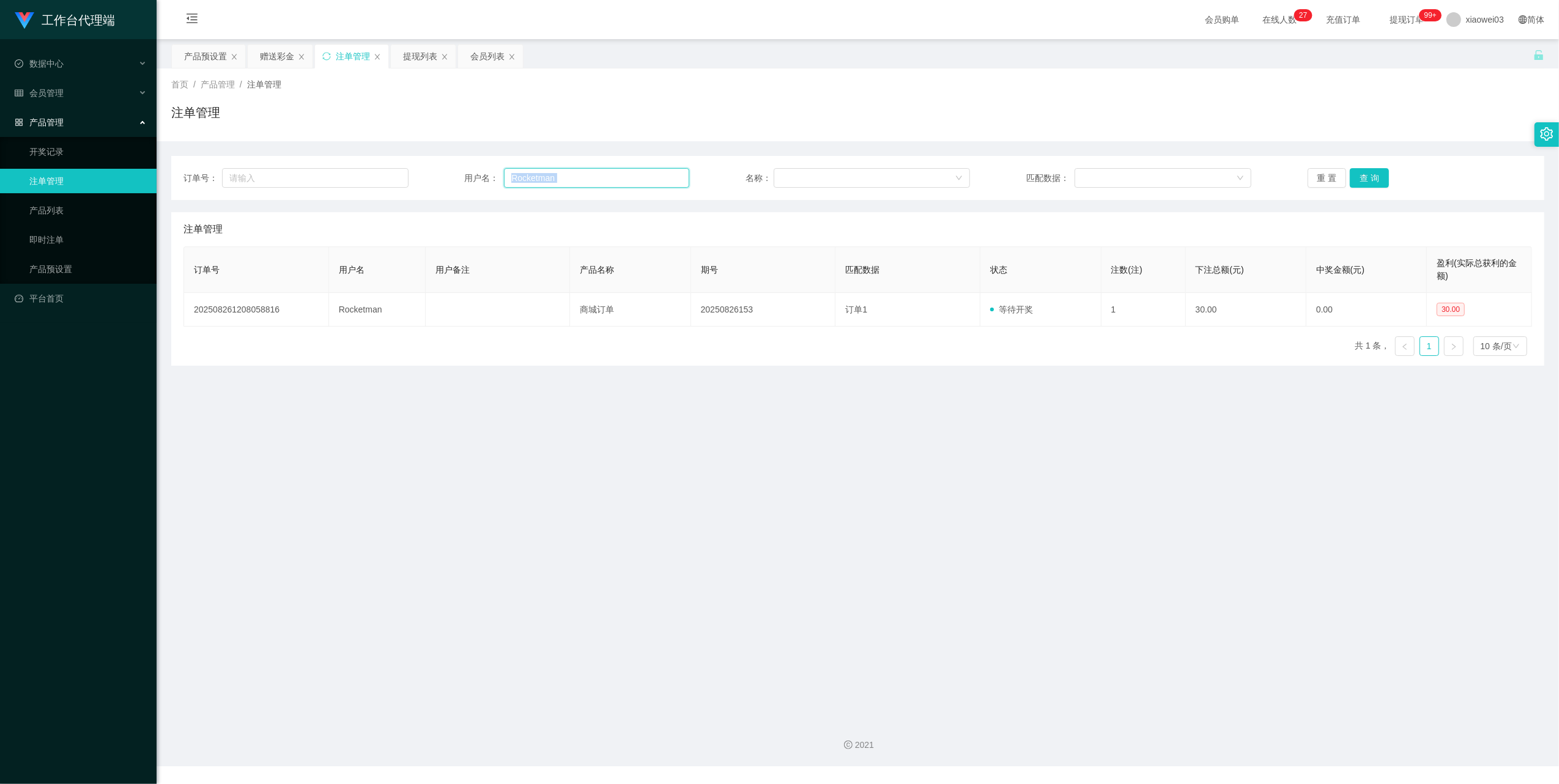
drag, startPoint x: 627, startPoint y: 189, endPoint x: 642, endPoint y: 184, distance: 15.8
click at [642, 184] on input "Rocketman" at bounding box center [596, 177] width 185 height 20
drag, startPoint x: 271, startPoint y: 62, endPoint x: 292, endPoint y: 77, distance: 25.8
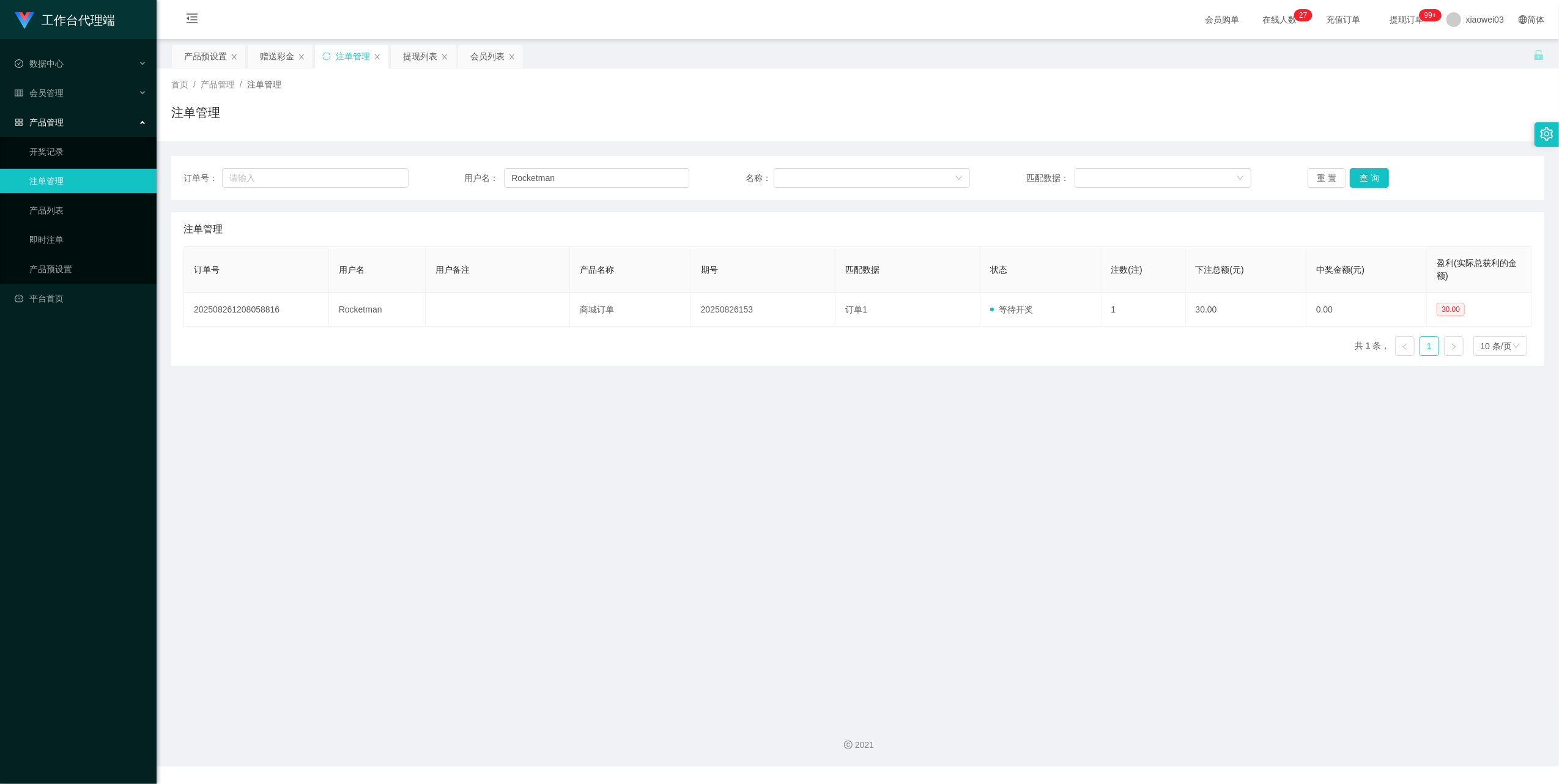
click at [271, 62] on div "赠送彩金" at bounding box center [276, 56] width 34 height 23
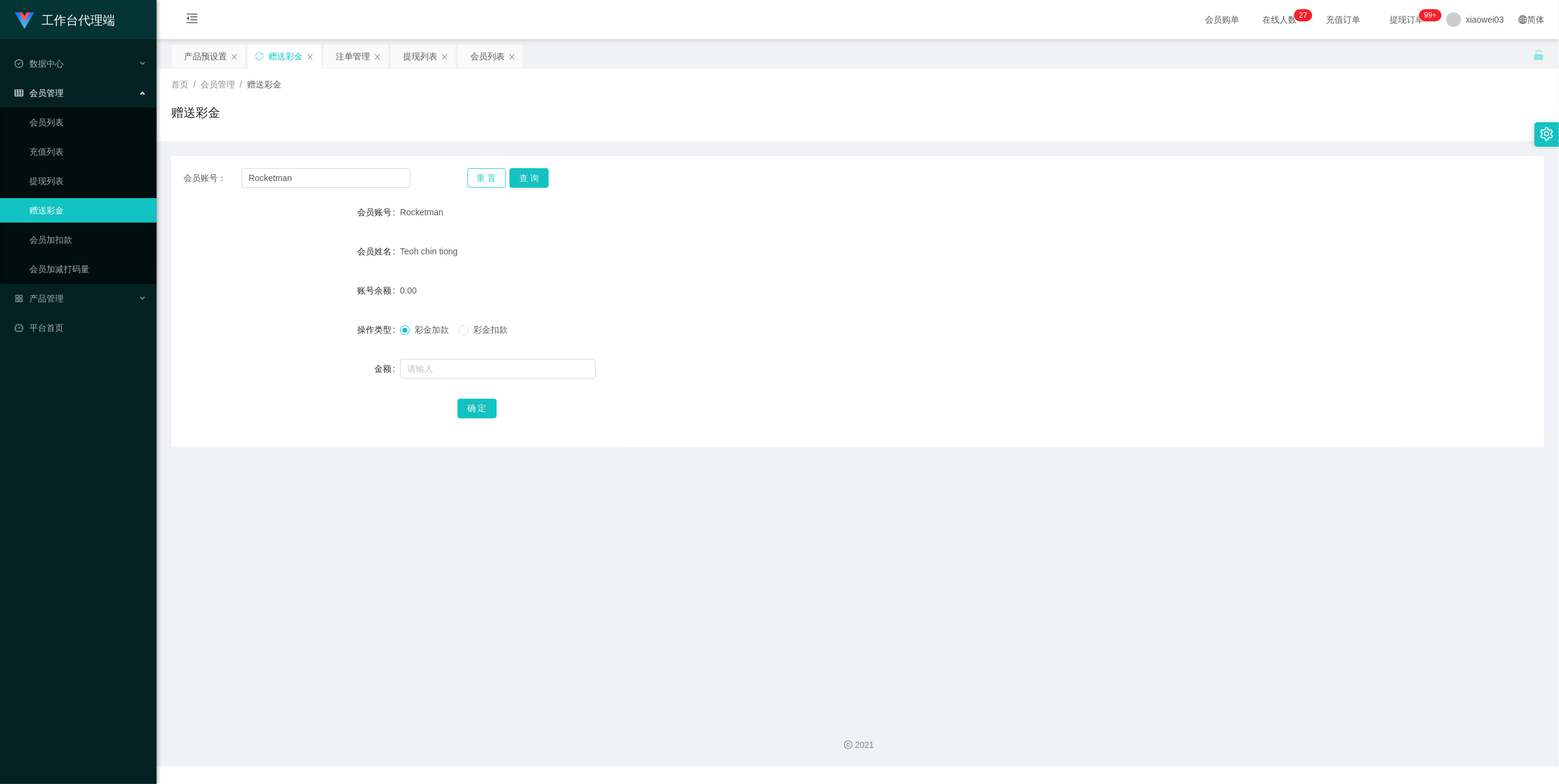
click at [477, 169] on button "重 置" at bounding box center [486, 177] width 39 height 20
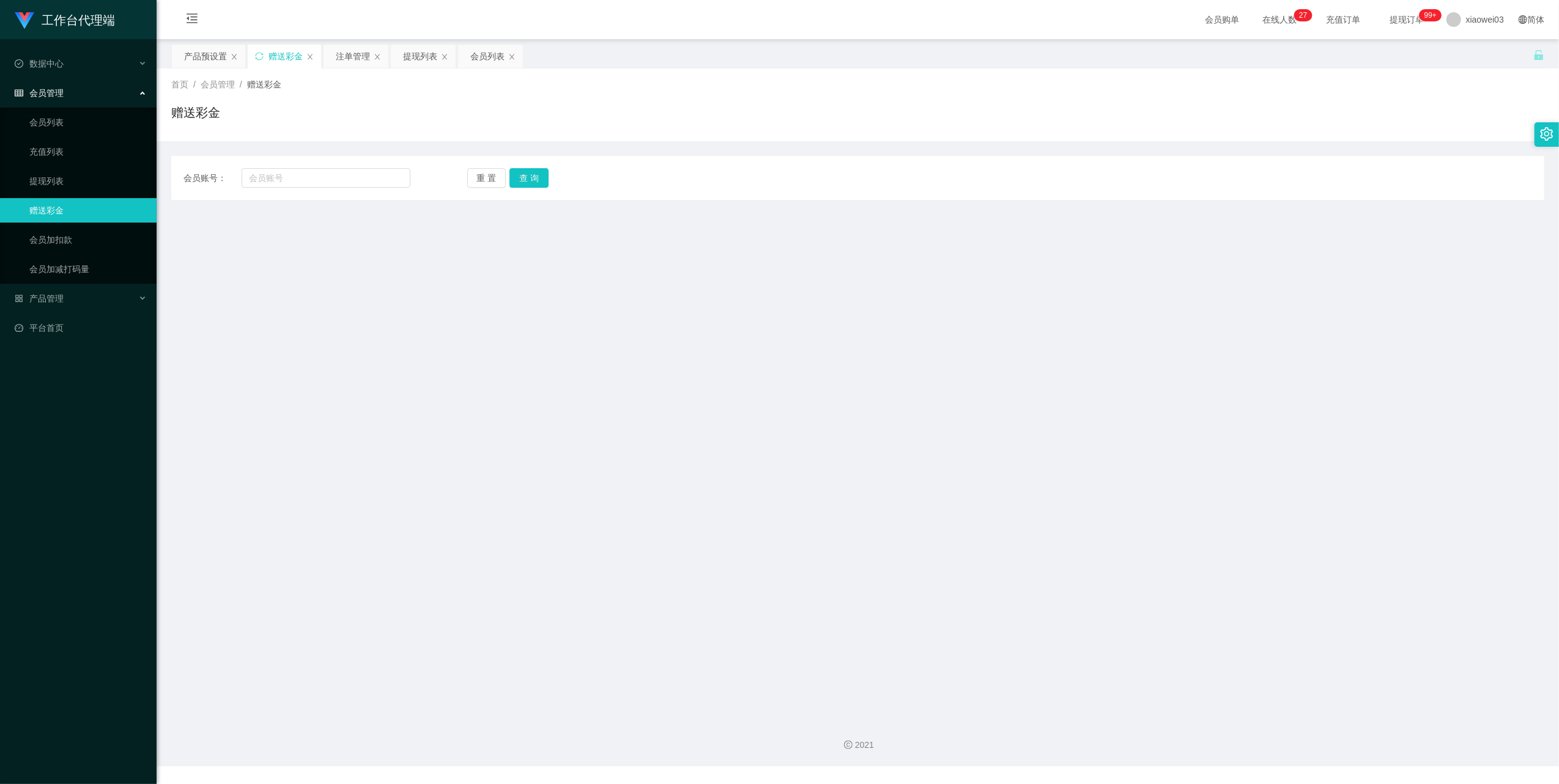
click at [365, 192] on div "会员账号： 重 置 查 询 会员账号 Rocketman 会员姓名 [PERSON_NAME] tiong 账号余额 0.00 操作类型 彩金加款 彩金扣款 …" at bounding box center [857, 177] width 1373 height 44
drag, startPoint x: 364, startPoint y: 184, endPoint x: 424, endPoint y: 183, distance: 60.0
click at [364, 184] on input "text" at bounding box center [326, 177] width 169 height 20
paste input "01153268585"
click at [544, 182] on button "查 询" at bounding box center [529, 177] width 39 height 20
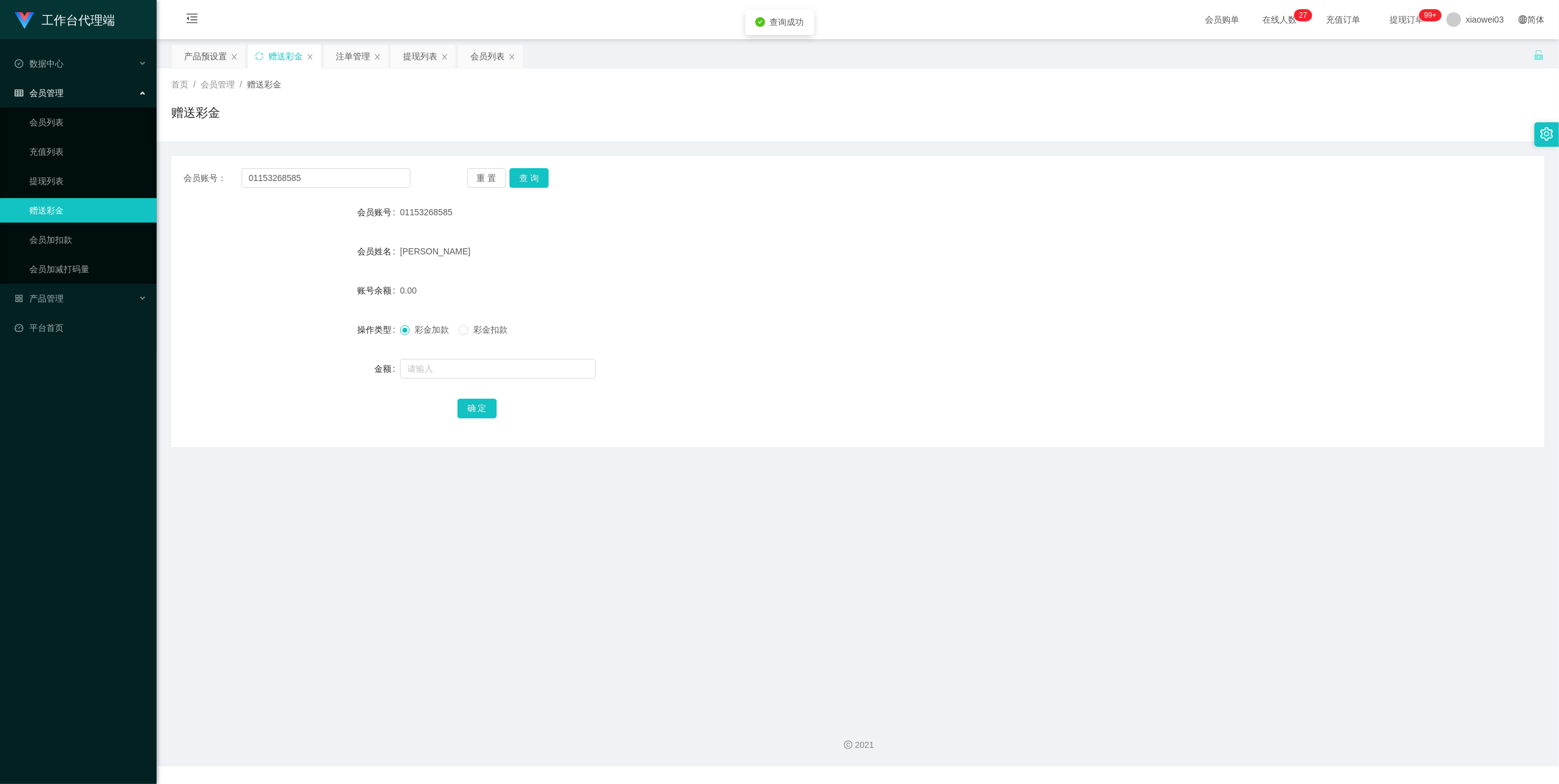
click at [690, 322] on div "彩金加款 彩金扣款" at bounding box center [801, 329] width 802 height 24
click at [319, 174] on input "01153268585" at bounding box center [326, 177] width 169 height 20
paste input "62577251"
type input "0162577251"
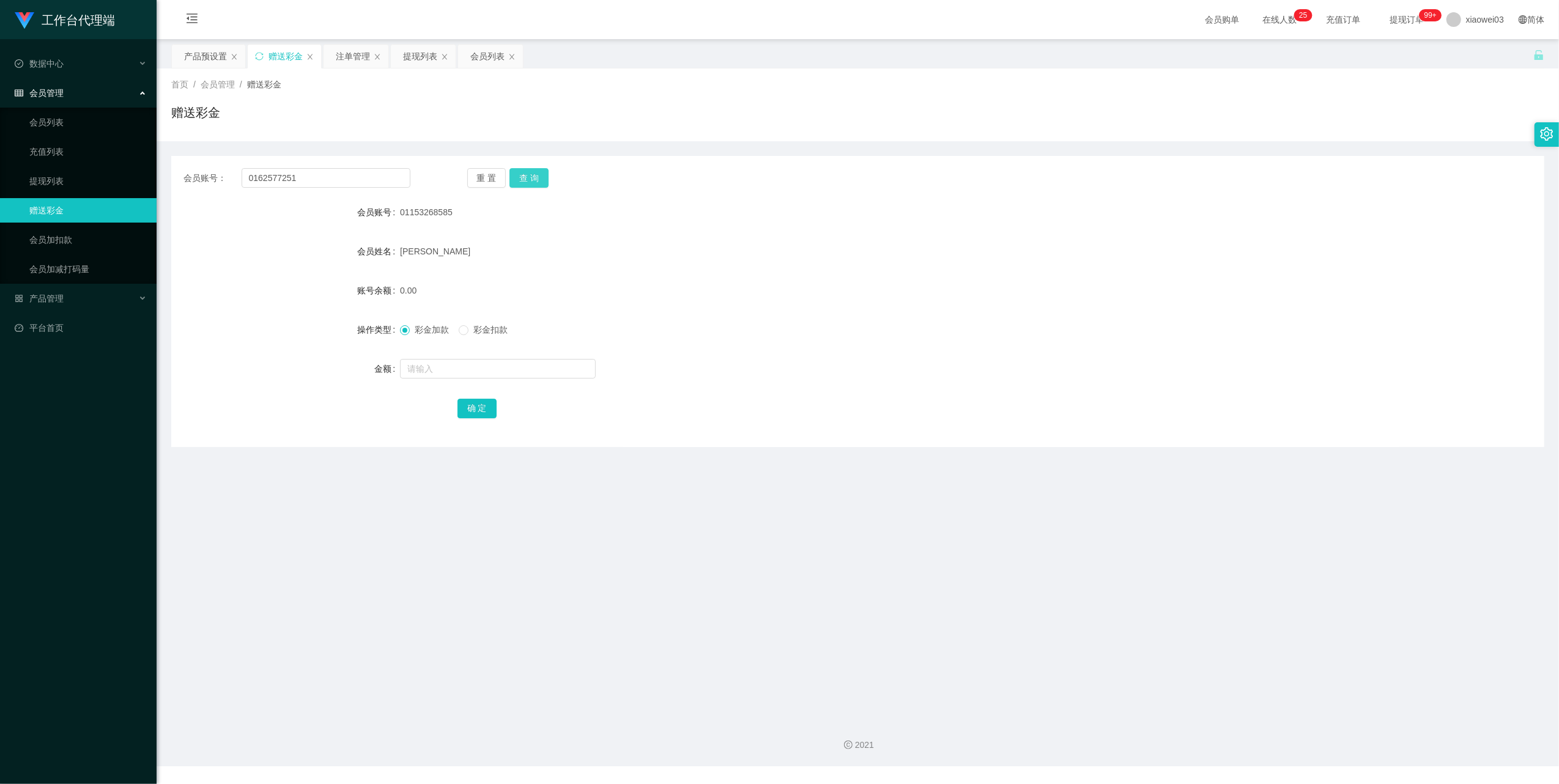
click at [543, 169] on button "查 询" at bounding box center [529, 177] width 39 height 20
click at [427, 377] on input "text" at bounding box center [497, 369] width 196 height 20
type input "30"
drag, startPoint x: 473, startPoint y: 402, endPoint x: 539, endPoint y: 384, distance: 68.4
click at [473, 402] on button "确 定" at bounding box center [476, 409] width 39 height 20
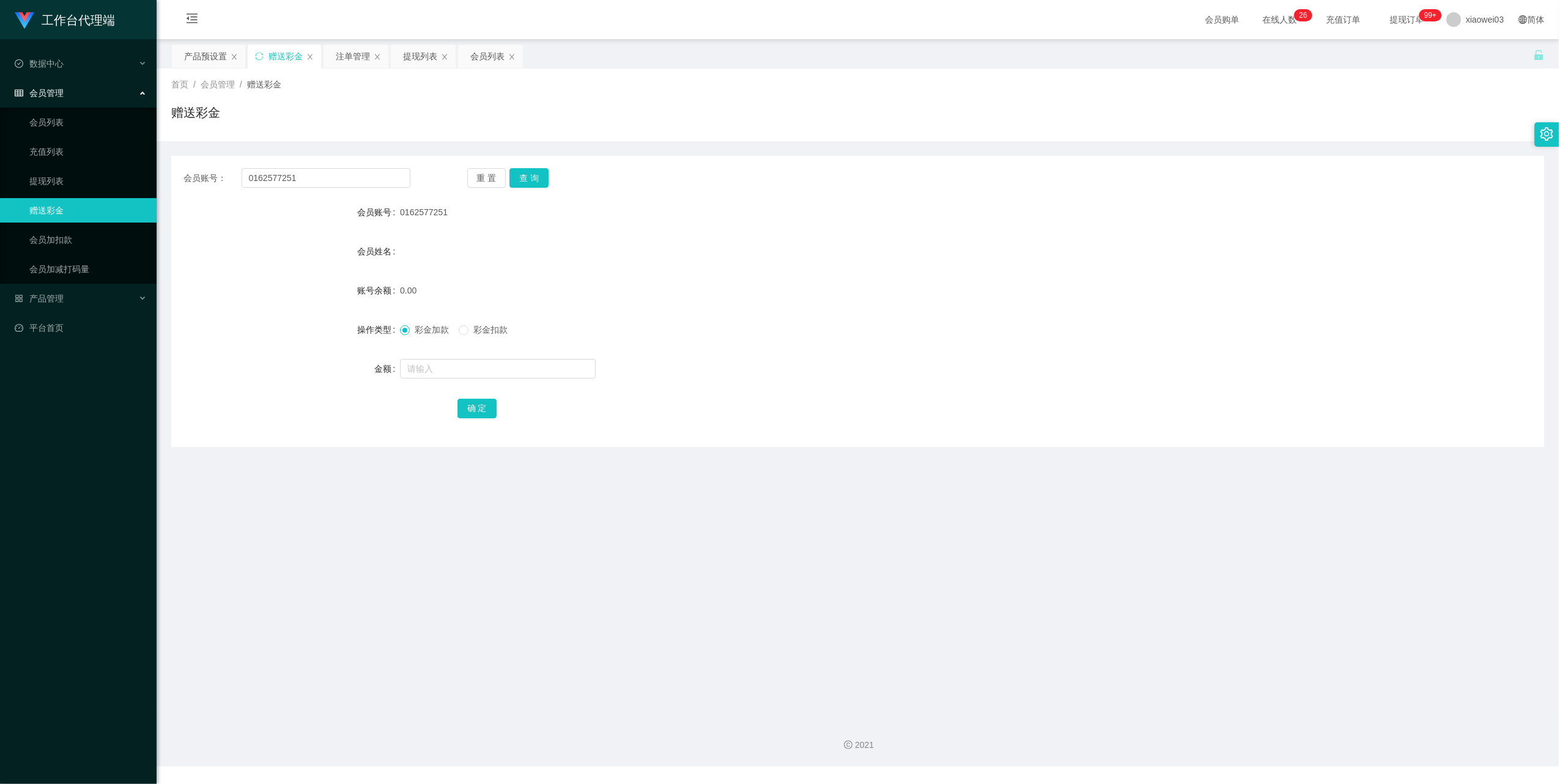
click at [896, 275] on form "会员账号 0162577251 会员姓名 账号余额 0.00 操作类型 彩金加款 彩金扣款 金额 确 定" at bounding box center [857, 309] width 1373 height 220
click at [228, 56] on div "产品预设置" at bounding box center [209, 56] width 73 height 23
click at [211, 57] on div "产品预设置" at bounding box center [205, 56] width 43 height 23
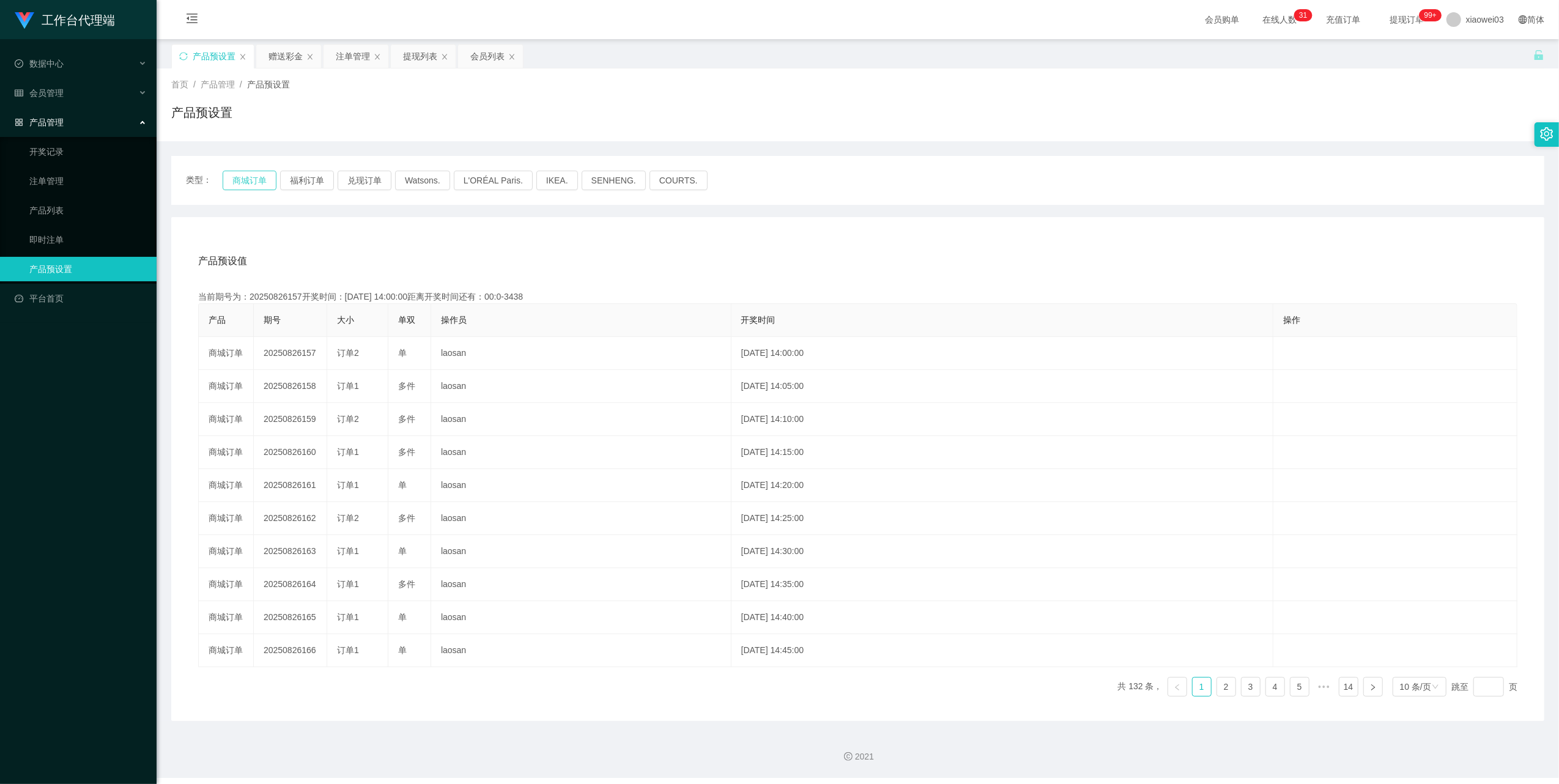
click at [252, 182] on button "商城订单" at bounding box center [250, 180] width 54 height 20
click at [954, 203] on div "类型： 商城订单 福利订单 兑现订单 Watsons. L'ORÉAL Paris. IKEA. [GEOGRAPHIC_DATA]. COURTS." at bounding box center [857, 180] width 1373 height 49
click at [287, 56] on div "赠送彩金" at bounding box center [285, 56] width 34 height 23
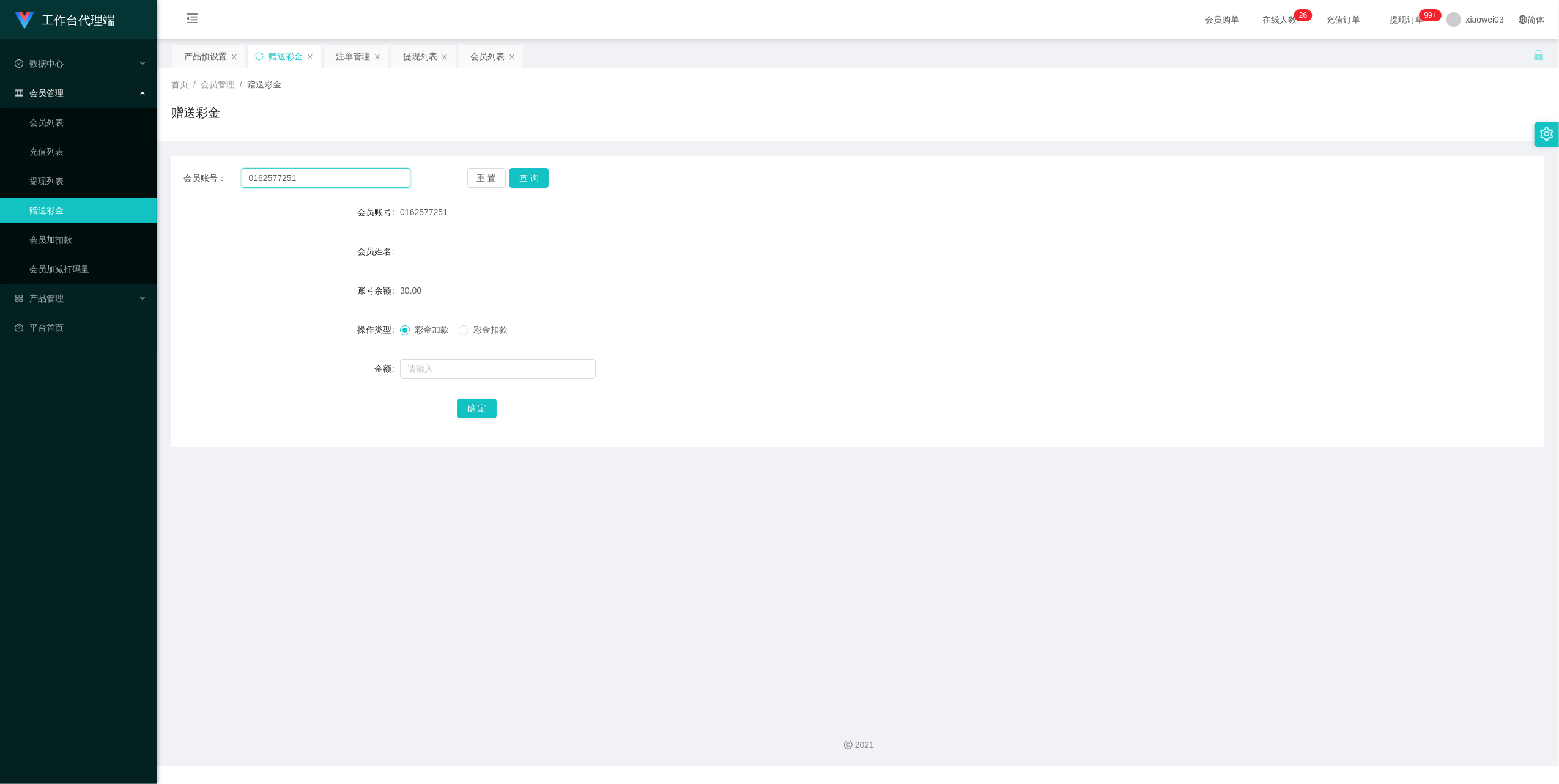
click at [377, 180] on input "0162577251" at bounding box center [326, 177] width 169 height 20
click at [515, 172] on button "查 询" at bounding box center [529, 177] width 39 height 20
click at [536, 176] on button "查 询" at bounding box center [529, 177] width 39 height 20
click at [358, 56] on div "注单管理" at bounding box center [352, 56] width 34 height 23
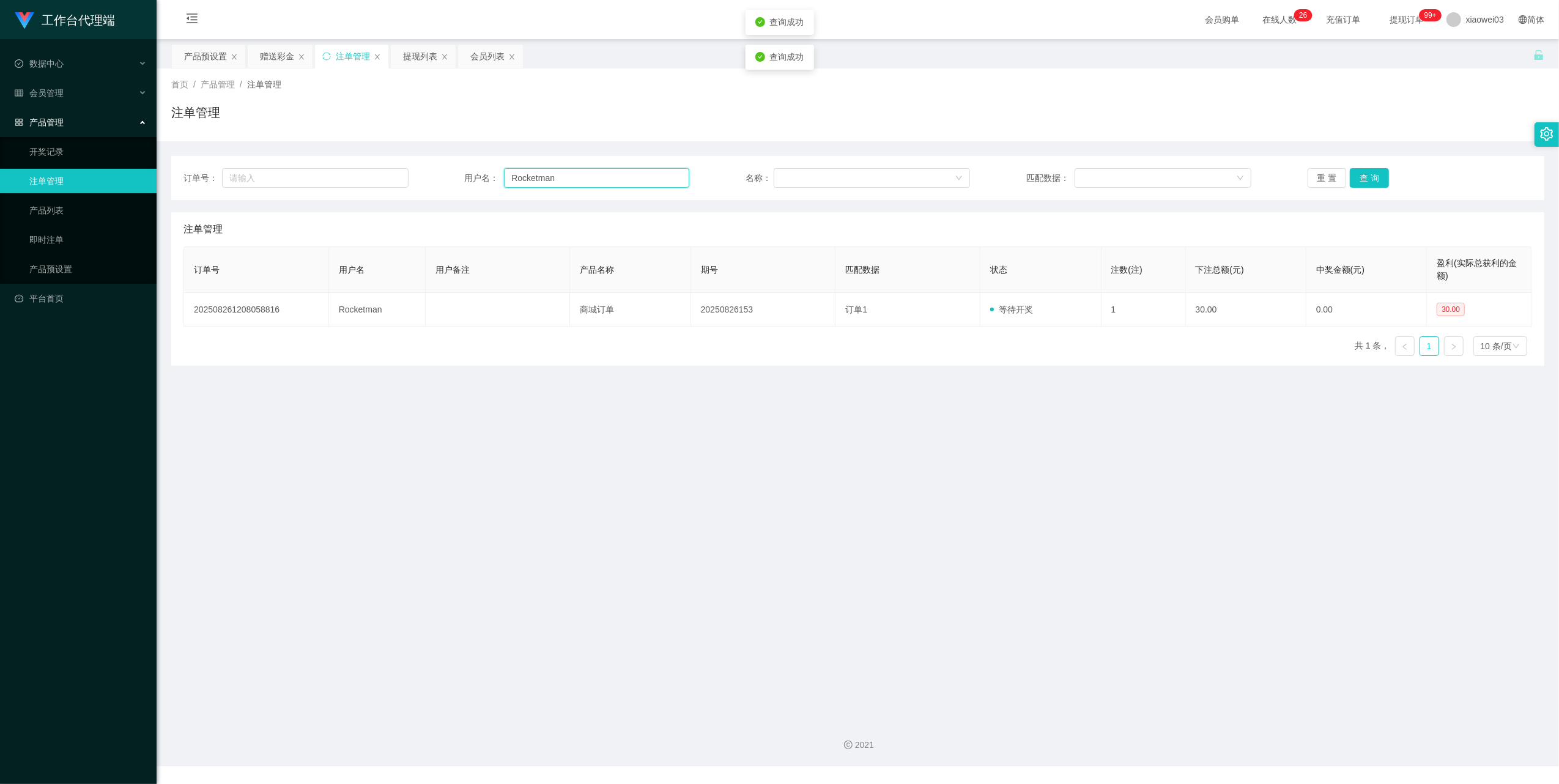
click at [558, 183] on input "Rocketman" at bounding box center [596, 177] width 185 height 20
paste input "0162577251"
type input "0162577251"
click at [1375, 176] on button "查 询" at bounding box center [1369, 177] width 39 height 20
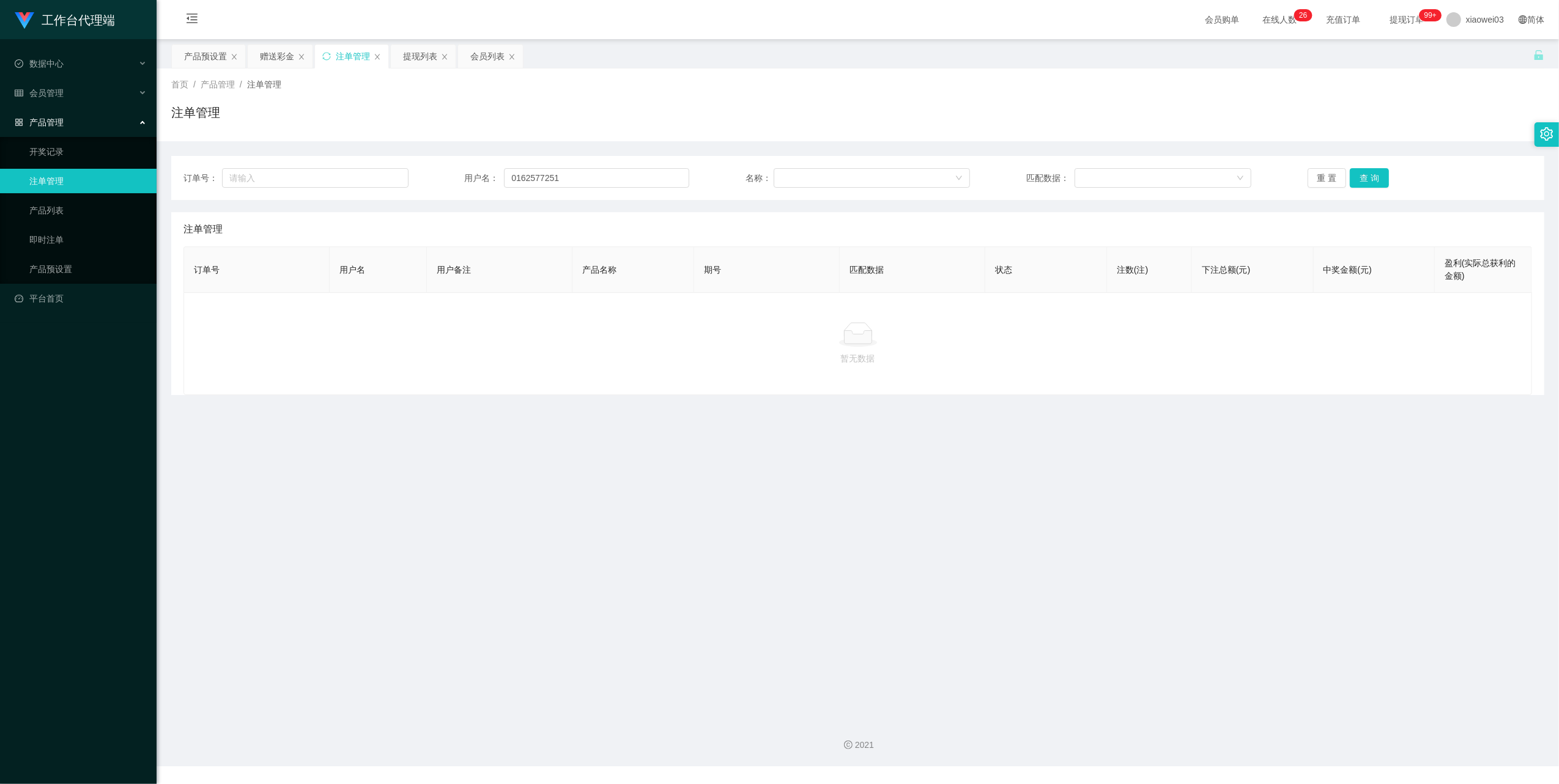
click at [1126, 450] on main "关闭左侧 关闭右侧 关闭其它 刷新页面 产品预设置 赠送彩金 注单管理 提现列表 会员列表 首页 / 产品管理 / 注单管理 / 注单管理 订单号： 用户名：…" at bounding box center [857, 374] width 1402 height 670
click at [183, 40] on main "关闭左侧 关闭右侧 关闭其它 刷新页面 产品预设置 赠送彩金 注单管理 提现列表 会员列表 首页 / 产品管理 / 注单管理 / 注单管理 订单号： 用户名：…" at bounding box center [857, 374] width 1402 height 670
click at [184, 44] on div "产品预设置" at bounding box center [209, 56] width 75 height 24
click at [210, 50] on div "产品预设置" at bounding box center [205, 56] width 43 height 23
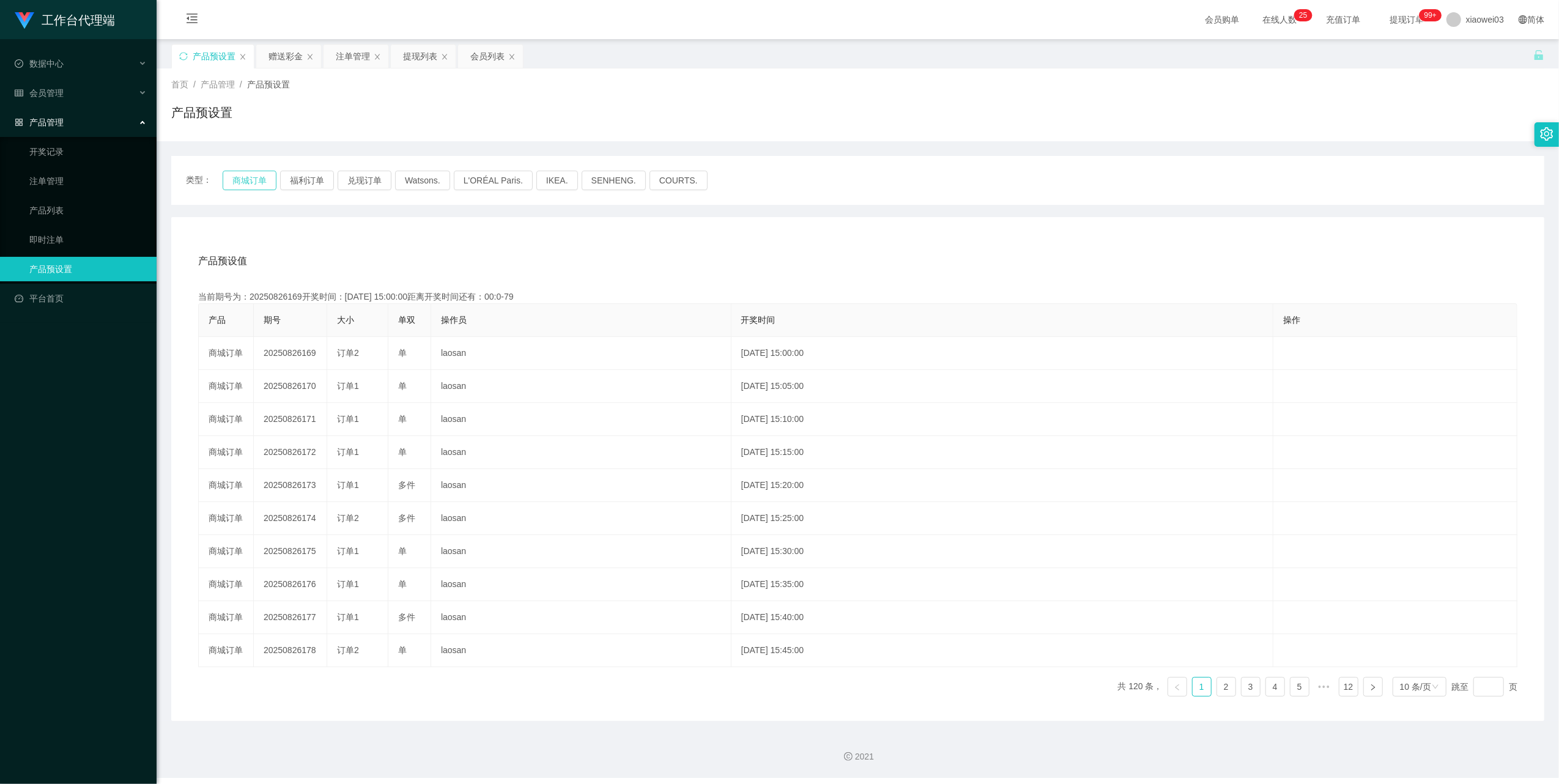
click at [261, 175] on button "商城订单" at bounding box center [250, 180] width 54 height 20
click at [832, 240] on div "产品预设值 添加期号 当前期号为：20250826170开奖时间：[DATE] 15:05:00距离开奖时间还有： 产品 期号 大小 单双 操作员 开奖时间 …" at bounding box center [857, 469] width 1373 height 504
click at [422, 61] on div "提现列表" at bounding box center [420, 56] width 34 height 23
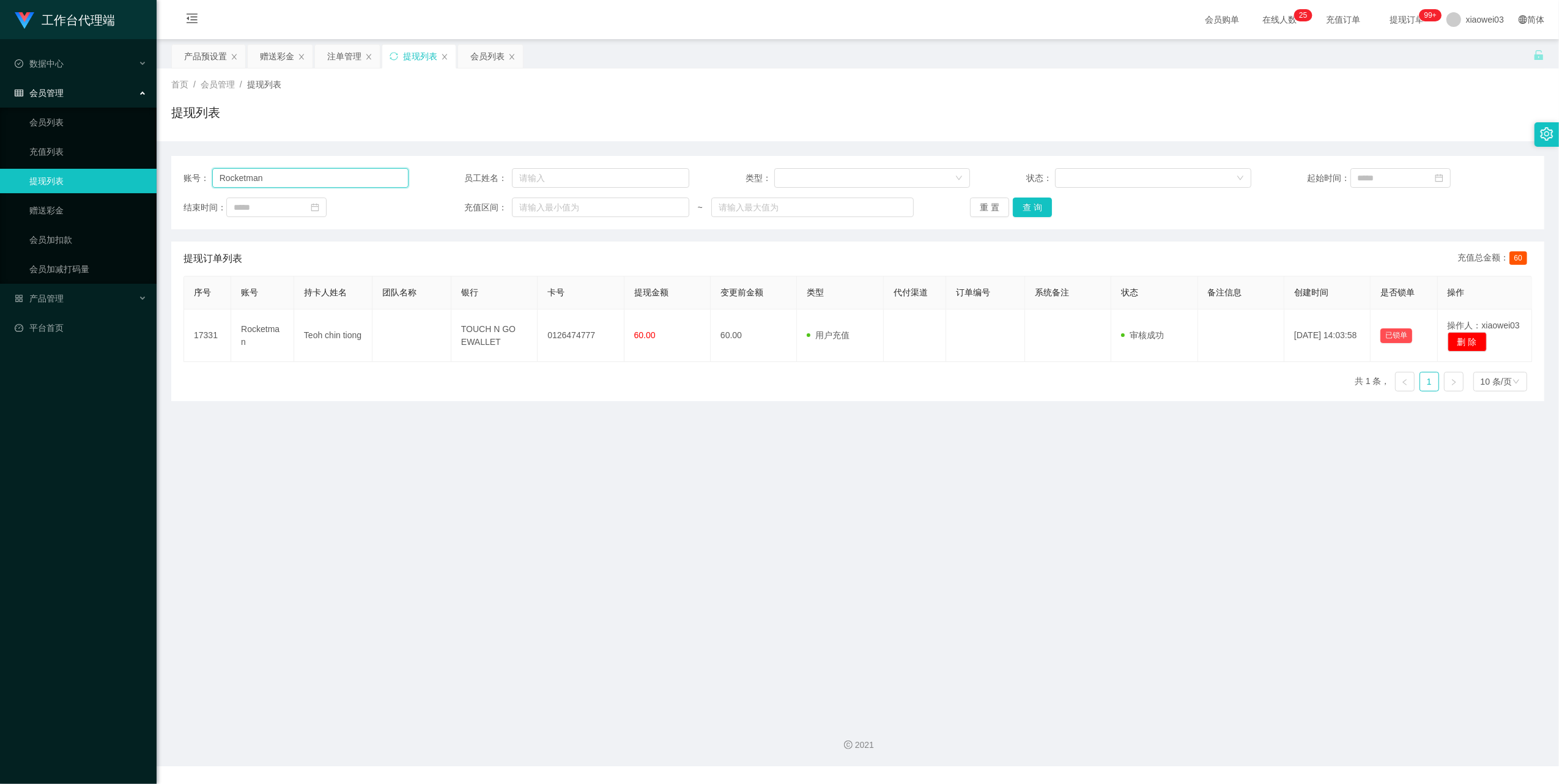
click at [352, 180] on input "Rocketman" at bounding box center [310, 177] width 197 height 20
paste input "0162577251"
type input "0162577251"
drag, startPoint x: 1023, startPoint y: 206, endPoint x: 996, endPoint y: 226, distance: 33.6
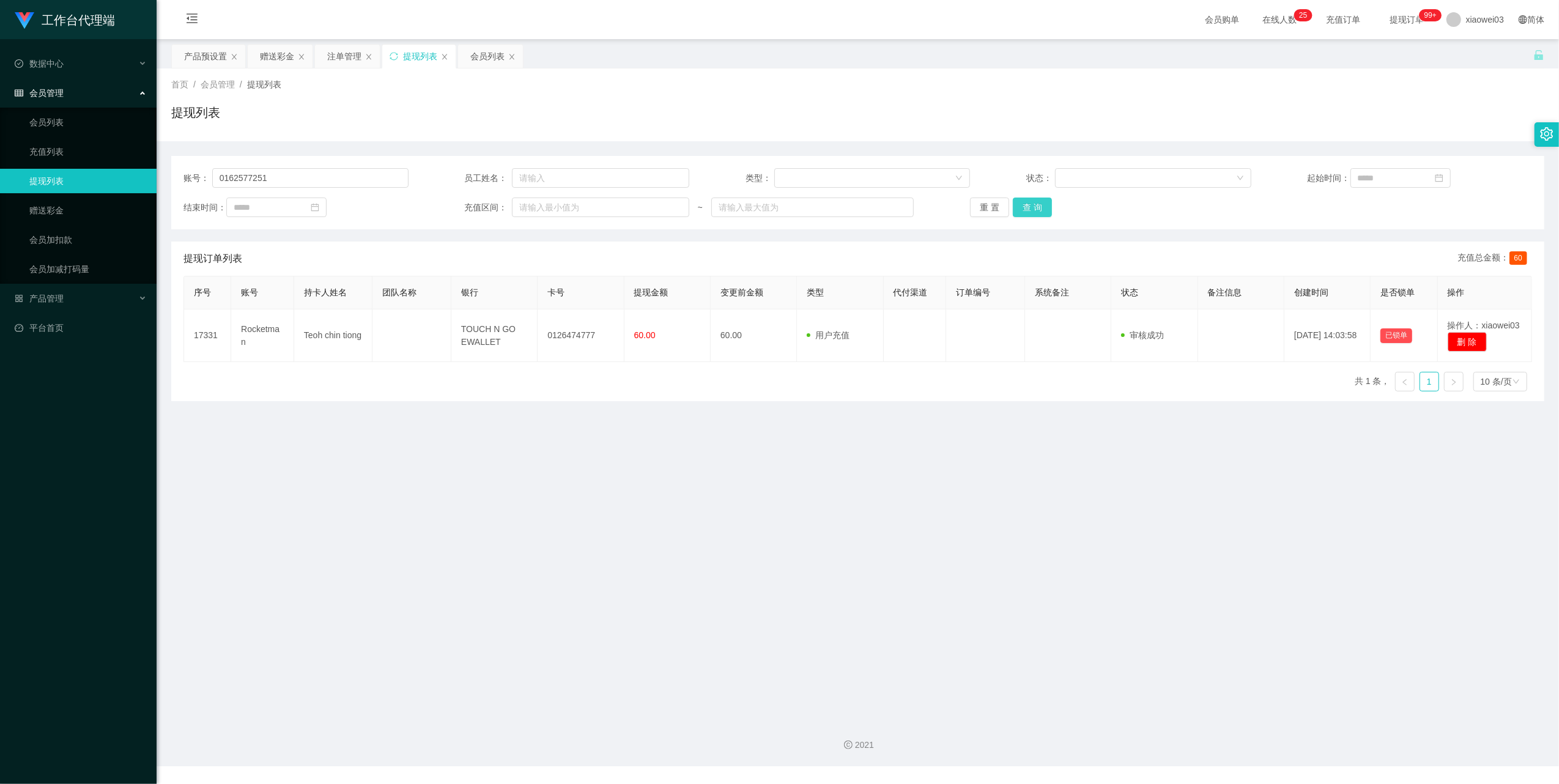
click at [1023, 205] on button "查 询" at bounding box center [1032, 207] width 39 height 20
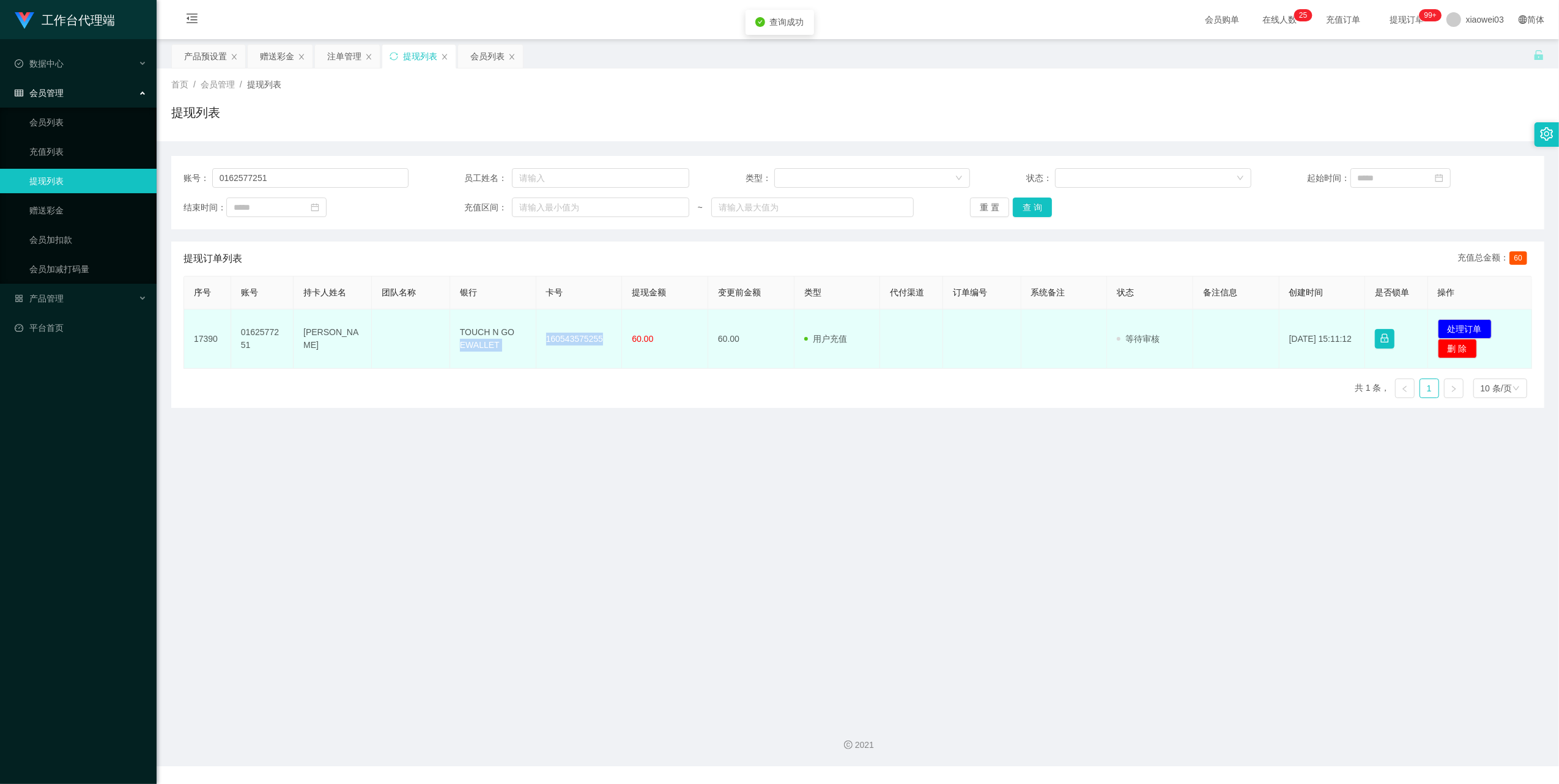
drag, startPoint x: 597, startPoint y: 337, endPoint x: 530, endPoint y: 329, distance: 67.5
click at [530, 329] on tr "17390 0162577251 [PERSON_NAME] TOUCH N GO EWALLET 160543575255 60.00 60.00 用户充值…" at bounding box center [858, 339] width 1348 height 59
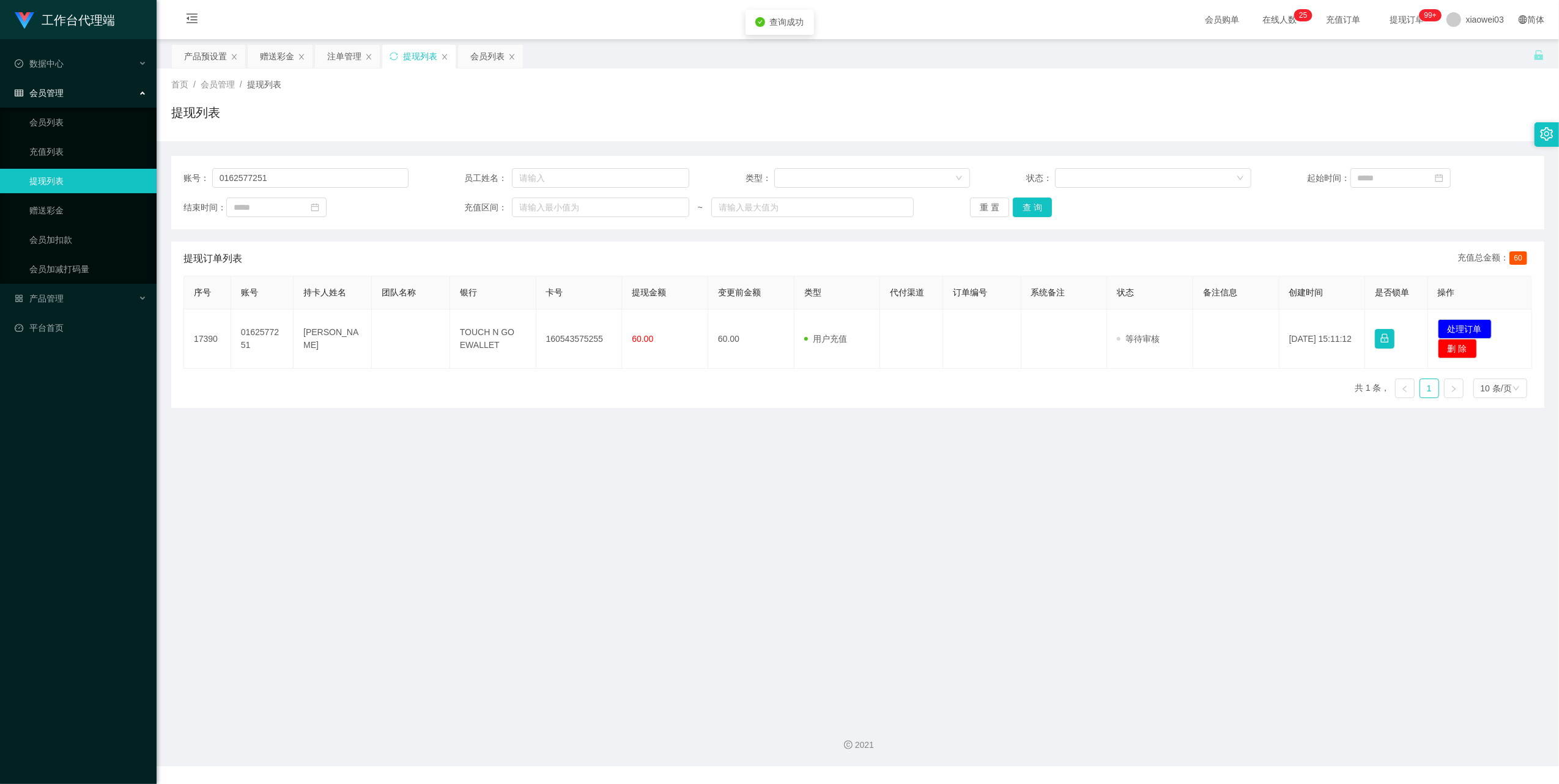
click at [620, 460] on main "关闭左侧 关闭右侧 关闭其它 刷新页面 产品预设置 赠送彩金 注单管理 提现列表 会员列表 首页 / 会员管理 / 提现列表 / 提现列表 账号： 01625…" at bounding box center [857, 374] width 1402 height 670
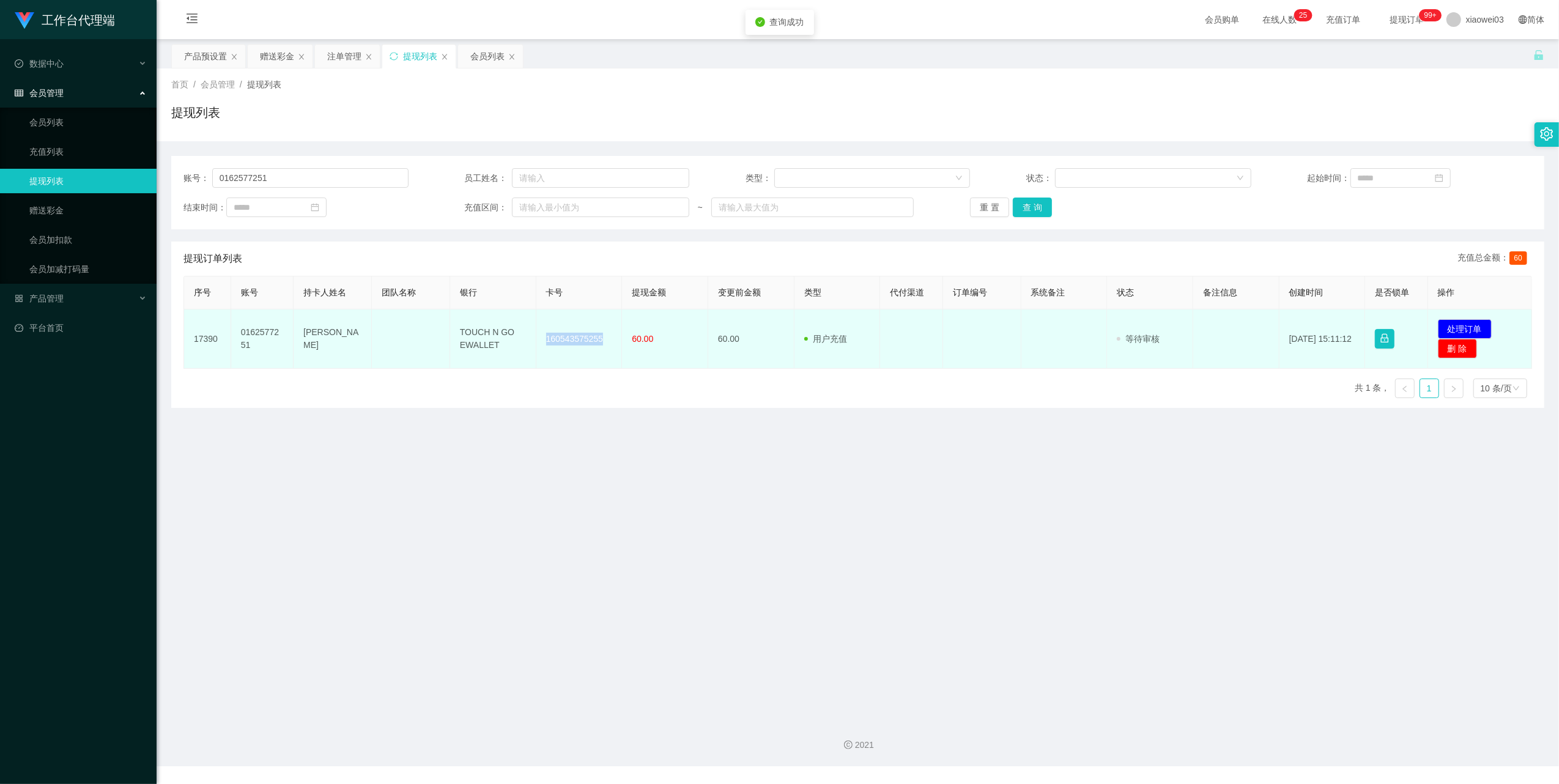
drag, startPoint x: 608, startPoint y: 336, endPoint x: 539, endPoint y: 333, distance: 69.1
click at [539, 333] on td "160543575255" at bounding box center [579, 339] width 86 height 59
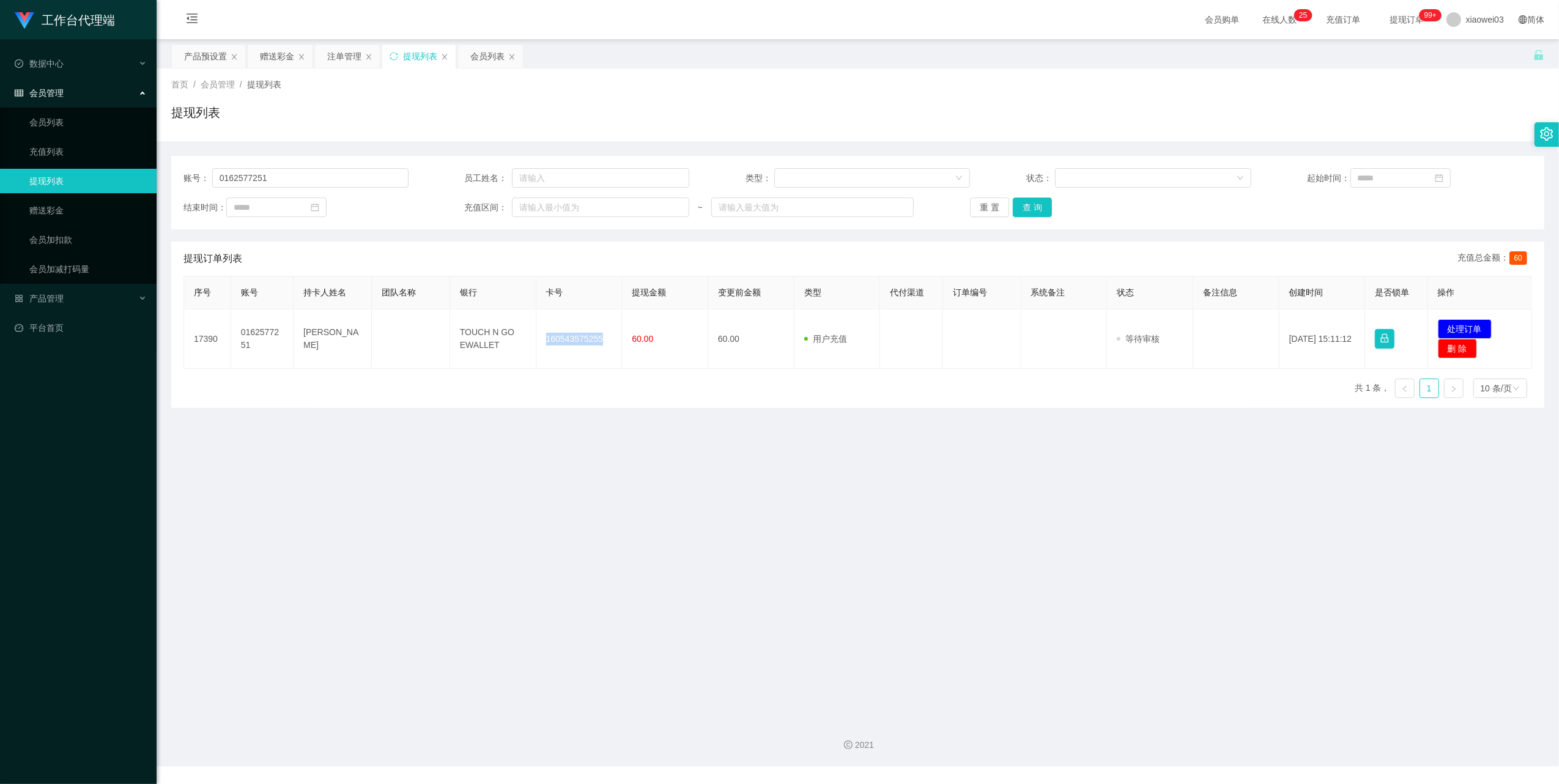
copy td "160543575255"
click at [457, 637] on main "关闭左侧 关闭右侧 关闭其它 刷新页面 产品预设置 赠送彩金 注单管理 提现列表 会员列表 首页 / 会员管理 / 提现列表 / 提现列表 账号： 01625…" at bounding box center [857, 374] width 1402 height 670
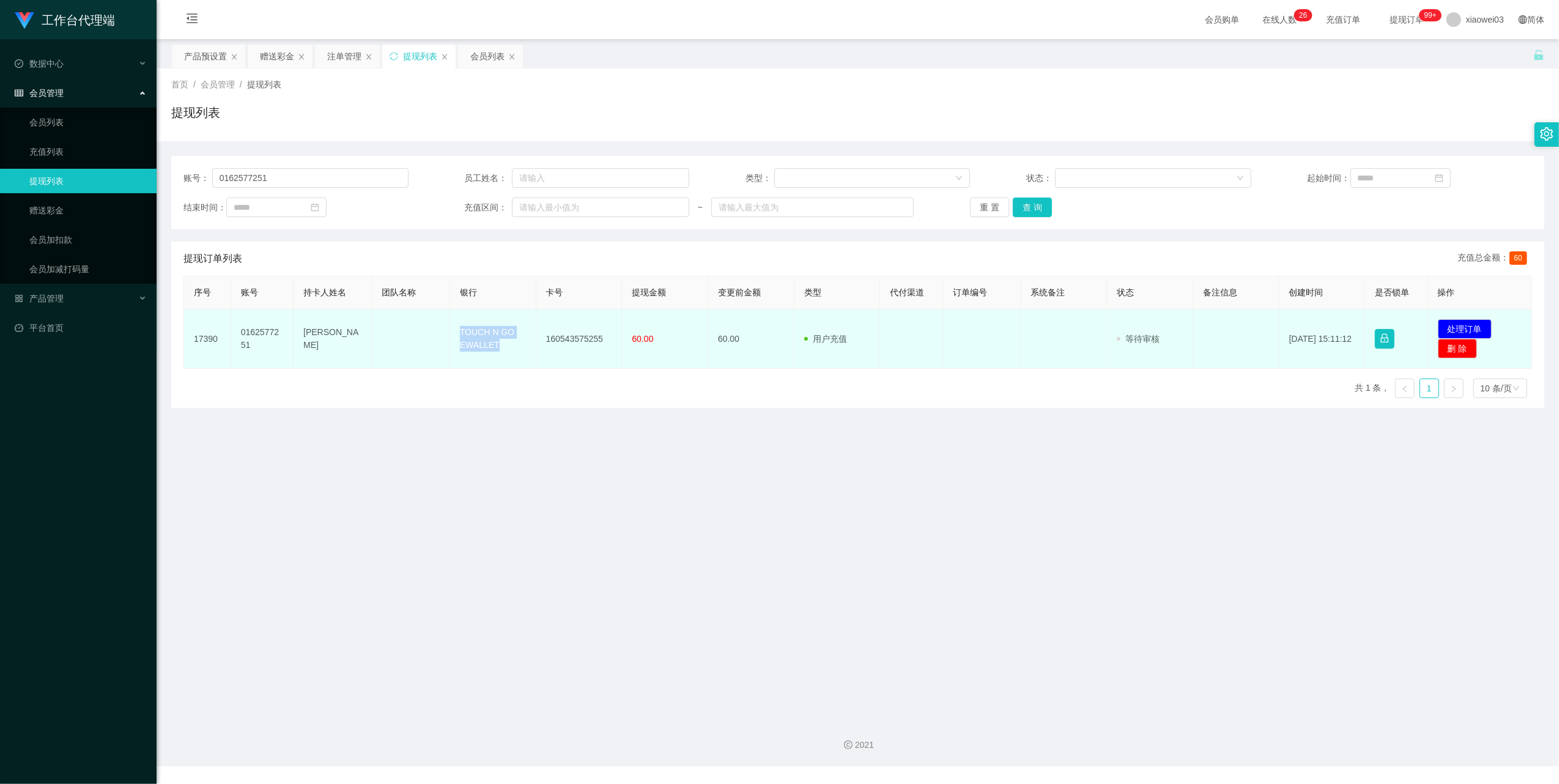
drag, startPoint x: 493, startPoint y: 343, endPoint x: 442, endPoint y: 312, distance: 59.7
click at [442, 312] on tr "17390 0162577251 [PERSON_NAME] TOUCH N GO EWALLET 160543575255 60.00 60.00 用户充值…" at bounding box center [858, 339] width 1348 height 59
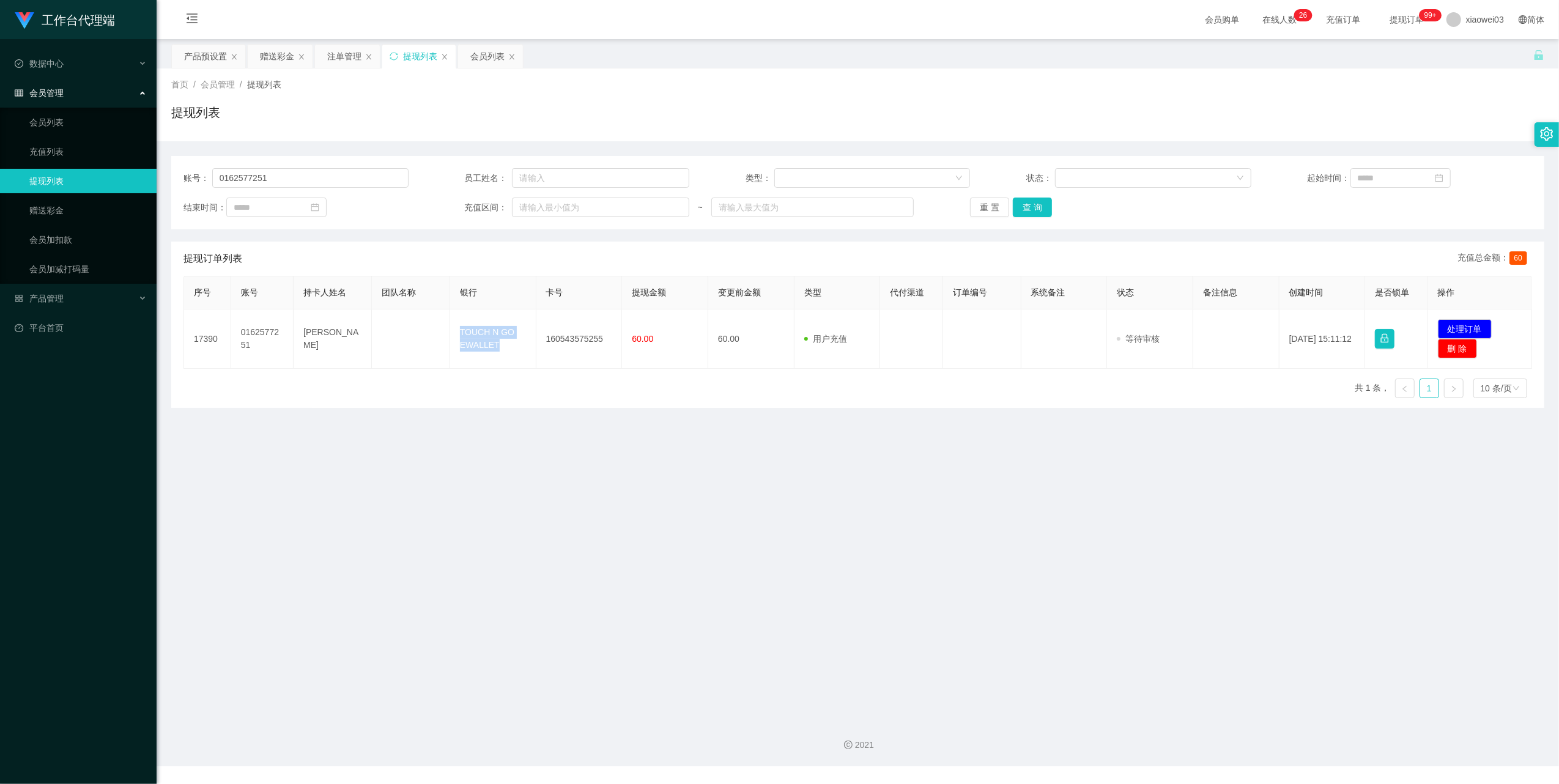
copy tr "TOUCH N GO EWALLET"
drag, startPoint x: 1476, startPoint y: 329, endPoint x: 1405, endPoint y: 322, distance: 71.3
click at [1476, 329] on button "处理订单" at bounding box center [1465, 329] width 54 height 20
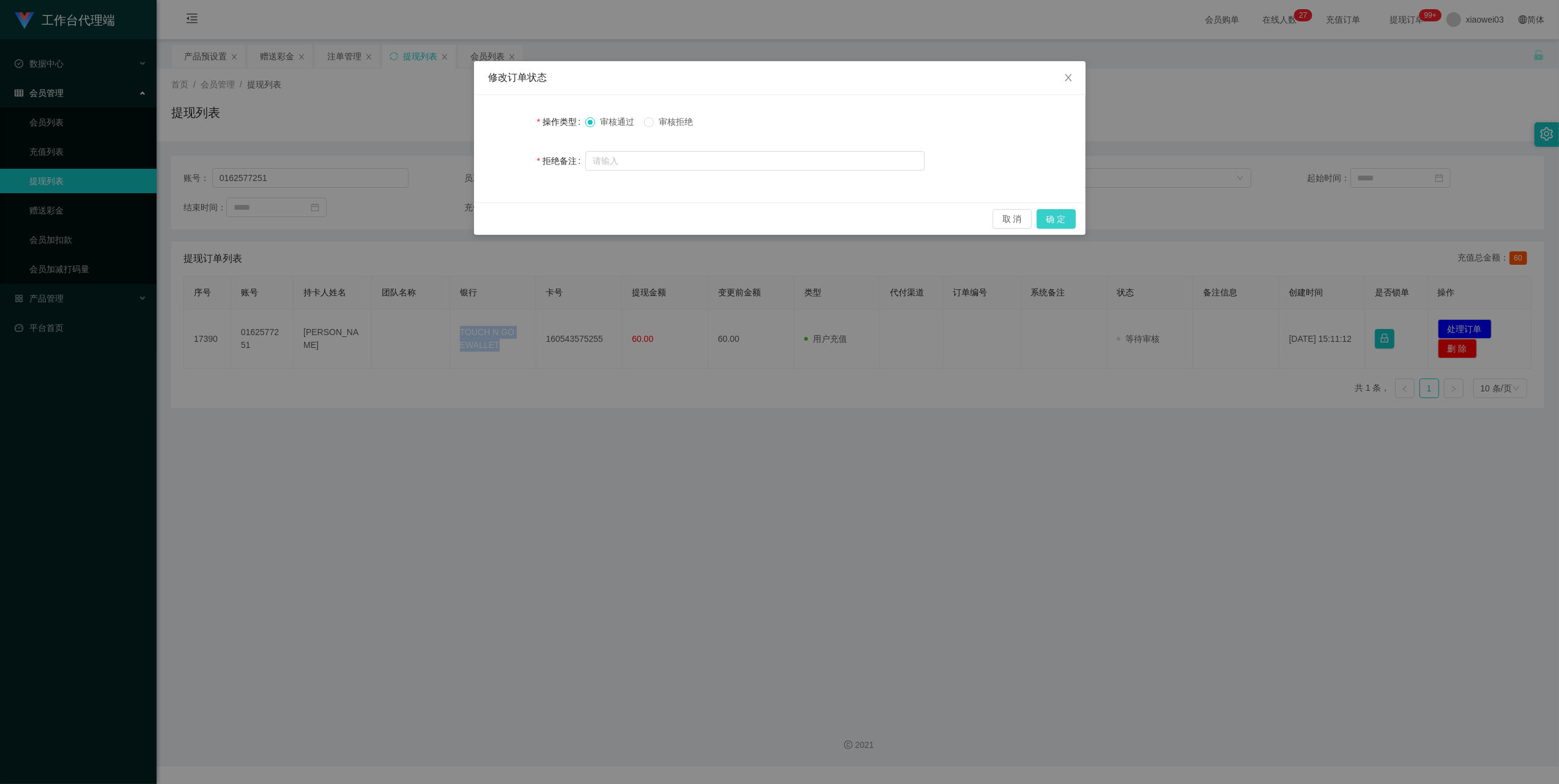
click at [1063, 216] on button "确 定" at bounding box center [1056, 219] width 39 height 20
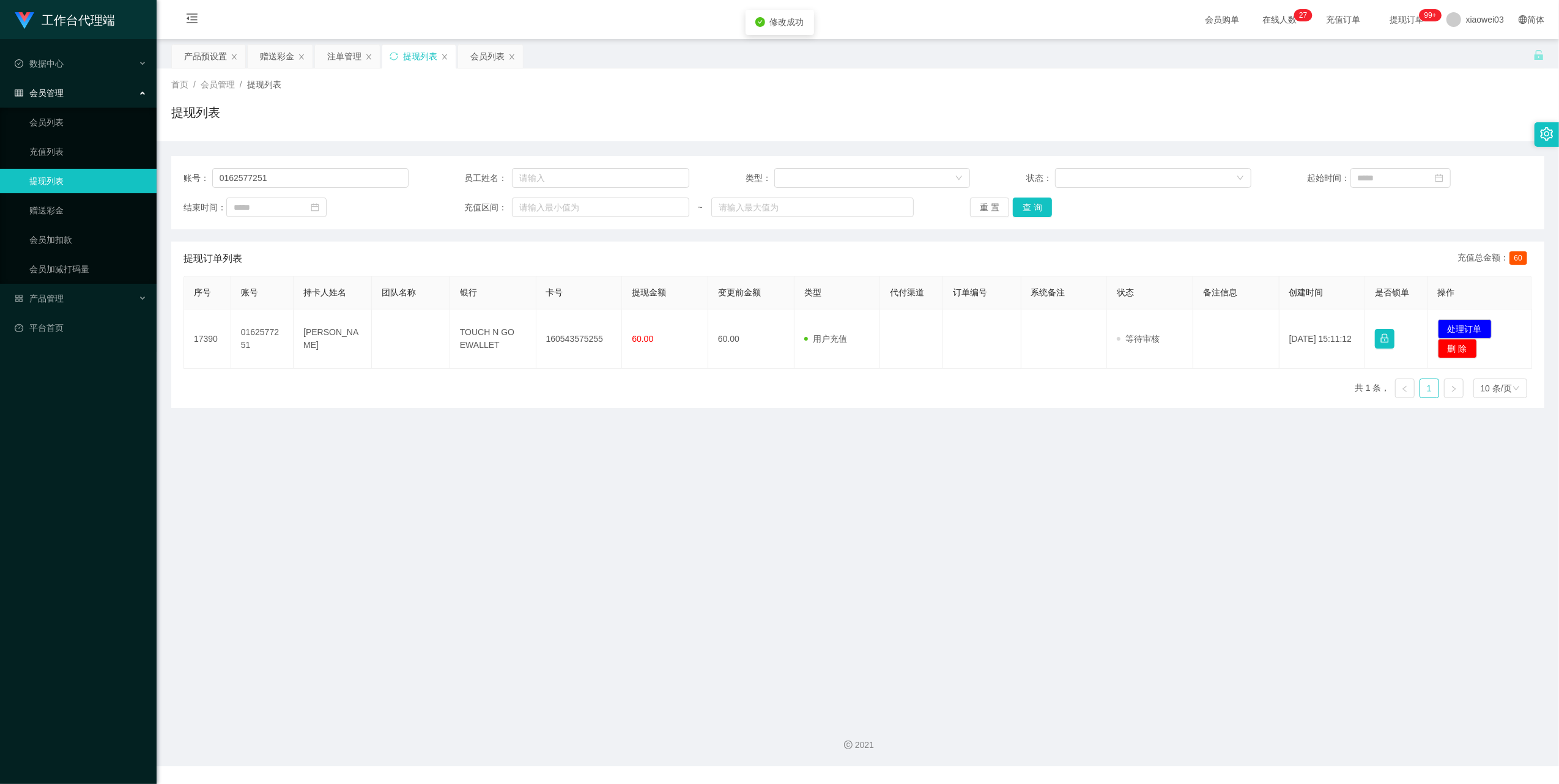
click at [1022, 648] on div "修改订单状态 操作类型 审核通过 审核拒绝 拒绝备注 取 消 确 定" at bounding box center [779, 392] width 1559 height 784
